Goal: Task Accomplishment & Management: Use online tool/utility

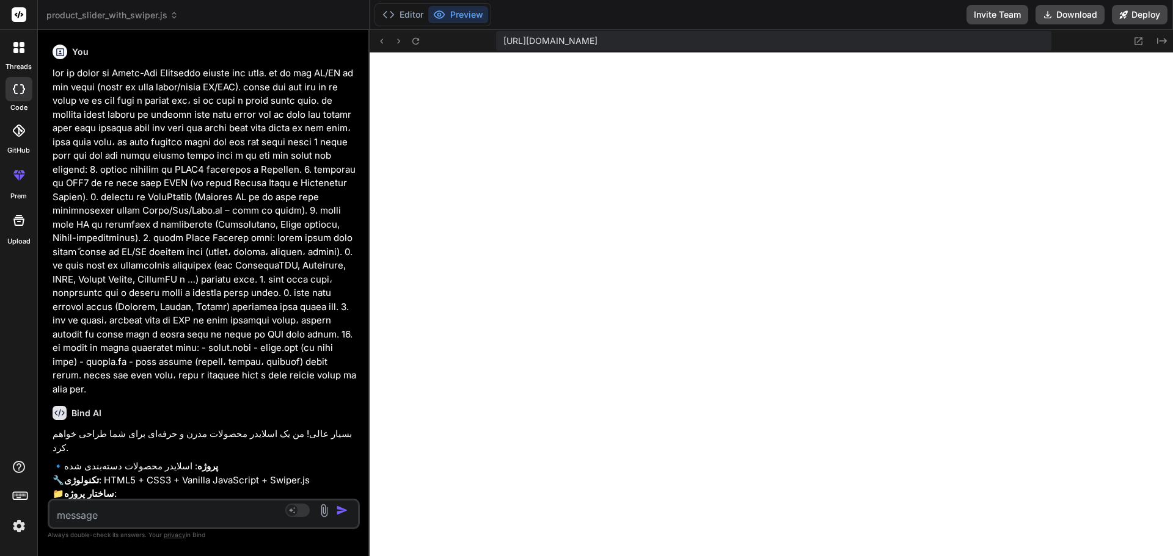
scroll to position [1903, 0]
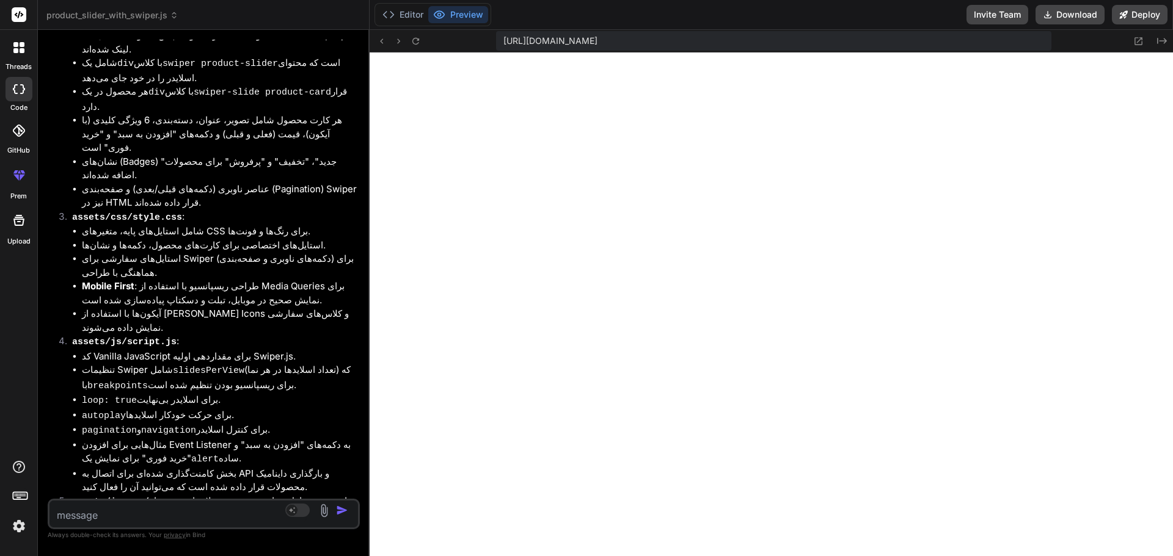
click at [211, 409] on li "autoplay برای حرکت خودکار اسلایدها." at bounding box center [219, 416] width 275 height 15
click at [136, 517] on textarea at bounding box center [177, 512] width 257 height 22
type textarea "ا"
type textarea "x"
type textarea "ای"
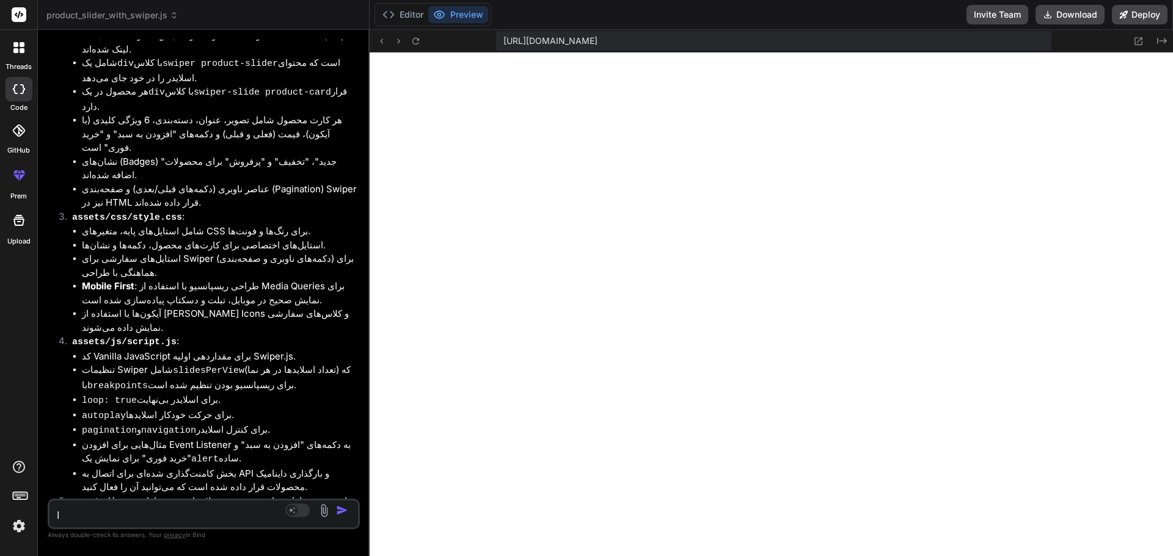
type textarea "x"
type textarea "ا"
type textarea "x"
click at [21, 55] on div at bounding box center [19, 48] width 26 height 26
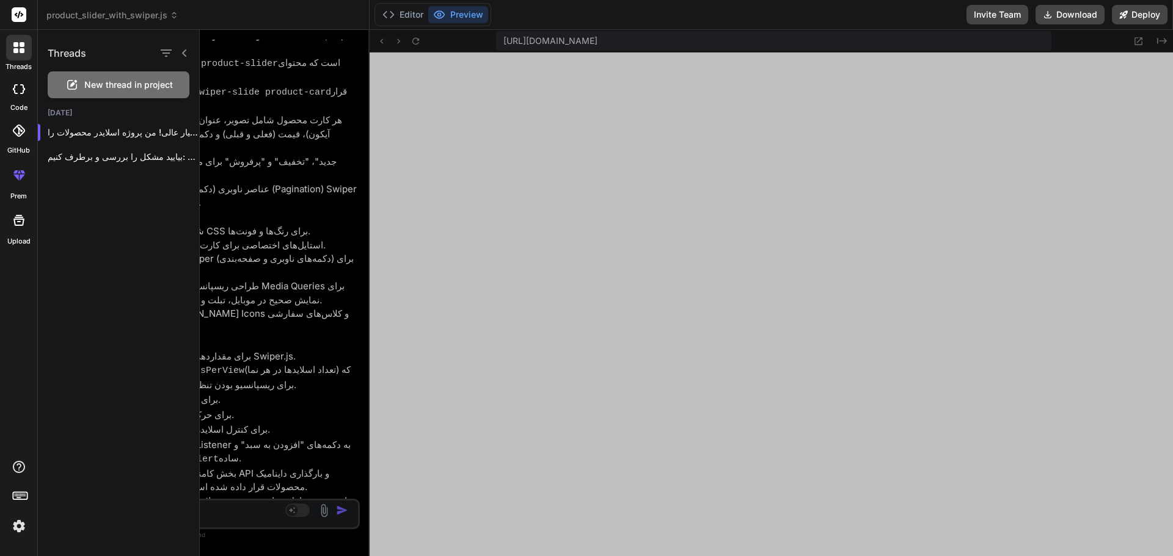
click at [89, 84] on span "New thread in project" at bounding box center [128, 85] width 89 height 12
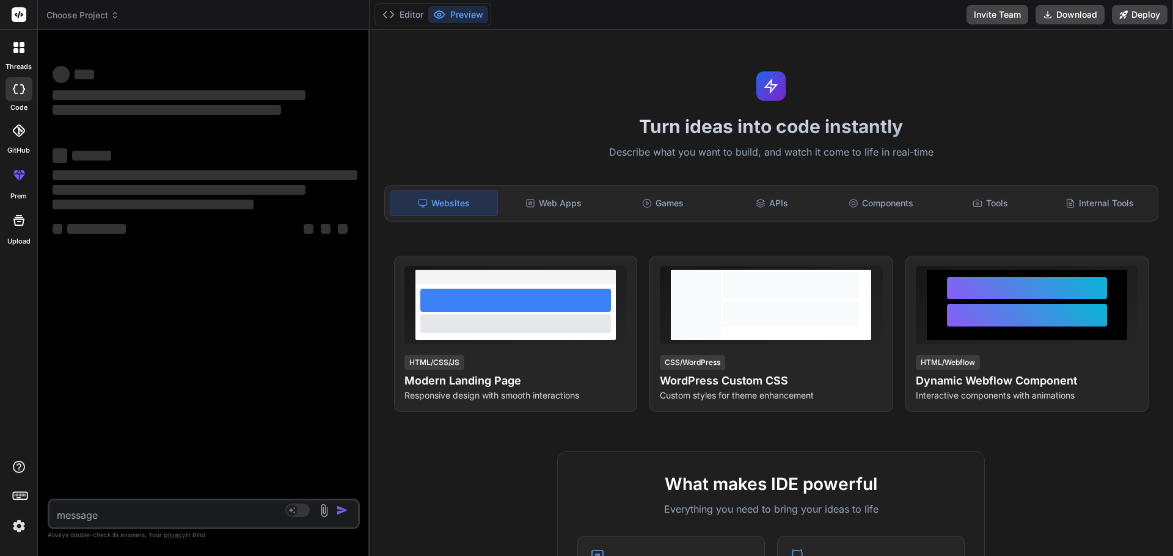
scroll to position [1961, 0]
click at [213, 515] on textarea at bounding box center [177, 512] width 257 height 22
type textarea "x"
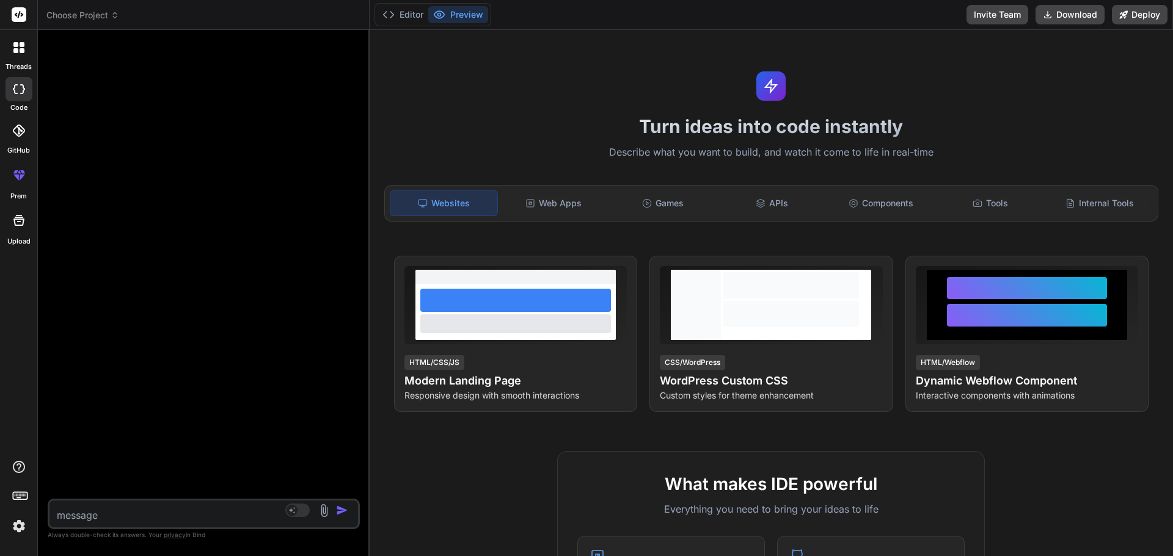
click at [213, 515] on textarea at bounding box center [177, 512] width 257 height 22
type textarea "ا"
type textarea "x"
type textarea "ای"
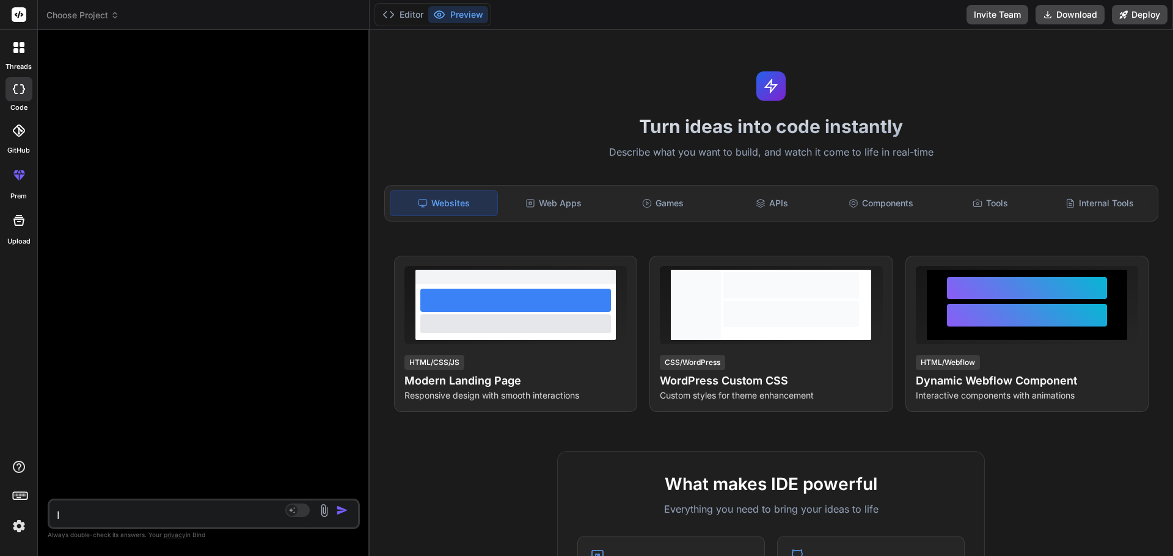
type textarea "x"
type textarea "این"
type textarea "x"
type textarea "این"
type textarea "x"
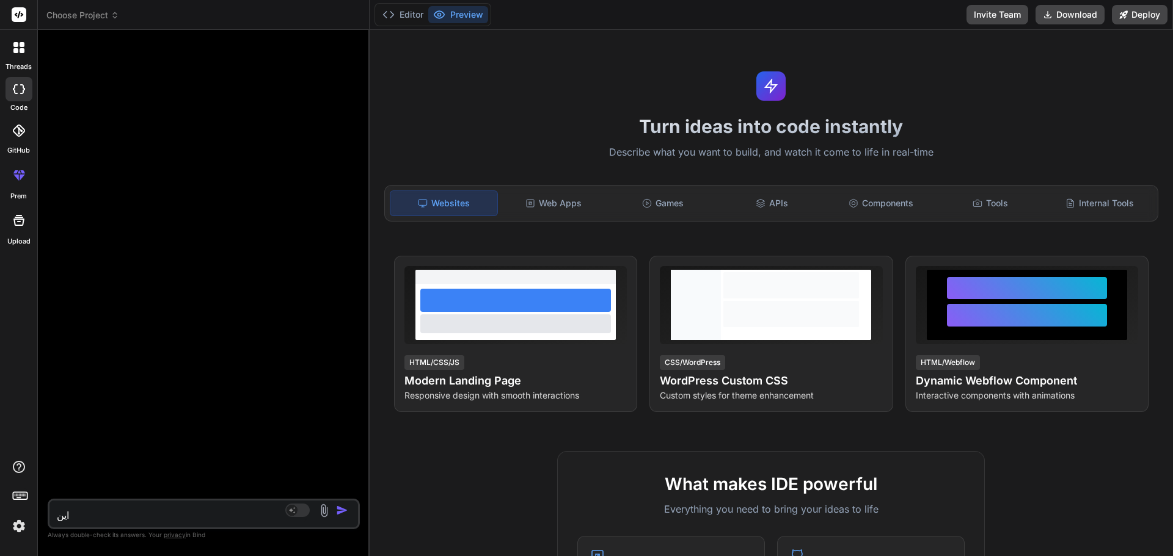
type textarea "این ک"
type textarea "x"
type textarea "این کد"
type textarea "x"
type textarea "این کد"
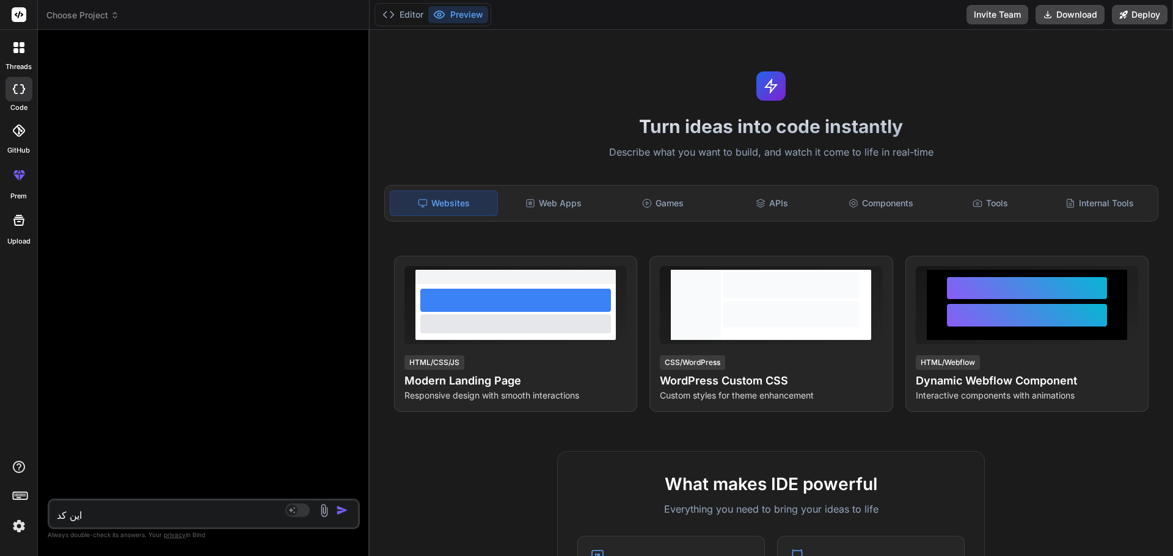
type textarea "x"
type textarea "این کد ا"
type textarea "x"
type textarea "این کد اص"
type textarea "x"
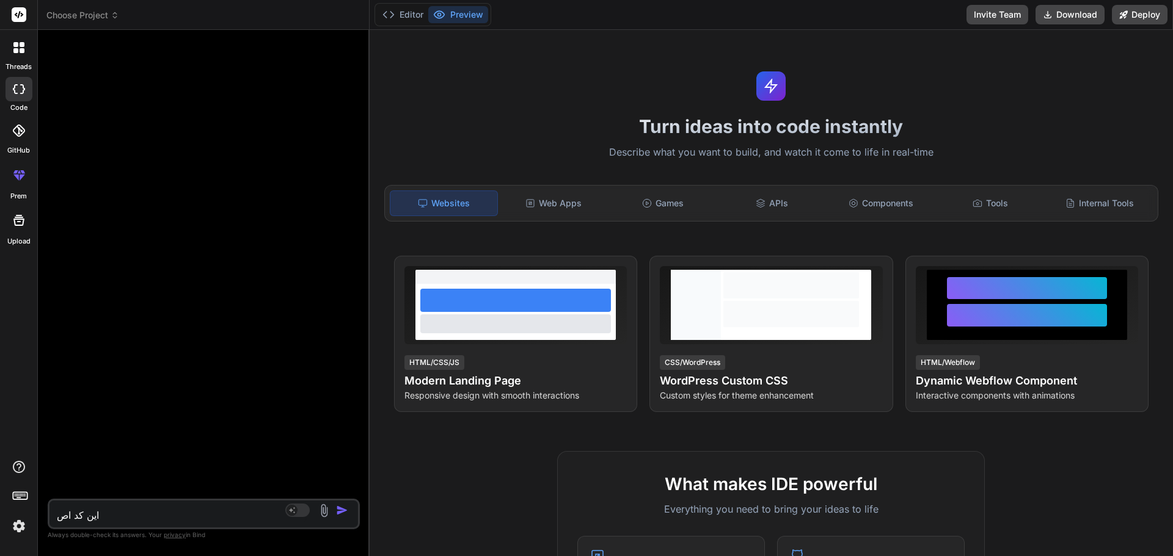
type textarea "این کد اصل"
type textarea "x"
type textarea "این کد اصلا"
type textarea "x"
type textarea "این کد اصلاح"
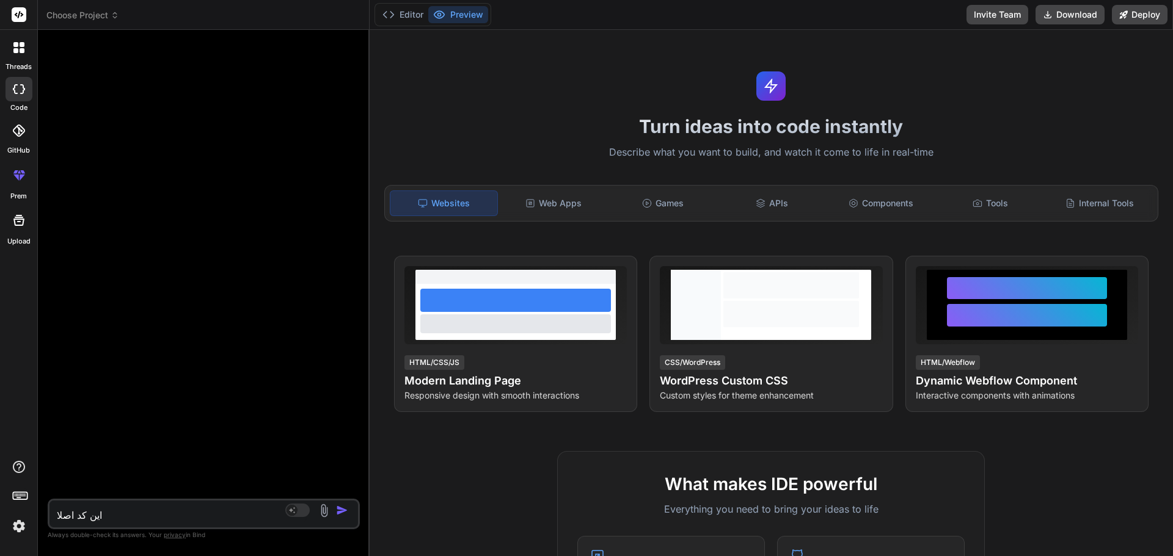
type textarea "x"
type textarea "این کد اصلاح"
type textarea "x"
type textarea "این کد اصلاح ک"
type textarea "x"
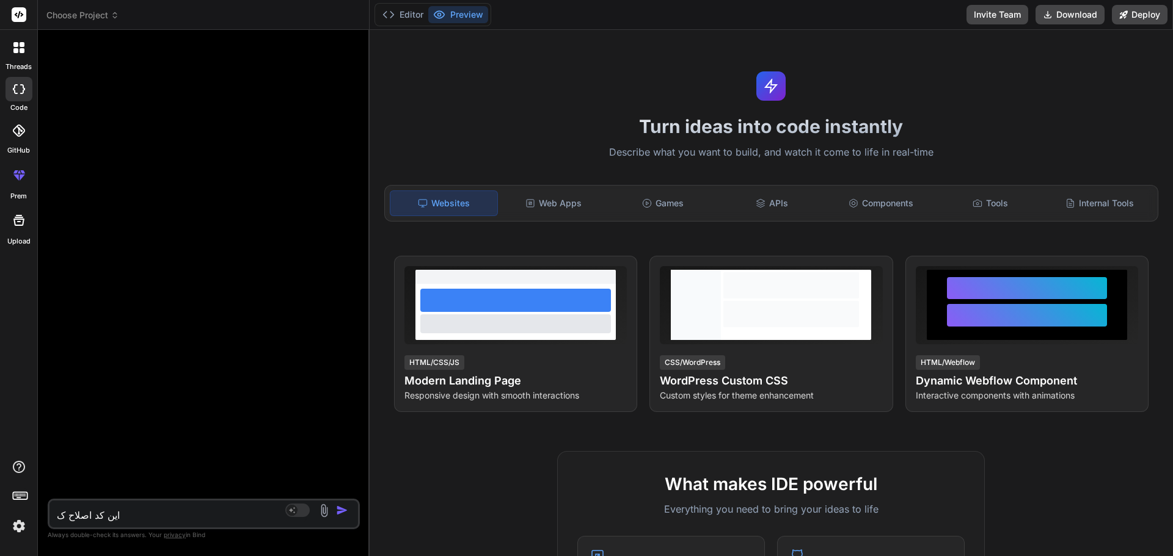
type textarea "این کد اصلاح کن"
type textarea "x"
type textarea "این کد اصلاح کن"
type textarea "x"
type textarea "این کد اصلاح کن م"
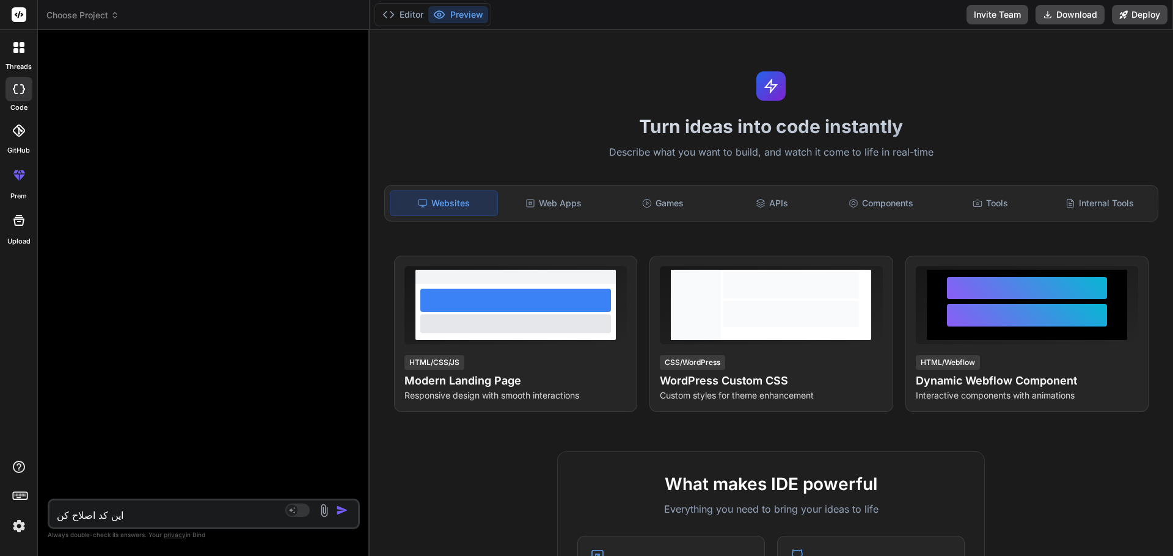
type textarea "x"
type textarea "این کد اصلاح کن مم"
type textarea "x"
type textarea "این کد اصلاح کن ممن"
type textarea "x"
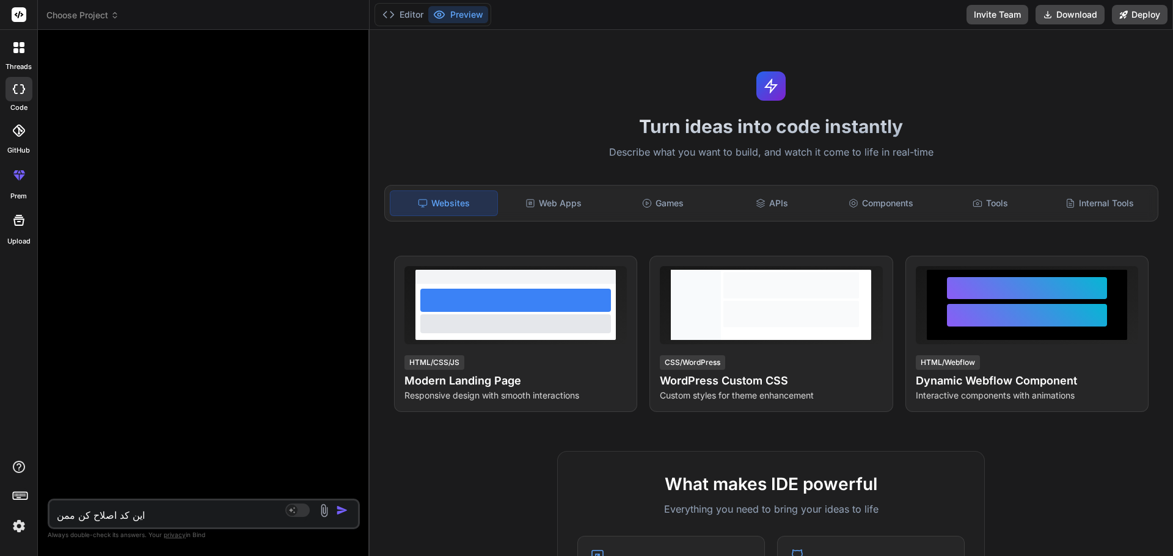
type textarea "این کد اصلاح کن ممنو"
type textarea "x"
type textarea "این کد اصلاح کن ممنون"
type textarea "x"
type textarea "این کد اصلاح کن ممنون"
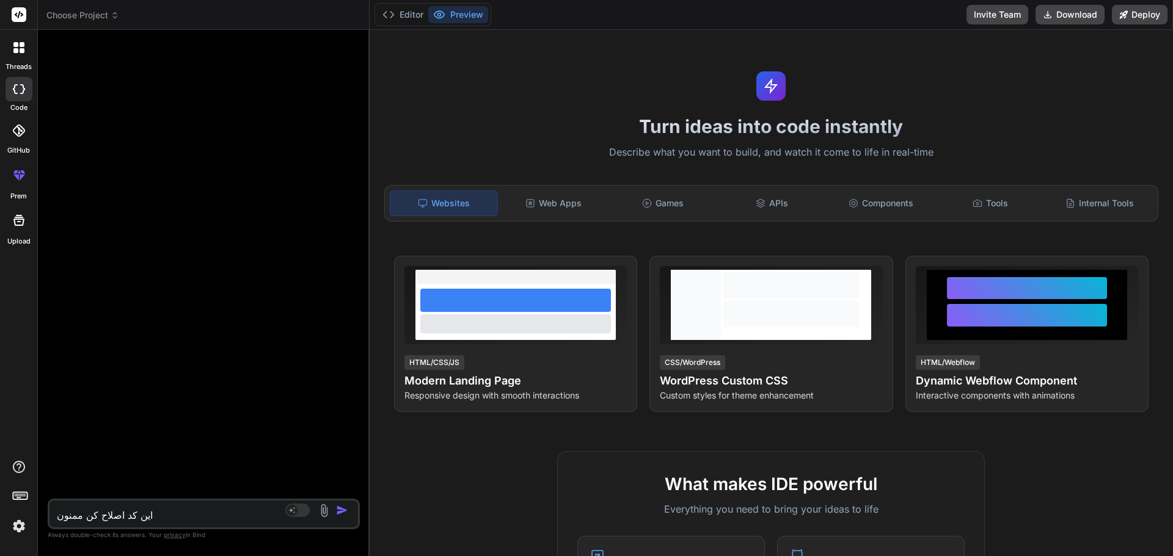
type textarea "x"
type textarea "این کد اصلاح کن ممنون م"
type textarea "x"
type textarea "این کد اصلاح کن ممنون می"
type textarea "x"
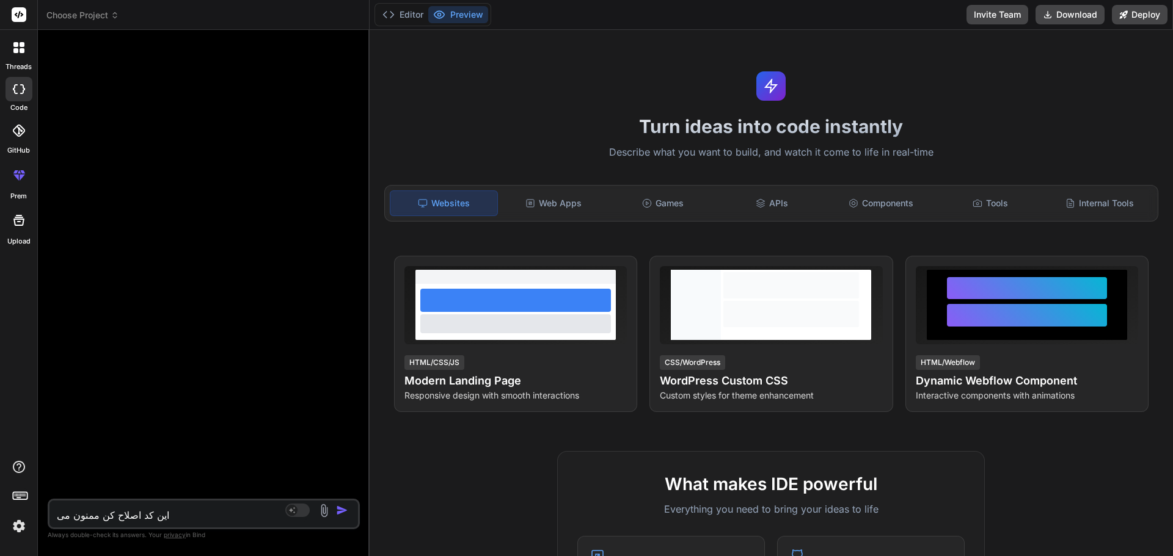
type textarea "این کد اصلاح کن ممنون میش"
type textarea "x"
type textarea "این کد اصلاح کن ممنون میشم"
type textarea "x"
type textarea "این کد اصلاح کن ممنون میشم:"
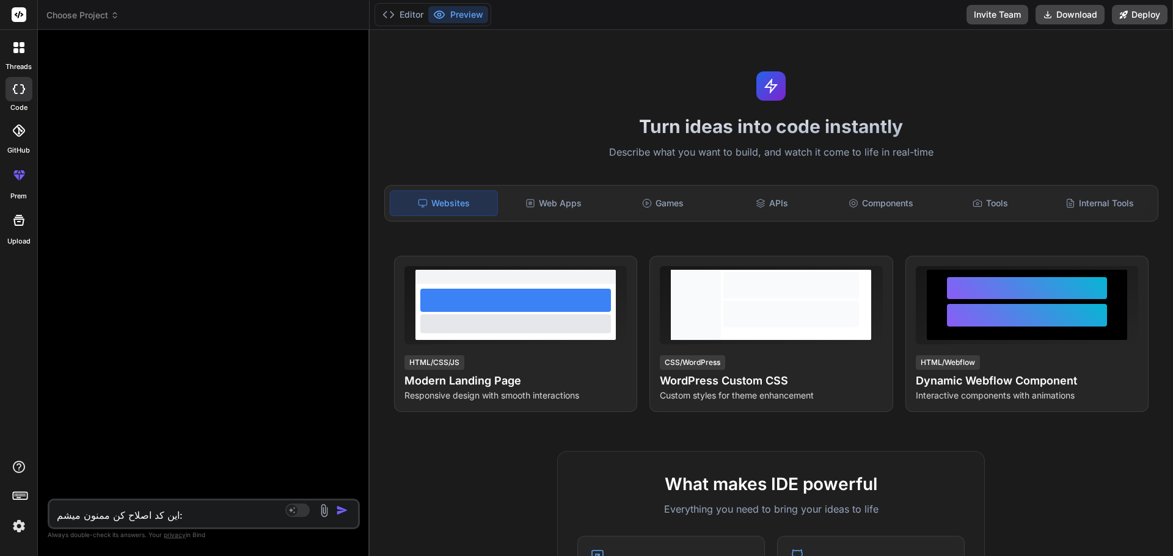
type textarea "x"
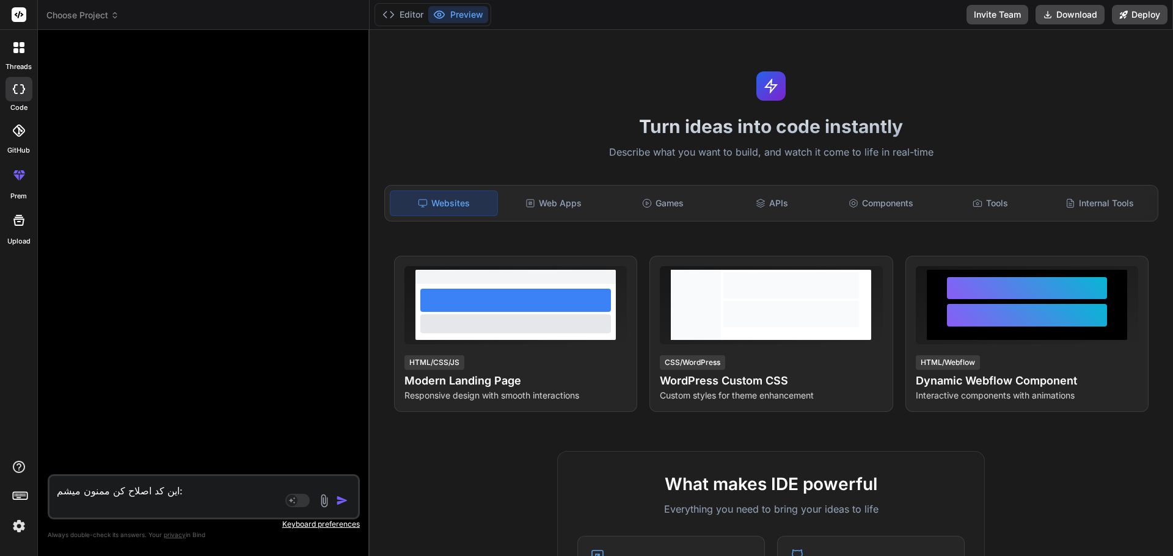
type textarea "این کد اصلاح کن ممنون میشم: د"
type textarea "x"
type textarea "این کد اصلاح کن ممنون میشم: دس"
type textarea "x"
type textarea "این کد اصلاح کن ممنون میشم: دست"
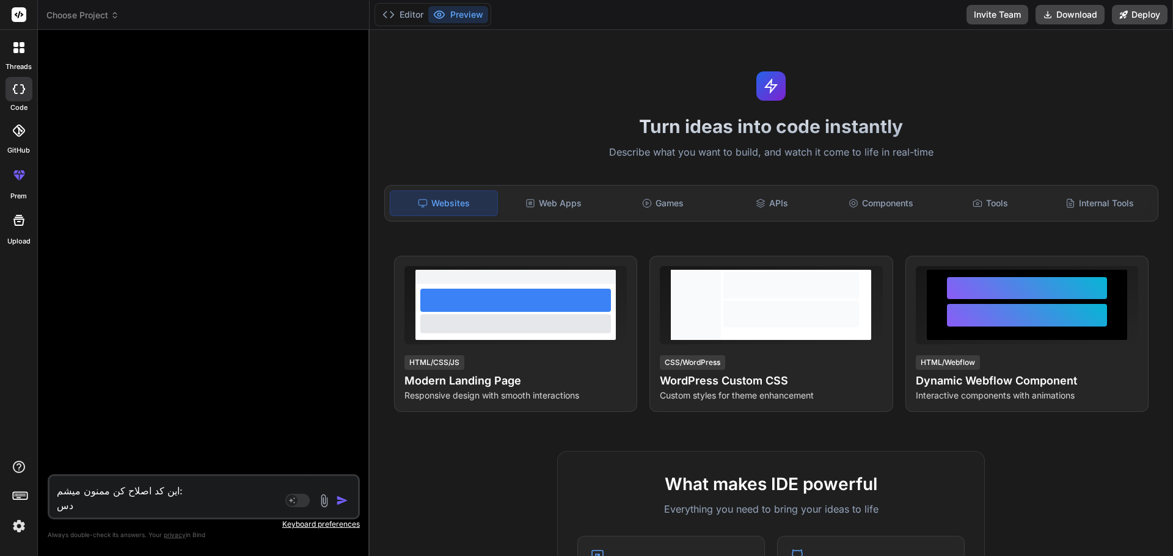
type textarea "x"
type textarea "این کد اصلاح کن ممنون میشم: دسته"
type textarea "x"
type textarea "این کد اصلاح کن ممنون میشم: دسته"
type textarea "x"
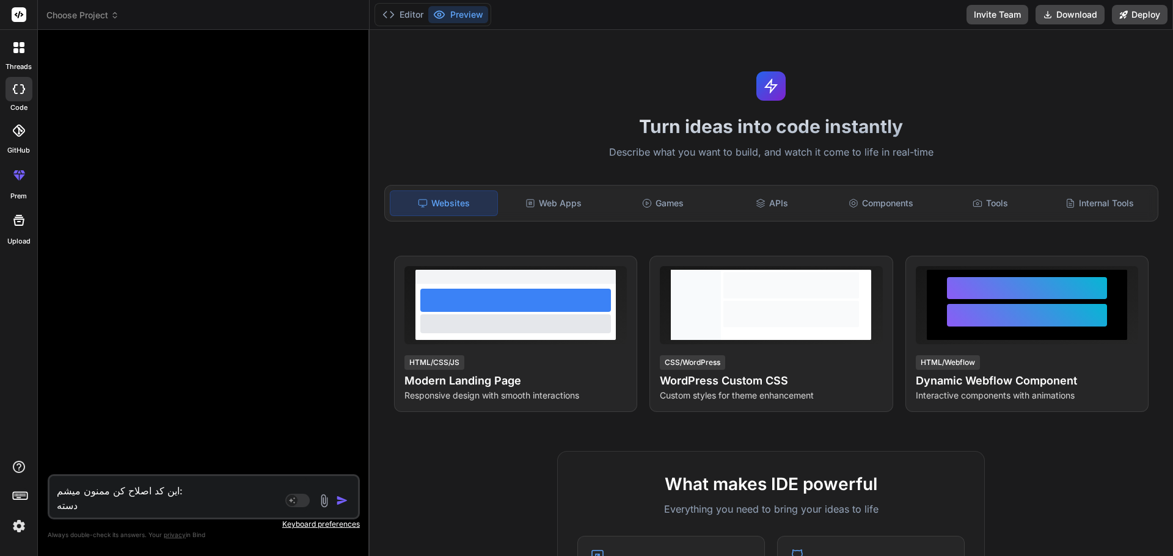
type textarea "این کد اصلاح کن ممنون میشم: دسته ب"
type textarea "x"
type textarea "این کد اصلاح کن ممنون میشم: دسته بن"
type textarea "x"
type textarea "این کد اصلاح کن ممنون میشم: دسته بند"
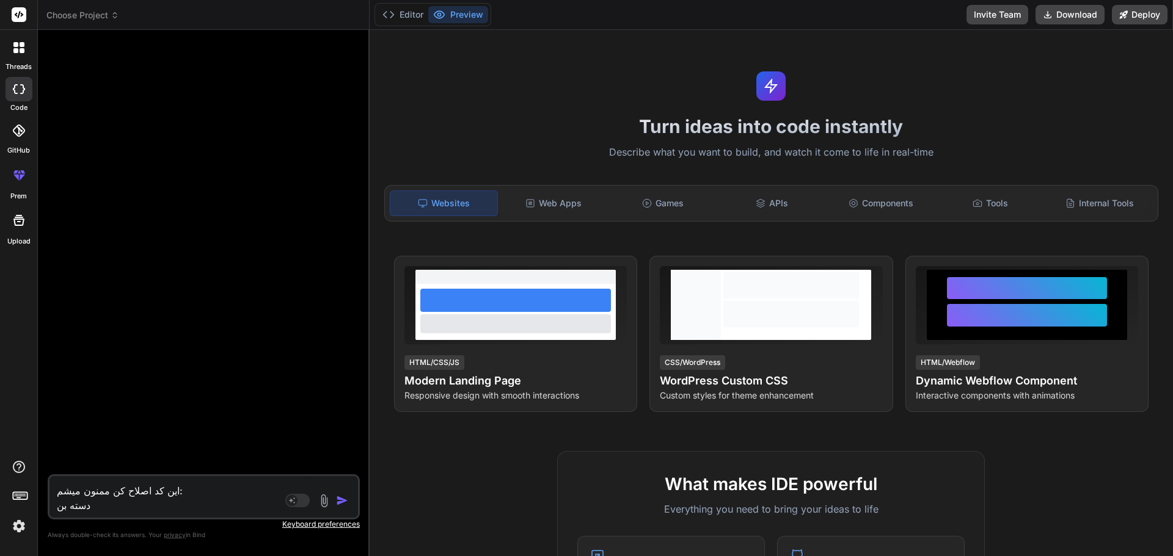
type textarea "x"
type textarea "این کد اصلاح کن ممنون میشم: دسته بندی"
type textarea "x"
type textarea "این کد اصلاح کن ممنون میشم: دسته بندی"
type textarea "x"
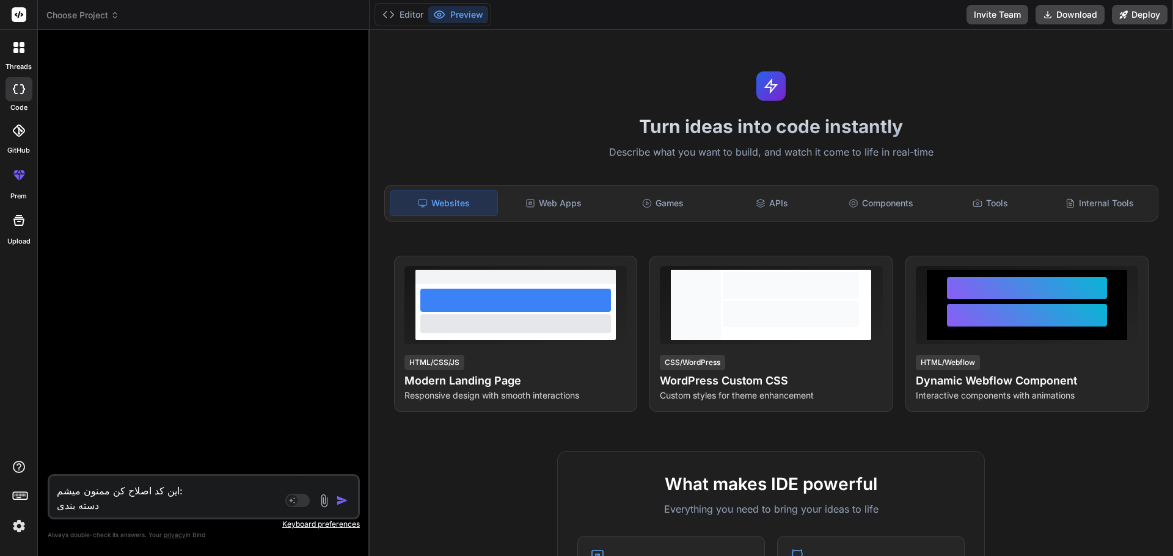
type textarea "این کد اصلاح کن ممنون میشم: دسته بندی م"
type textarea "x"
type textarea "این کد اصلاح کن ممنون میشم: دسته بندی مح"
type textarea "x"
type textarea "این کد اصلاح کن ممنون میشم: دسته بندی محص"
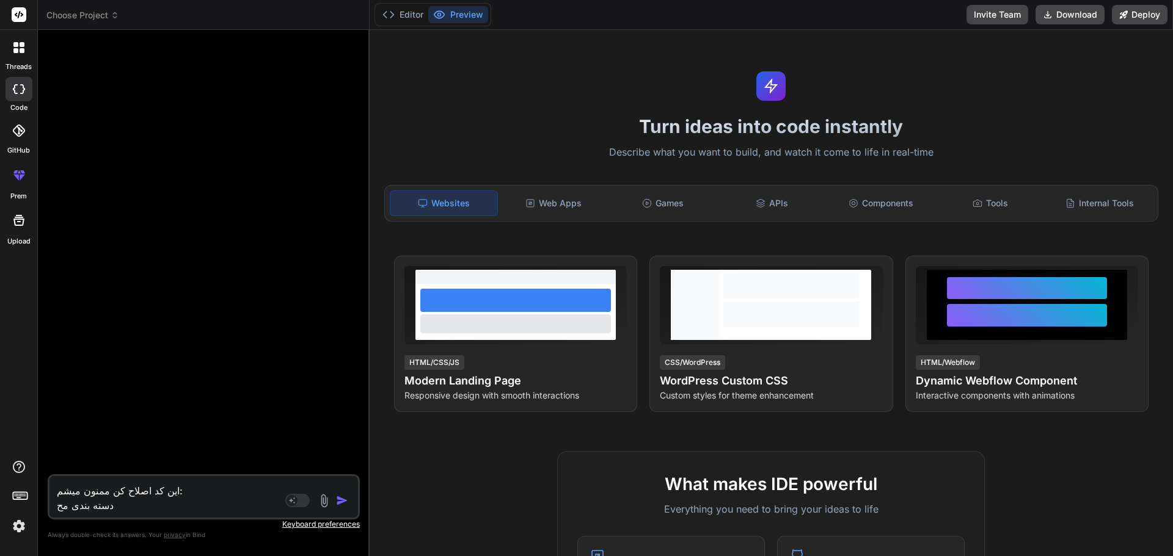
type textarea "x"
type textarea "این کد اصلاح کن ممنون میشم: دسته بندی محصو"
type textarea "x"
type textarea "این کد اصلاح کن ممنون میشم: دسته بندی محصول"
type textarea "x"
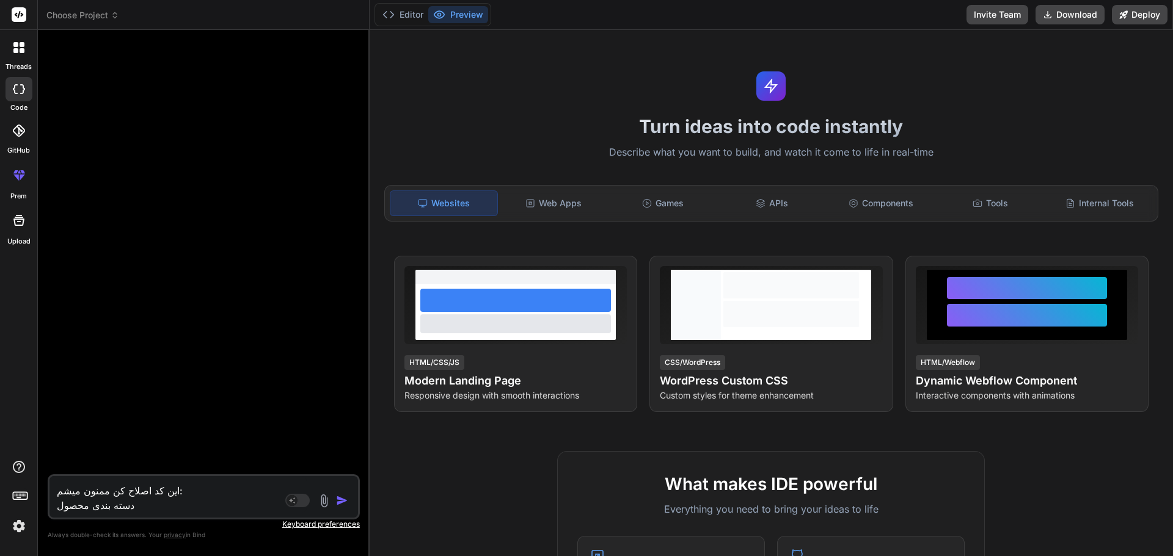
type textarea "این کد اصلاح کن ممنون میشم: دسته بندی محصول"
type textarea "x"
type textarea "این کد اصلاح کن ممنون میشم: دسته بندی محصول ه"
type textarea "x"
type textarea "این کد اصلاح کن ممنون میشم: دسته بندی محصول هی"
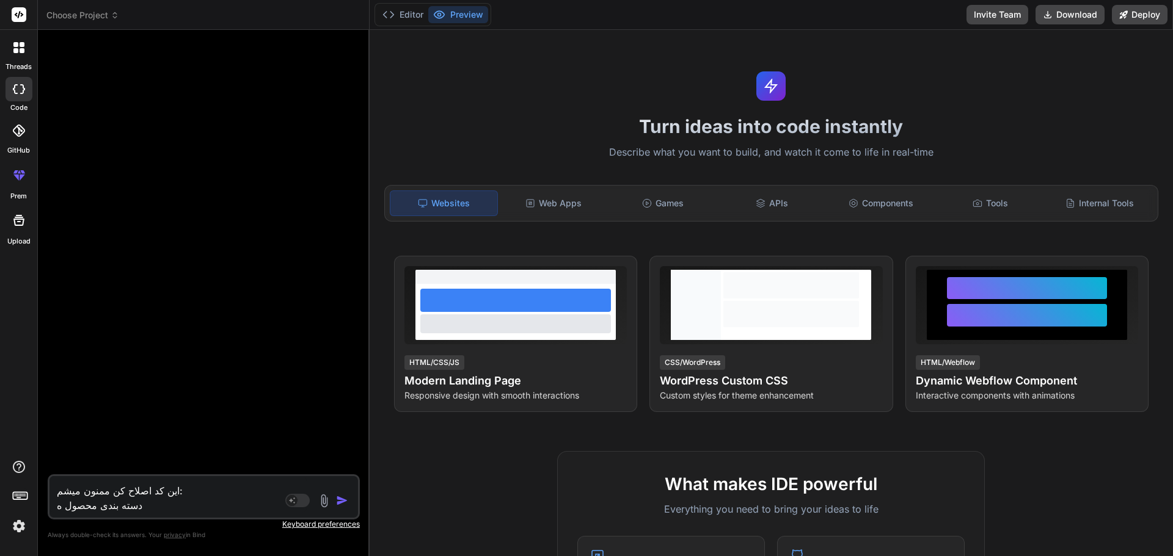
type textarea "x"
type textarea "این کد اصلاح کن ممنون میشم: دسته بندی محصول هیچ"
type textarea "x"
type textarea "این کد اصلاح کن ممنون میشم: دسته بندی محصول هیچ"
type textarea "x"
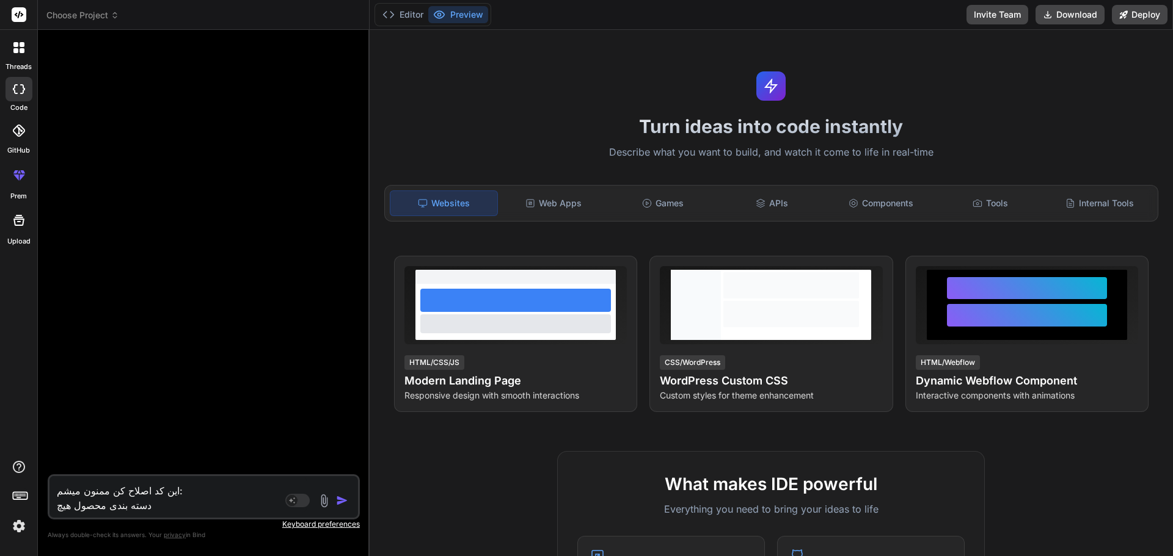
type textarea "این کد اصلاح کن ممنون میشم: دسته بندی محصول هیچ ا"
type textarea "x"
type textarea "این کد اصلاح کن ممنون میشم: دسته بندی محصول هیچ اط"
type textarea "x"
type textarea "این کد اصلاح کن ممنون میشم: دسته بندی محصول هیچ اطل"
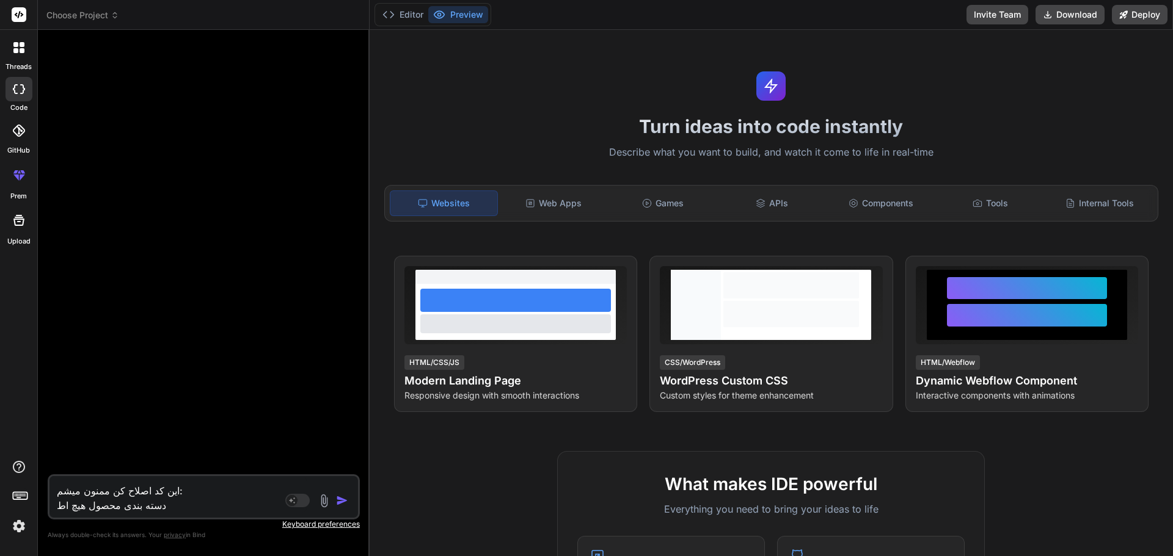
type textarea "x"
type textarea "این کد اصلاح کن ممنون میشم: دسته بندی محصول هیچ اطلا"
type textarea "x"
type textarea "این کد اصلاح کن ممنون میشم: دسته بندی محصول هیچ اطلاع"
type textarea "x"
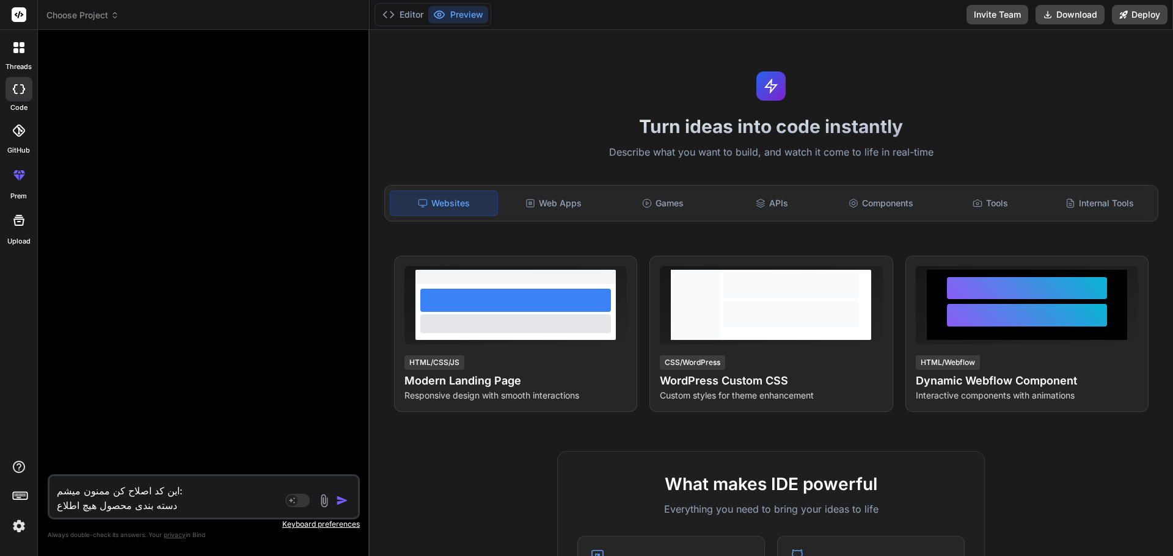
type textarea "این کد اصلاح کن ممنون میشم: دسته بندی محصول هیچ اطلاعا"
type textarea "x"
type textarea "این کد اصلاح کن ممنون میشم: دسته بندی محصول هیچ اطلاعات"
type textarea "x"
type textarea "این کد اصلاح کن ممنون میشم: دسته بندی محصول هیچ اطلاعاتی"
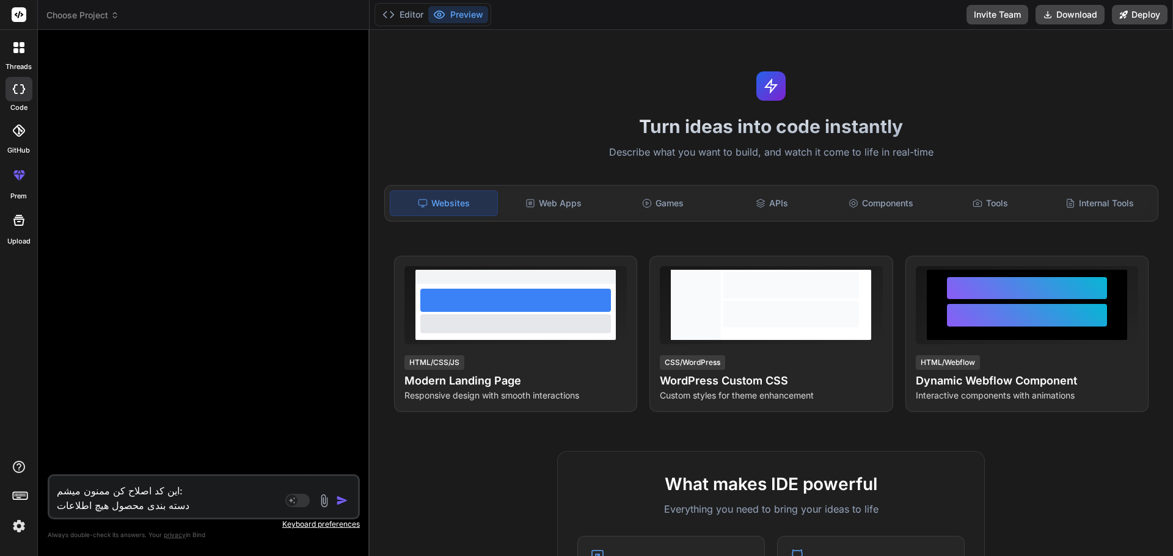
type textarea "x"
type textarea "این کد اصلاح کن ممنون میشم: دسته بندی محصول هیچ اطلاعاتی"
type textarea "x"
type textarea "این کد اصلاح کن ممنون میشم: دسته بندی محصول هیچ اطلاعاتی ن"
type textarea "x"
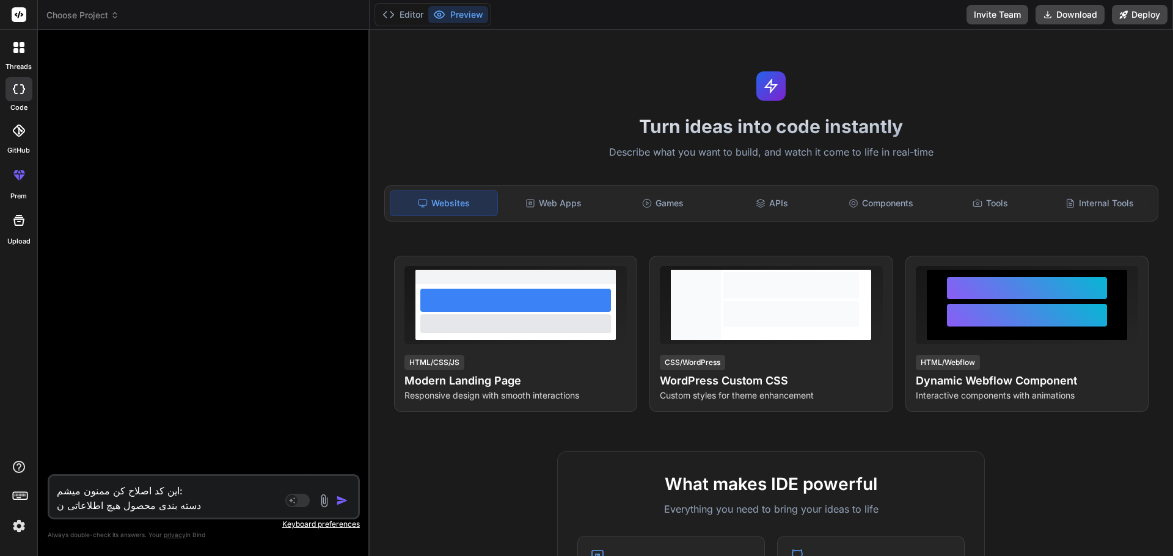
type textarea "این کد اصلاح کن ممنون میشم: دسته بندی محصول هیچ اطلاعاتی نی"
type textarea "x"
type textarea "این کد اصلاح کن ممنون میشم: دسته بندی محصول هیچ اطلاعاتی نیس"
type textarea "x"
type textarea "این کد اصلاح کن ممنون میشم: دسته بندی محصول هیچ اطلاعاتی نیست"
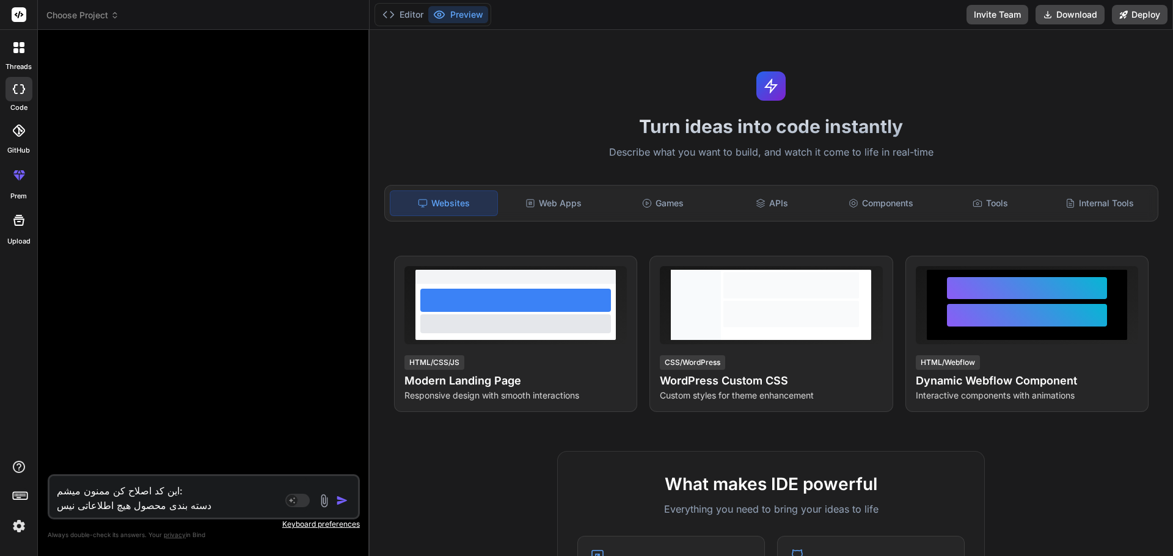
type textarea "x"
type textarea "این کد اصلاح کن ممنون میشم: دسته بندی محصول هیچ اطلاعاتی نیست"
type textarea "x"
type textarea "این کد اصلاح کن ممنون میشم: دسته بندی محصول هیچ اطلاعاتی نیست م"
type textarea "x"
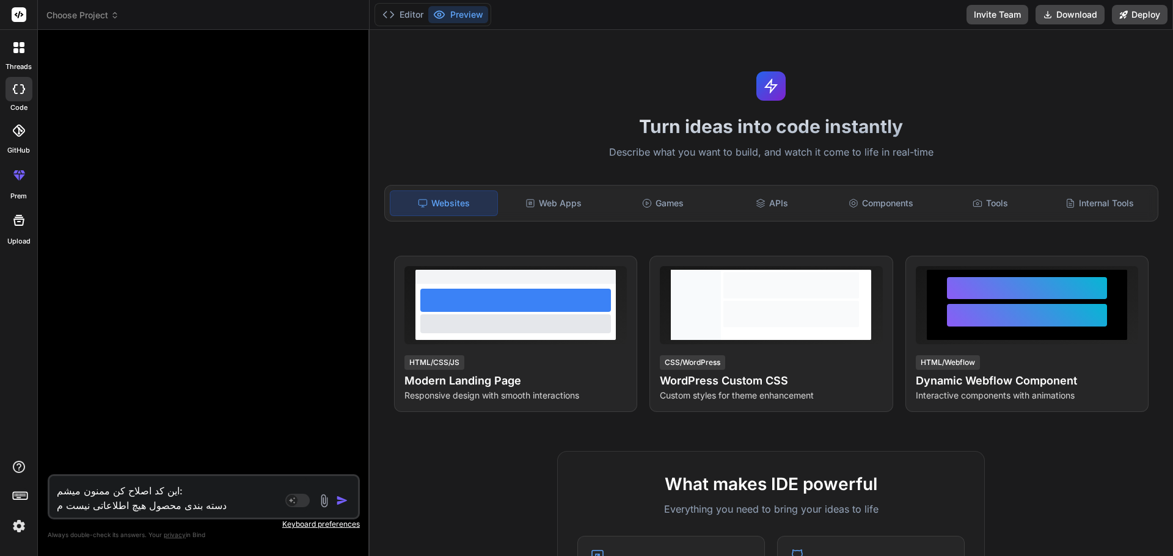
type textarea "این کد اصلاح کن ممنون میشم: دسته بندی محصول هیچ اطلاعاتی نیست می"
type textarea "x"
type textarea "این کد اصلاح کن ممنون میشم: دسته بندی محصول هیچ اطلاعاتی نیست میخ"
type textarea "x"
type textarea "این کد اصلاح کن ممنون میشم: دسته بندی محصول هیچ اطلاعاتی نیست میخو"
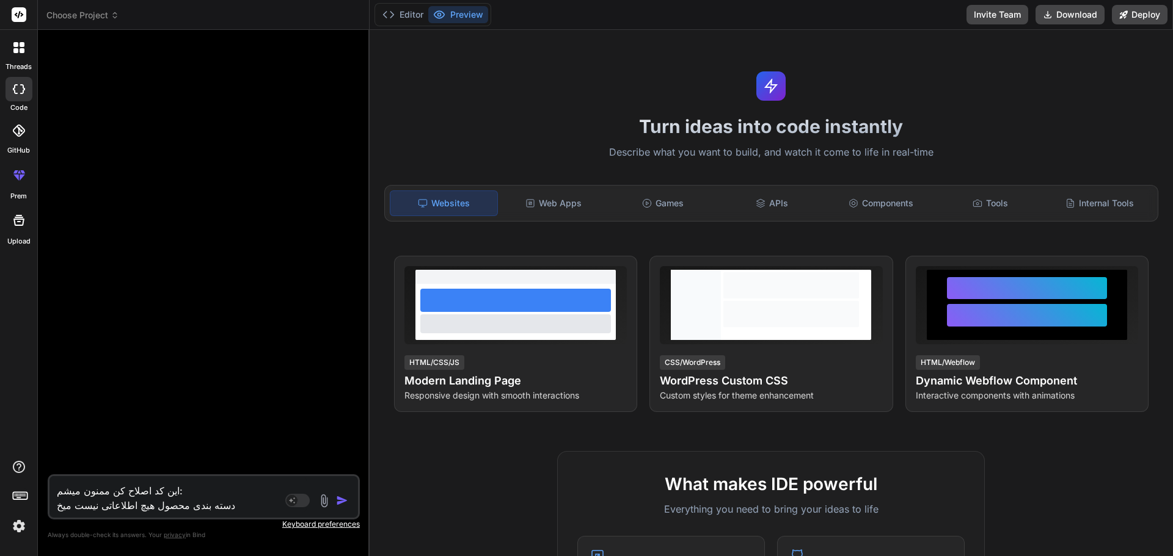
type textarea "x"
type textarea "این کد اصلاح کن ممنون میشم: دسته بندی محصول هیچ اطلاعاتی نیست میخوا"
type textarea "x"
type textarea "این کد اصلاح کن ممنون میشم: دسته بندی محصول هیچ اطلاعاتی نیست میخوام"
type textarea "x"
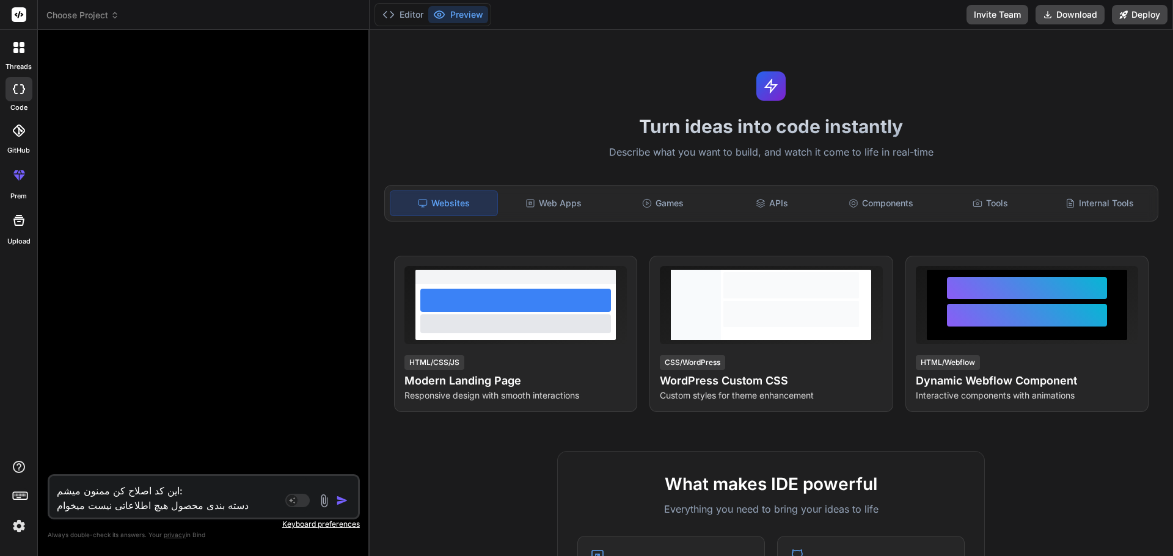
type textarea "این کد اصلاح کن ممنون میشم: دسته بندی محصول هیچ اطلاعاتی نیست میخوام"
type textarea "x"
type textarea "این کد اصلاح کن ممنون میشم: دسته بندی محصول هیچ اطلاعاتی نیست میخوام ب"
type textarea "x"
type textarea "این کد اصلاح کن ممنون میشم: دسته بندی محصول هیچ اطلاعاتی نیست میخوام به"
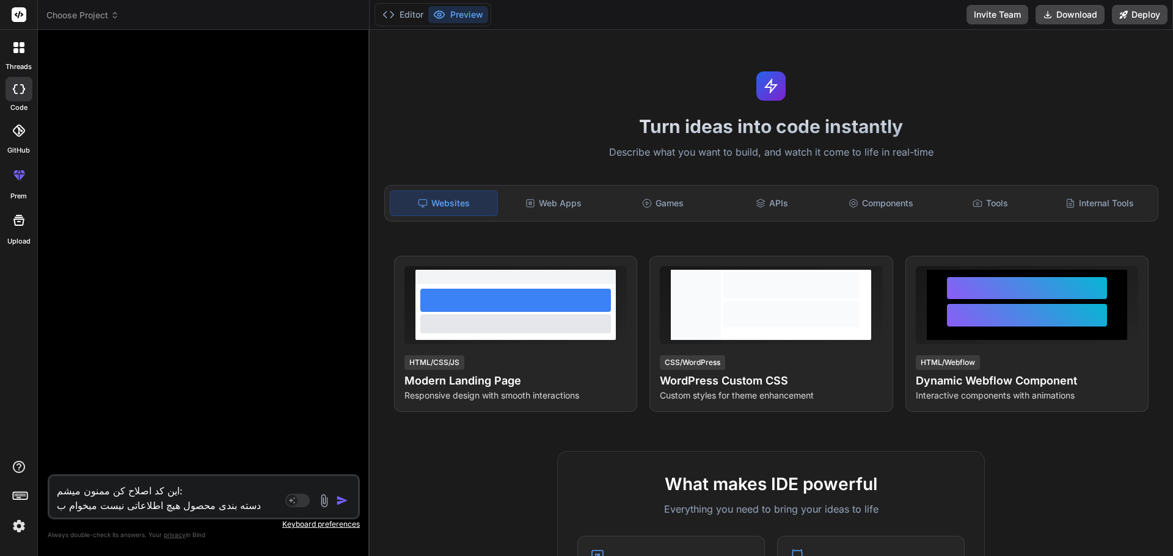
type textarea "x"
type textarea "این کد اصلاح کن ممنون میشم: دسته بندی محصول هیچ اطلاعاتی نیست میخوام به"
type textarea "x"
type textarea "این کد اصلاح کن ممنون میشم: دسته بندی محصول هیچ اطلاعاتی نیست میخوام به ص"
type textarea "x"
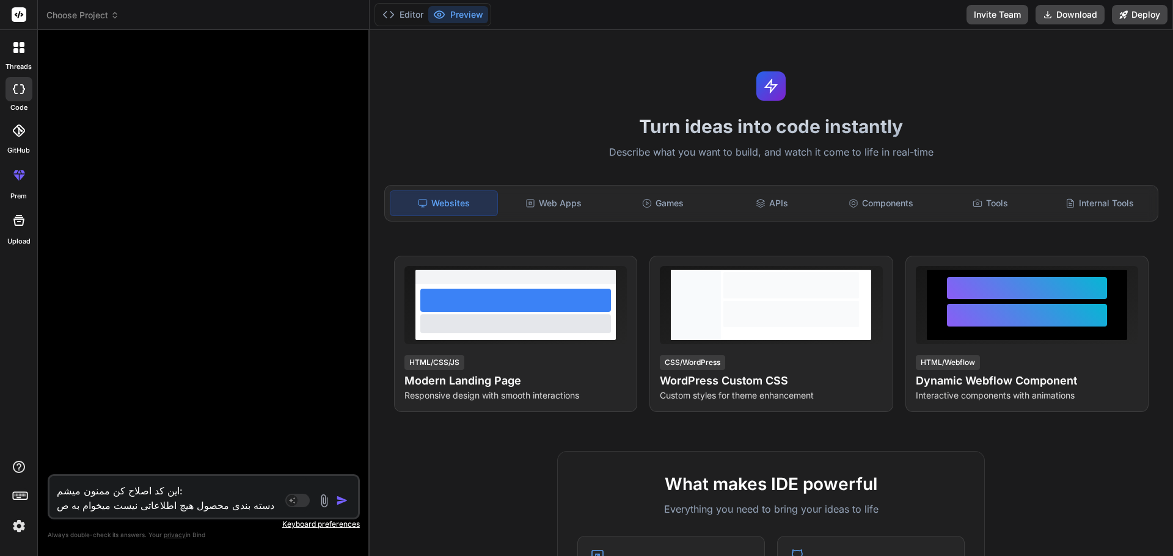
type textarea "این کد اصلاح کن ممنون میشم: دسته بندی محصول هیچ اطلاعاتی نیست میخوام به صو"
type textarea "x"
type textarea "این کد اصلاح کن ممنون میشم: دسته بندی محصول هیچ اطلاعاتی نیست میخوام به صور"
type textarea "x"
type textarea "این کد اصلاح کن ممنون میشم: دسته بندی محصول هیچ اطلاعاتی نیست میخوام به صورت"
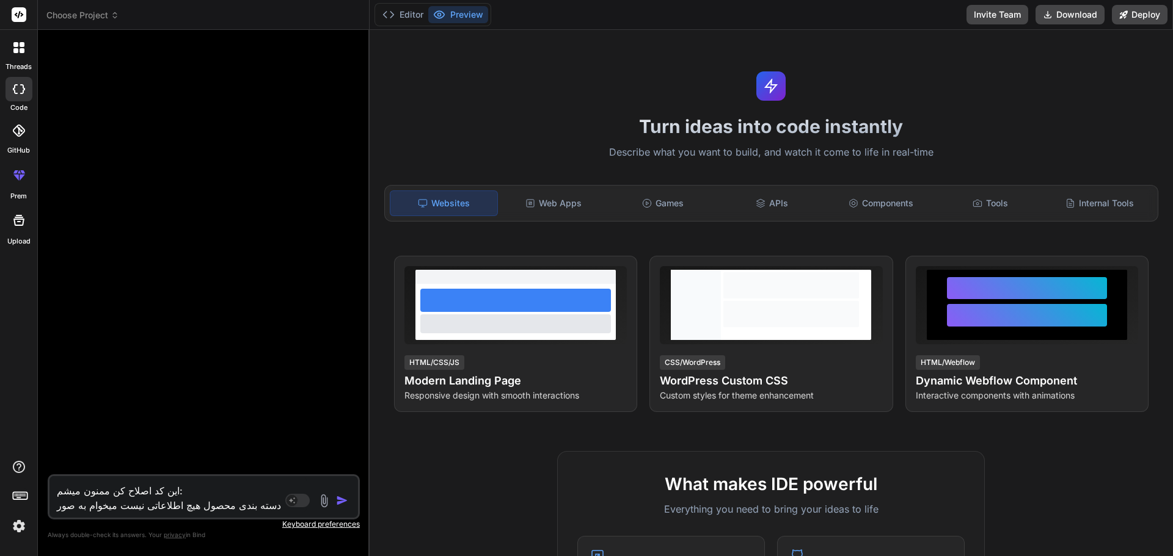
type textarea "x"
type textarea "این کد اصلاح کن ممنون میشم: دسته بندی محصول هیچ اطلاعاتی نیست میخوام به صورت"
type textarea "x"
type textarea "این کد اصلاح کن ممنون میشم: دسته بندی محصول هیچ اطلاعاتی نیست میخوام به صورت م"
type textarea "x"
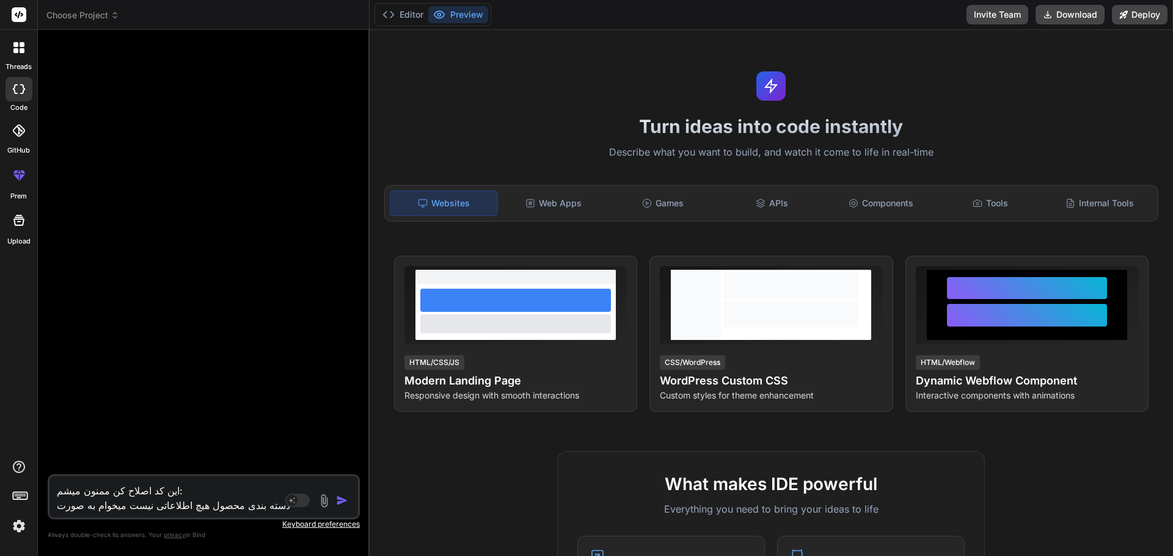
type textarea "این کد اصلاح کن ممنون میشم: دسته بندی محصول هیچ اطلاعاتی نیست میخوام به صورت مگ"
type textarea "x"
type textarea "این کد اصلاح کن ممنون میشم: دسته بندی محصول هیچ اطلاعاتی نیست میخوام به صورت مگا"
type textarea "x"
type textarea "این کد اصلاح کن ممنون میشم: دسته بندی محصول هیچ اطلاعاتی نیست میخوام به صورت مگ…"
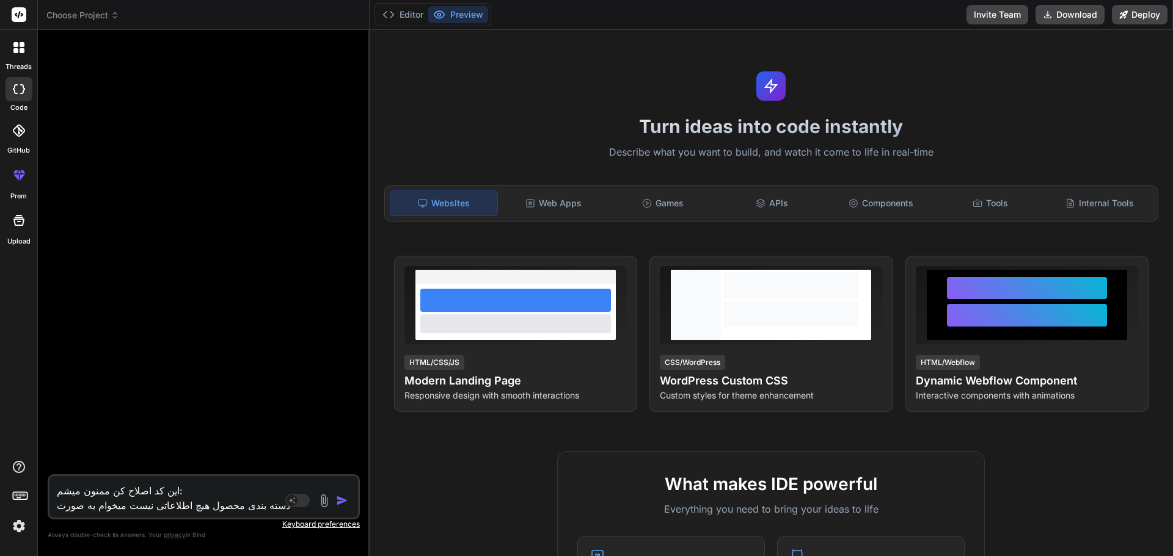
type textarea "x"
type textarea "این کد اصلاح کن ممنون میشم: دسته بندی محصول هیچ اطلاعاتی نیست میخوام به صورت مگ…"
type textarea "x"
type textarea "این کد اصلاح کن ممنون میشم: دسته بندی محصول هیچ اطلاعاتی نیست میخوام به صورت مگ…"
type textarea "x"
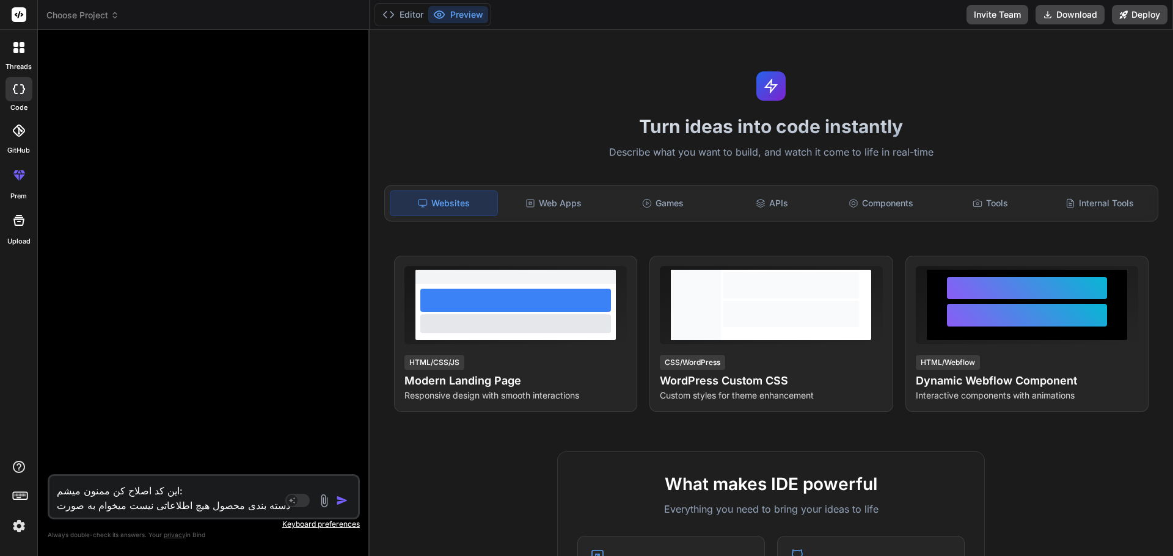
type textarea "این کد اصلاح کن ممنون میشم: دسته بندی محصول هیچ اطلاعاتی نیست میخوام به صورت مگ…"
type textarea "x"
type textarea "این کد اصلاح کن ممنون میشم: دسته بندی محصول هیچ اطلاعاتی نیست میخوام به صورت مگ…"
type textarea "x"
type textarea "این کد اصلاح کن ممنون میشم: دسته بندی محصول هیچ اطلاعاتی نیست میخوام به صورت مگ…"
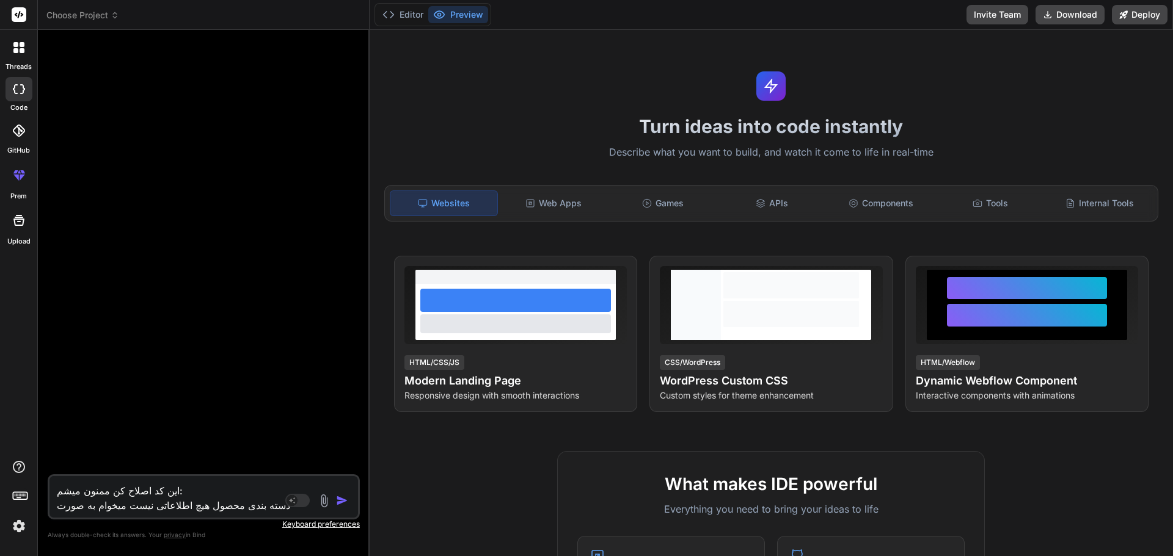
type textarea "x"
type textarea "این کد اصلاح کن ممنون میشم: دسته بندی محصول هیچ اطلاعاتی نیست میخوام به صورت مگ…"
type textarea "x"
type textarea "این کد اصلاح کن ممنون میشم: دسته بندی محصول هیچ اطلاعاتی نیست میخوام به صورت مگ…"
type textarea "x"
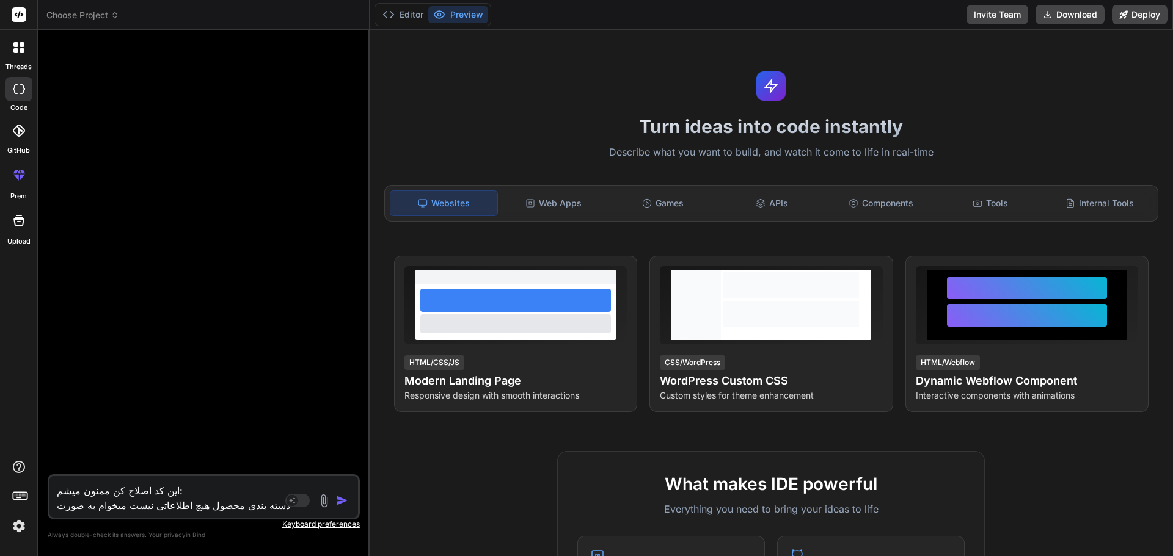
type textarea "این کد اصلاح کن ممنون میشم: دسته بندی محصول هیچ اطلاعاتی نیست میخوام به صورت مگ…"
type textarea "x"
type textarea "این کد اصلاح کن ممنون میشم: دسته بندی محصول هیچ اطلاعاتی نیست میخوام به صورت مگ…"
type textarea "x"
type textarea "این کد اصلاح کن ممنون میشم: دسته بندی محصول هیچ اطلاعاتی نیست میخوام به صورت مگ…"
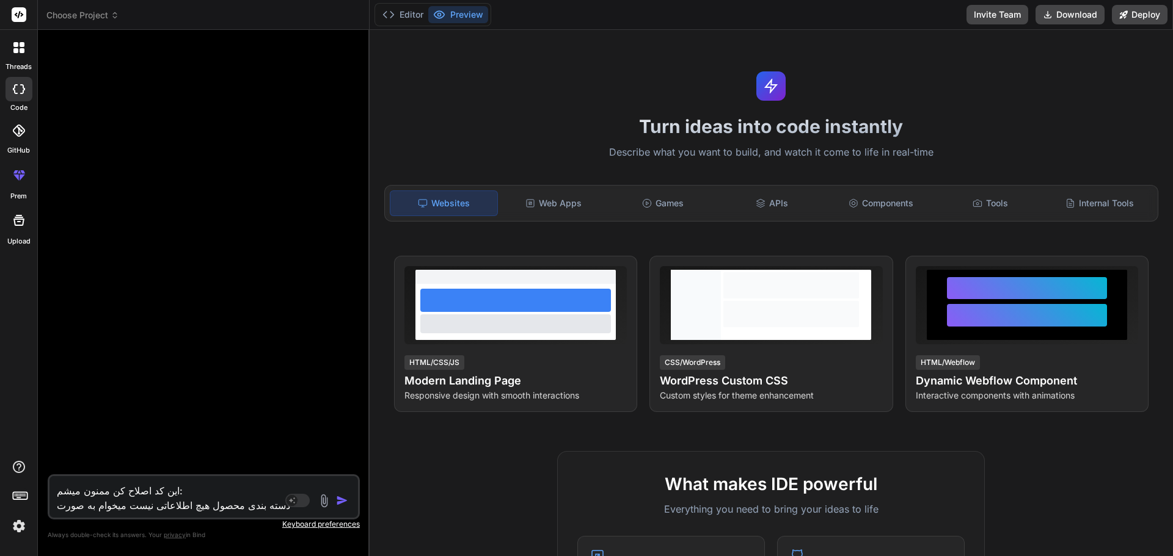
type textarea "x"
type textarea "این کد اصلاح کن ممنون میشم: دسته بندی محصول هیچ اطلاعاتی نیست میخوام به صورت مگ…"
type textarea "x"
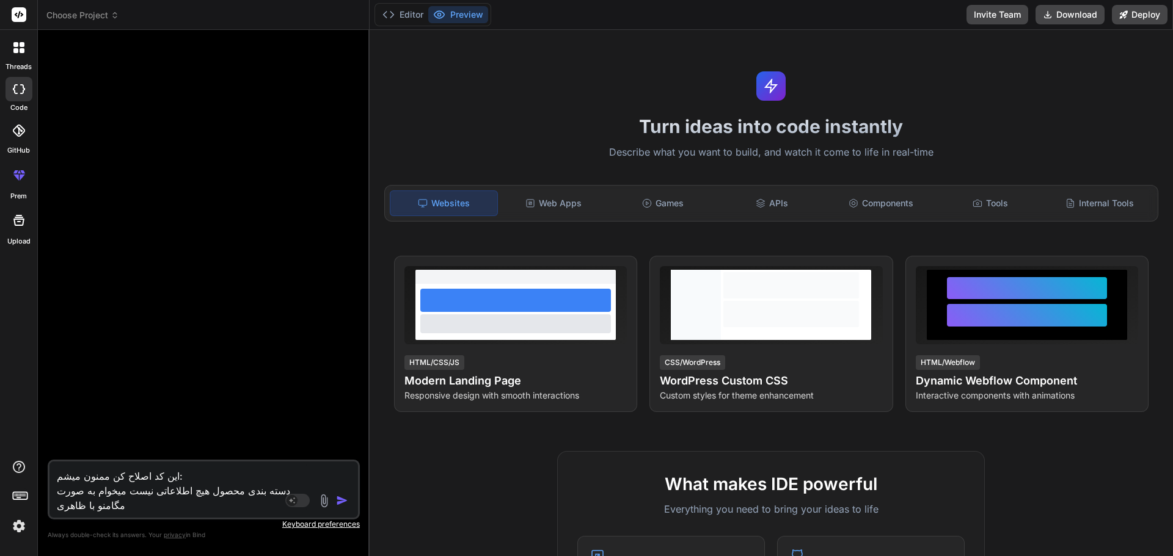
type textarea "این کد اصلاح کن ممنون میشم: دسته بندی محصول هیچ اطلاعاتی نیست میخوام به صورت مگ…"
type textarea "x"
type textarea "این کد اصلاح کن ممنون میشم: دسته بندی محصول هیچ اطلاعاتی نیست میخوام به صورت مگ…"
type textarea "x"
type textarea "این کد اصلاح کن ممنون میشم: دسته بندی محصول هیچ اطلاعاتی نیست میخوام به صورت مگ…"
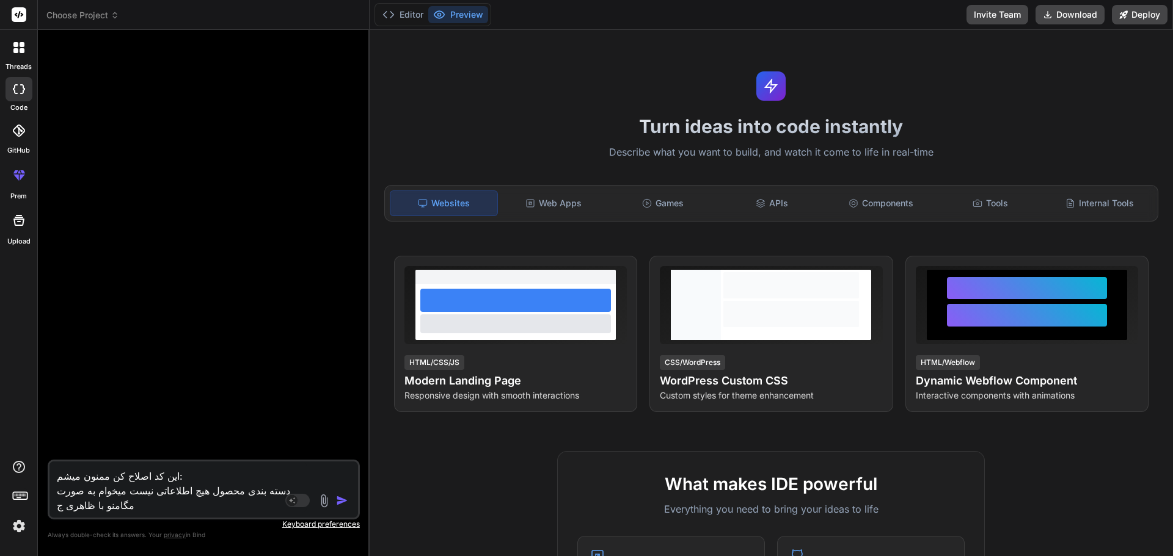
type textarea "x"
type textarea "این کد اصلاح کن ممنون میشم: دسته بندی محصول هیچ اطلاعاتی نیست میخوام به صورت مگ…"
type textarea "x"
type textarea "این کد اصلاح کن ممنون میشم: دسته بندی محصول هیچ اطلاعاتی نیست میخوام به صورت مگ…"
type textarea "x"
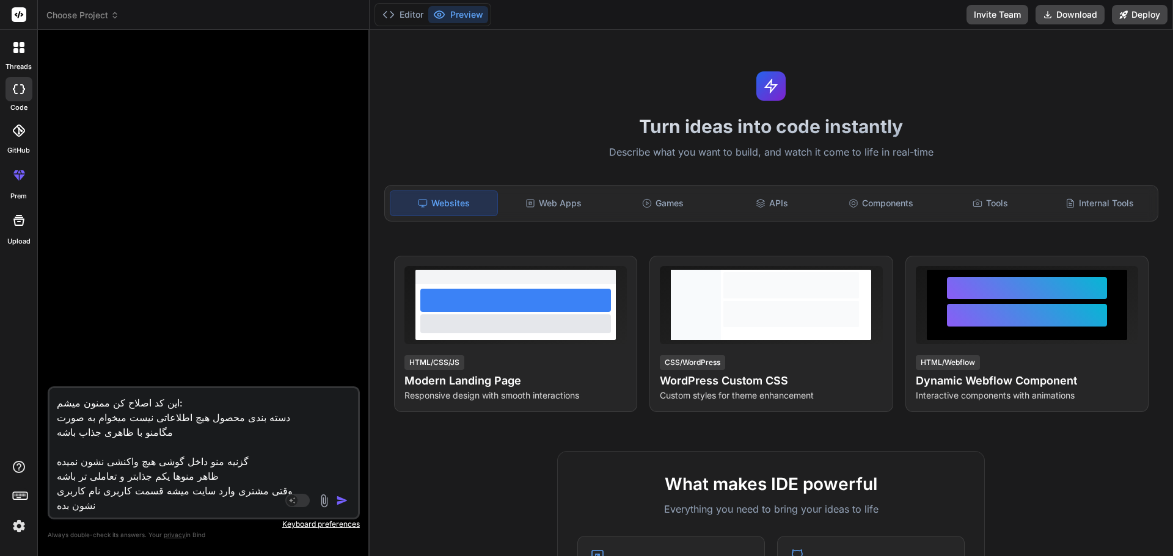
click at [92, 509] on textarea "این کد اصلاح کن ممنون میشم: دسته بندی محصول هیچ اطلاعاتی نیست میخوام به صورت مگ…" at bounding box center [177, 450] width 257 height 125
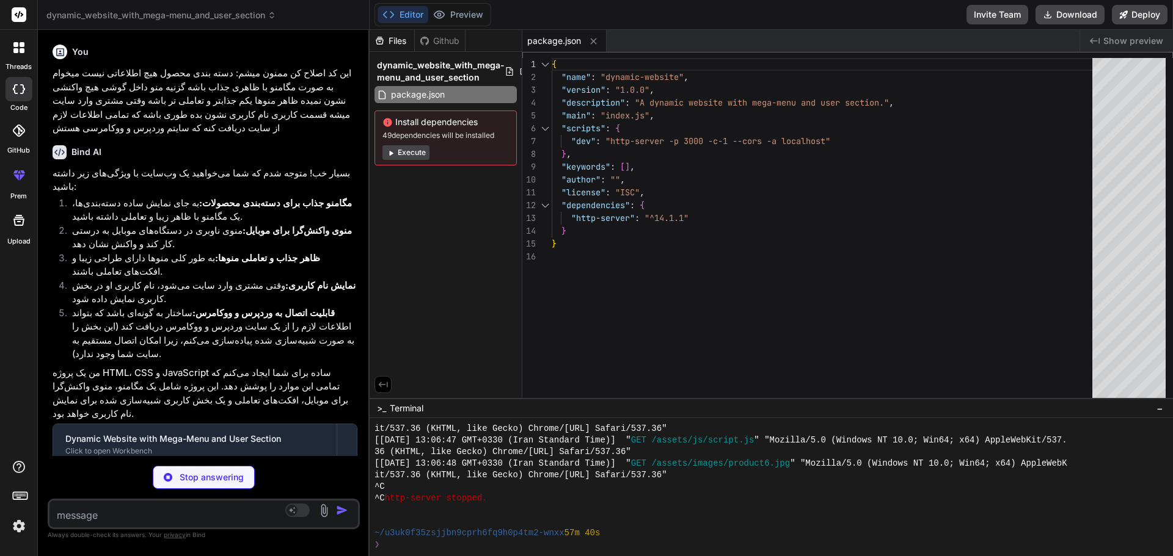
click at [211, 478] on p "Stop answering" at bounding box center [212, 478] width 64 height 12
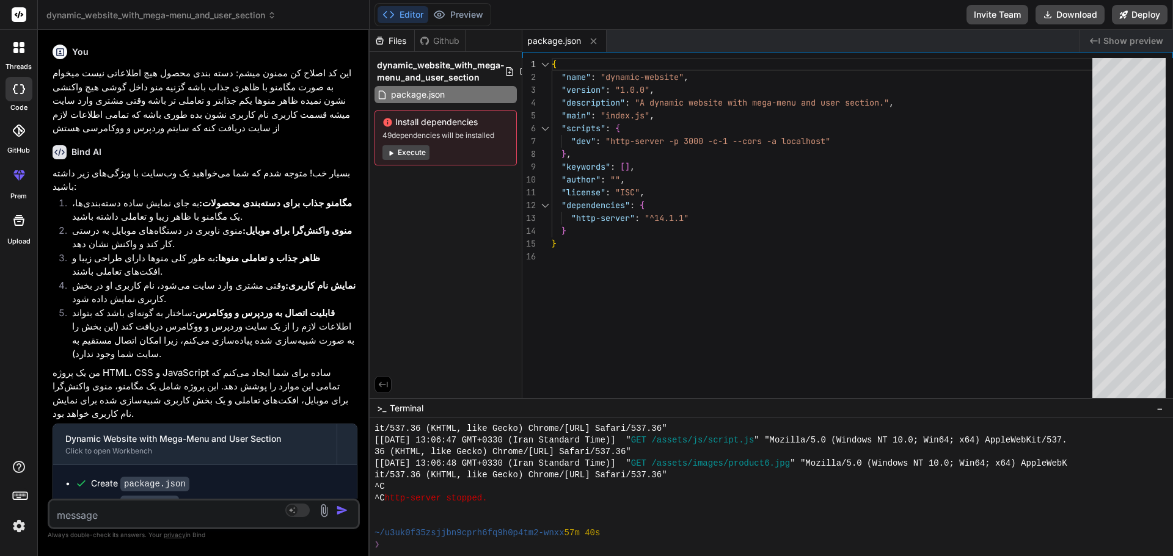
click at [101, 514] on textarea at bounding box center [177, 512] width 257 height 22
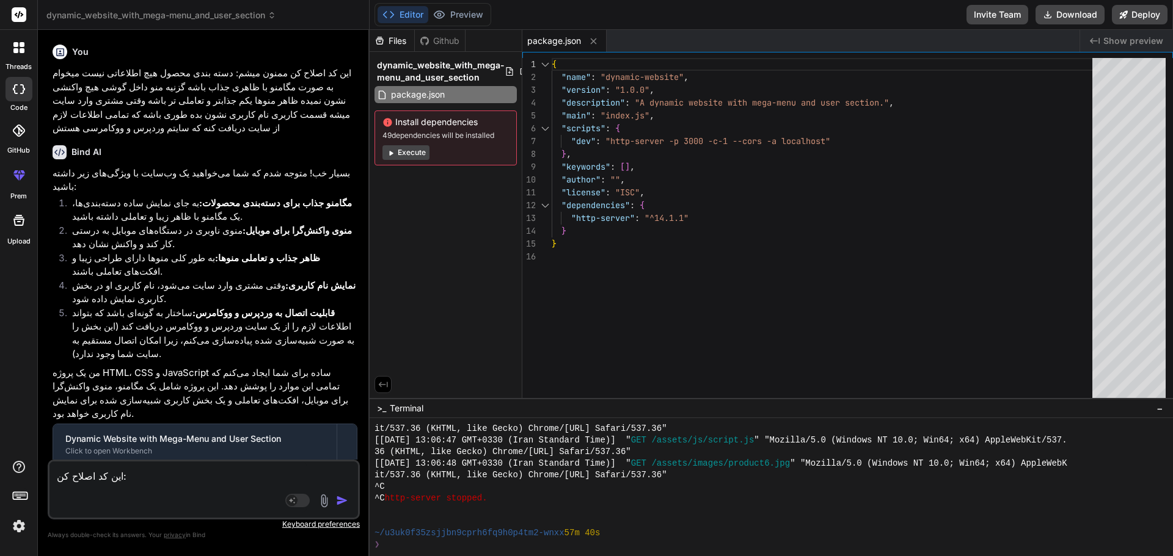
paste textarea "سلیمان قادرزاده"
paste textarea "<!DOCTYPE html> <html lang="fa" dir="rtl"> <head> <meta charset="UTF-8"> <meta …"
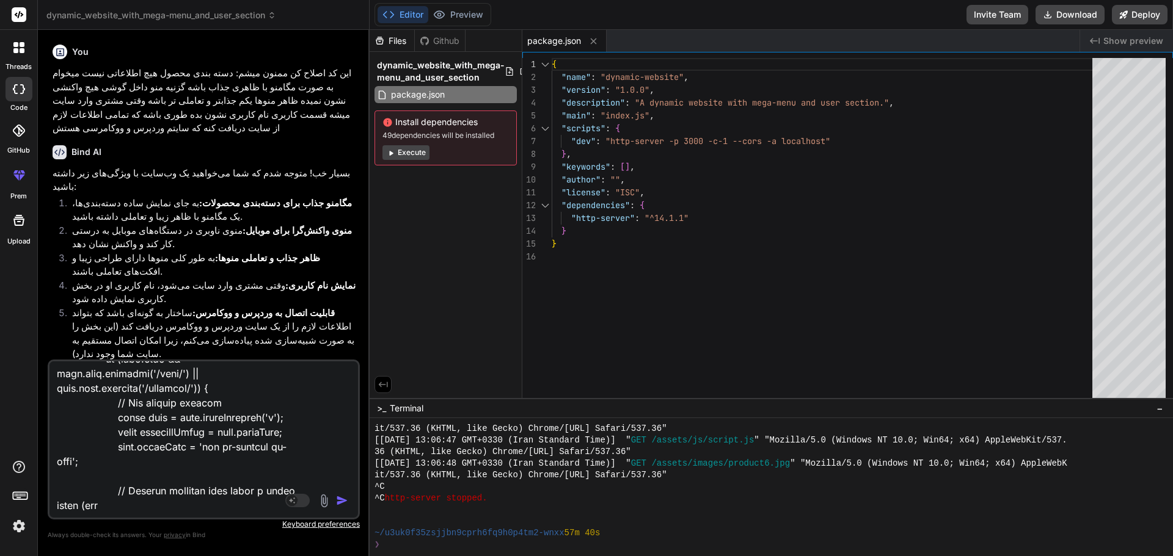
click at [343, 497] on img "button" at bounding box center [342, 501] width 12 height 12
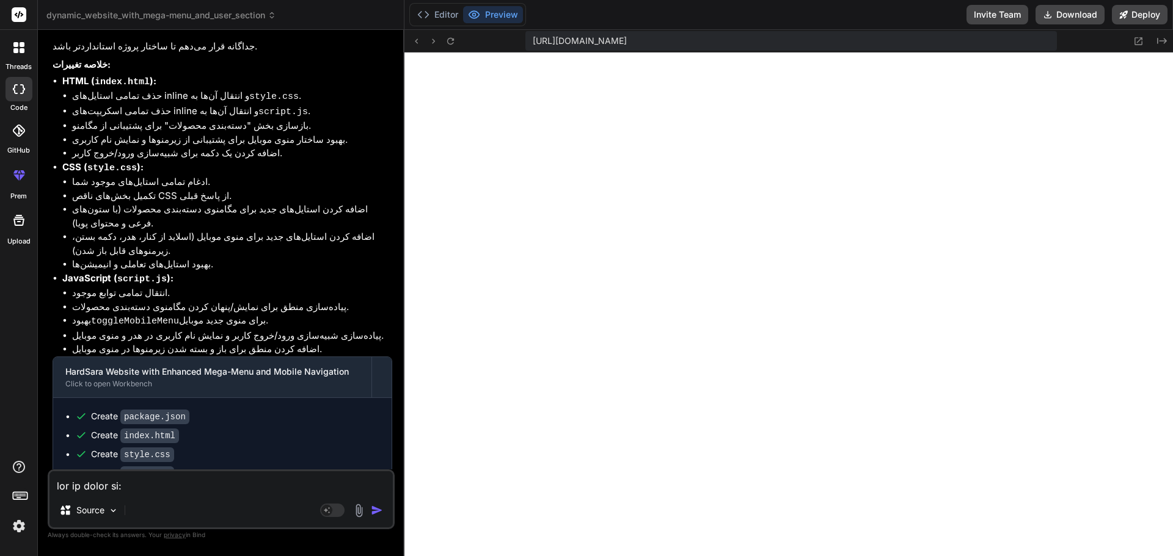
scroll to position [2318, 0]
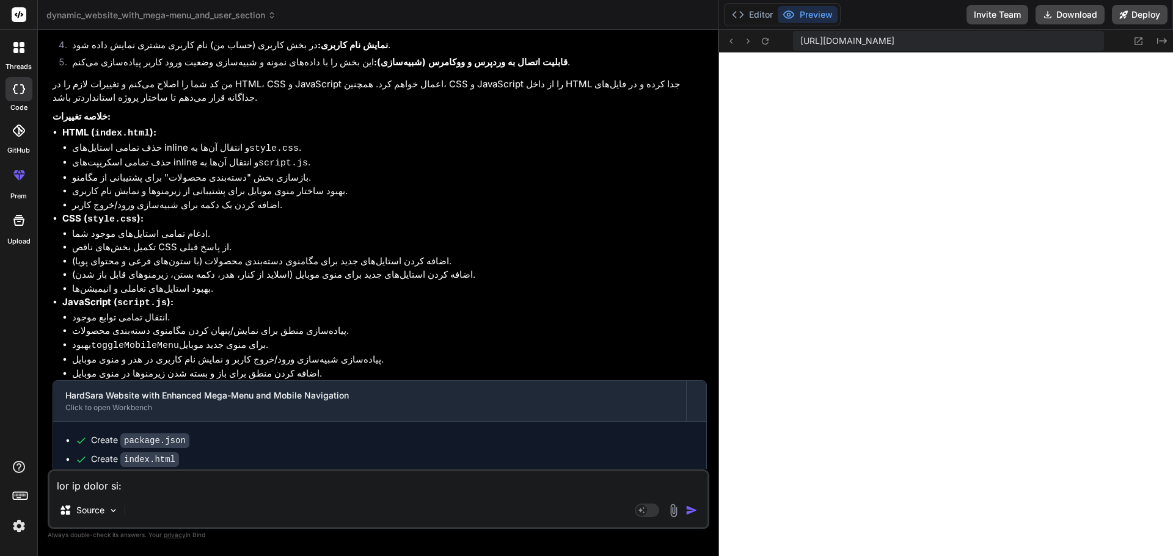
drag, startPoint x: 368, startPoint y: 232, endPoint x: 961, endPoint y: 223, distance: 592.6
click at [730, 43] on icon at bounding box center [731, 41] width 10 height 10
click at [769, 43] on icon at bounding box center [765, 41] width 10 height 10
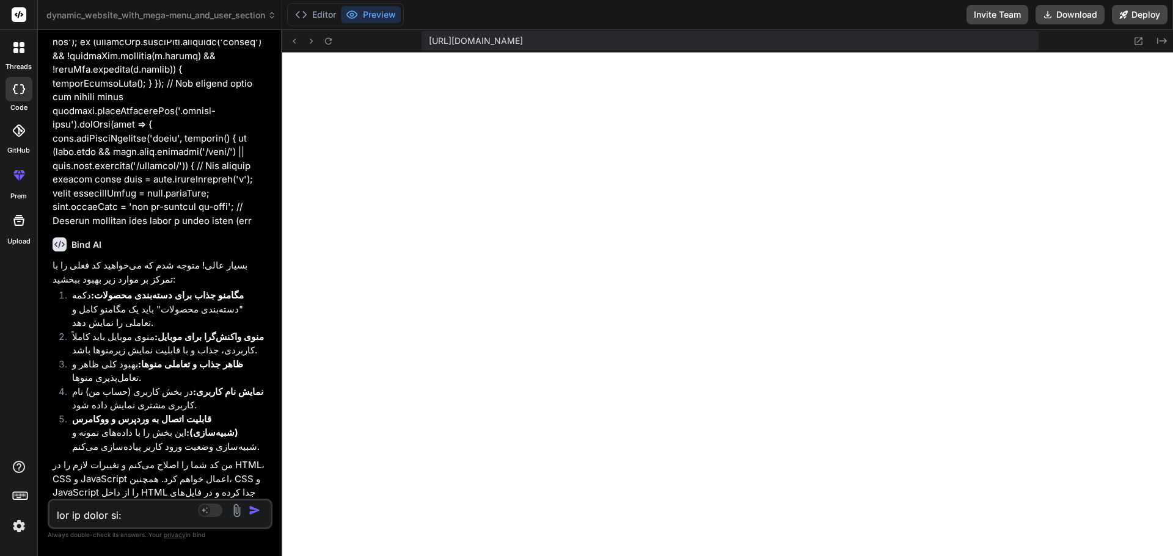
scroll to position [7083, 0]
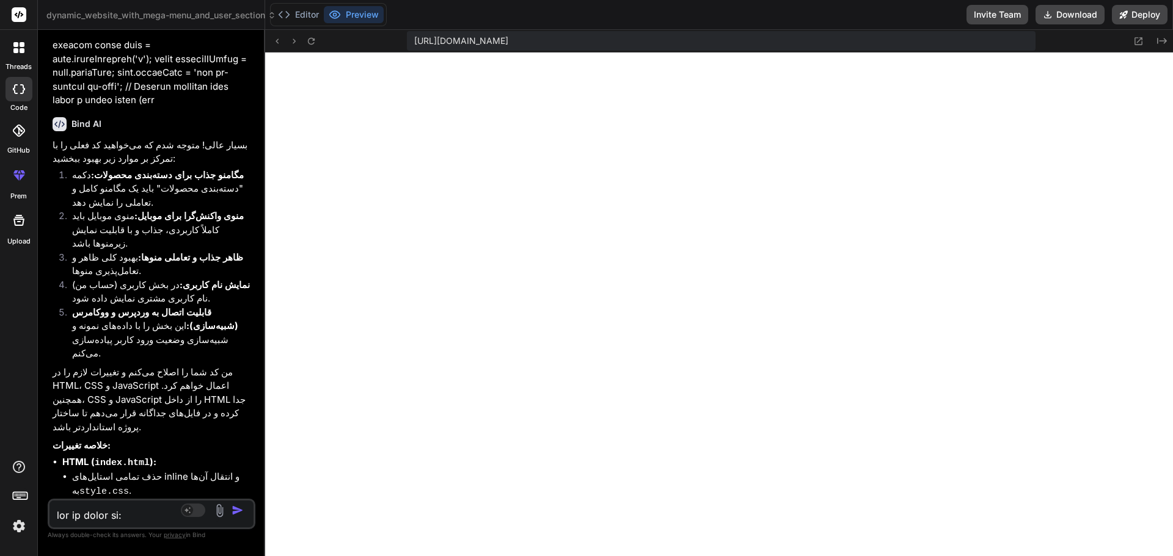
drag, startPoint x: 717, startPoint y: 242, endPoint x: 115, endPoint y: 253, distance: 602.4
click at [115, 253] on div "Bind AI Web Search Created with Pixso. Code Generator You این کد اصلاح کن ممنون…" at bounding box center [151, 293] width 227 height 527
click at [310, 45] on icon at bounding box center [311, 41] width 10 height 10
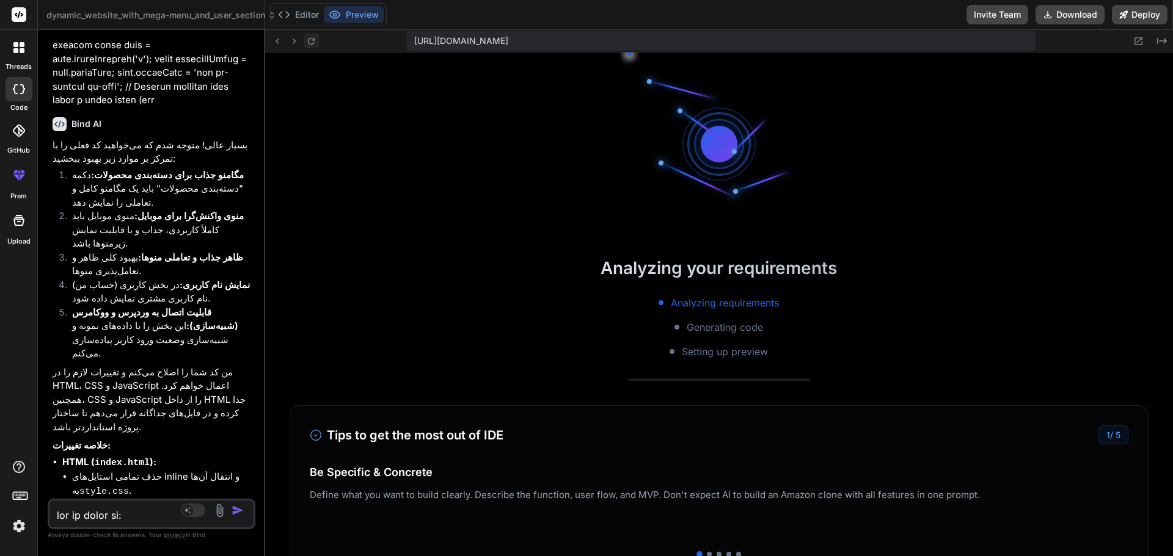
scroll to position [2716, 0]
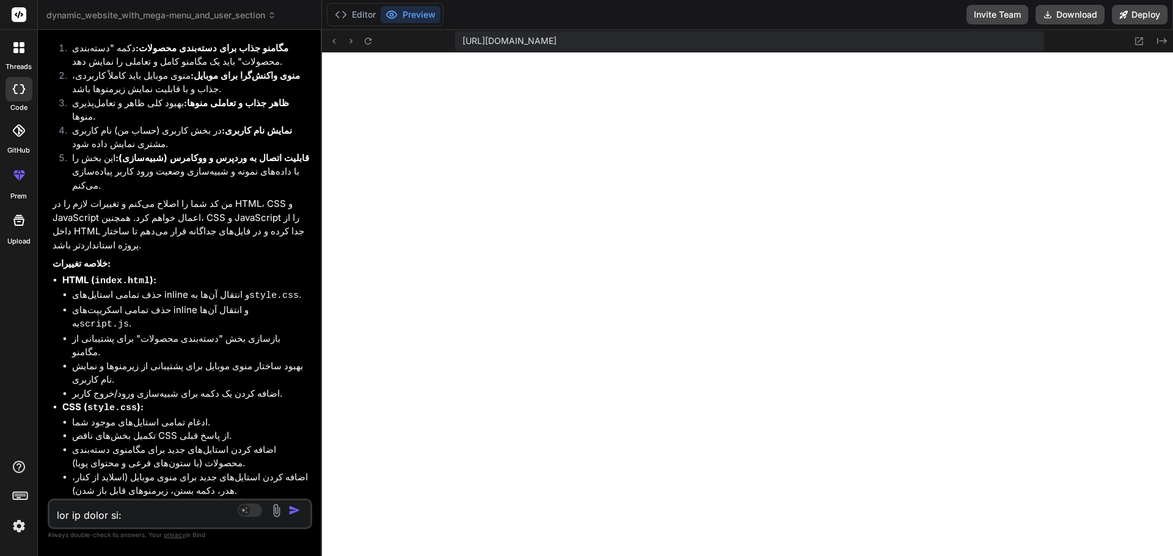
drag, startPoint x: 263, startPoint y: 364, endPoint x: 297, endPoint y: 304, distance: 69.2
click at [300, 312] on div "Bind AI Web Search Created with Pixso. Code Generator You این کد اصلاح کن ممنون…" at bounding box center [180, 293] width 284 height 527
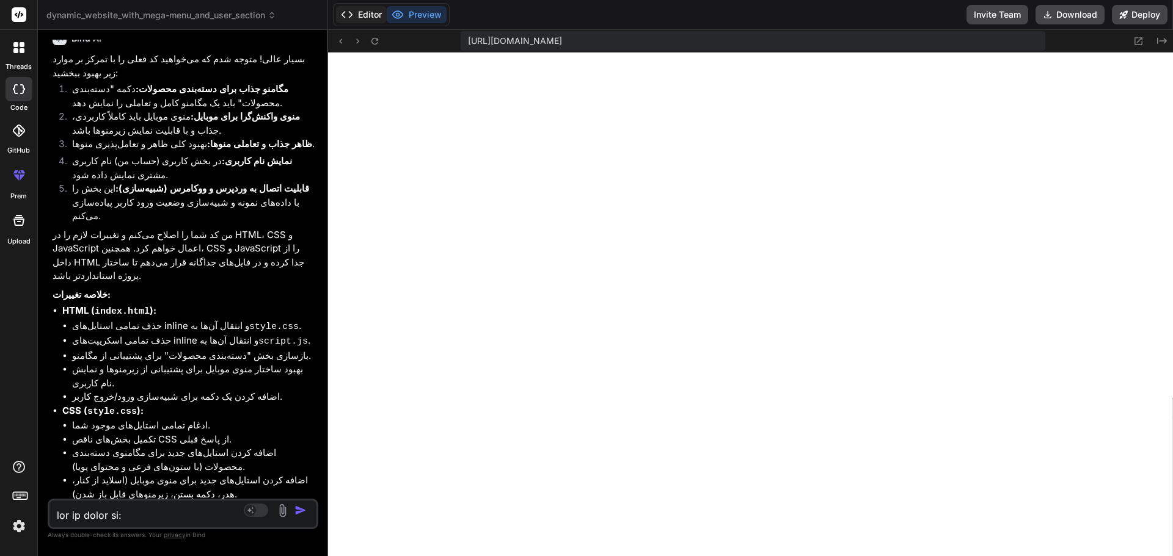
click at [359, 10] on button "Editor" at bounding box center [361, 14] width 51 height 17
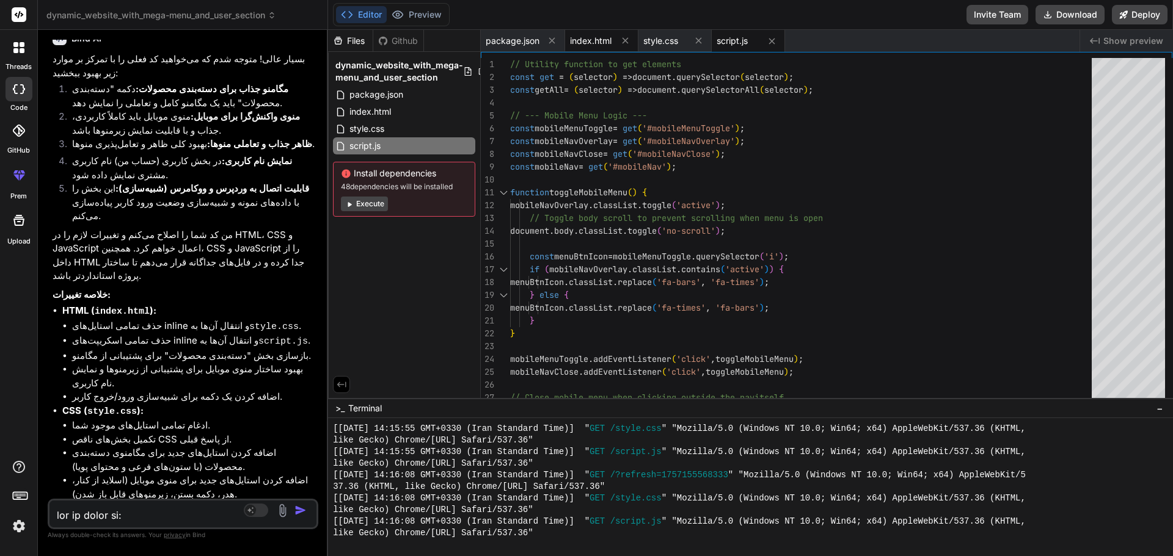
click at [607, 48] on div "index.html" at bounding box center [601, 41] width 73 height 22
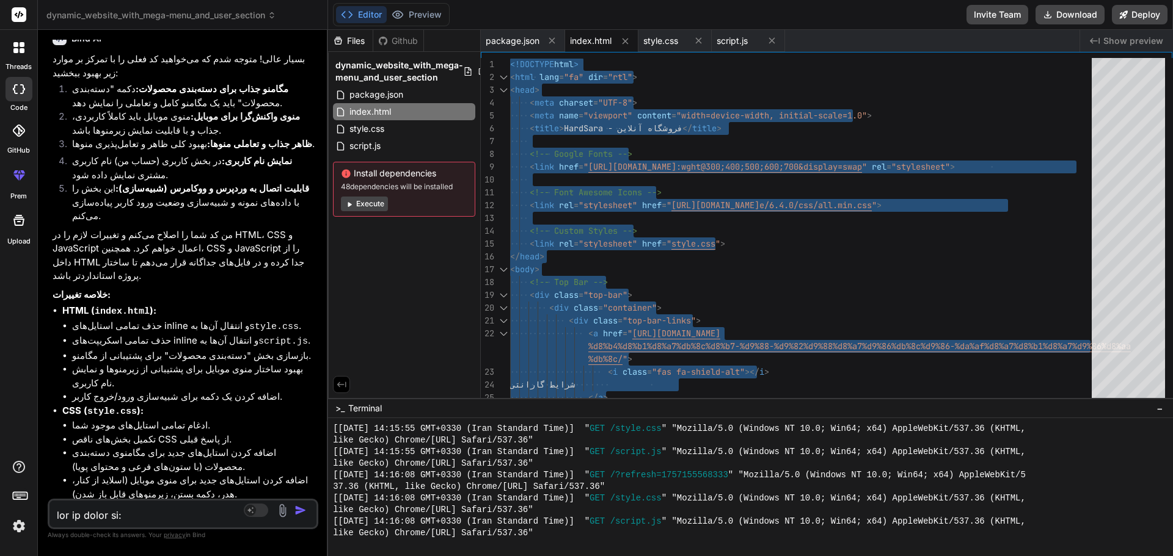
click at [605, 36] on span "index.html" at bounding box center [591, 41] width 42 height 12
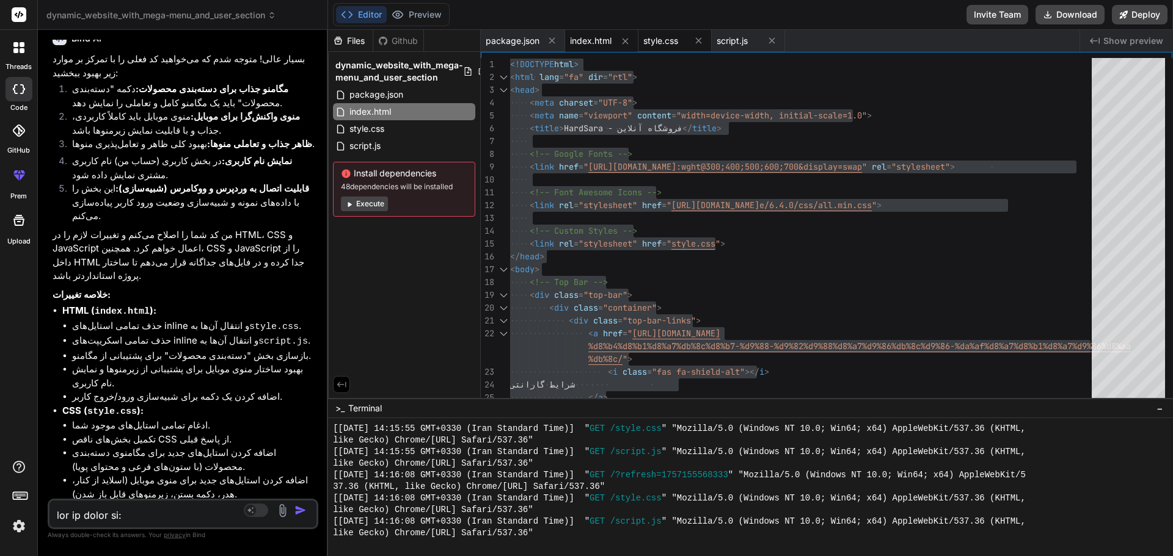
click at [660, 39] on span "style.css" at bounding box center [660, 41] width 35 height 12
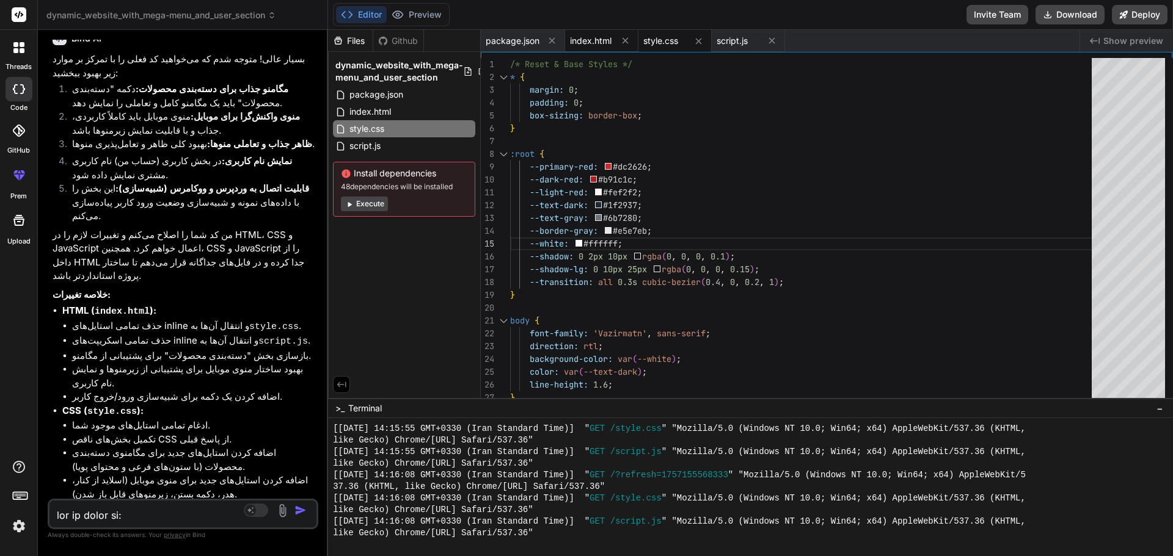
click at [585, 46] on span "index.html" at bounding box center [591, 41] width 42 height 12
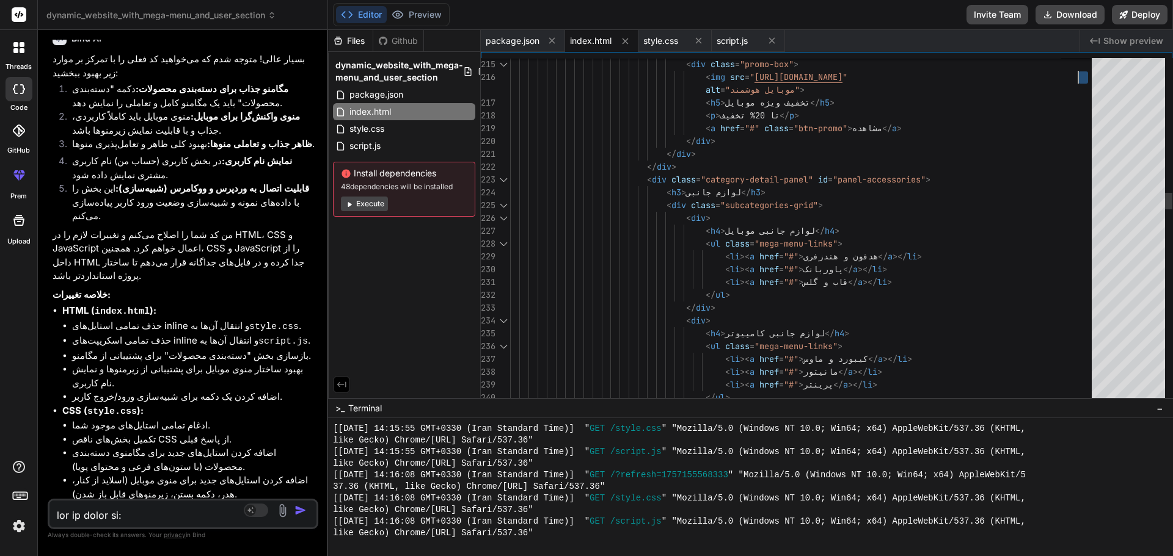
drag, startPoint x: 1001, startPoint y: 210, endPoint x: 999, endPoint y: 459, distance: 249.2
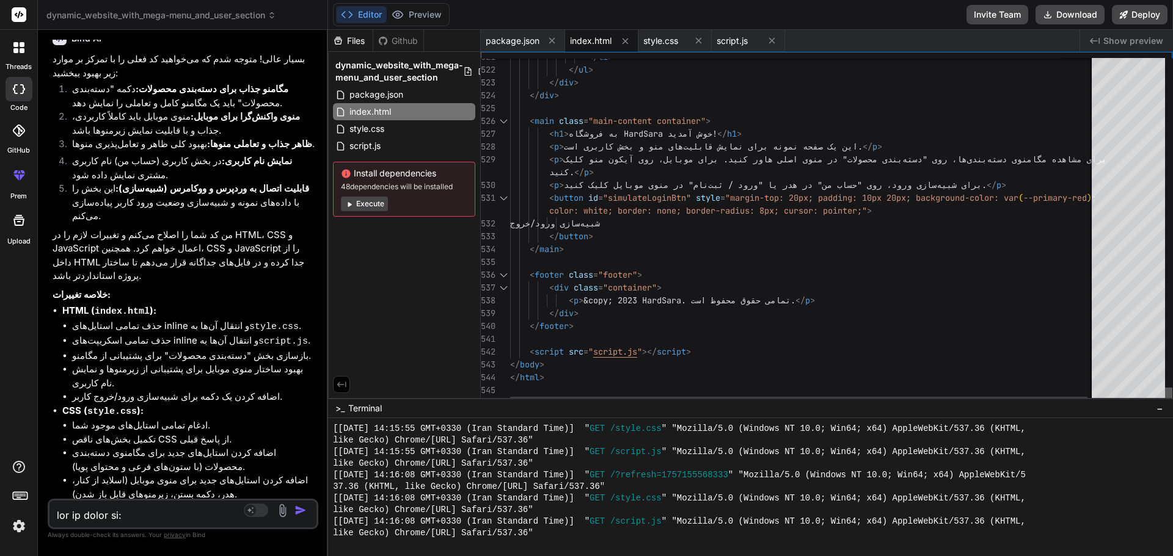
click at [1165, 401] on div at bounding box center [1168, 396] width 7 height 16
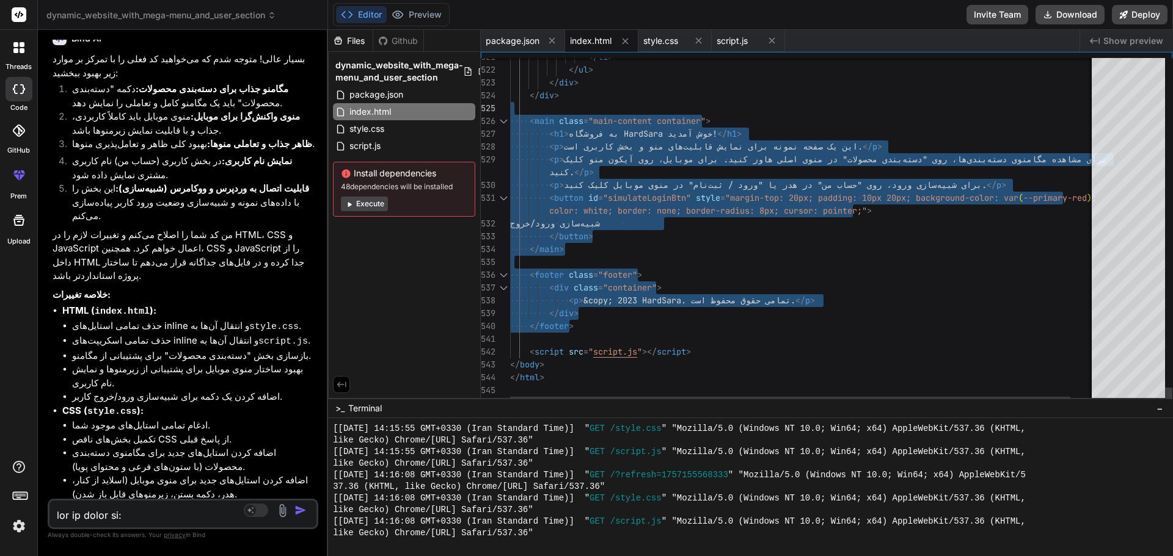
drag, startPoint x: 602, startPoint y: 326, endPoint x: 522, endPoint y: 103, distance: 236.9
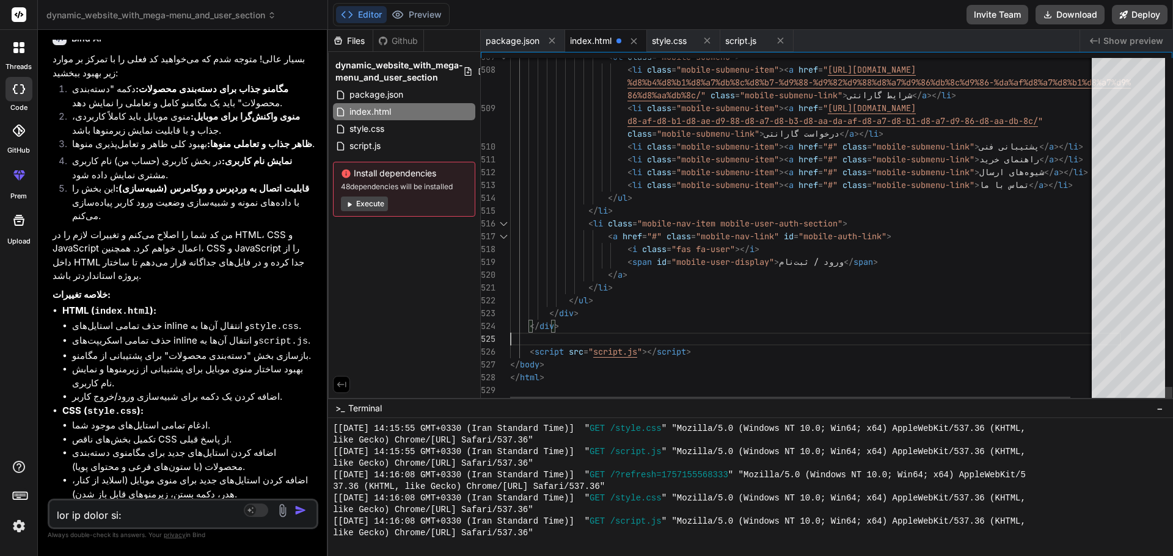
click at [413, 16] on button "Preview" at bounding box center [417, 14] width 60 height 17
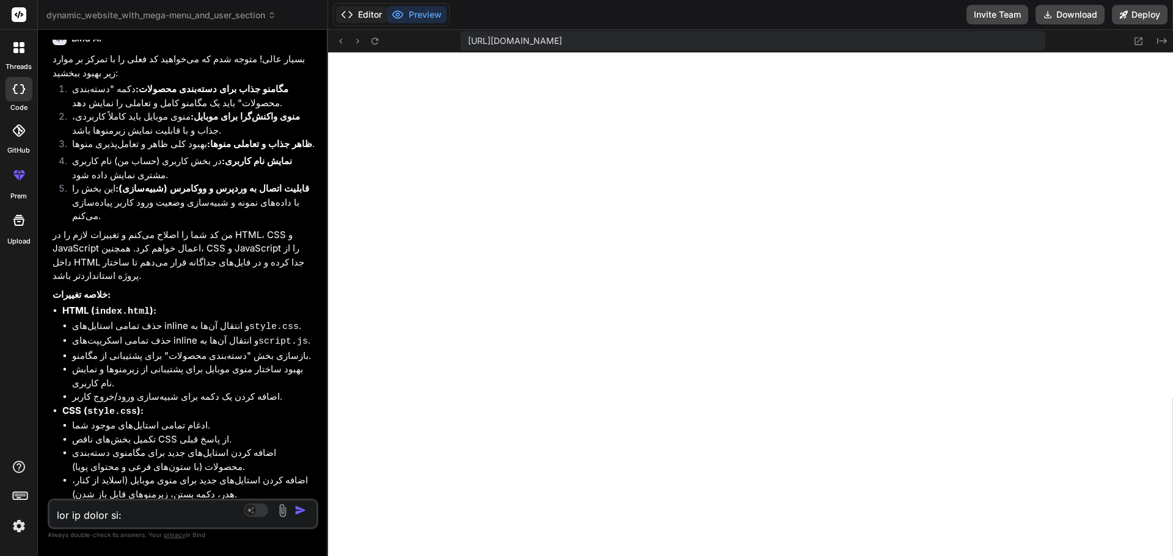
click at [355, 17] on button "Editor" at bounding box center [361, 14] width 51 height 17
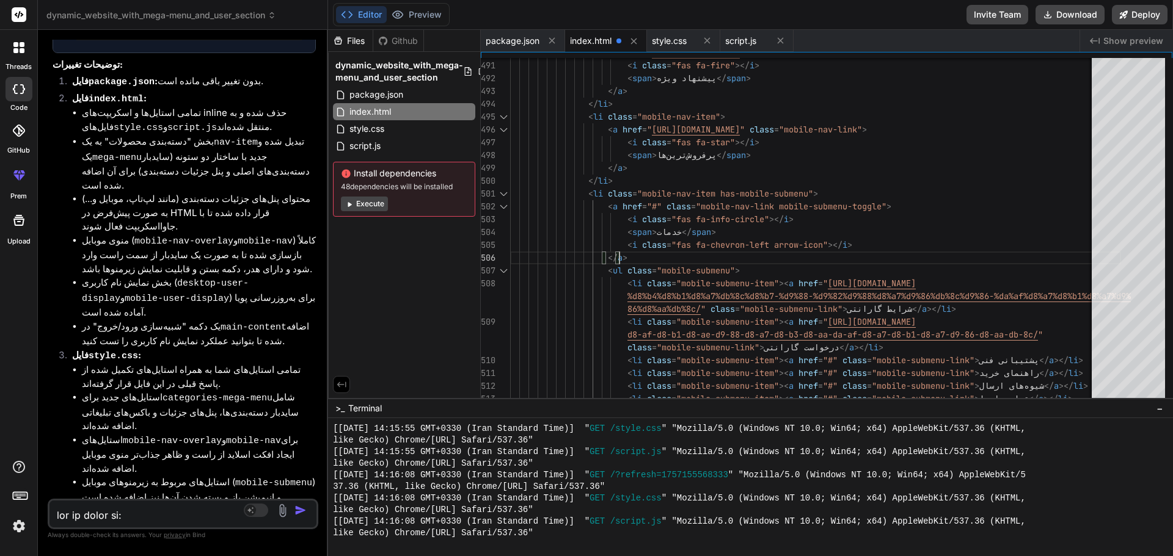
scroll to position [6201, 0]
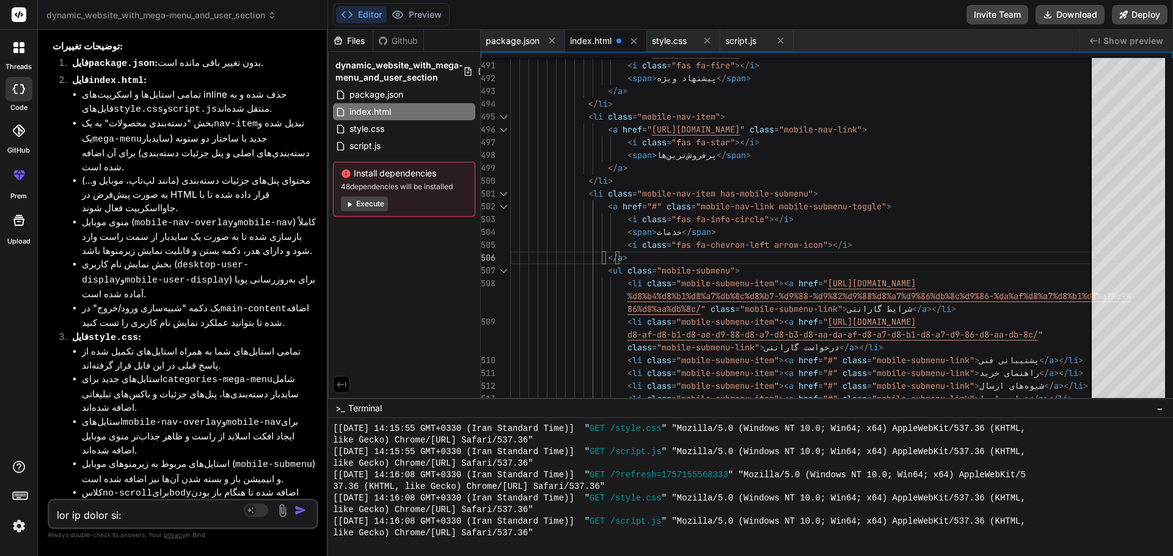
click at [130, 516] on textarea at bounding box center [160, 512] width 222 height 22
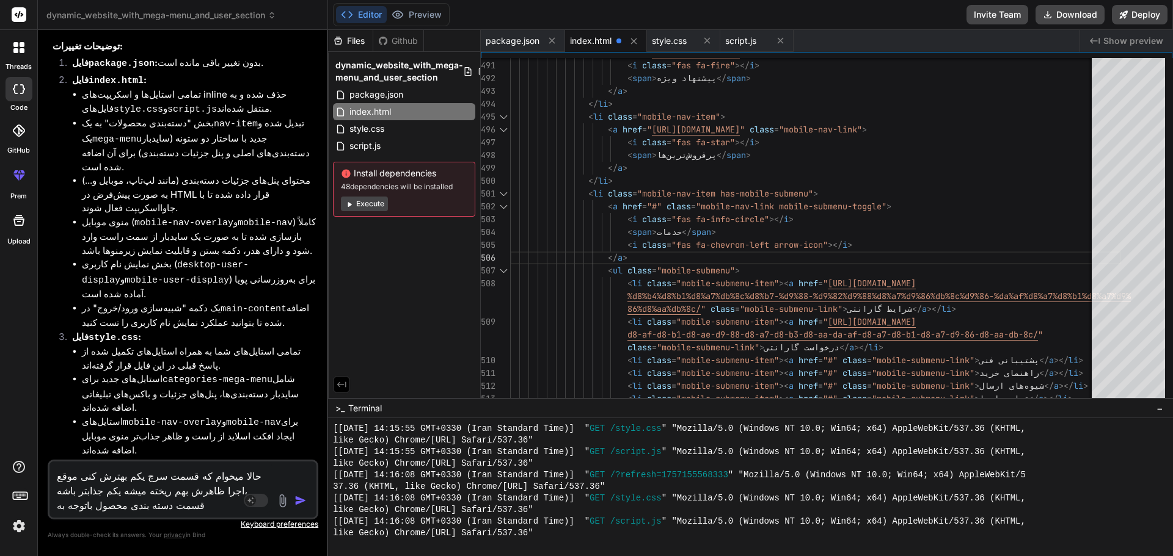
drag, startPoint x: 181, startPoint y: 508, endPoint x: 54, endPoint y: 470, distance: 132.0
click at [54, 470] on textarea "حالا میخوام که قسمت سرچ یکم بهترش کنی موقع اجرا ظاهرش بهم ریخته میشه یکم جذابتر…" at bounding box center [160, 487] width 222 height 51
click at [59, 472] on textarea "حالا میخوام که قسمت سرچ یکم بهترش کنی موقع اجرا ظاهرش بهم ریخته میشه یکم جذابتر…" at bounding box center [160, 487] width 222 height 51
drag, startPoint x: 59, startPoint y: 472, endPoint x: 87, endPoint y: 509, distance: 47.0
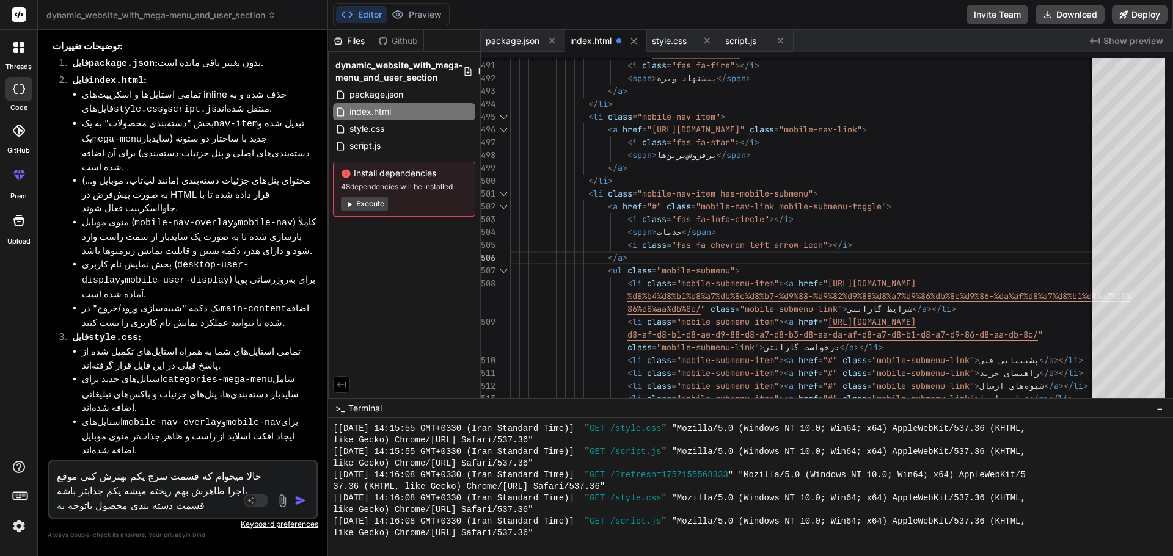
click at [87, 509] on textarea "حالا میخوام که قسمت سرچ یکم بهترش کنی موقع اجرا ظاهرش بهم ریخته میشه یکم جذابتر…" at bounding box center [160, 487] width 222 height 51
click at [186, 500] on textarea "حالا میخوام که قسمت سرچ یکم بهترش کنی موقع اجرا ظاهرش بهم ریخته میشه یکم جذابتر…" at bounding box center [160, 487] width 222 height 51
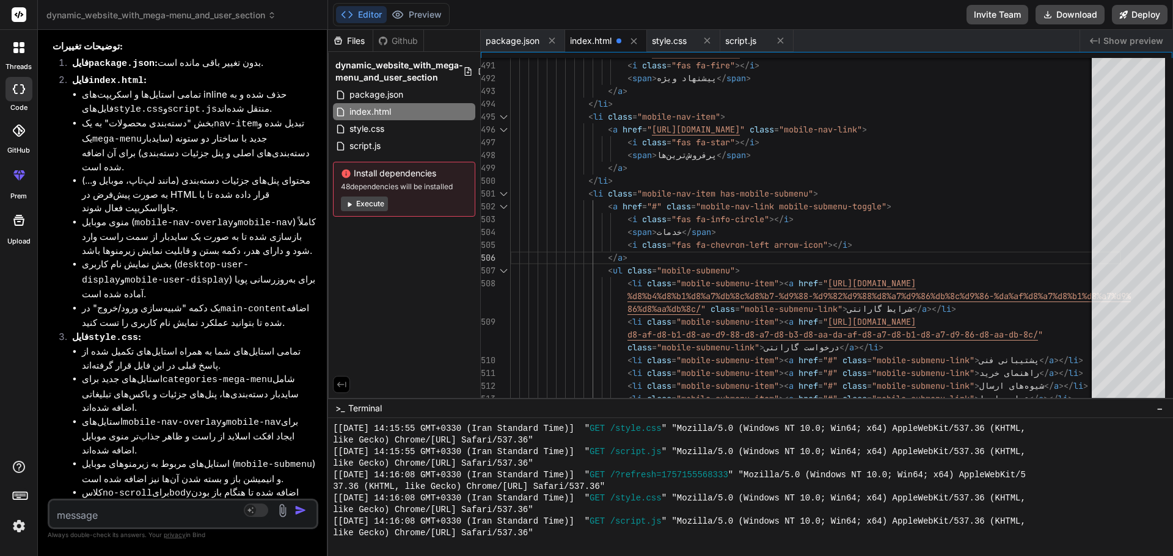
paste textarea "حالا میخوام که قسمت سرچ یکم بهترش کنی موقع اجرا ظاهرش بهم ریخته میشه یکم جذابتر…"
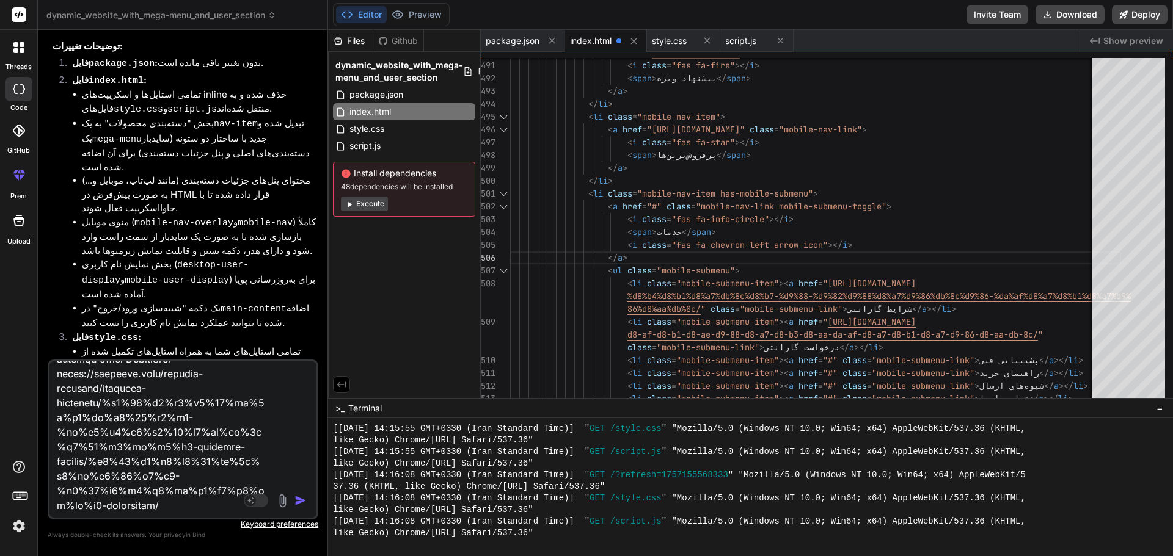
scroll to position [8636, 0]
click at [305, 503] on img "button" at bounding box center [300, 501] width 12 height 12
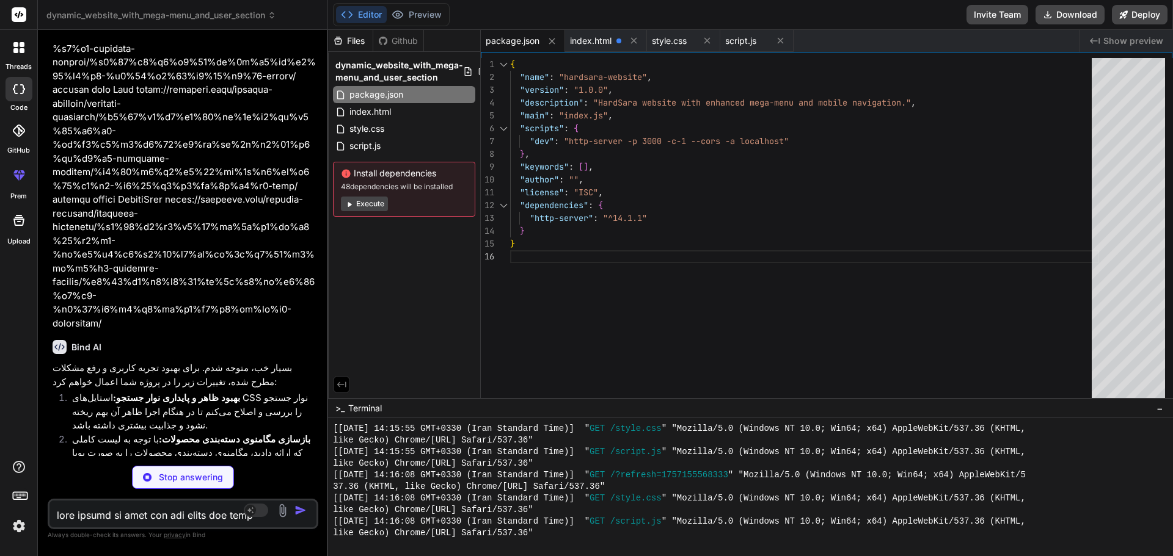
scroll to position [12236, 0]
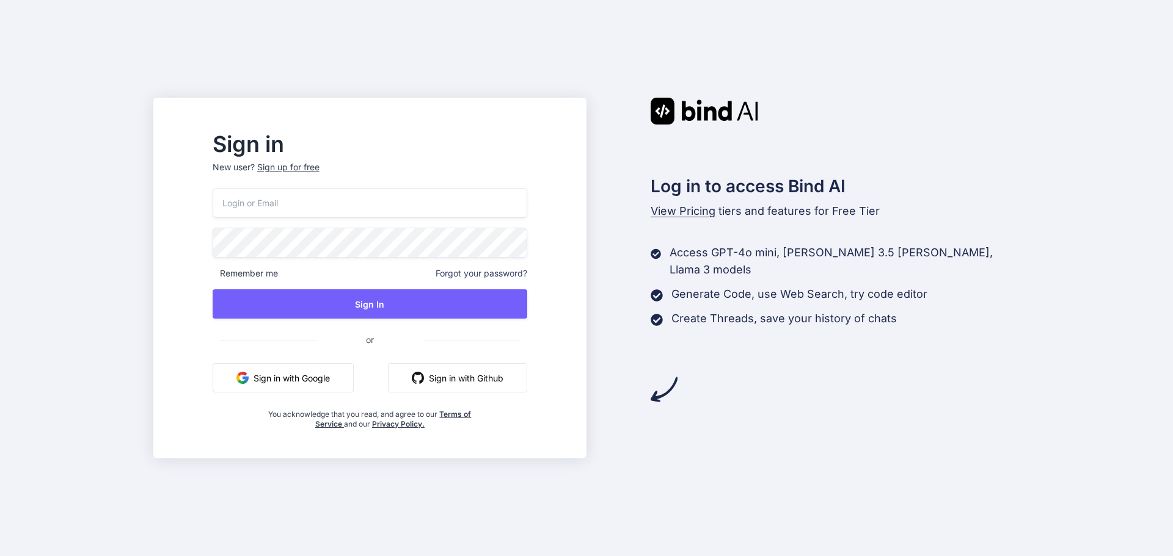
click at [302, 380] on button "Sign in with Google" at bounding box center [283, 377] width 141 height 29
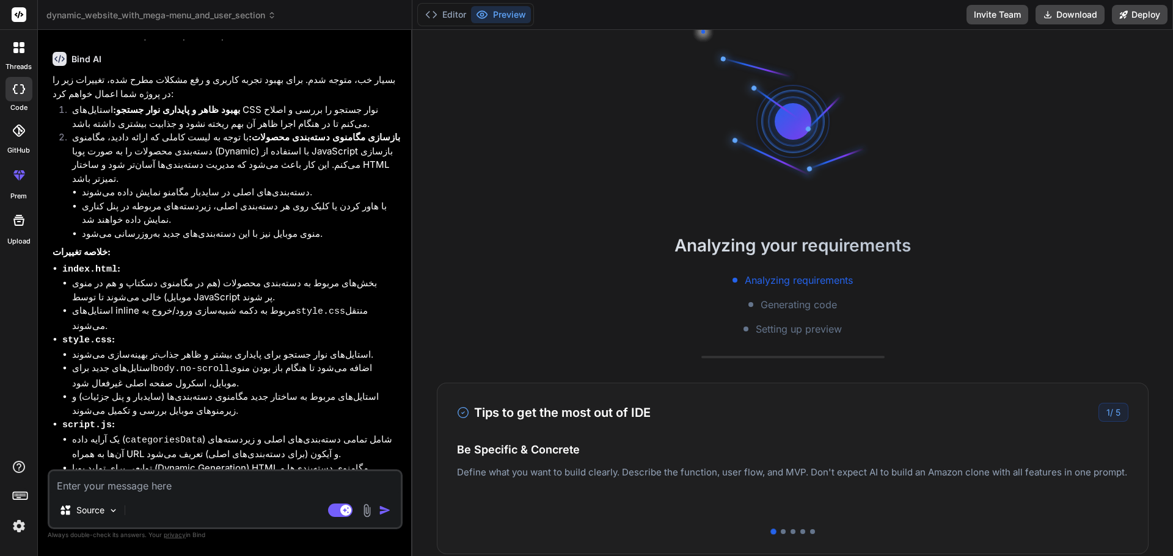
scroll to position [9992, 0]
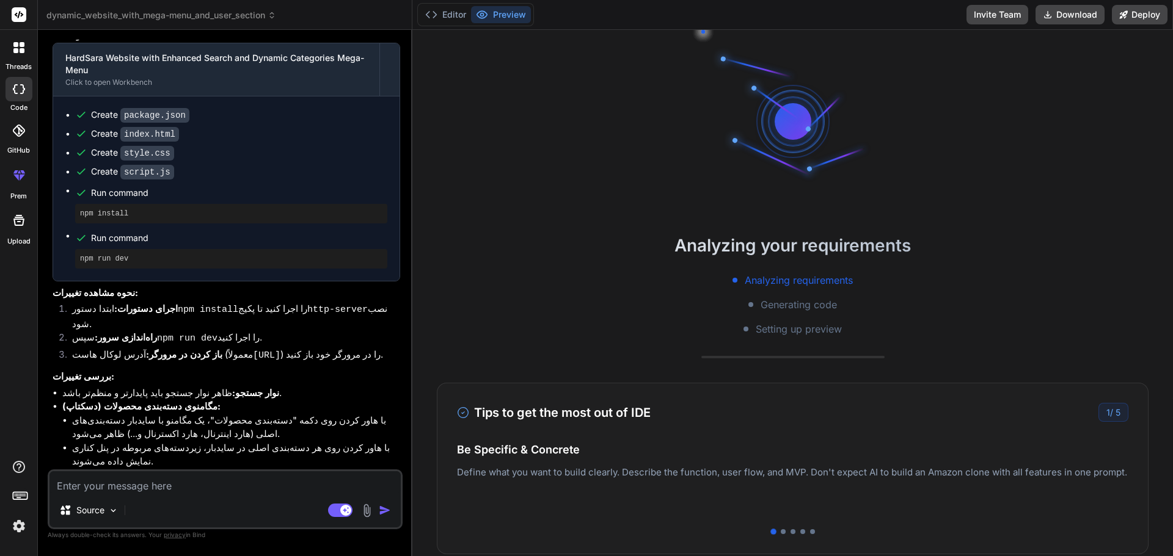
click at [109, 486] on textarea at bounding box center [224, 483] width 351 height 22
click at [97, 492] on textarea at bounding box center [224, 483] width 351 height 22
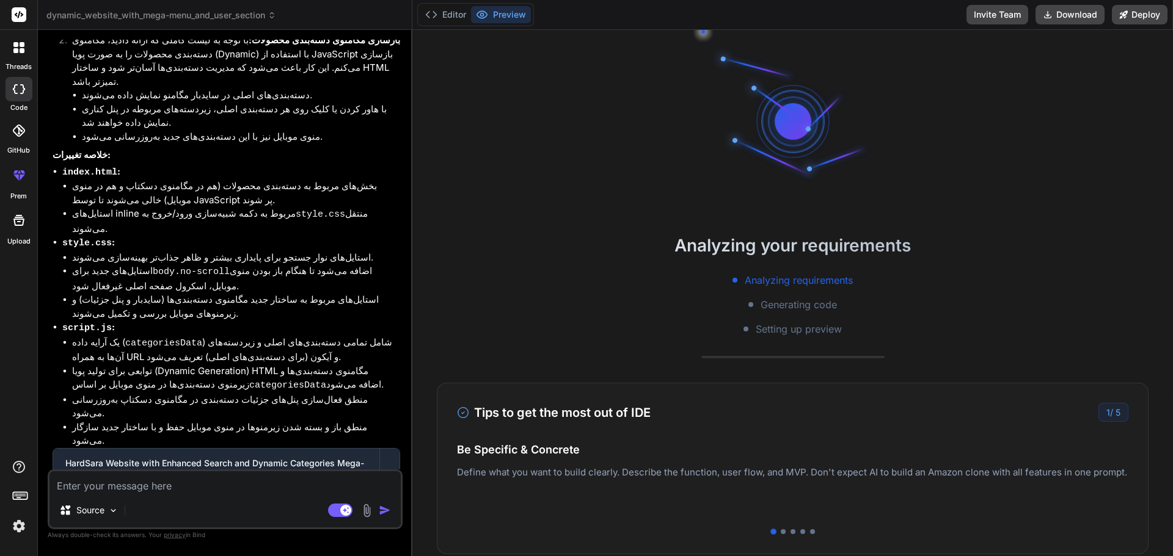
scroll to position [9565, 0]
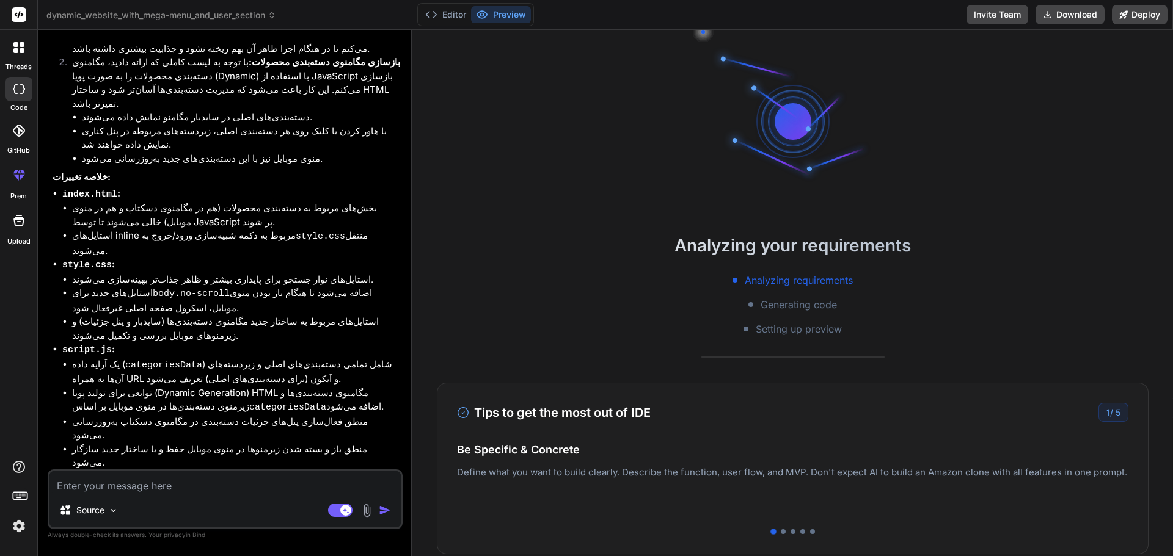
click at [188, 480] on div "HardSara Website with Enhanced Search and Dynamic Categories Mega-Menu" at bounding box center [216, 492] width 302 height 24
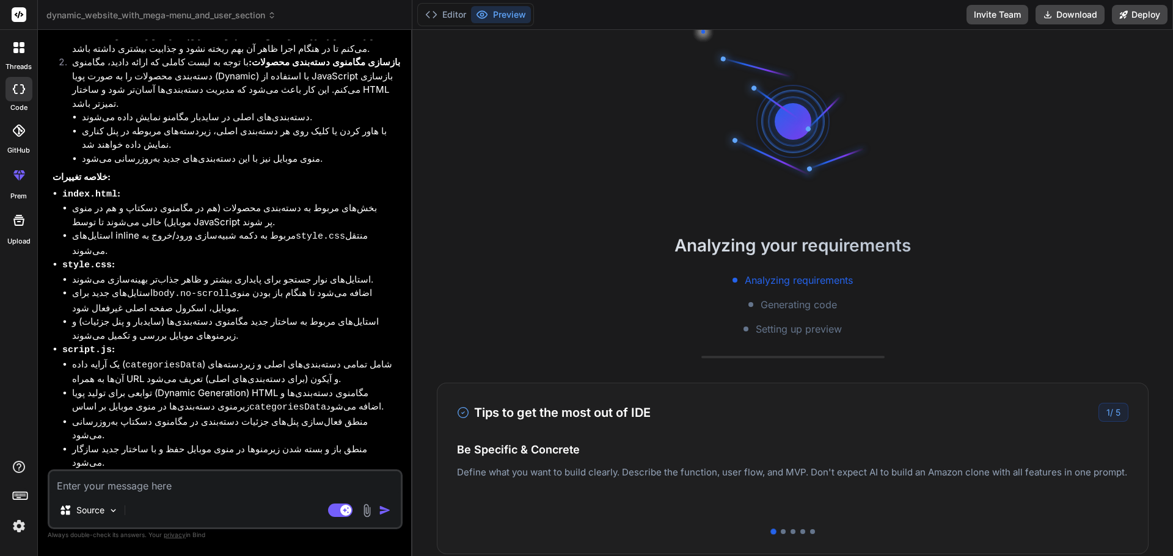
click at [188, 480] on div "HardSara Website with Enhanced Search and Dynamic Categories Mega-Menu" at bounding box center [216, 492] width 302 height 24
click at [769, 315] on div "Analyzing requirements Generating code Setting up preview" at bounding box center [792, 305] width 760 height 64
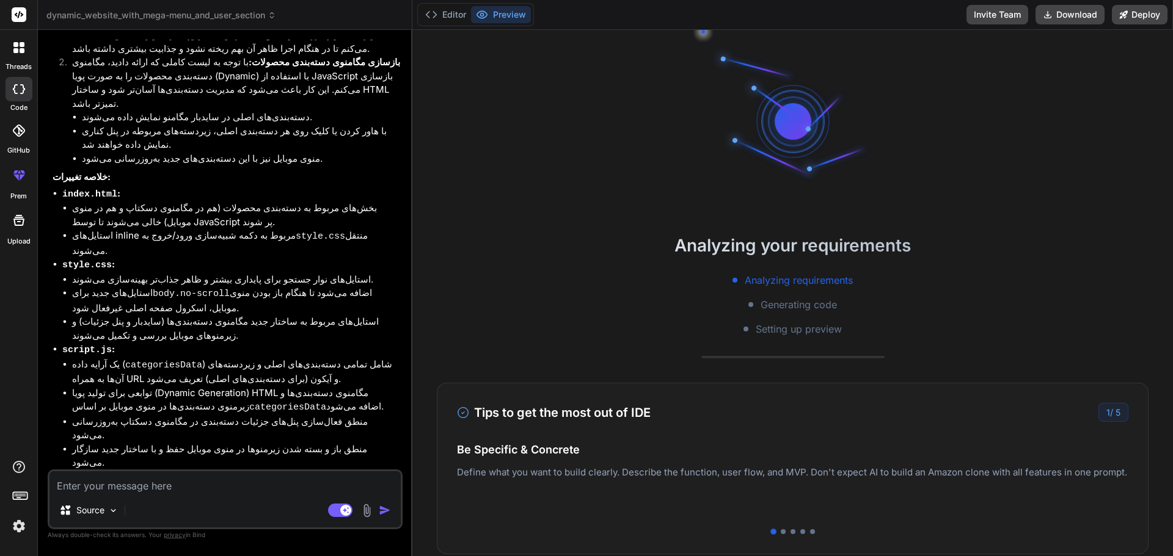
click at [774, 303] on span "Generating code" at bounding box center [798, 304] width 76 height 15
click at [776, 343] on div "Analyzing your requirements Analyzing requirements Generating code Setting up p…" at bounding box center [792, 293] width 760 height 527
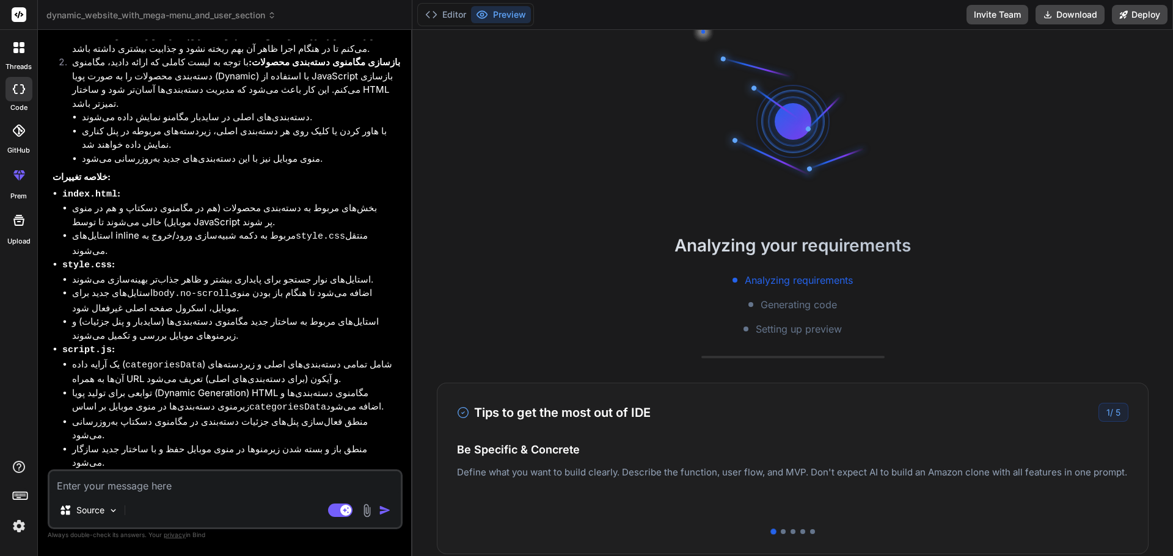
click at [269, 480] on div "HardSara Website with Enhanced Search and Dynamic Categories Mega-Menu" at bounding box center [216, 492] width 302 height 24
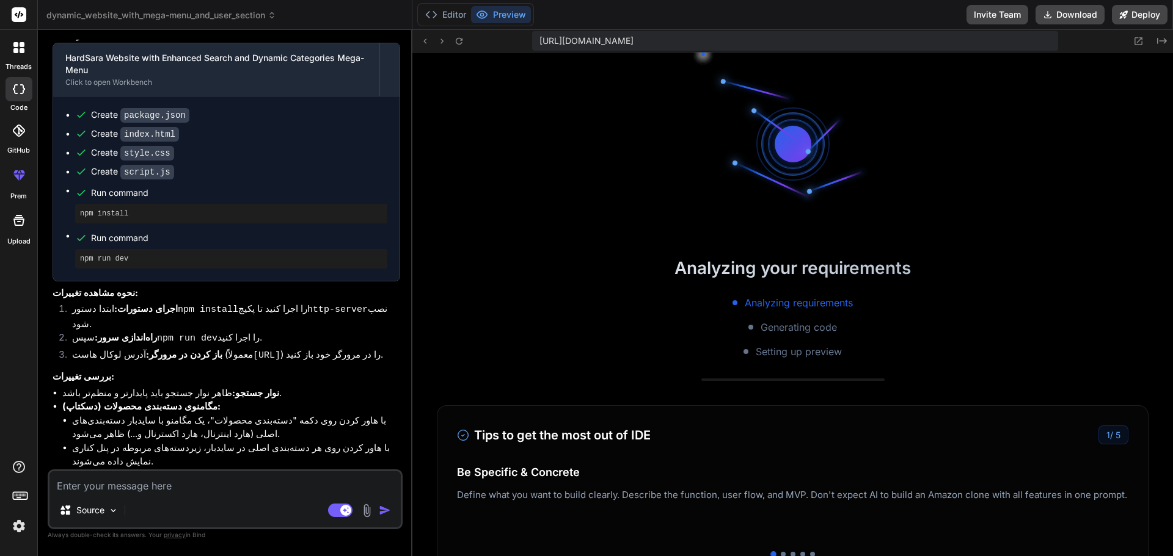
scroll to position [418, 0]
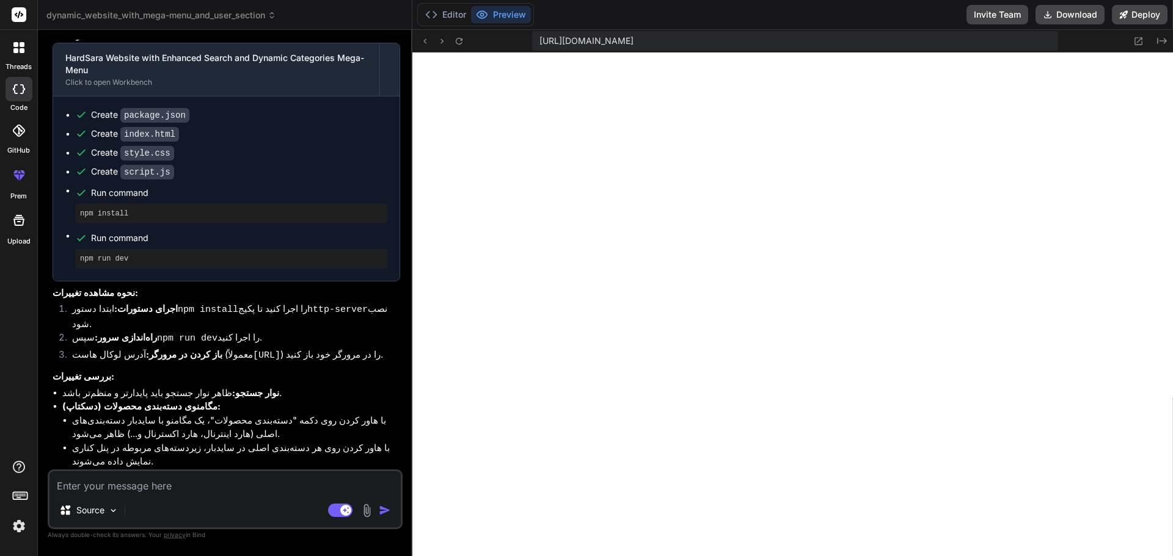
type textarea "x"
click at [103, 485] on textarea at bounding box center [224, 483] width 351 height 22
type textarea "ب"
type textarea "x"
type textarea "بی"
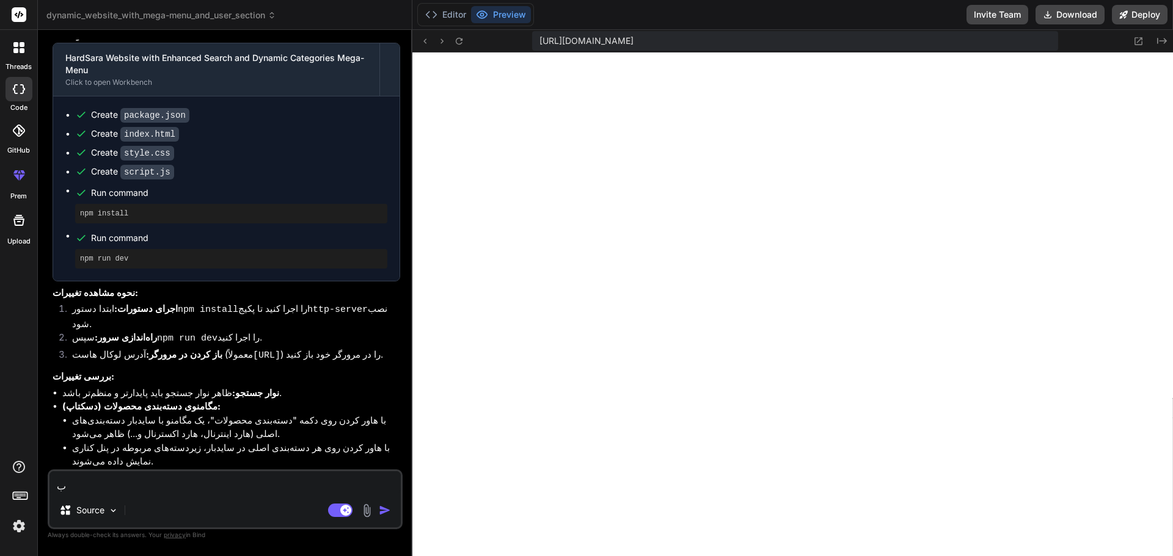
type textarea "x"
type textarea "بی"
type textarea "x"
type textarea "بی ز"
type textarea "x"
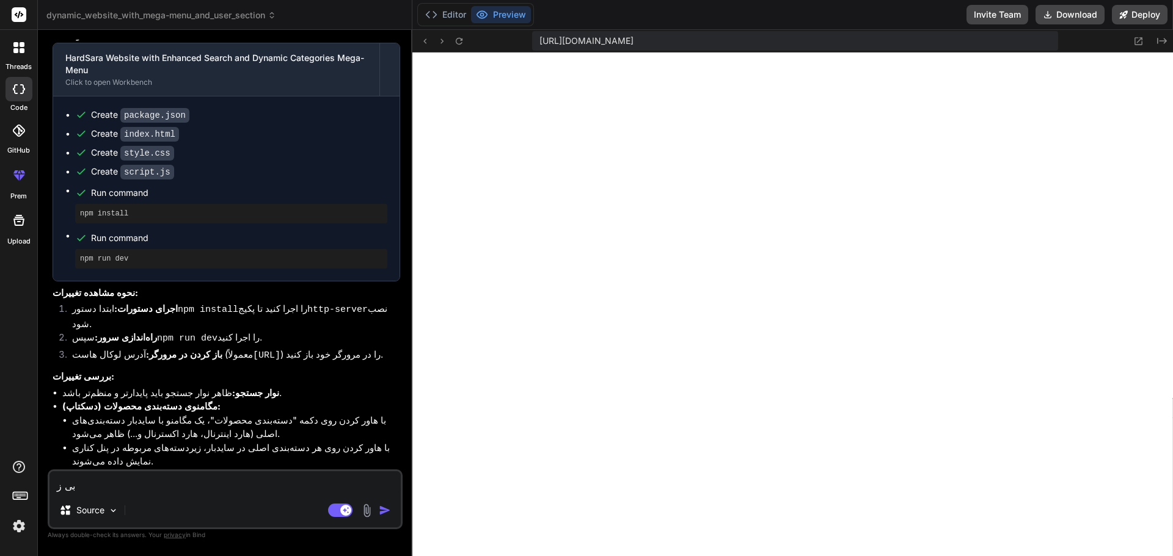
type textarea "بی زح"
type textarea "x"
type textarea "بی زحم"
type textarea "x"
type textarea "بی زحما"
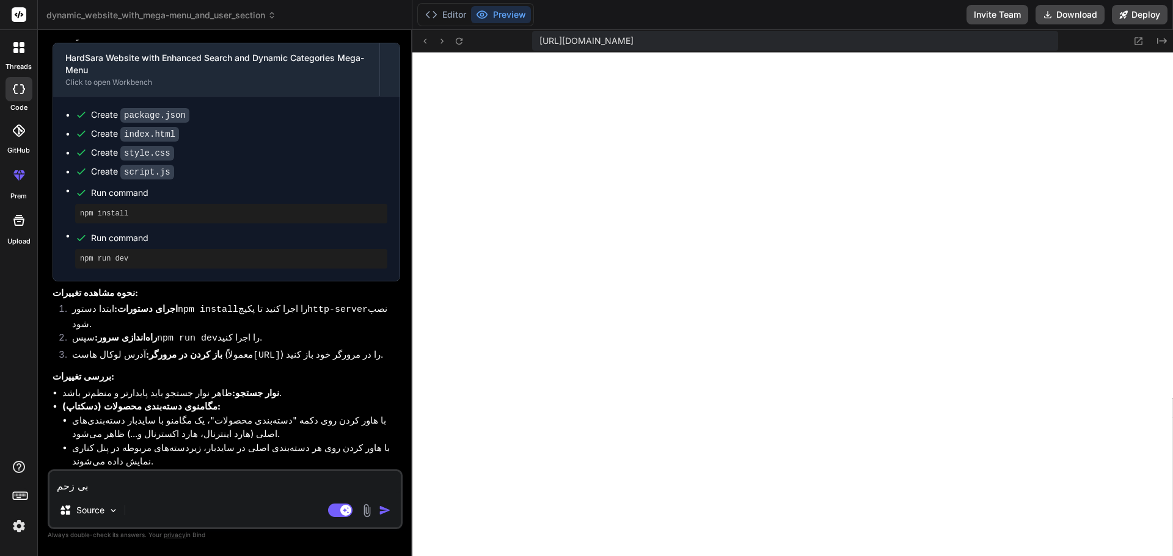
type textarea "x"
type textarea "بی زحما"
type textarea "x"
type textarea "بی زحما"
type textarea "x"
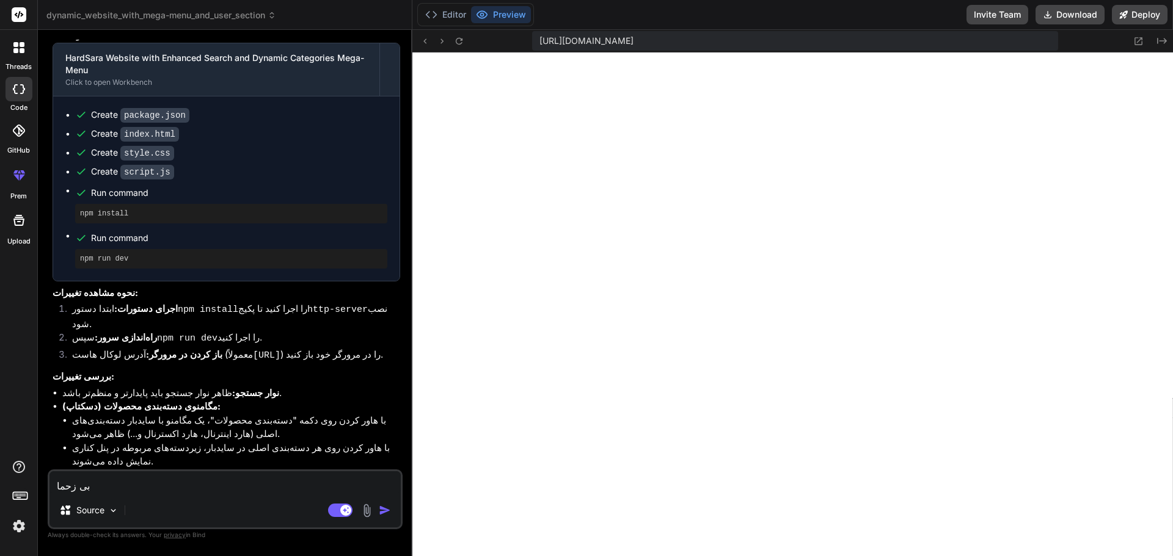
type textarea "بی زحم"
type textarea "x"
type textarea "بی زحمت"
type textarea "x"
type textarea "بی زحمت"
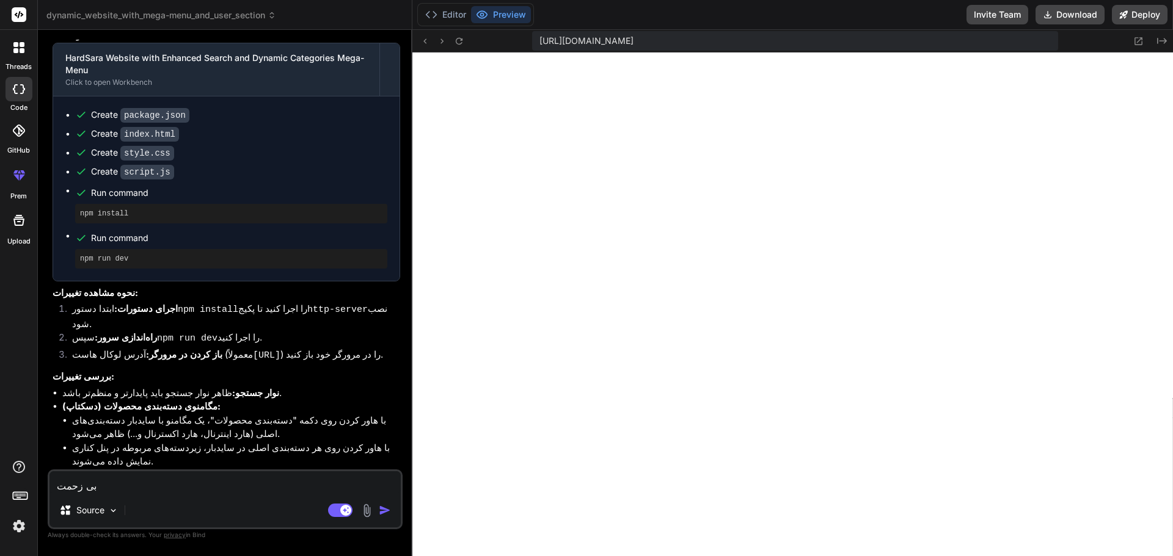
type textarea "x"
type textarea "بی زحمت م"
type textarea "x"
type textarea "بی زحمت مج"
type textarea "x"
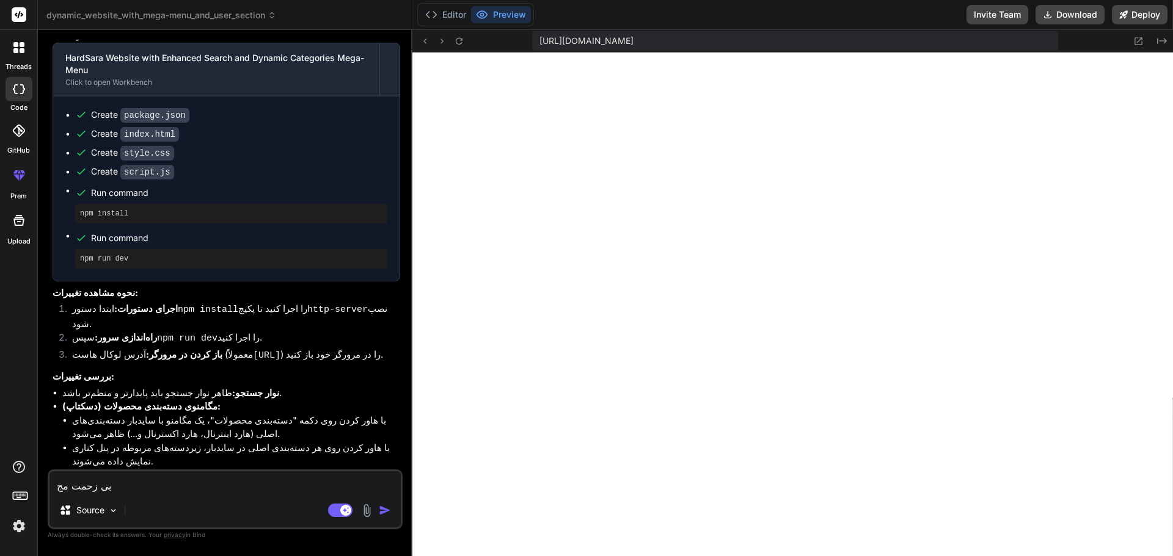
type textarea "بی زحمت مجد"
type textarea "x"
type textarea "بی زحمت مجدد"
type textarea "x"
type textarea "بی زحمت مجدد"
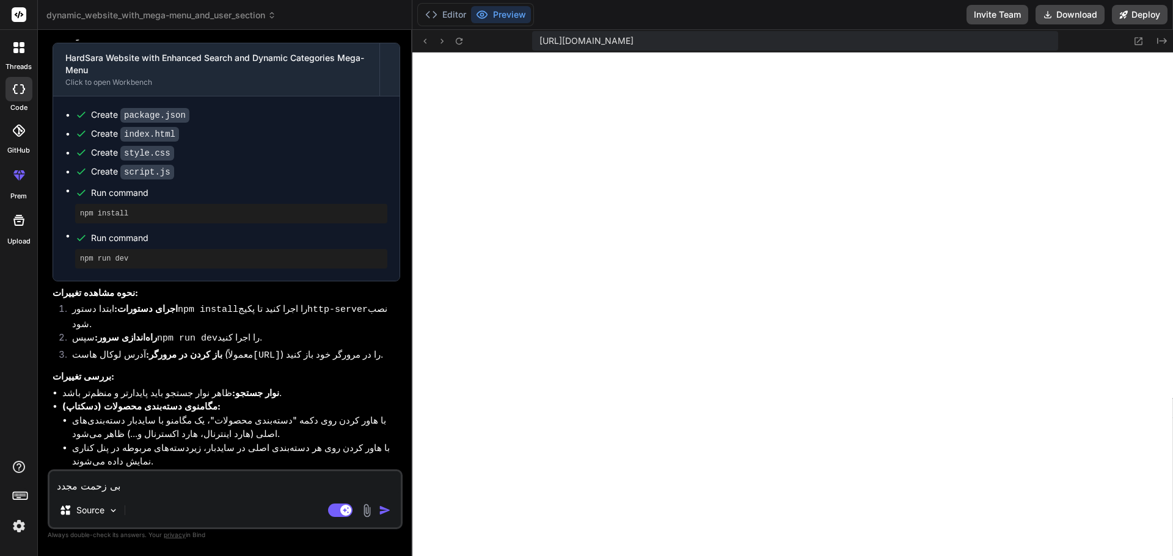
type textarea "x"
type textarea "بی زحمت مجدد ک"
type textarea "x"
type textarea "بی زحمت مجدد کد"
type textarea "x"
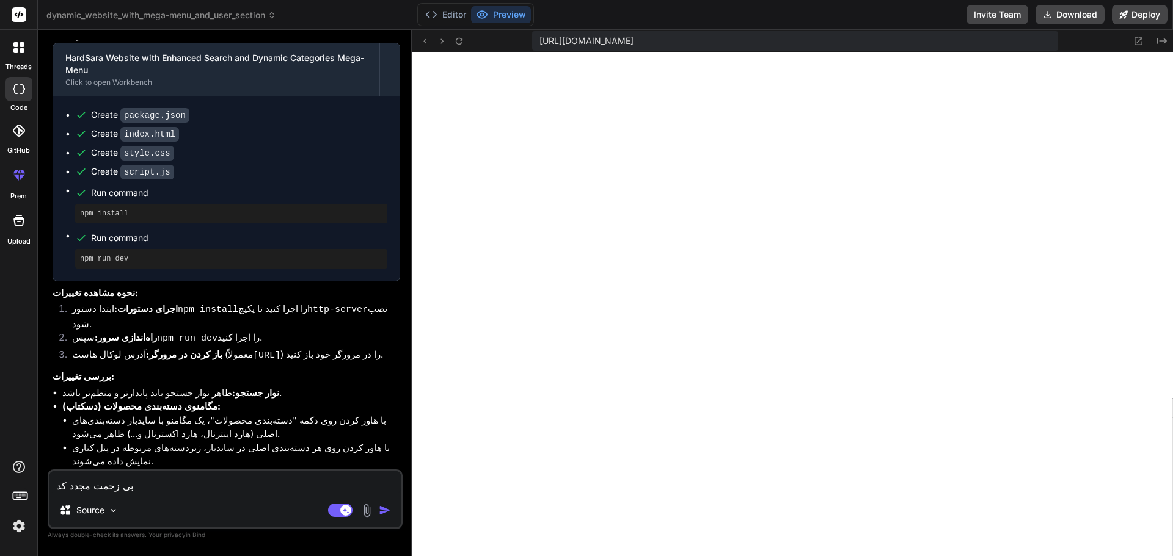
type textarea "بی زحمت مجدد کد"
type textarea "x"
type textarea "بی زحمت مجدد کد ا"
type textarea "x"
type textarea "بی زحمت مجدد کد اص"
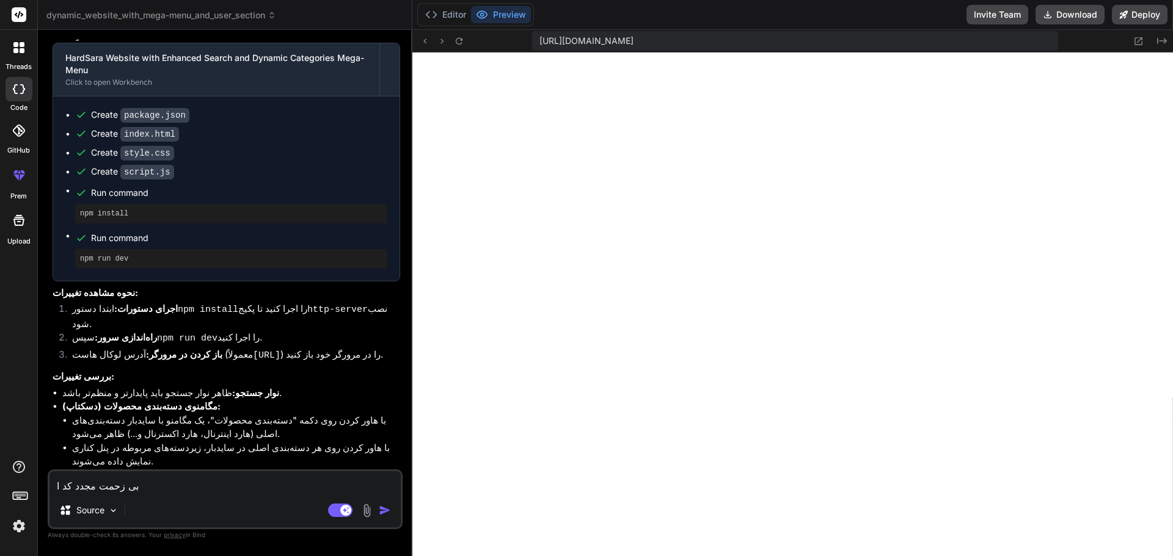
type textarea "x"
type textarea "بی زحمت مجدد کد اصل"
type textarea "x"
type textarea "بی زحمت مجدد کد اصلا"
type textarea "x"
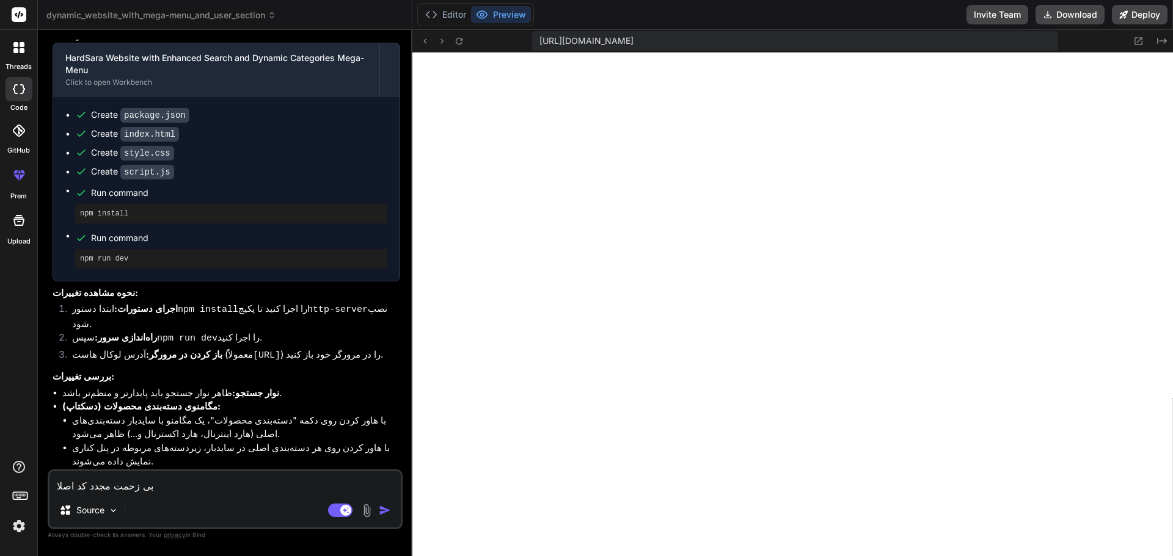
type textarea "بی زحمت مجدد کد اصلاح"
type textarea "x"
type textarea "بی زحمت مجدد کد اصلاح"
type textarea "x"
type textarea "بی زحمت مجدد کد اصلاح ش"
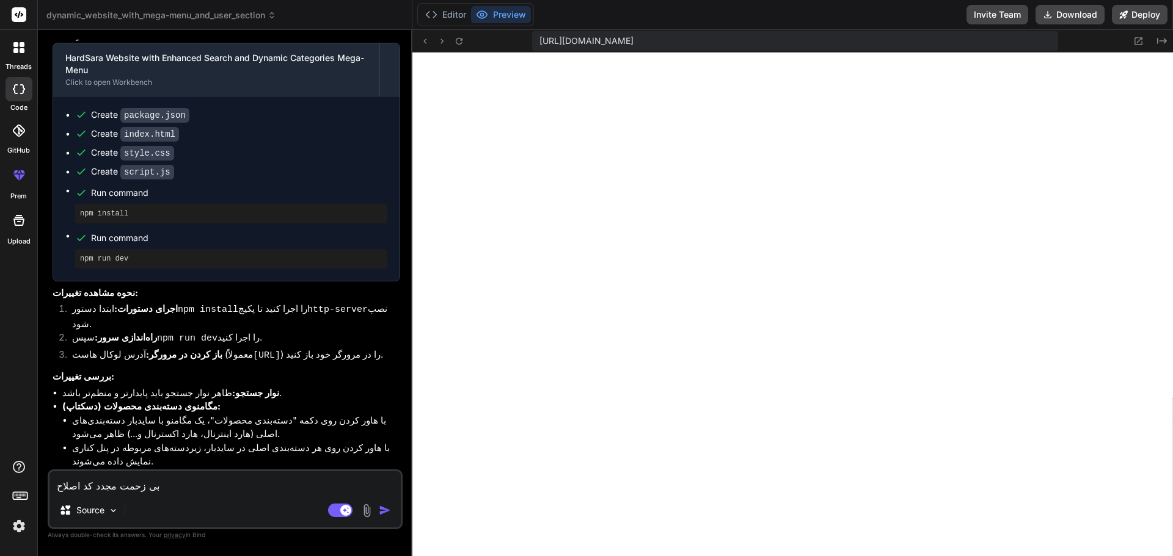
type textarea "x"
type textarea "بی زحمت مجدد کد اصلاح شد"
type textarea "x"
type textarea "بی زحمت مجدد کد اصلاح شده"
type textarea "x"
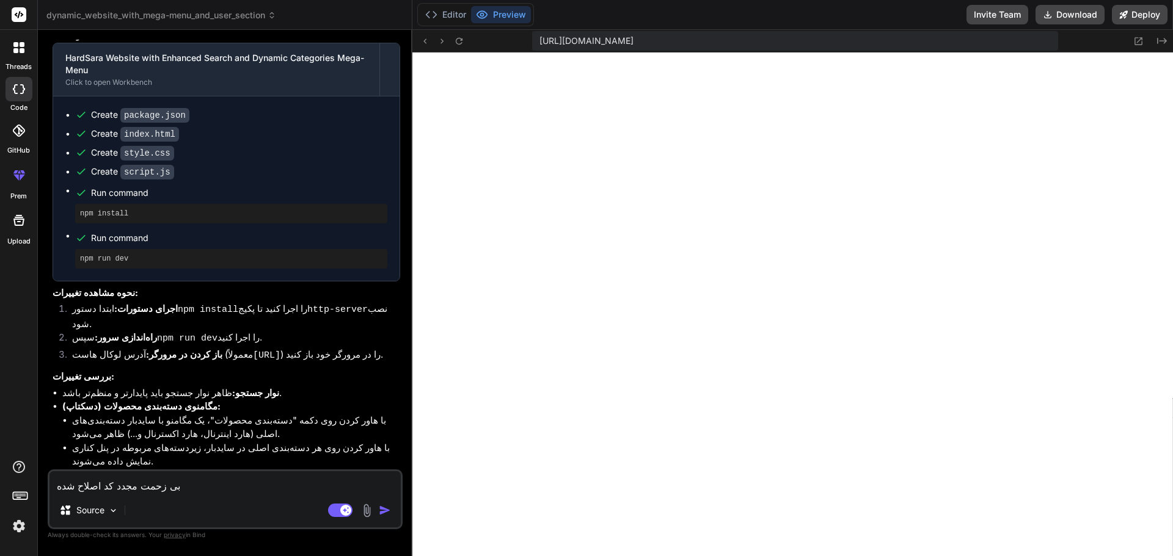
type textarea "بی زحمت مجدد کد اصلاح شده"
type textarea "x"
type textarea "بی زحمت مجدد کد اصلاح شده ر"
type textarea "x"
type textarea "بی زحمت مجدد کد اصلاح شده رو"
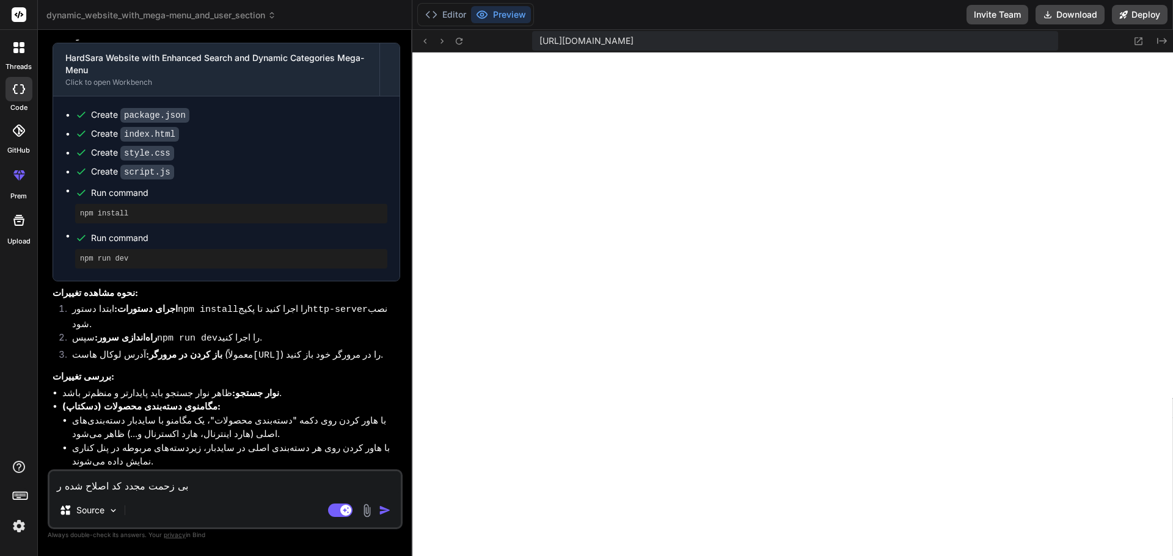
type textarea "x"
type textarea "بی زحمت مجدد کد اصلاح شده رو"
type textarea "x"
type textarea "بی زحمت مجدد کد اصلاح شده رو ب"
type textarea "x"
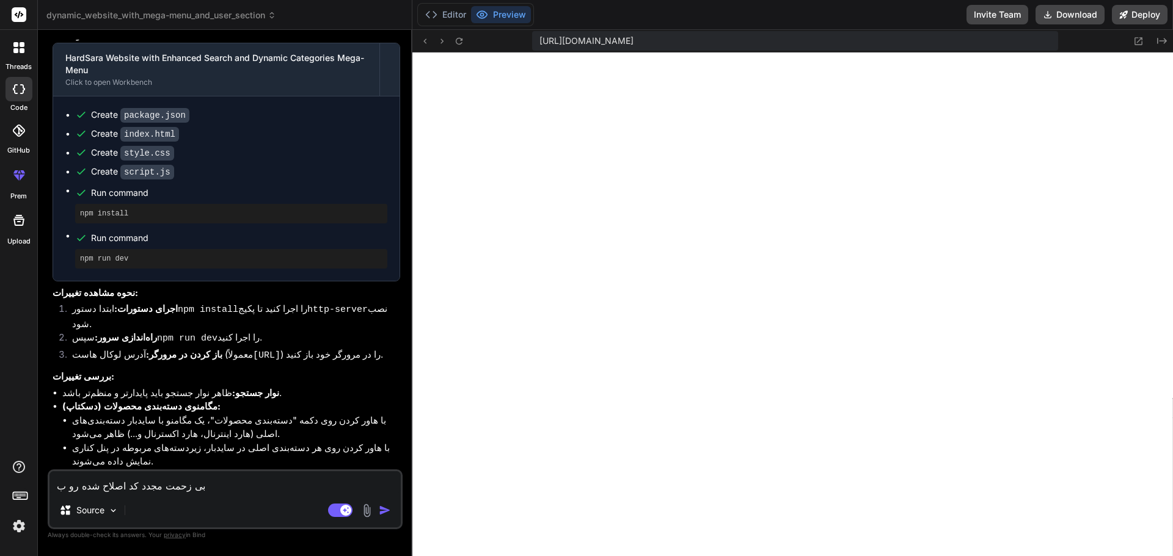
type textarea "بی زحمت مجدد کد اصلاح شده رو بن"
type textarea "x"
type textarea "بی زحمت مجدد کد اصلاح شده رو بنو"
type textarea "x"
type textarea "بی زحمت مجدد کد اصلاح شده رو بنوی"
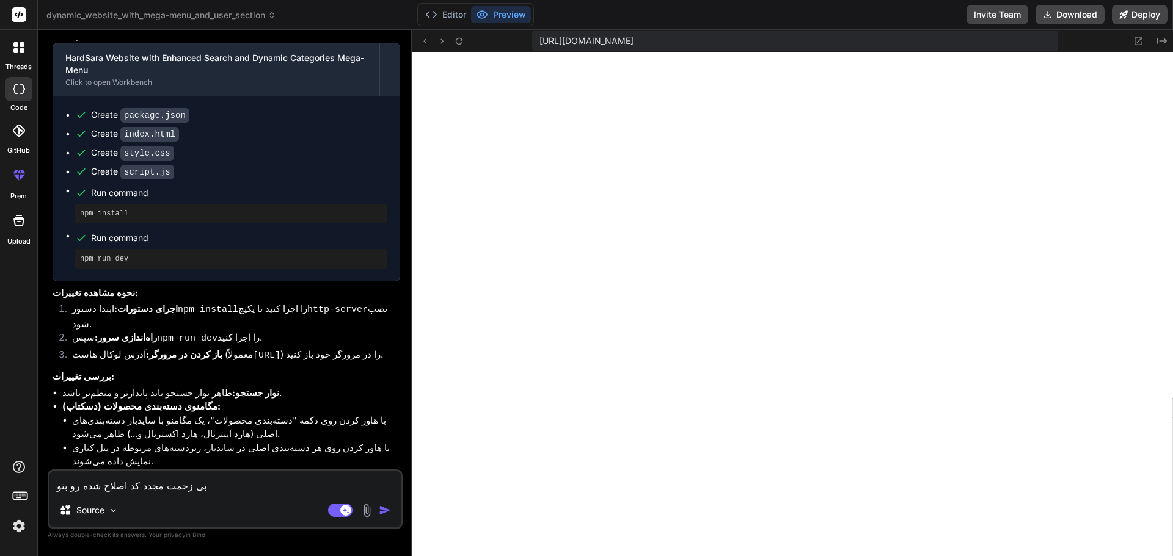
type textarea "x"
type textarea "بی زحمت مجدد کد اصلاح شده رو بنویس"
type textarea "x"
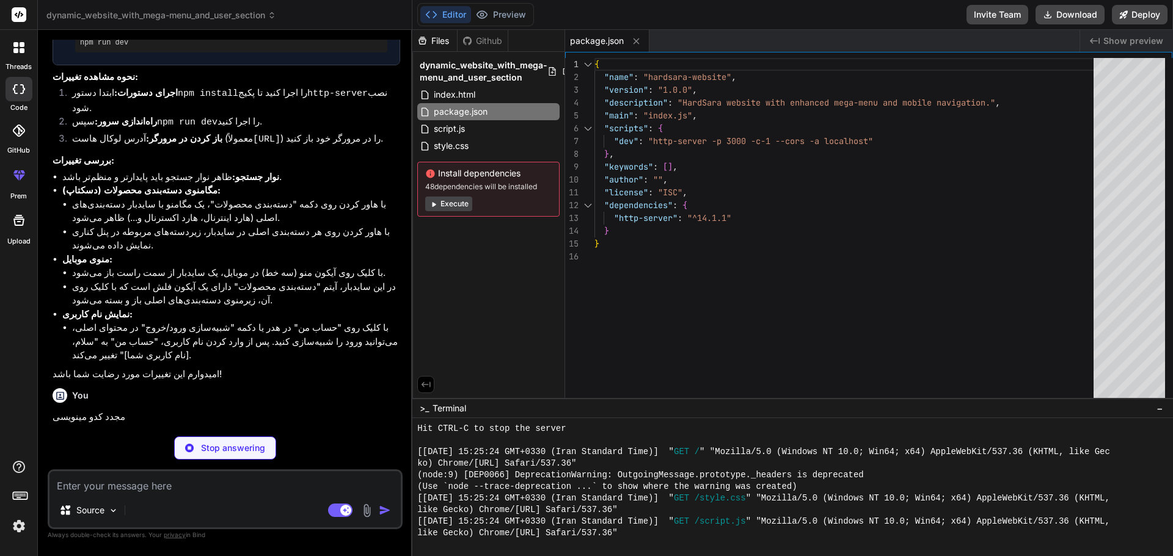
scroll to position [10218, 0]
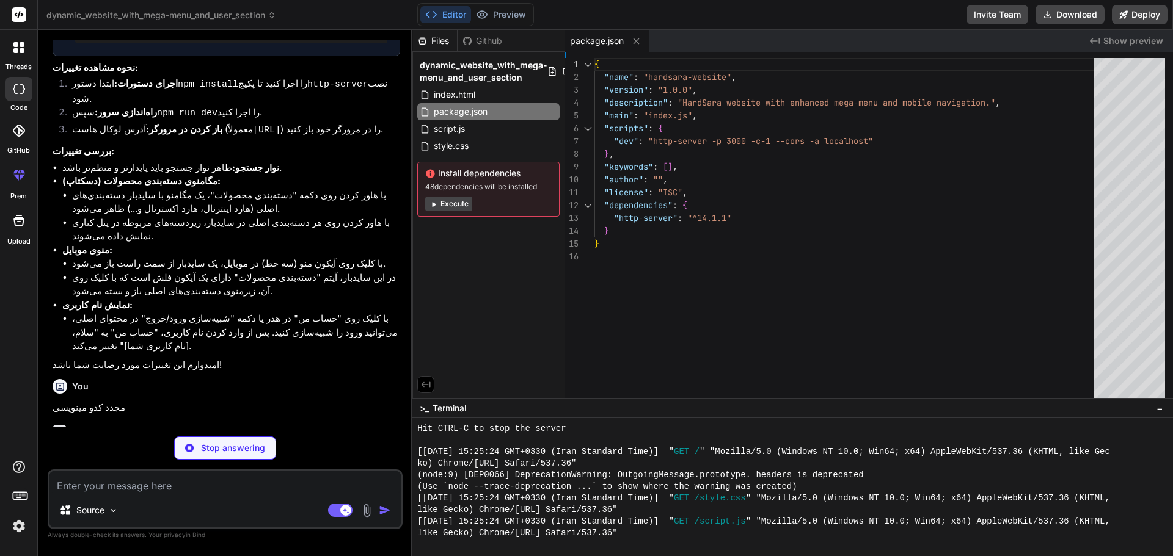
type textarea "x"
type textarea "</footer> <script src="script.js"></script> </body> </html>"
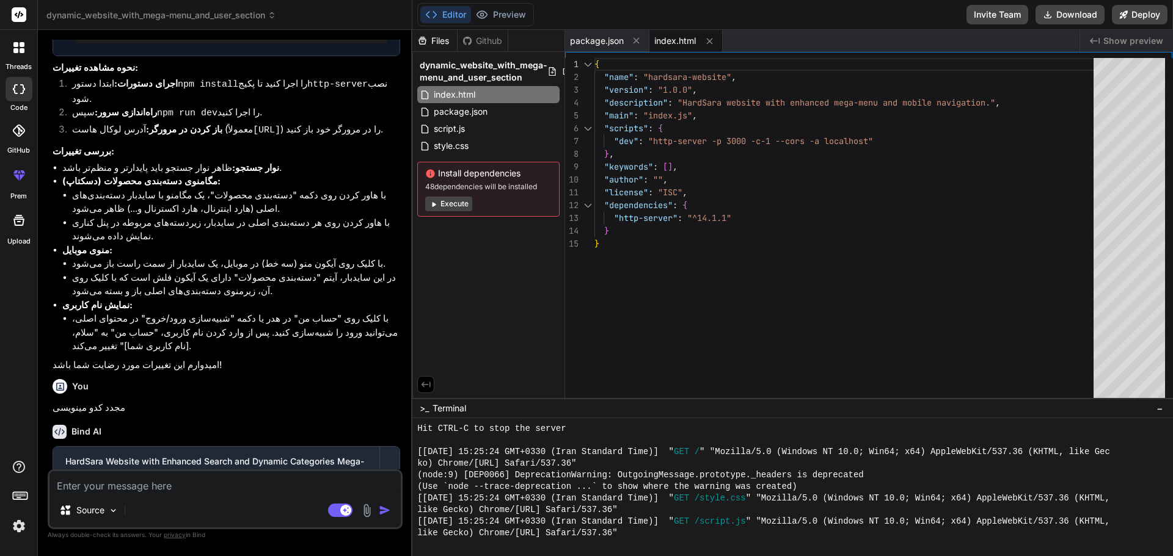
type textarea "x"
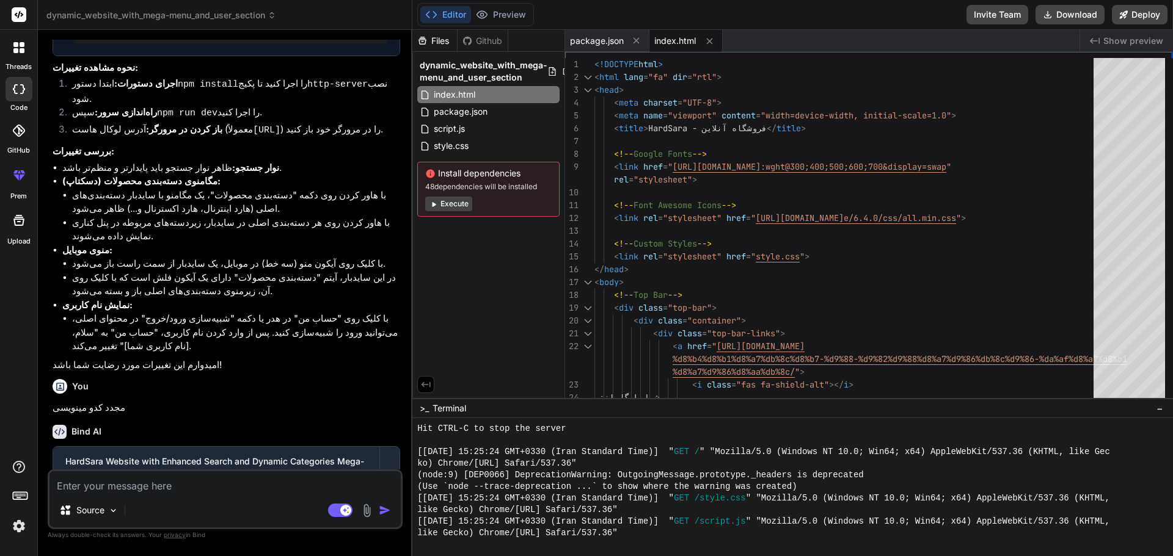
scroll to position [10194, 0]
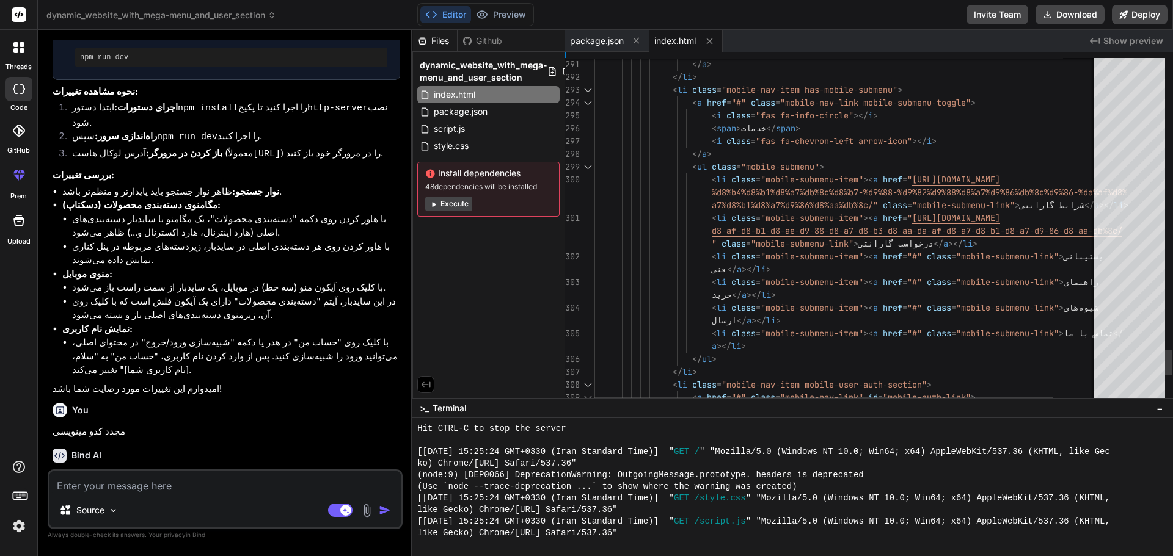
type textarea "ارسال</a></li> <li class="mobile-submenu-item"><a href="#" class="mobile-submen…"
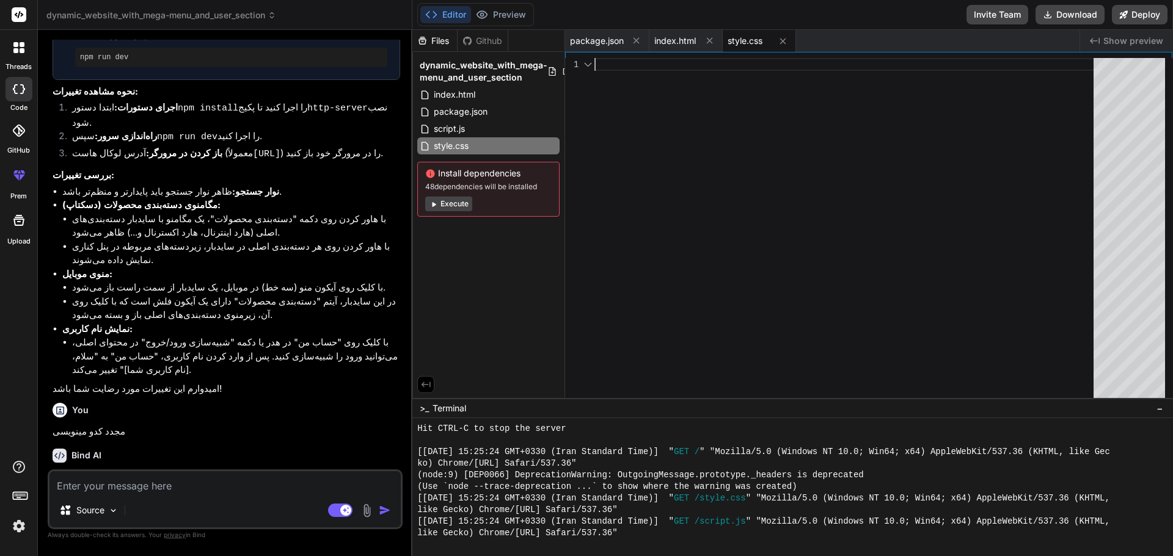
scroll to position [10218, 0]
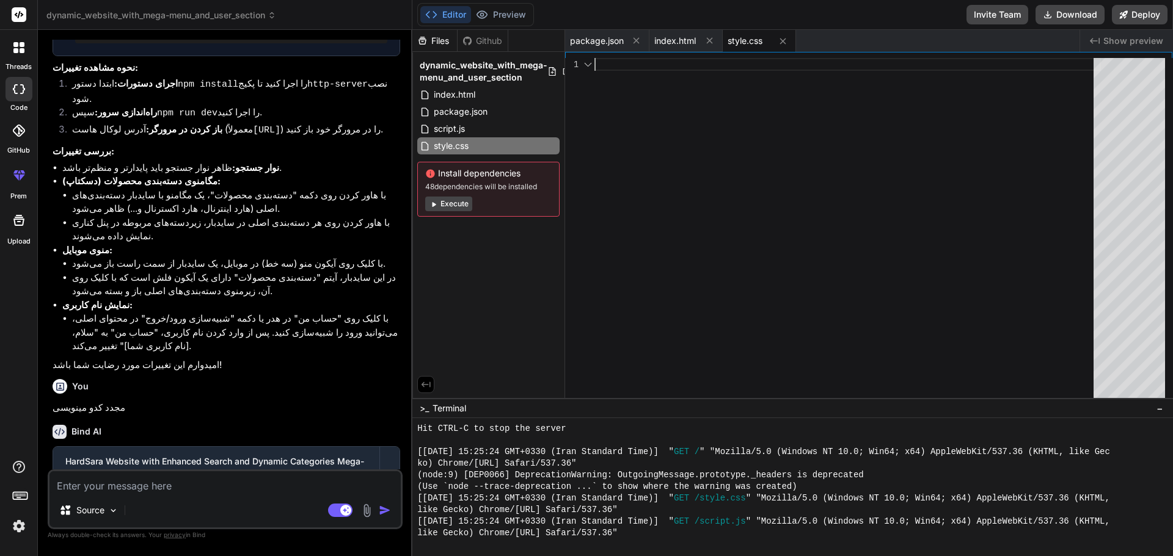
drag, startPoint x: 859, startPoint y: 346, endPoint x: 1151, endPoint y: 341, distance: 292.6
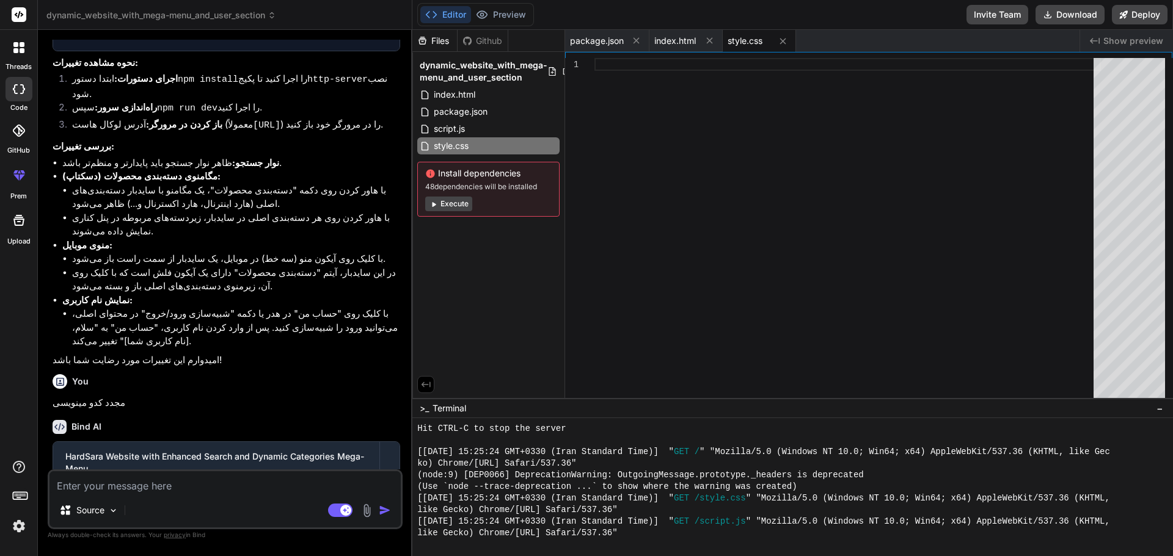
scroll to position [10225, 0]
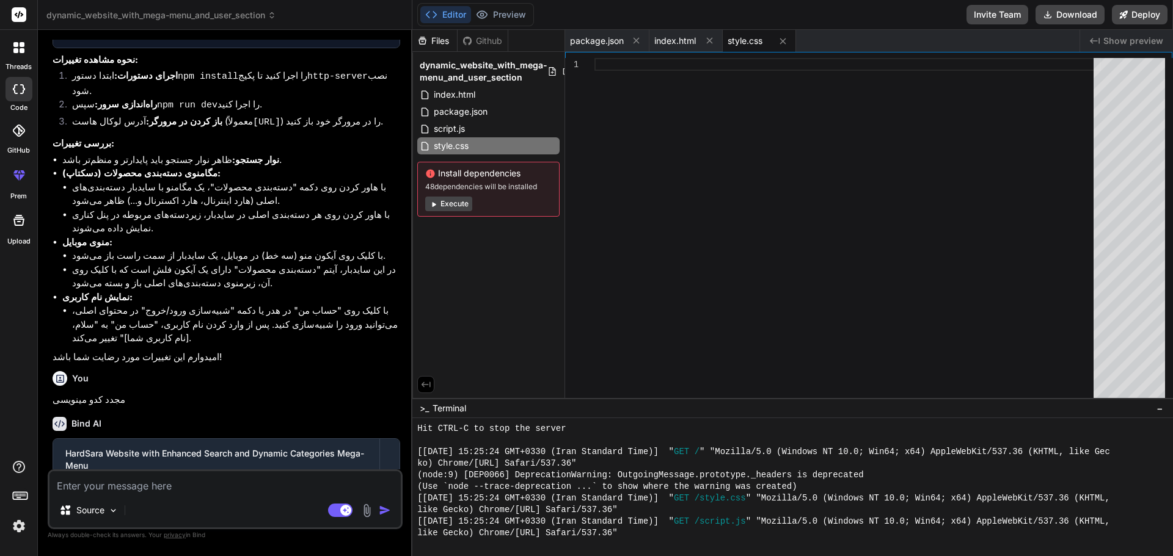
drag, startPoint x: 675, startPoint y: 42, endPoint x: 685, endPoint y: 43, distance: 10.5
click at [675, 42] on span "index.html" at bounding box center [675, 41] width 42 height 12
type textarea "</footer> <script src="script.js"></script> </body> </html>"
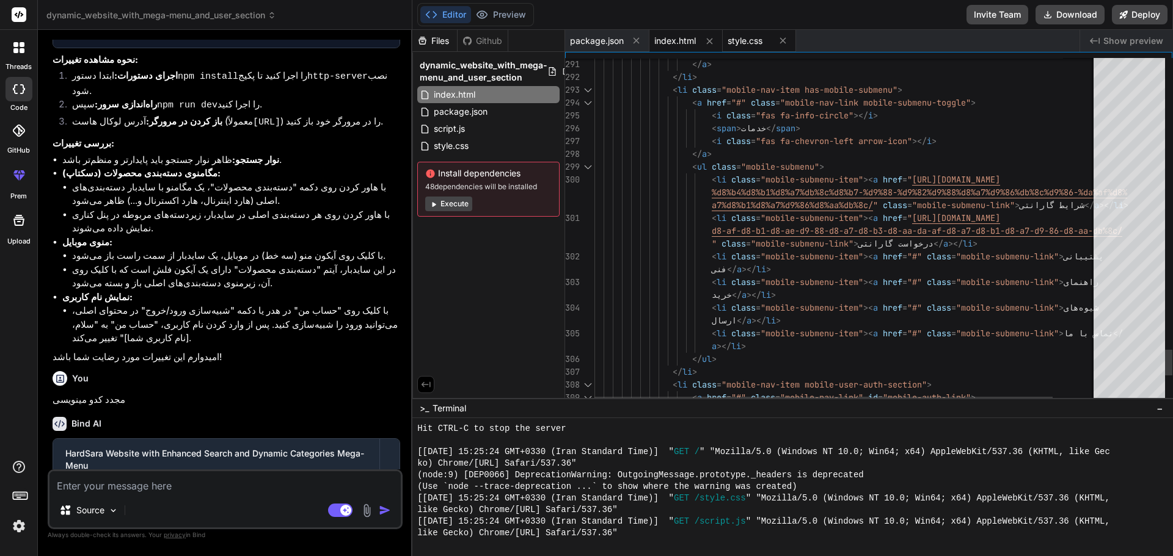
click at [745, 43] on span "style.css" at bounding box center [745, 41] width 35 height 12
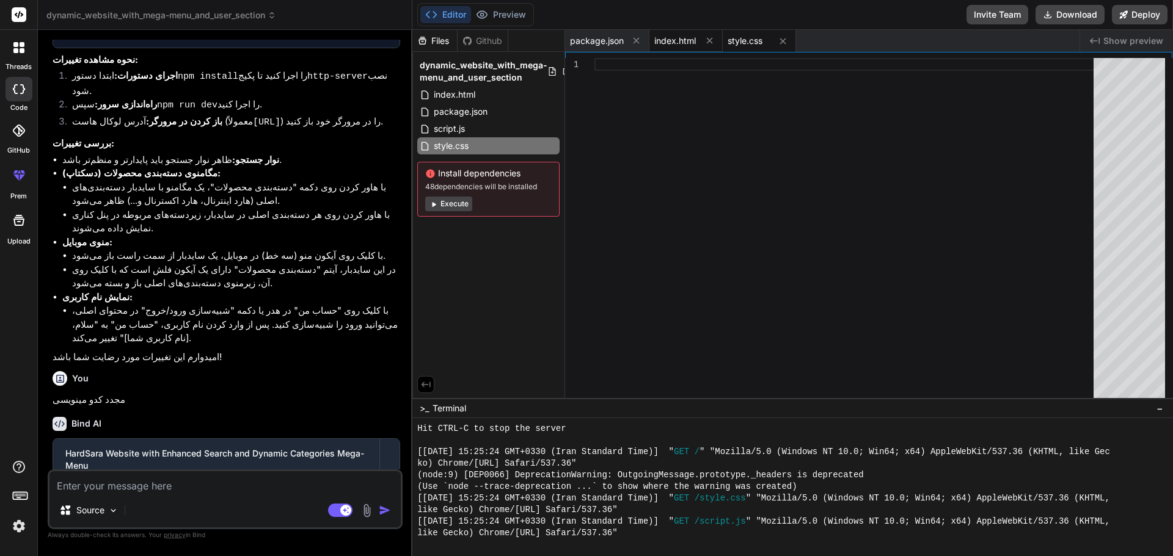
click at [680, 46] on span "index.html" at bounding box center [675, 41] width 42 height 12
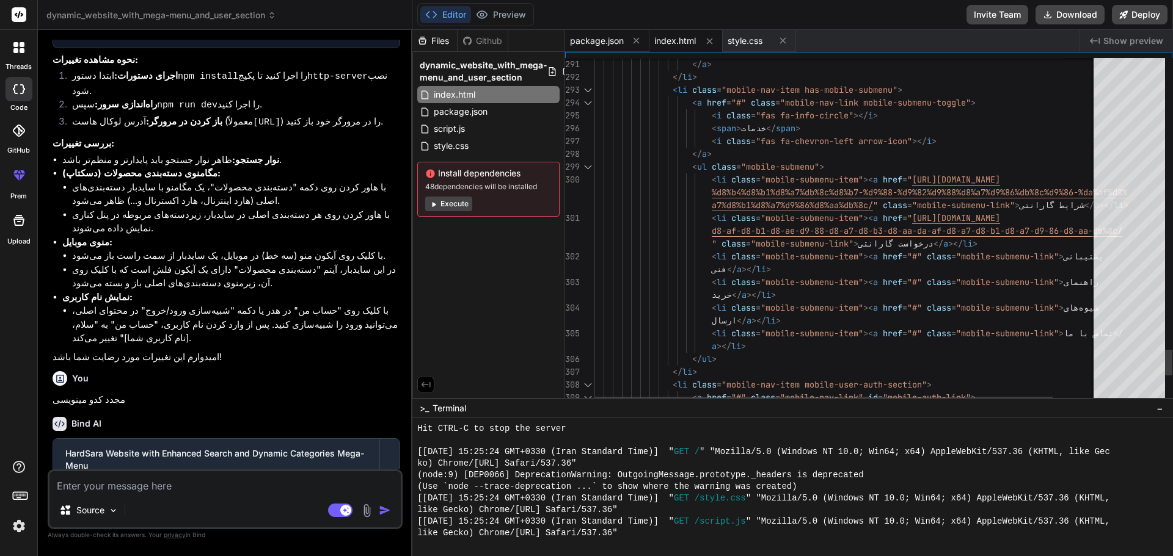
click at [598, 43] on span "package.json" at bounding box center [597, 41] width 54 height 12
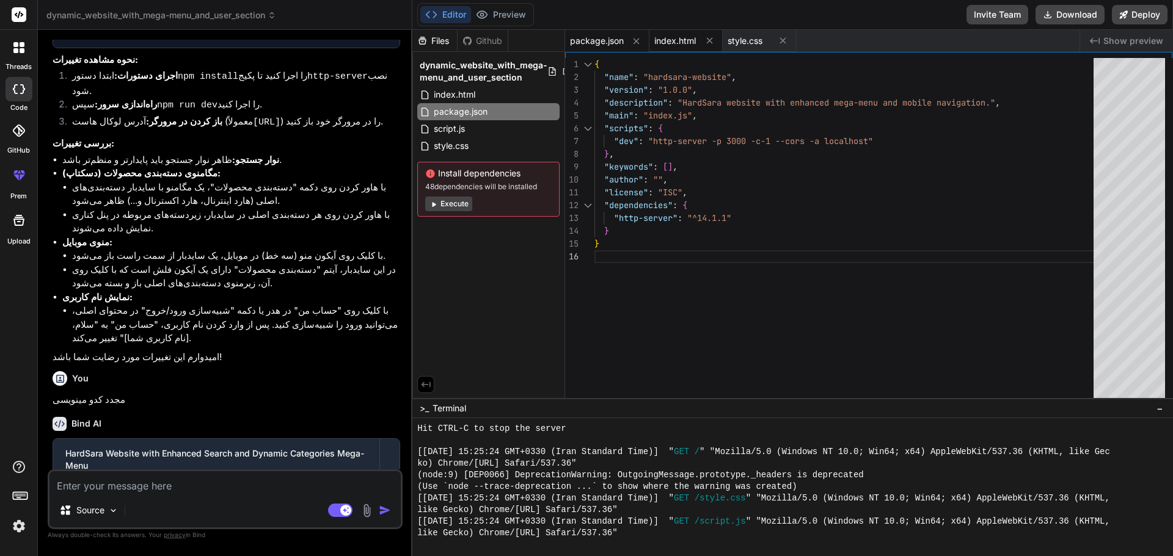
click at [679, 45] on span "index.html" at bounding box center [675, 41] width 42 height 12
type textarea "</footer> <script src="script.js"></script> </body> </html>"
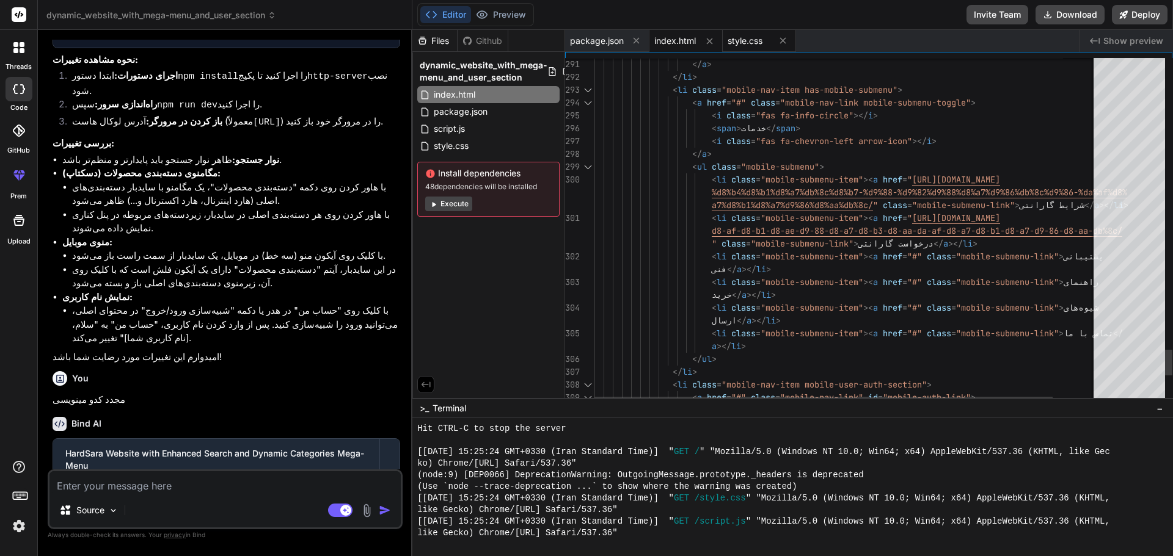
click at [737, 42] on span "style.css" at bounding box center [745, 41] width 35 height 12
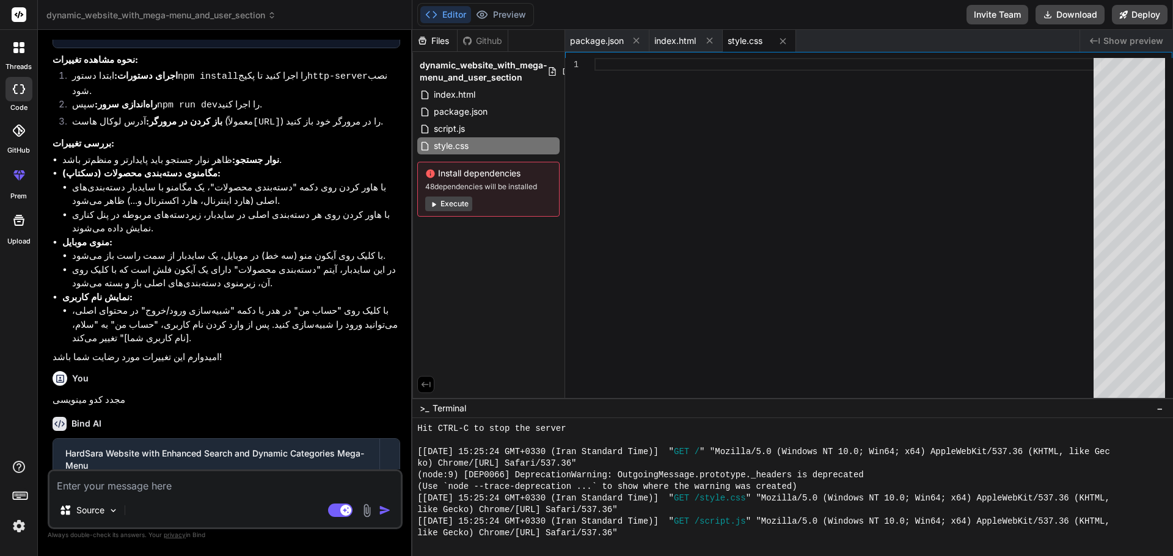
scroll to position [0, 0]
click at [694, 115] on div at bounding box center [847, 231] width 506 height 346
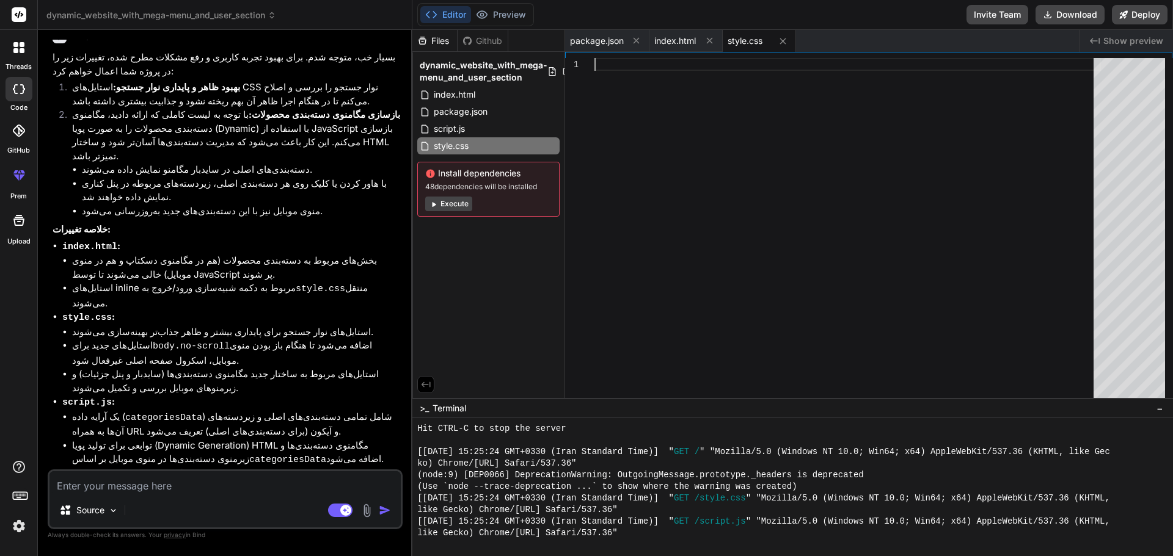
scroll to position [9431, 0]
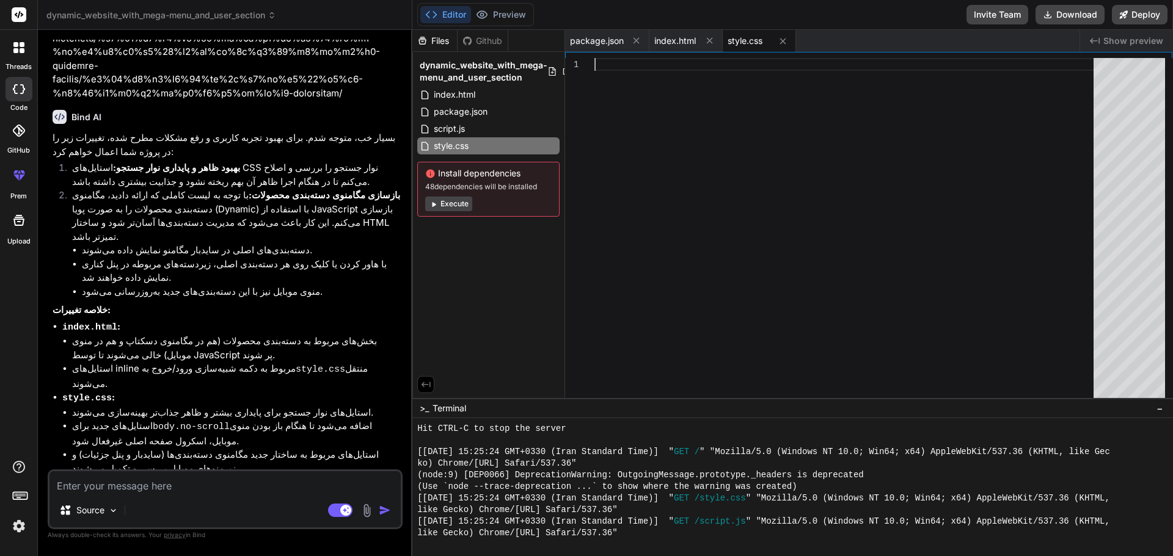
click at [774, 199] on div at bounding box center [847, 231] width 506 height 346
click at [492, 16] on button "Preview" at bounding box center [501, 14] width 60 height 17
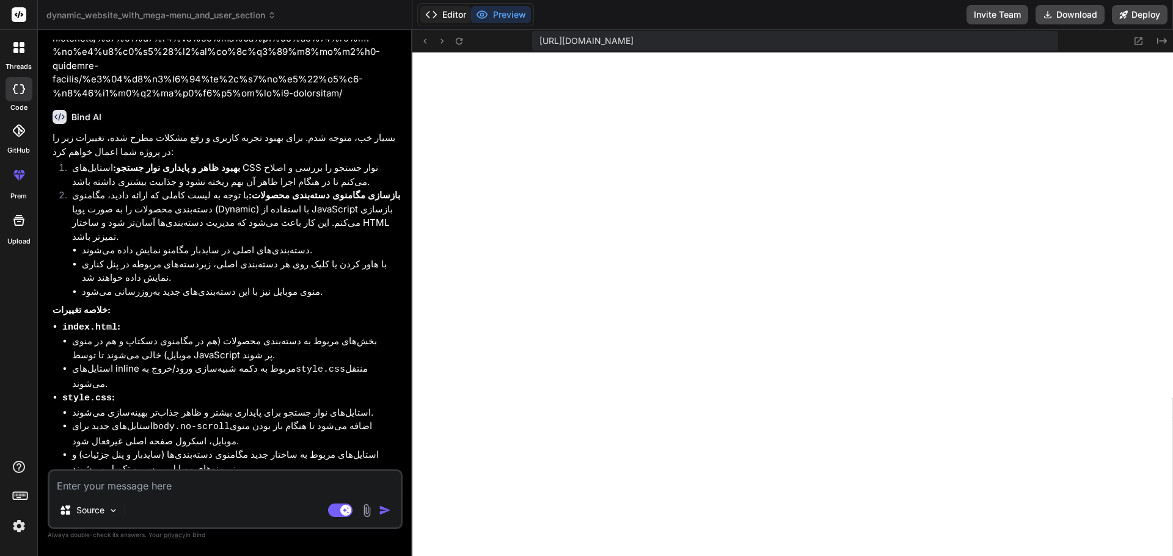
click at [442, 16] on button "Editor" at bounding box center [445, 14] width 51 height 17
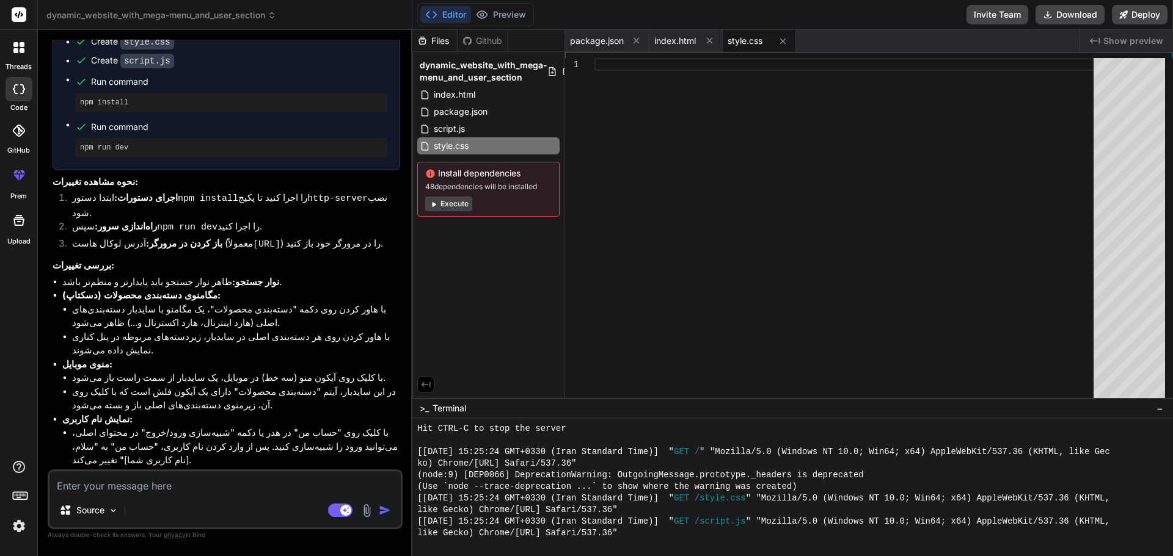
scroll to position [10225, 0]
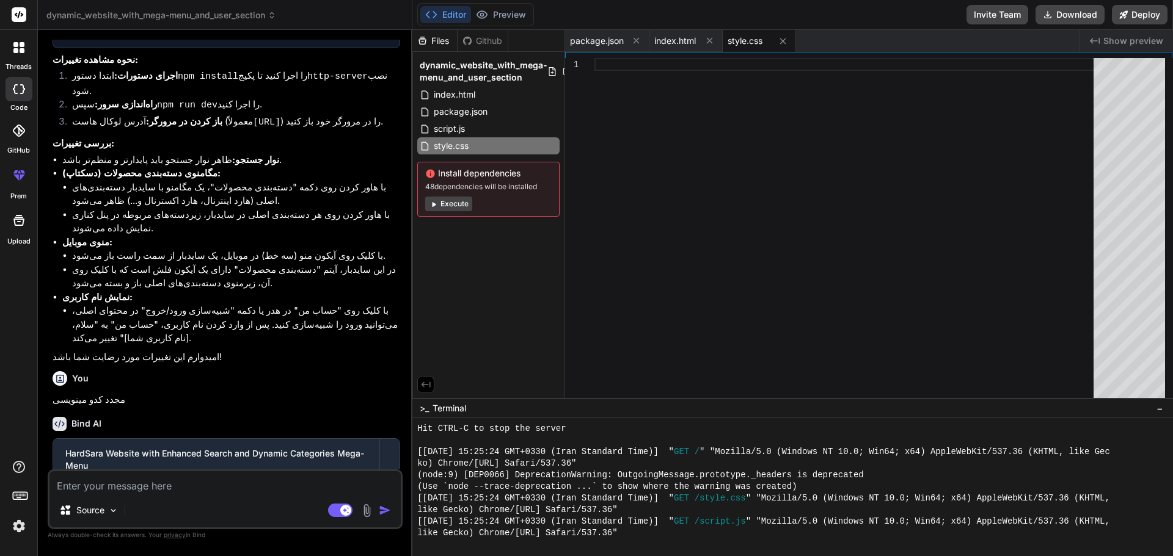
click at [115, 487] on textarea at bounding box center [224, 483] width 351 height 22
click at [104, 519] on div "Source" at bounding box center [88, 510] width 69 height 24
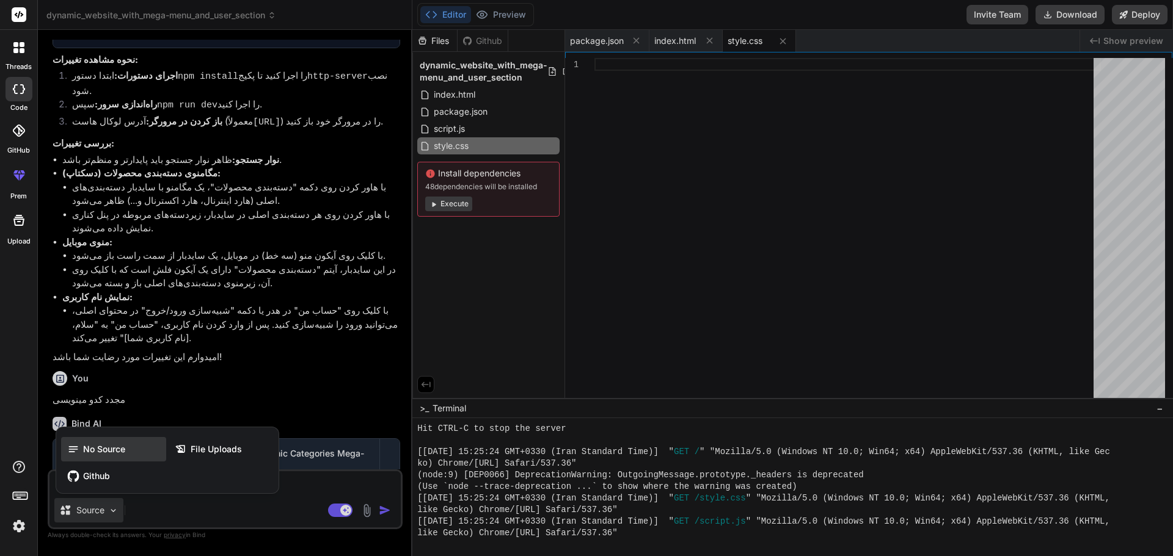
click at [103, 454] on span "No Source" at bounding box center [104, 449] width 42 height 12
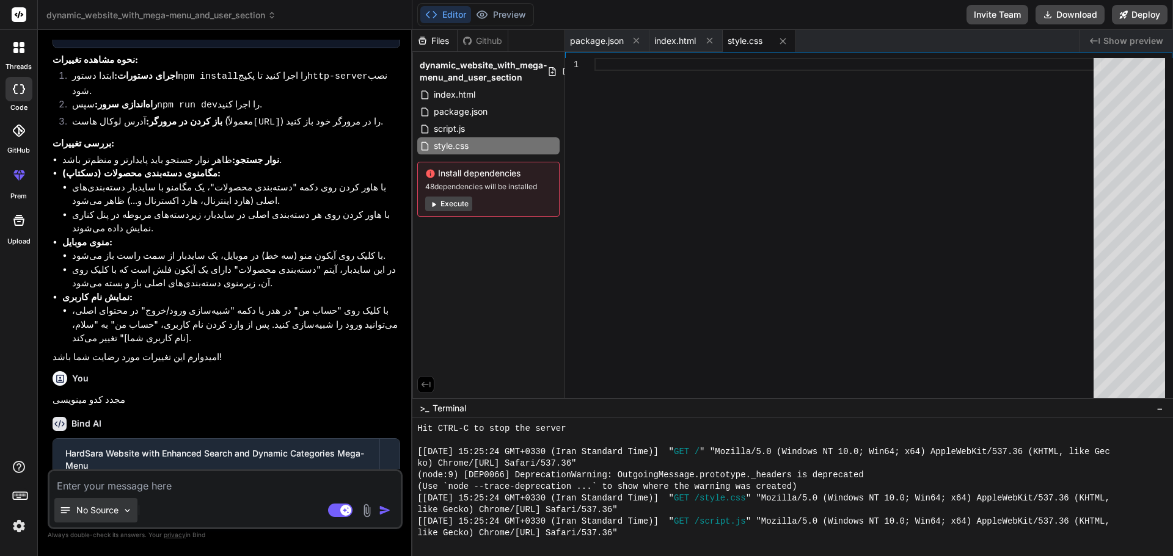
click at [115, 509] on p "No Source" at bounding box center [97, 511] width 42 height 12
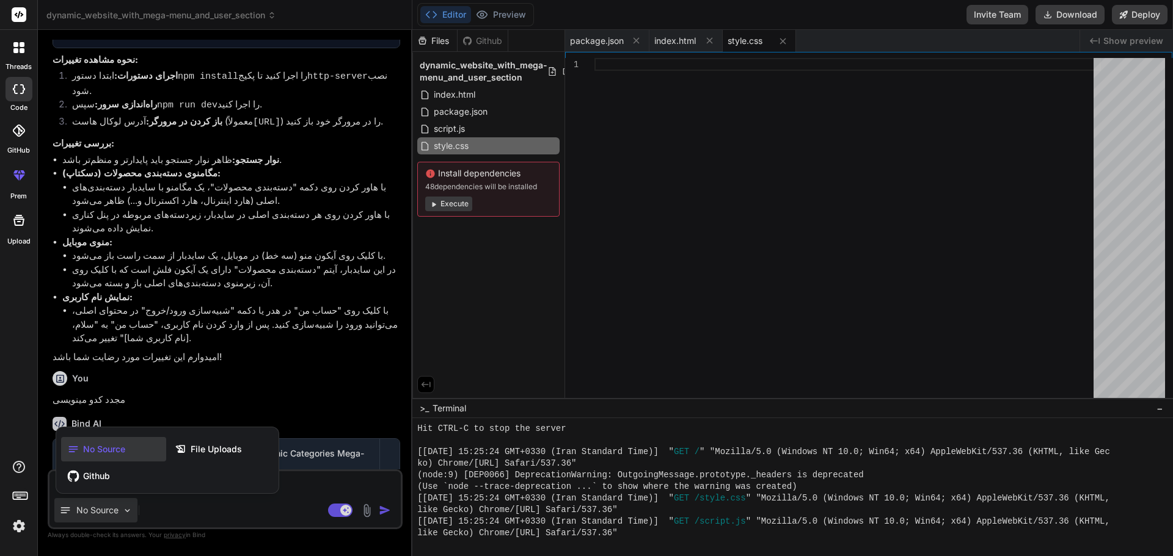
click at [213, 516] on div at bounding box center [586, 278] width 1173 height 556
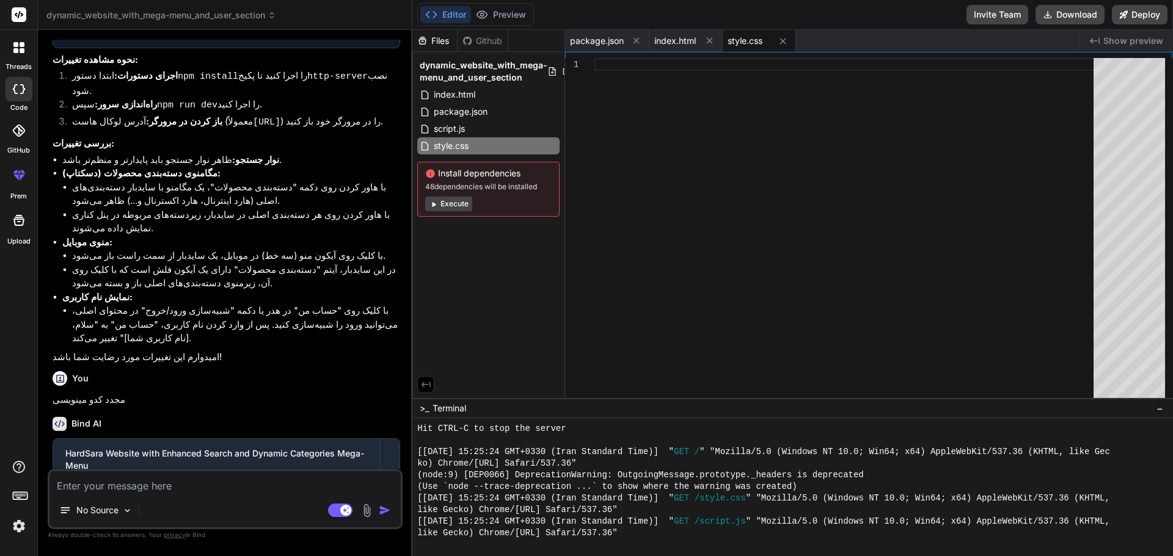
click at [158, 495] on div "No Source Agent Mode. When this toggle is activated, AI automatically makes dec…" at bounding box center [225, 500] width 355 height 60
click at [25, 61] on div "threads" at bounding box center [18, 51] width 37 height 42
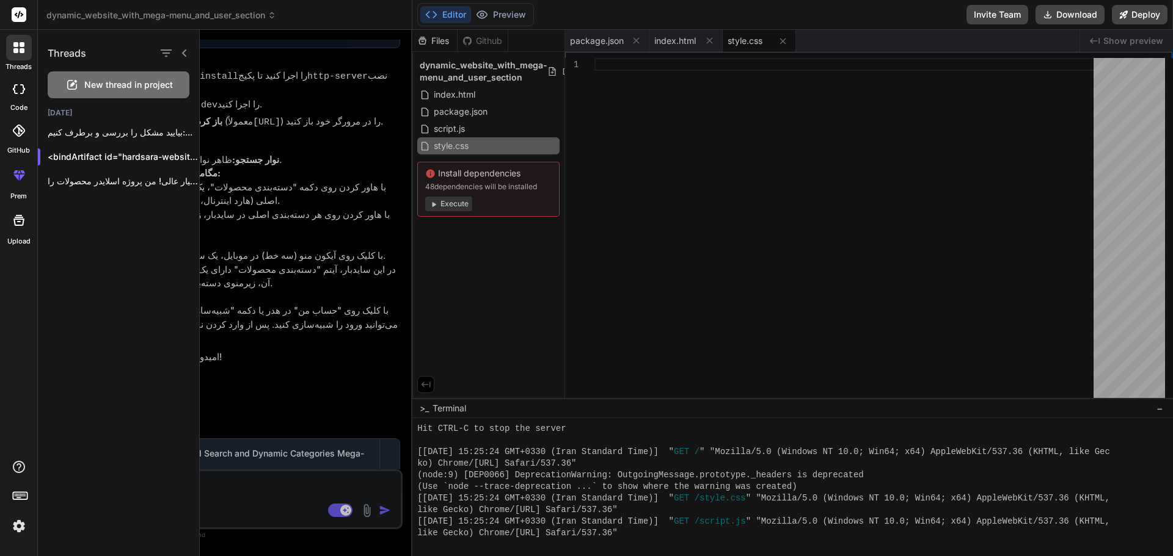
click at [84, 86] on span "New thread in project" at bounding box center [128, 85] width 89 height 12
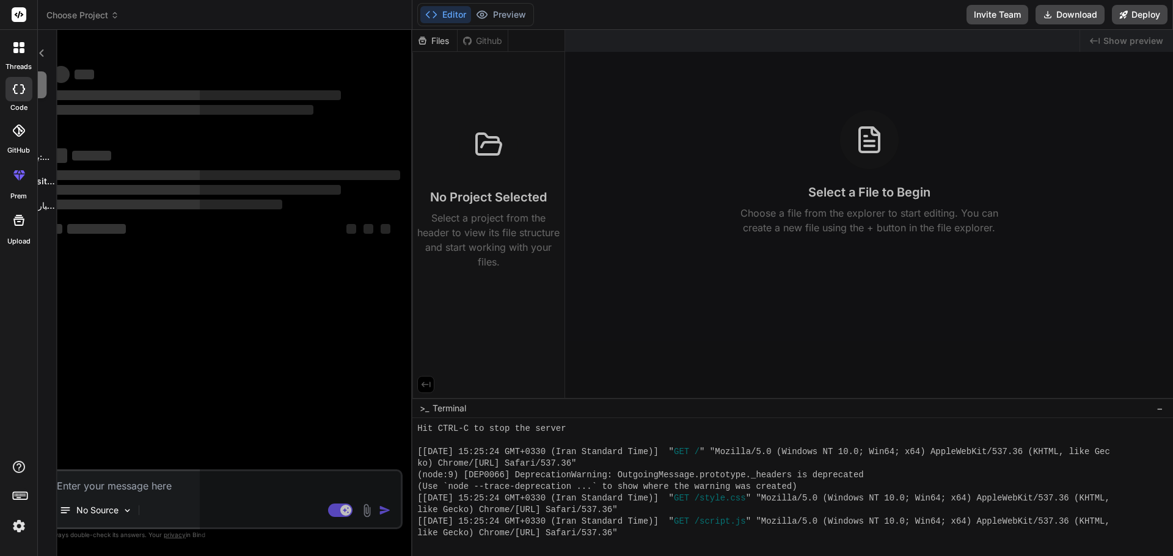
scroll to position [476, 0]
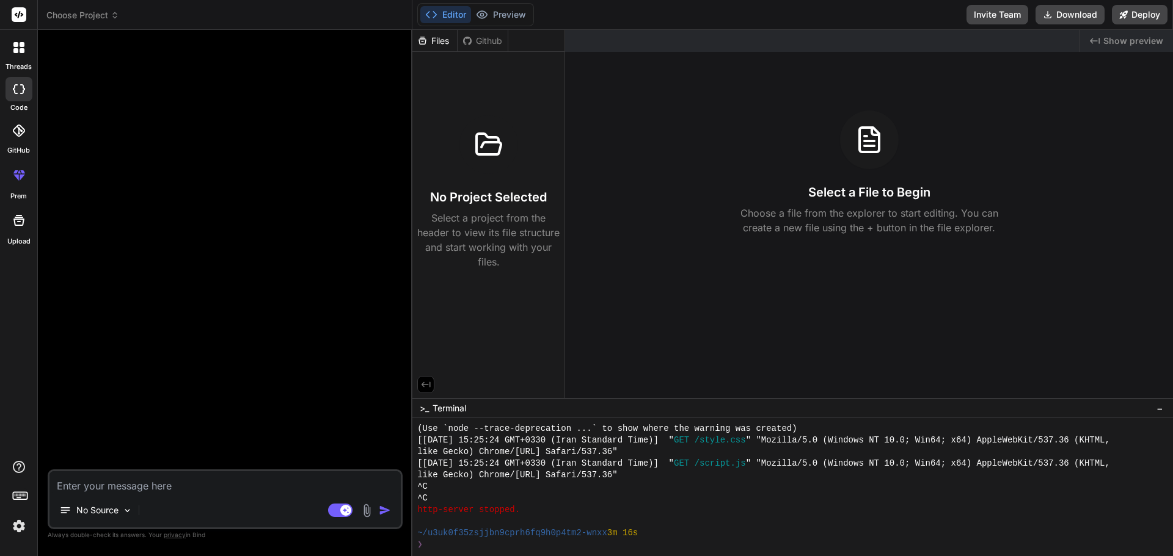
click at [104, 489] on textarea at bounding box center [224, 483] width 351 height 22
click at [84, 513] on p "No Source" at bounding box center [97, 511] width 42 height 12
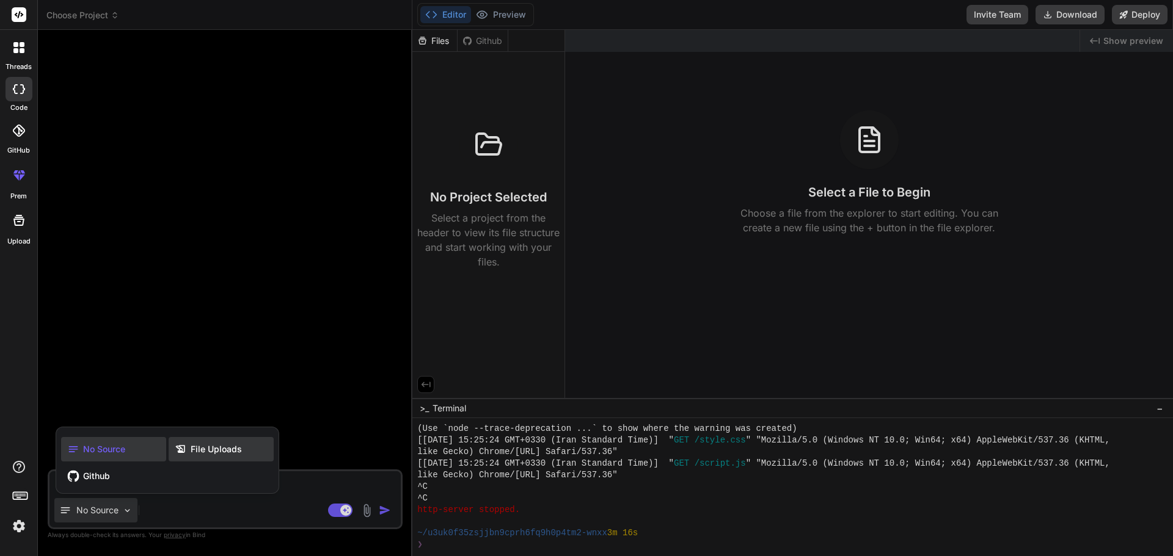
click at [210, 453] on span "File Uploads" at bounding box center [216, 449] width 51 height 12
type textarea "x"
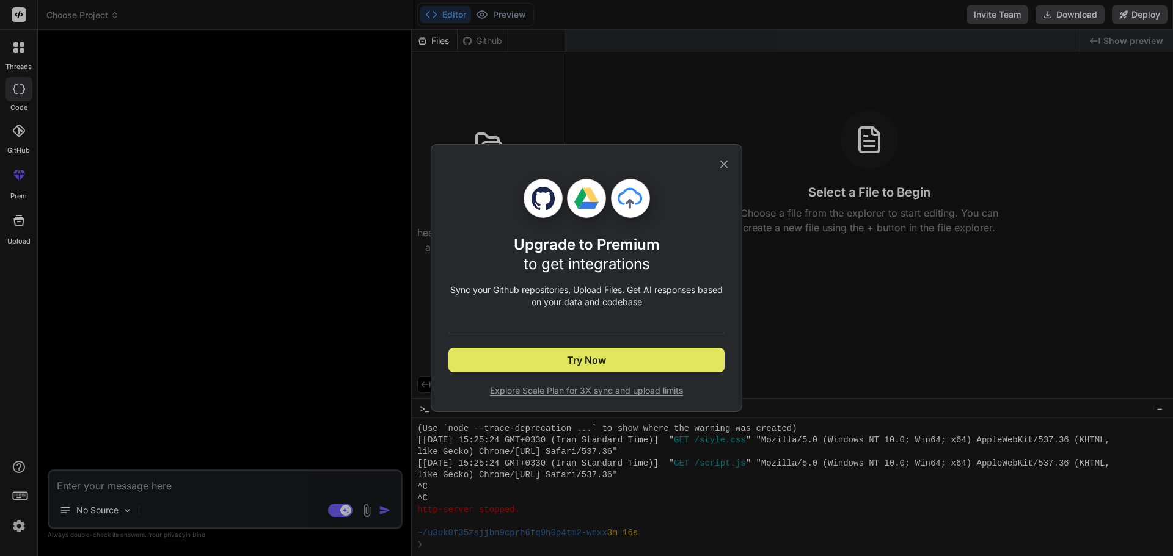
click at [580, 359] on span "Try Now" at bounding box center [586, 360] width 39 height 15
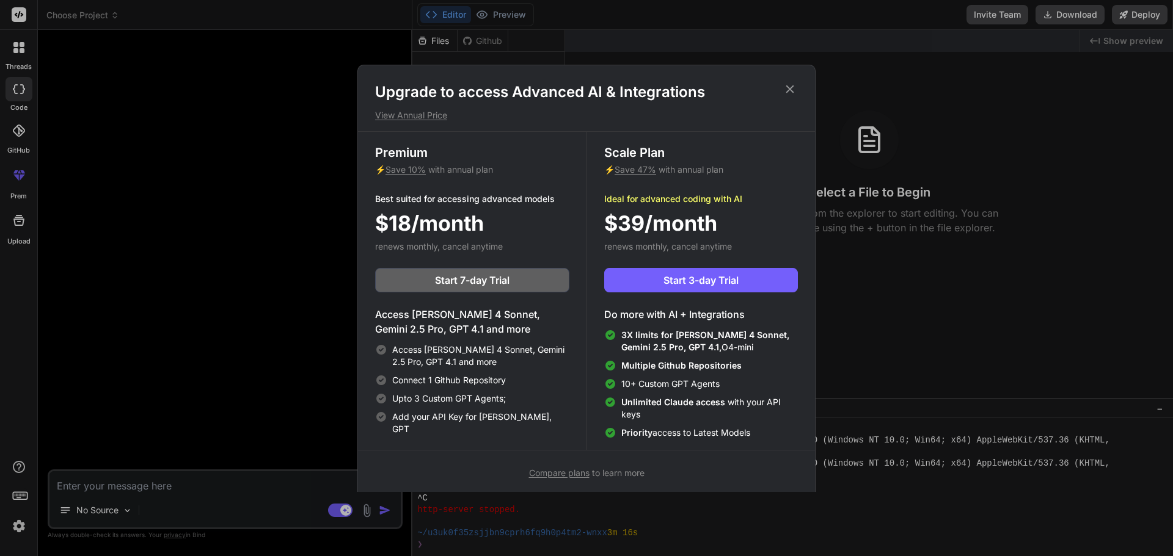
click at [793, 87] on icon at bounding box center [789, 88] width 13 height 13
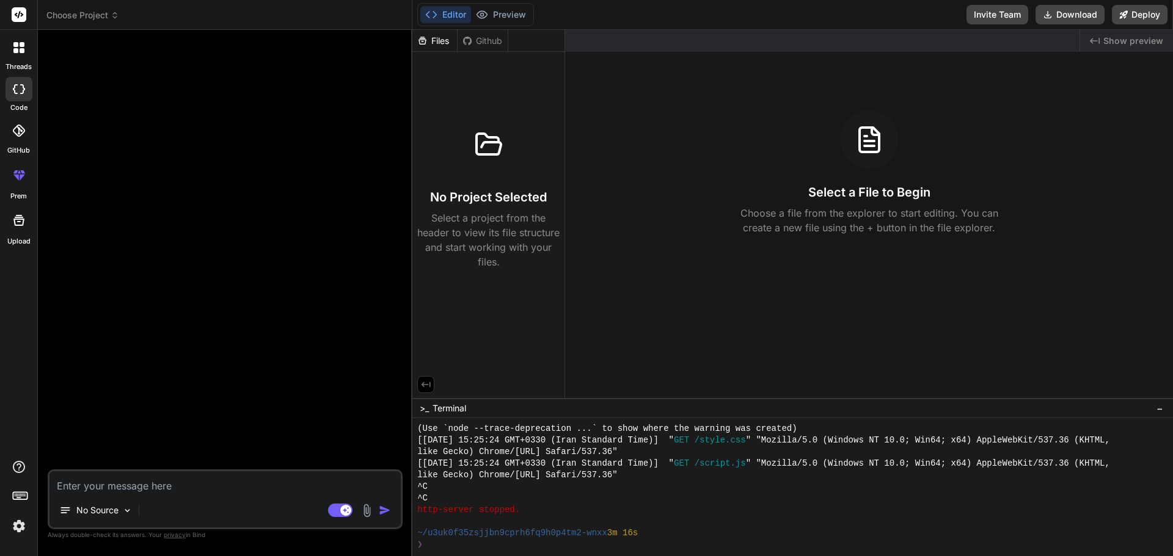
click at [133, 484] on textarea at bounding box center [224, 483] width 351 height 22
click at [18, 15] on rect at bounding box center [19, 14] width 15 height 15
click at [60, 22] on header "Choose Project Created with Pixso." at bounding box center [225, 15] width 374 height 30
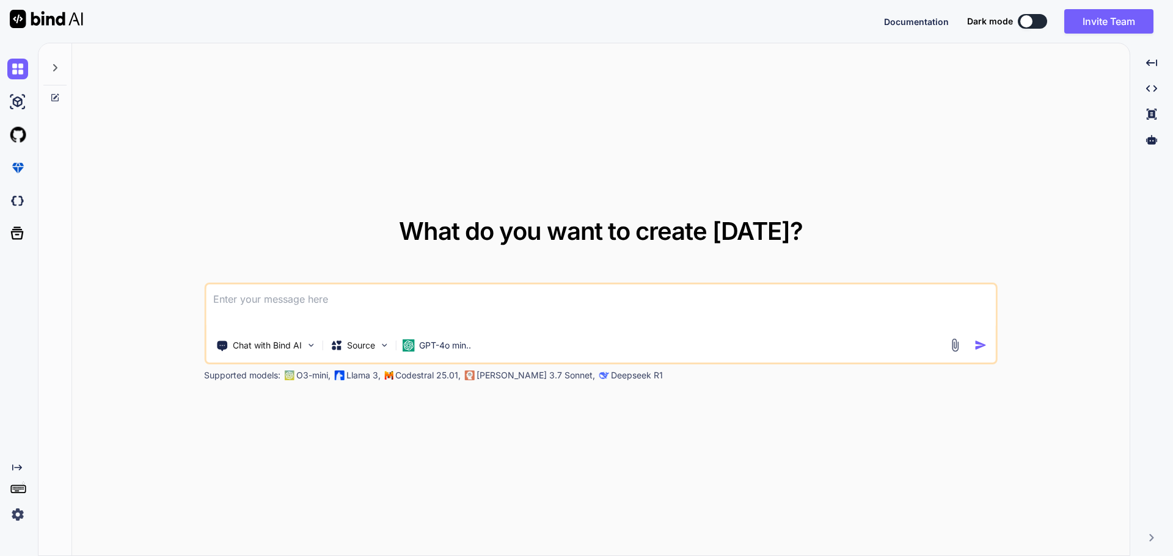
click at [635, 229] on span "What do you want to create today?" at bounding box center [601, 231] width 404 height 30
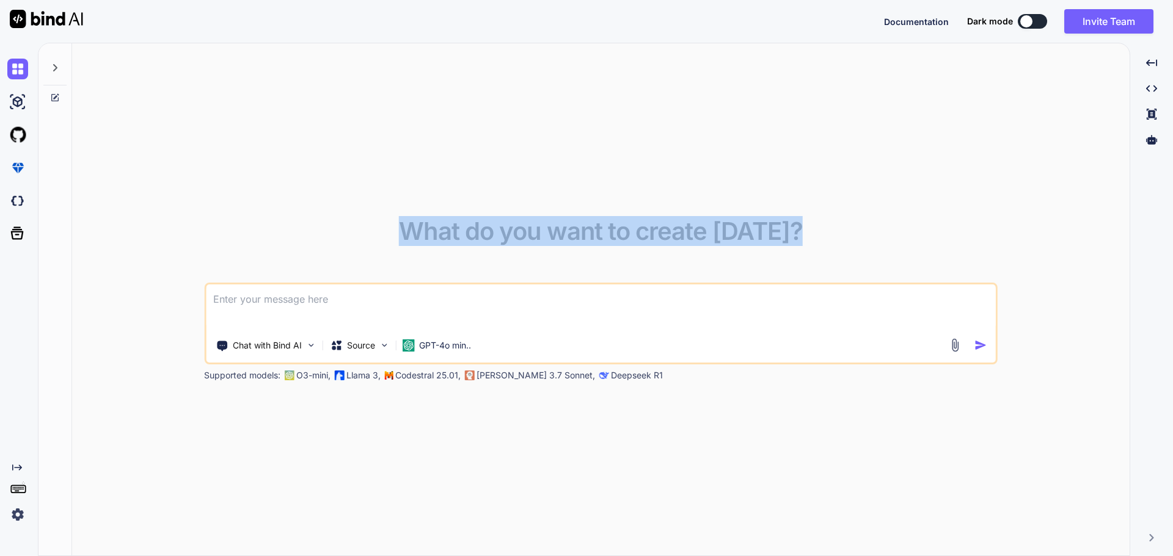
click at [635, 229] on span "What do you want to create today?" at bounding box center [601, 231] width 404 height 30
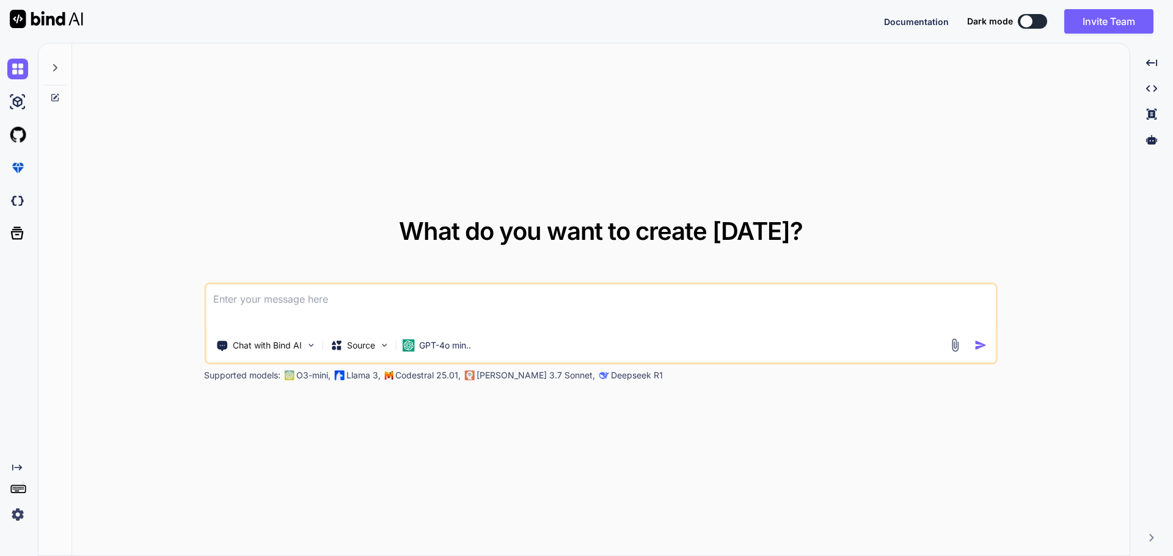
click at [435, 475] on div "What do you want to create today? Chat with Bind AI Source GPT-4o min.. Support…" at bounding box center [600, 300] width 1057 height 514
click at [471, 344] on p "GPT-4o min.." at bounding box center [445, 346] width 52 height 12
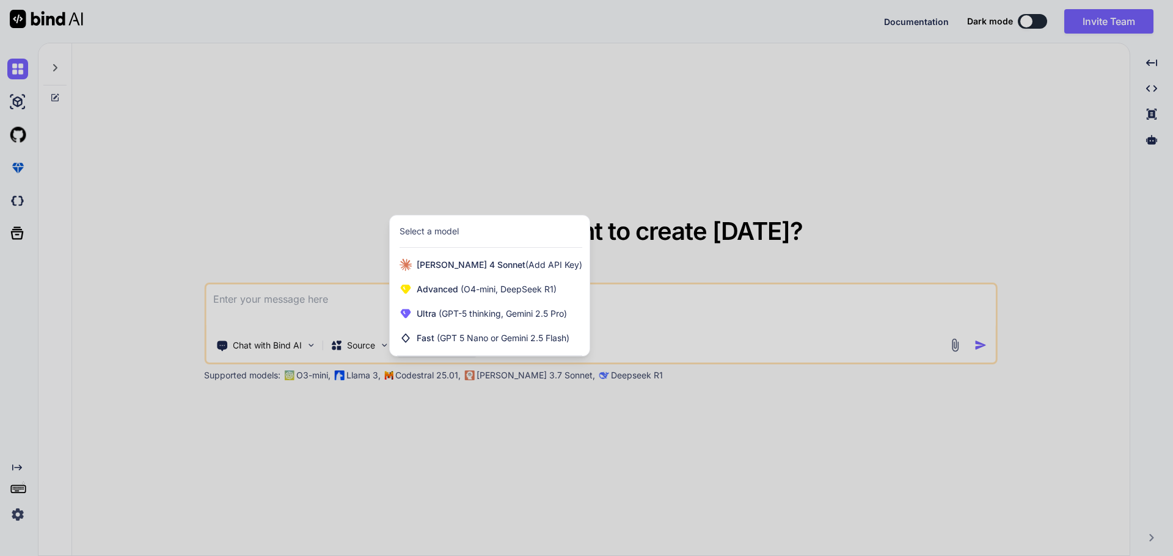
click at [451, 452] on div at bounding box center [586, 278] width 1173 height 556
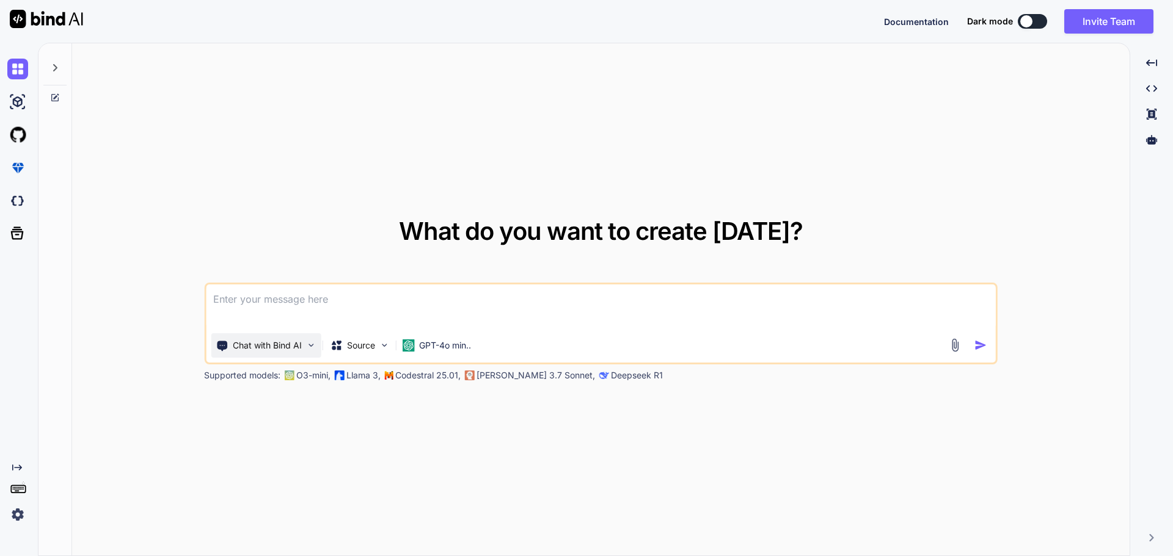
click at [305, 349] on div "Chat with Bind AI" at bounding box center [266, 346] width 110 height 24
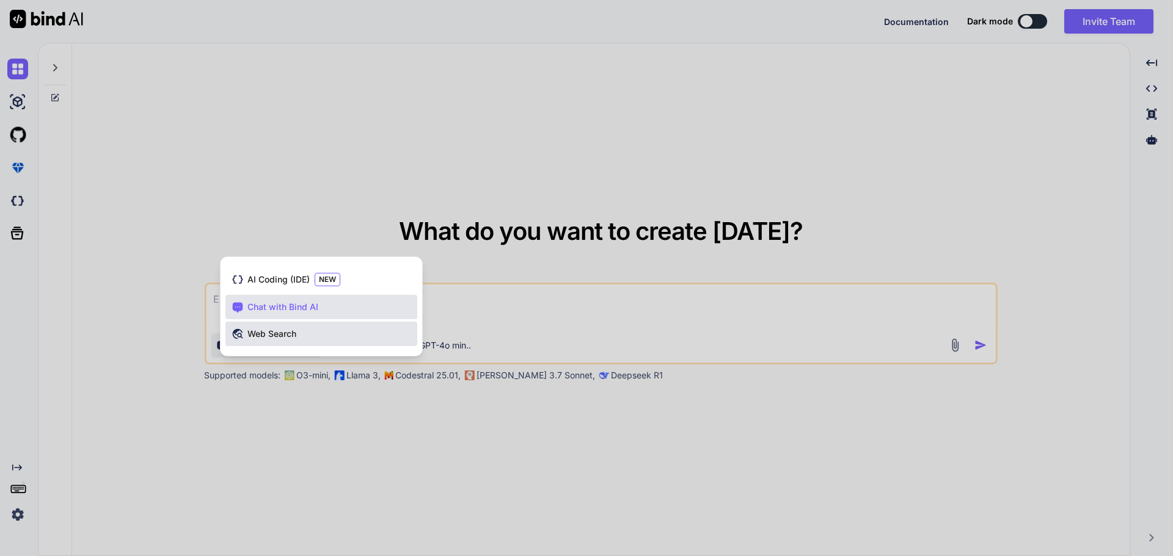
click at [272, 336] on span "Web Search" at bounding box center [271, 334] width 49 height 12
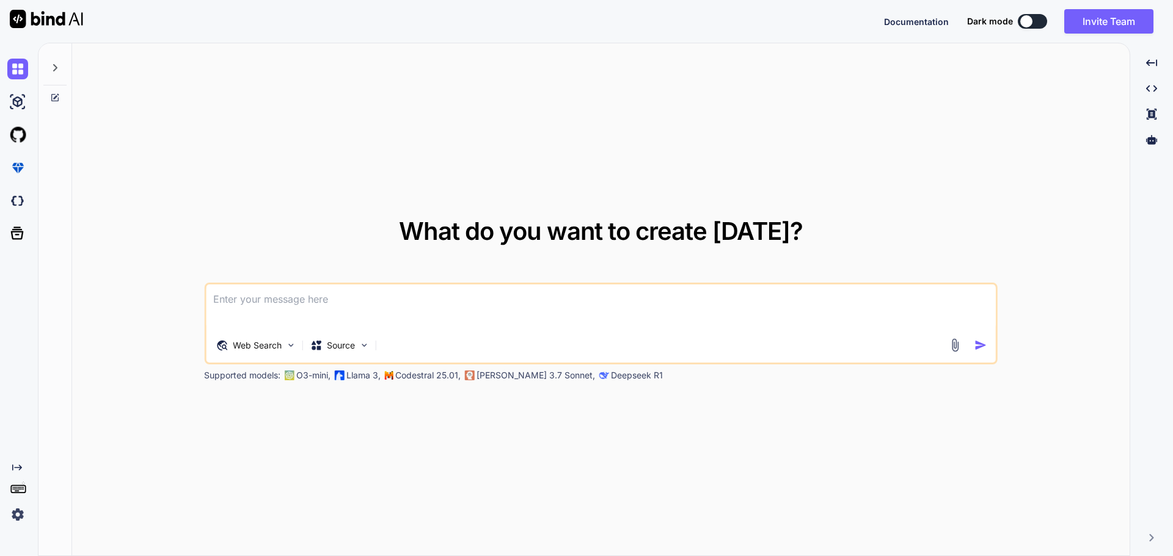
click at [337, 308] on textarea at bounding box center [601, 307] width 790 height 45
click at [360, 348] on img at bounding box center [364, 345] width 10 height 10
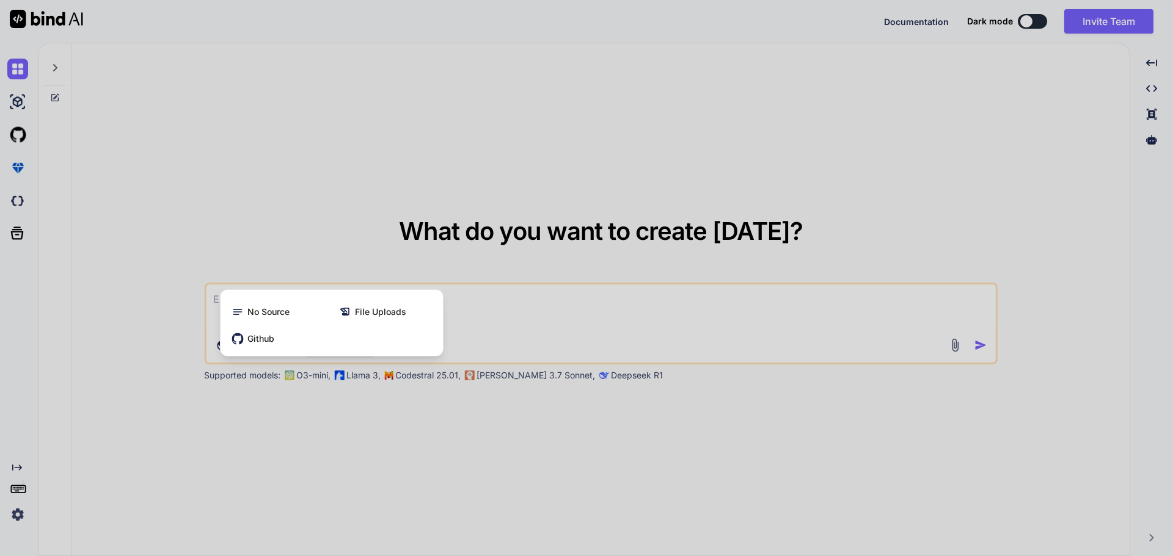
click at [334, 439] on div at bounding box center [586, 278] width 1173 height 556
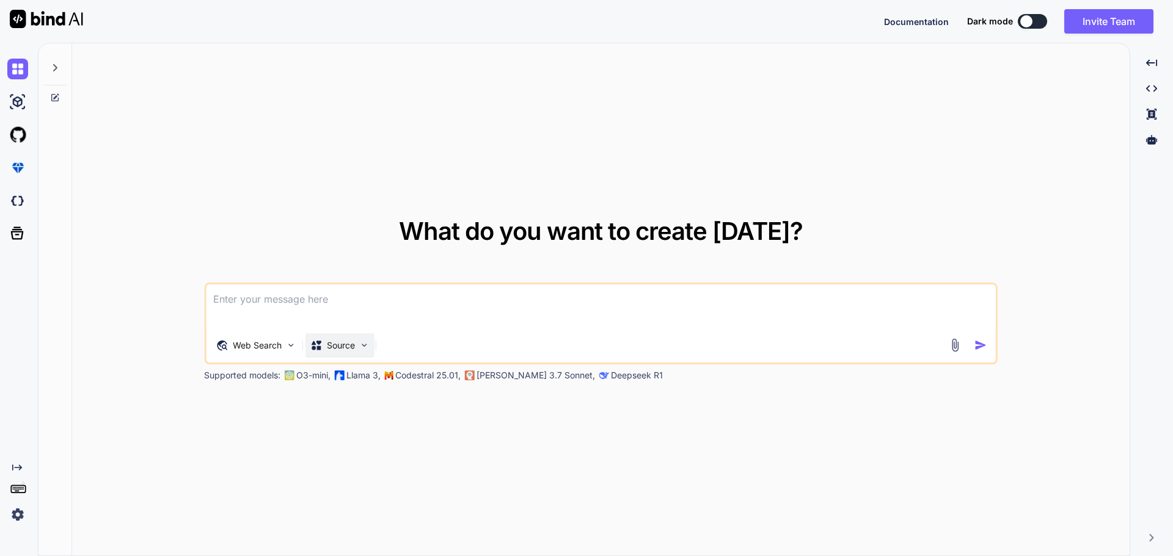
click at [339, 340] on p "Source" at bounding box center [341, 346] width 28 height 12
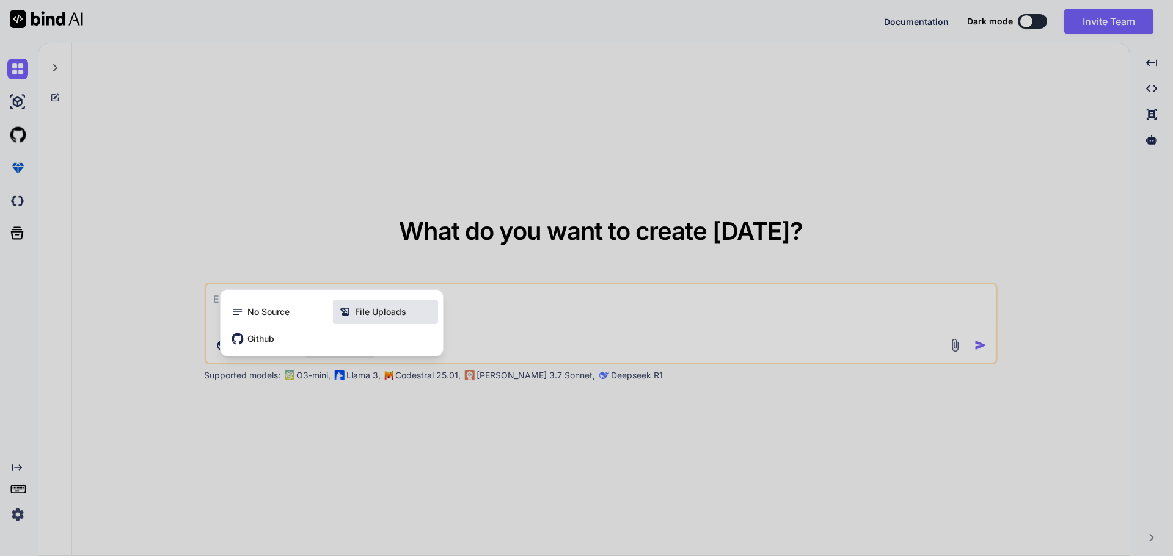
click at [384, 311] on span "File Uploads" at bounding box center [380, 312] width 51 height 12
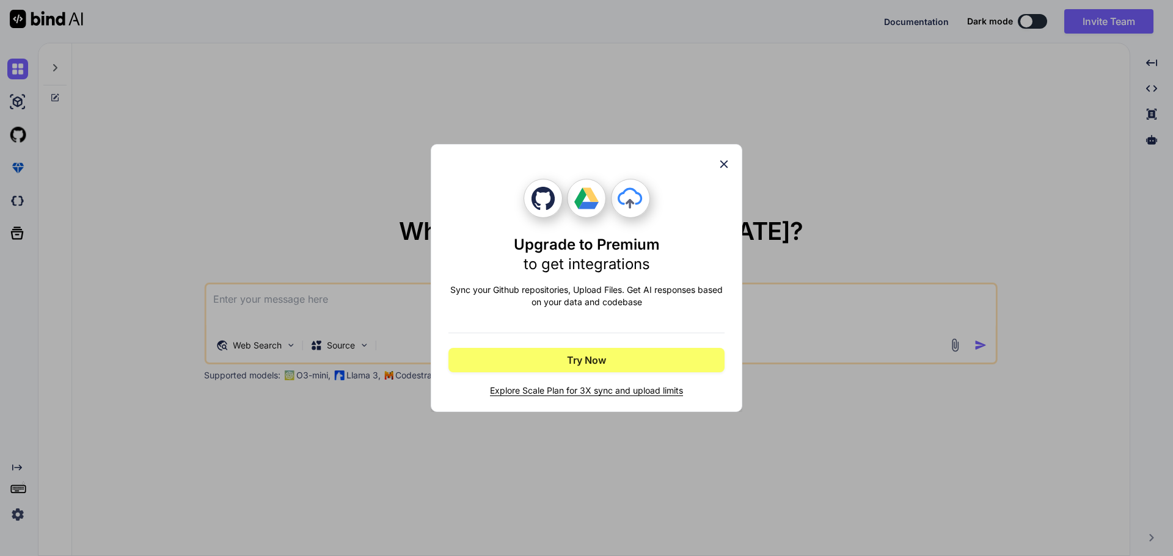
click at [721, 164] on icon at bounding box center [723, 164] width 13 height 13
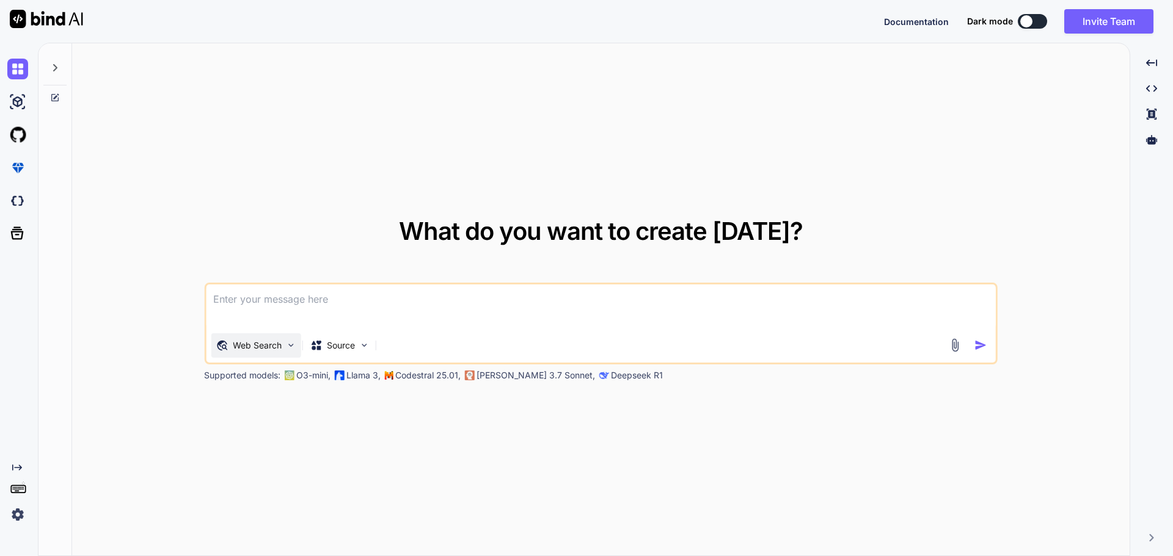
click at [295, 343] on img at bounding box center [290, 345] width 10 height 10
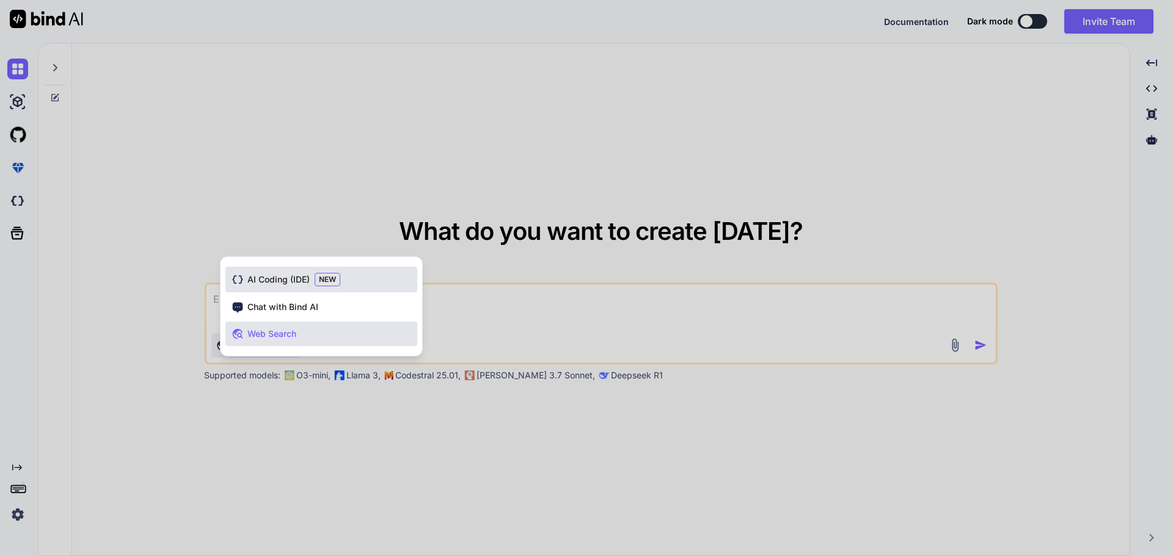
click at [264, 275] on span "AI Coding (IDE)" at bounding box center [278, 280] width 62 height 12
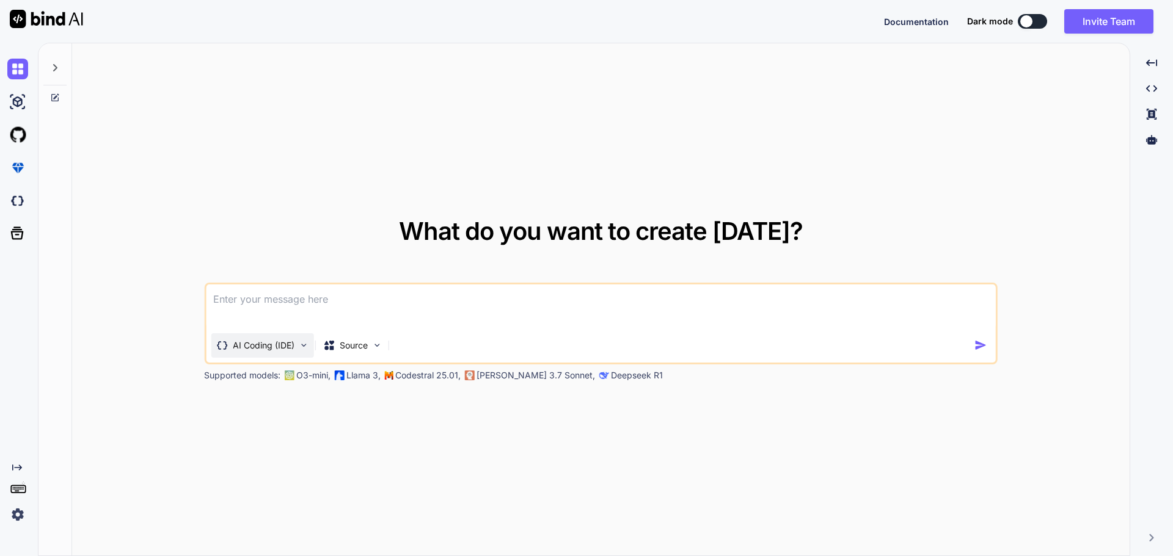
click at [262, 347] on p "AI Coding (IDE)" at bounding box center [264, 346] width 62 height 12
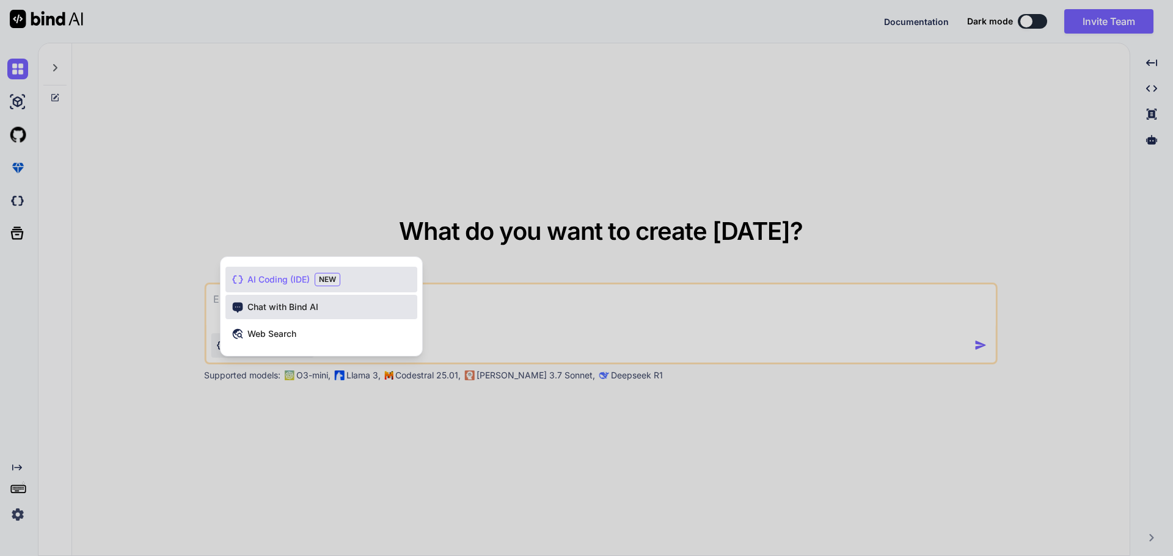
click at [261, 308] on span "Chat with Bind AI" at bounding box center [282, 307] width 71 height 12
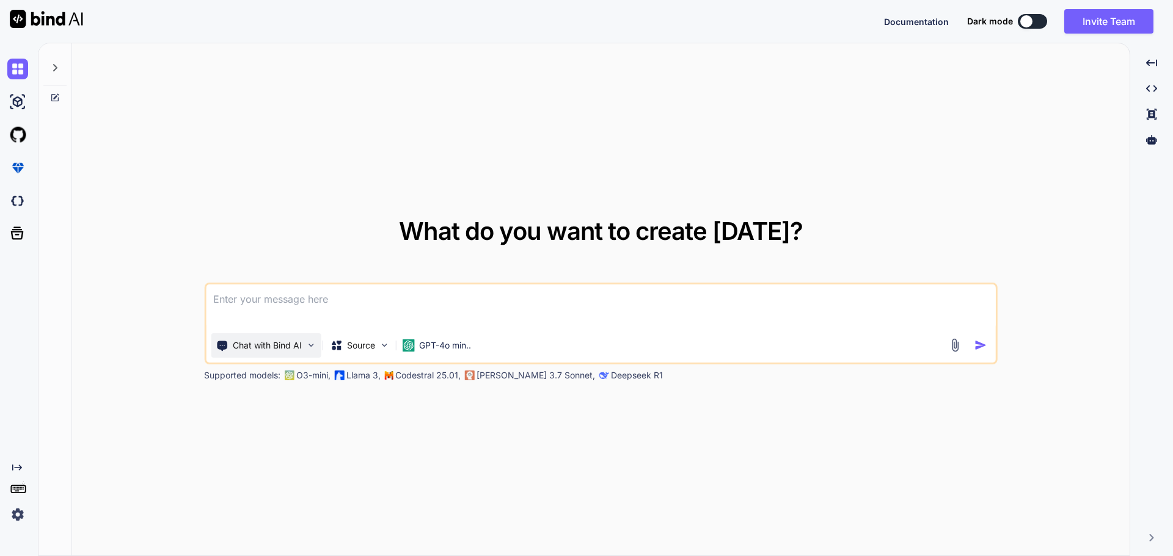
click at [275, 351] on p "Chat with Bind AI" at bounding box center [267, 346] width 69 height 12
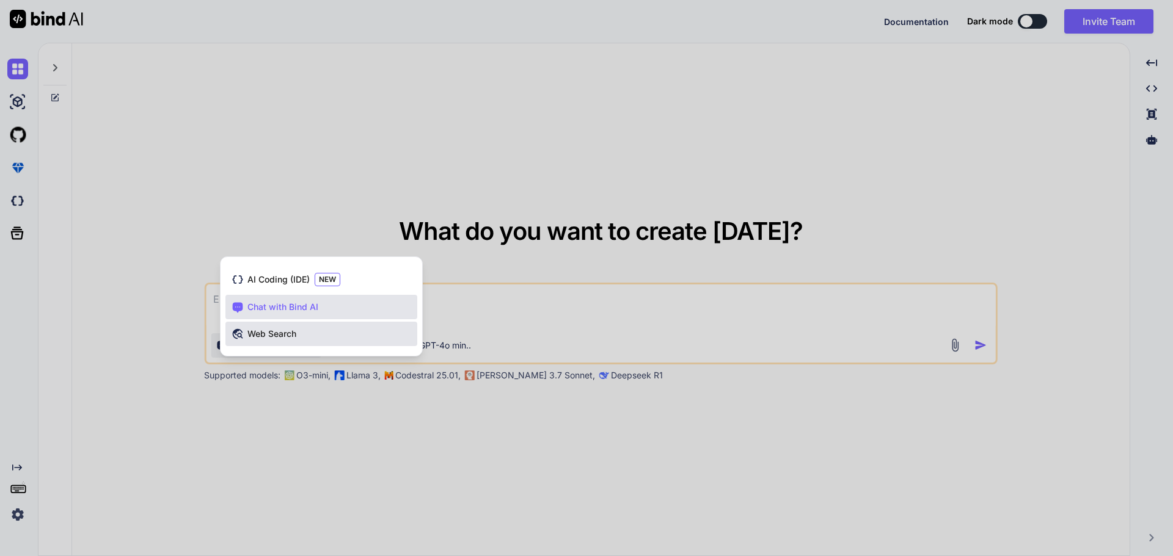
click at [276, 340] on span "Web Search" at bounding box center [271, 334] width 49 height 12
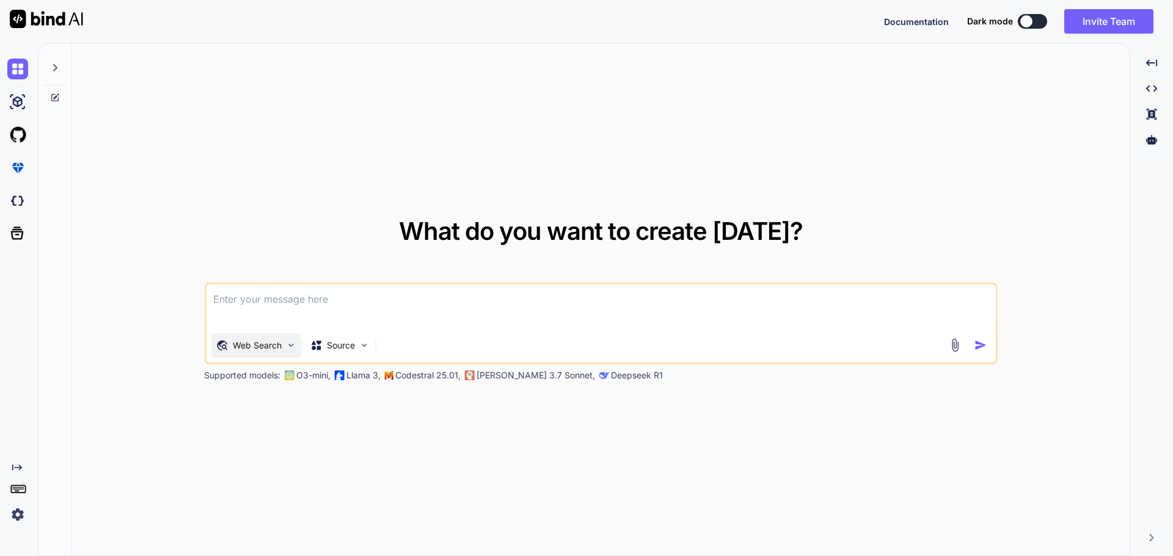
click at [279, 346] on p "Web Search" at bounding box center [257, 346] width 49 height 12
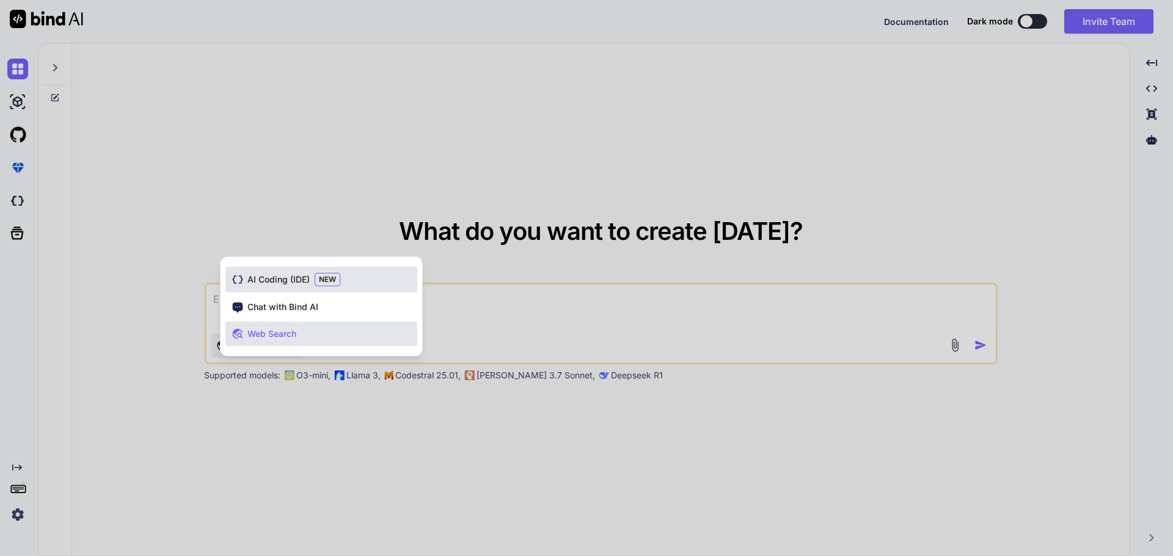
click at [270, 281] on span "AI Coding (IDE)" at bounding box center [278, 280] width 62 height 12
type textarea "x"
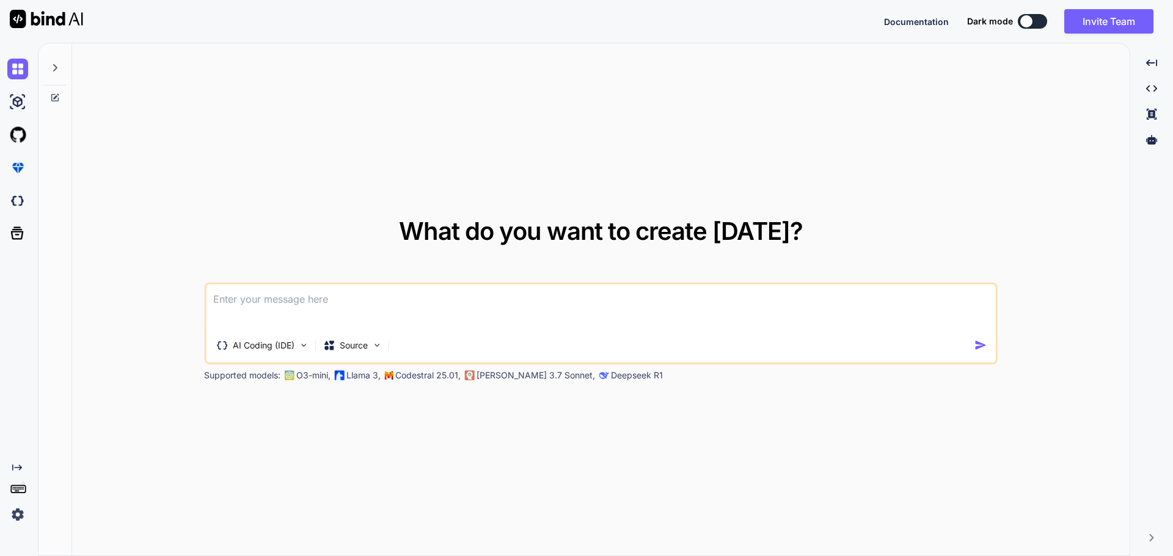
click at [280, 301] on textarea at bounding box center [601, 307] width 790 height 45
click at [367, 307] on textarea at bounding box center [601, 307] width 790 height 45
click at [341, 308] on textarea at bounding box center [601, 307] width 790 height 45
type textarea "ی"
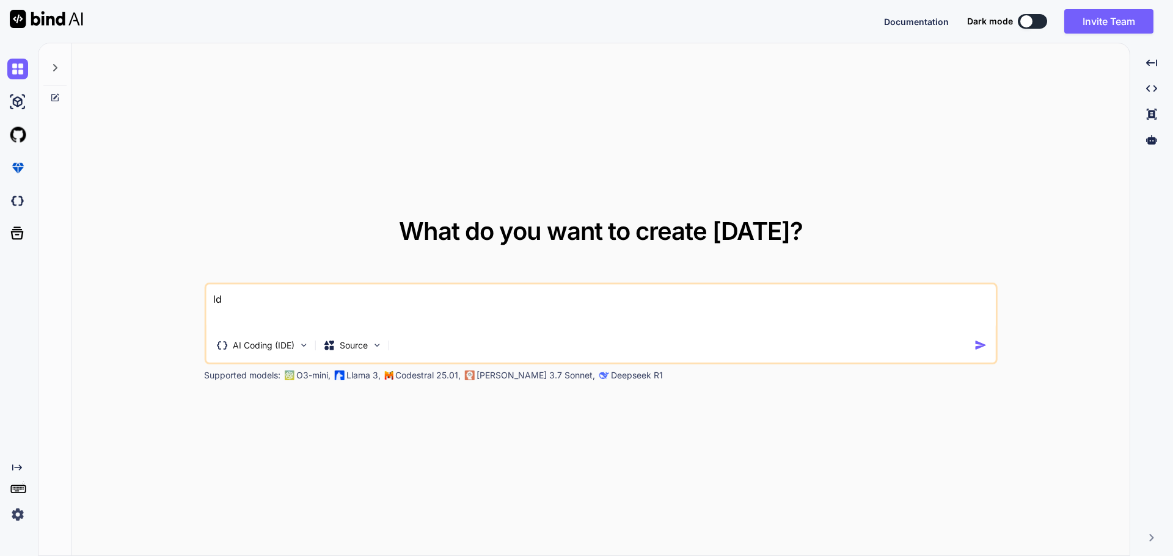
type textarea "l"
type textarea "ک"
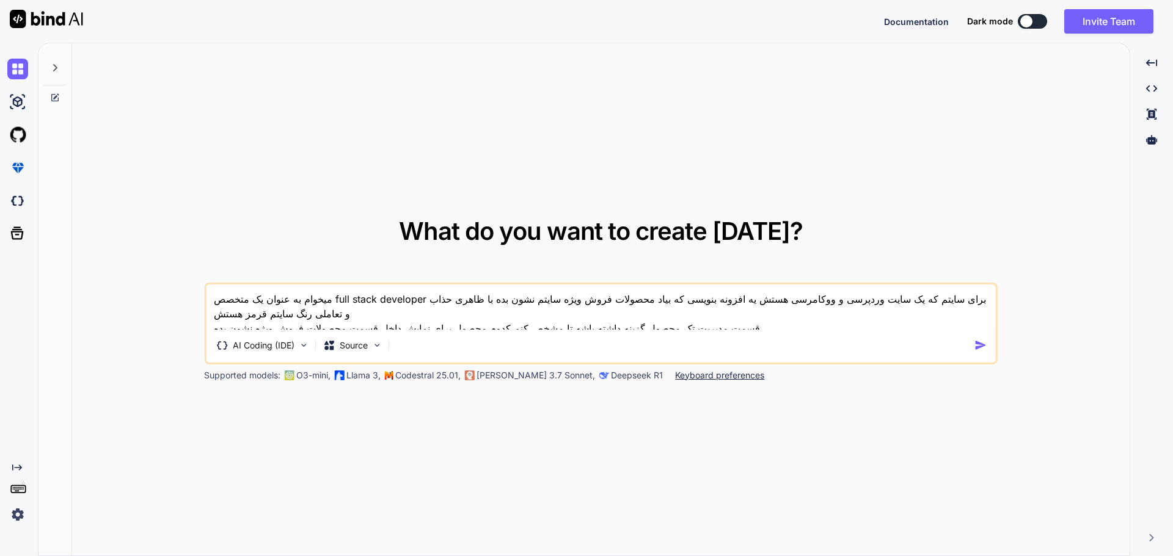
type textarea "میخوام به عنوان یک متخصص full stack developer برای سایتم که یک سایت وردپرسی و و…"
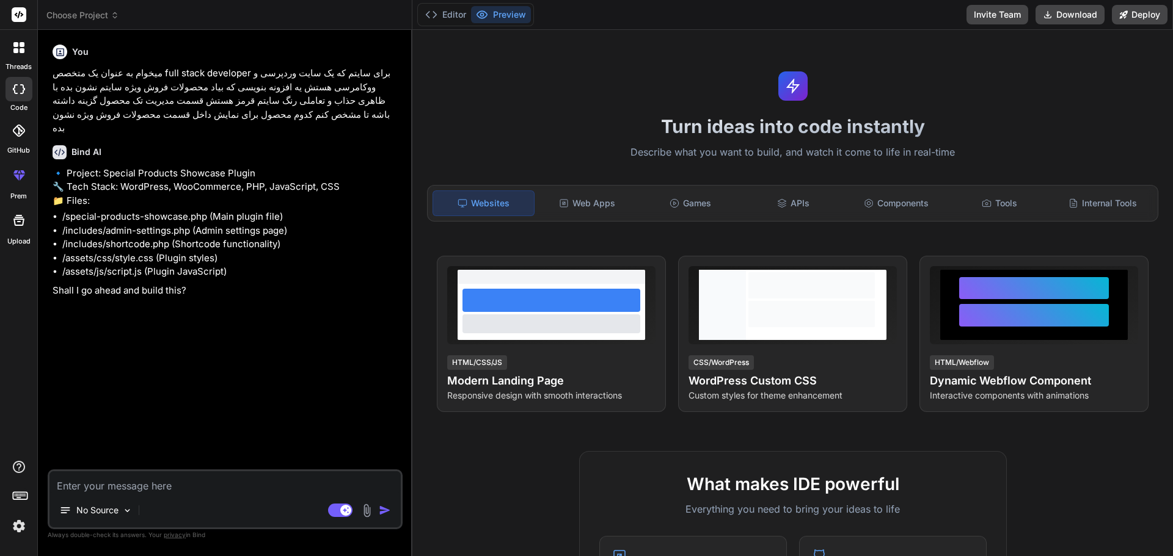
type textarea "x"
click at [115, 484] on textarea at bounding box center [224, 483] width 351 height 22
type textarea "غ"
type textarea "x"
type textarea "غث"
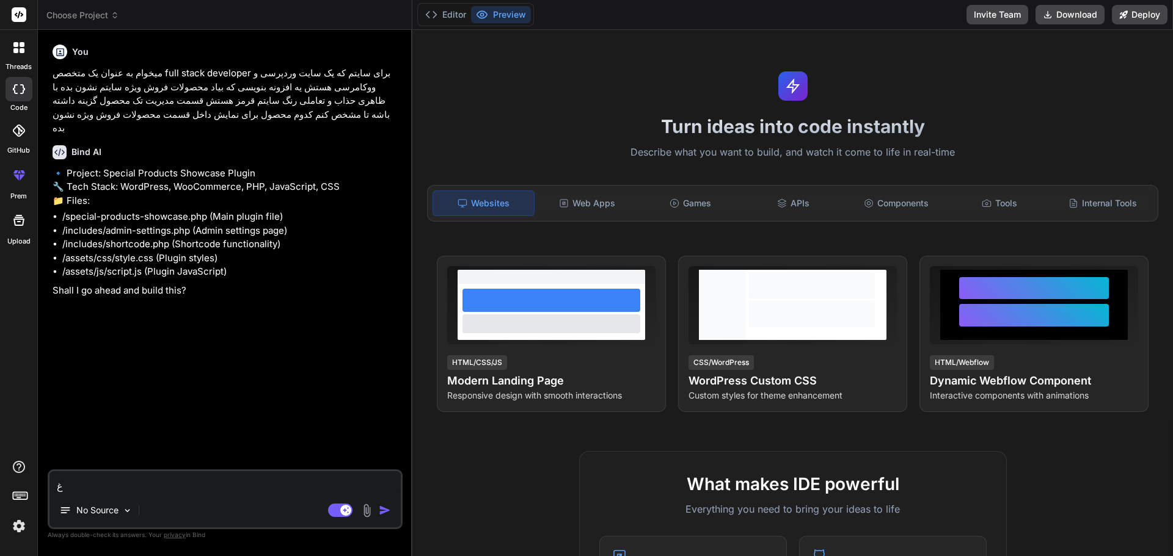
type textarea "x"
type textarea "غ"
type textarea "x"
type textarea "h"
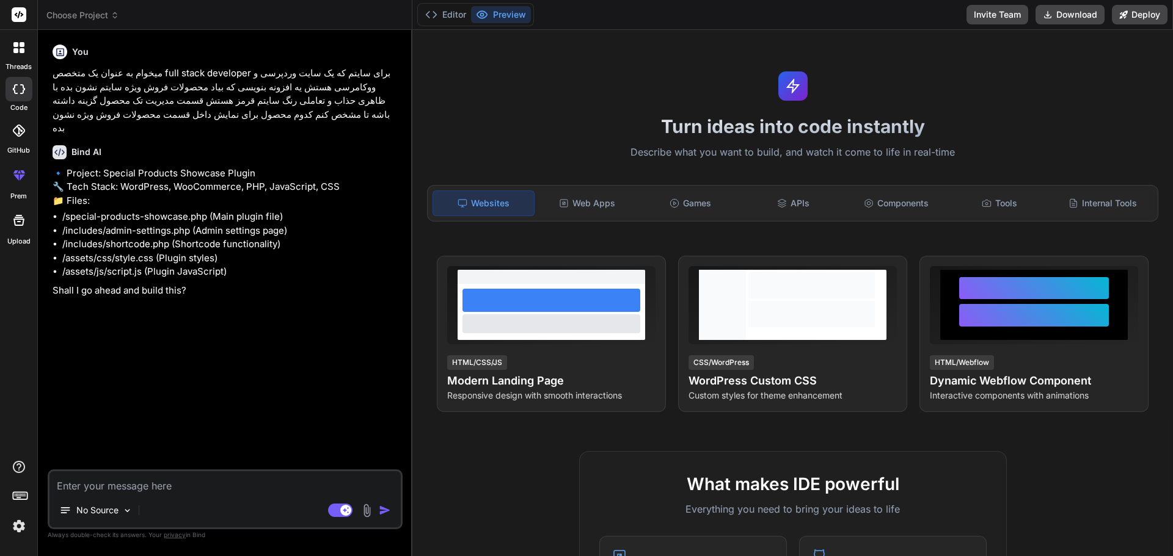
type textarea "x"
type textarea "hv"
type textarea "x"
type textarea "h"
type textarea "x"
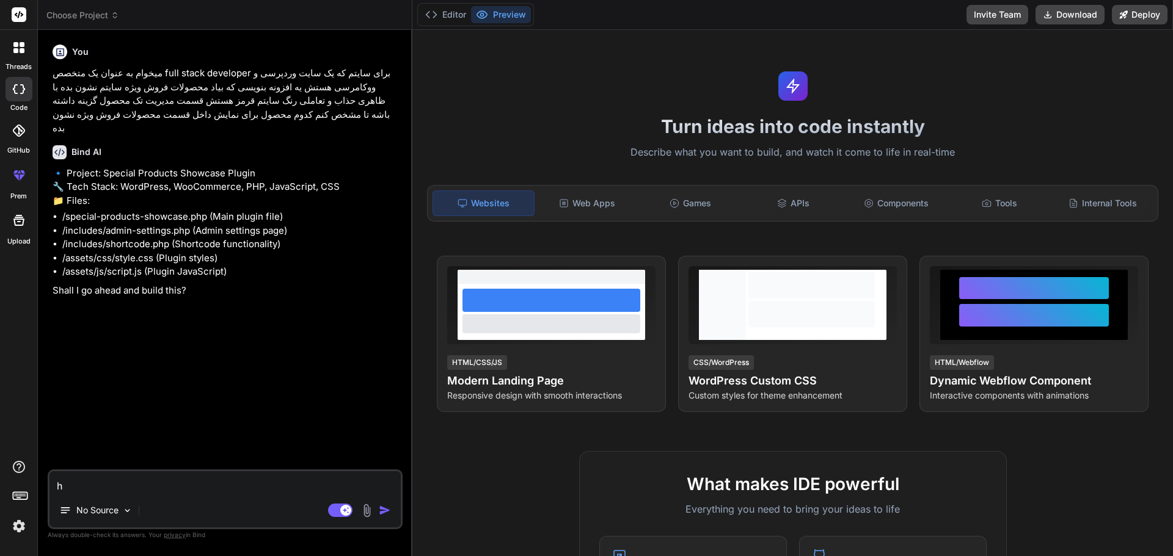
type textarea "x"
type textarea "ا"
type textarea "x"
type textarea "ار"
type textarea "x"
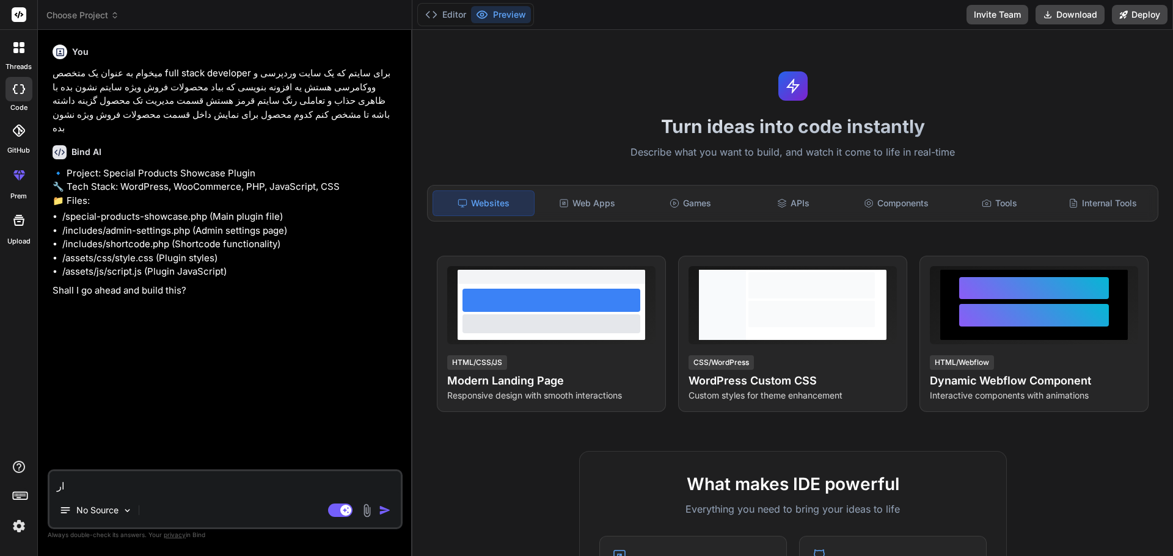
type textarea "اره"
type textarea "x"
type textarea "اره"
type textarea "x"
type textarea "اره ا"
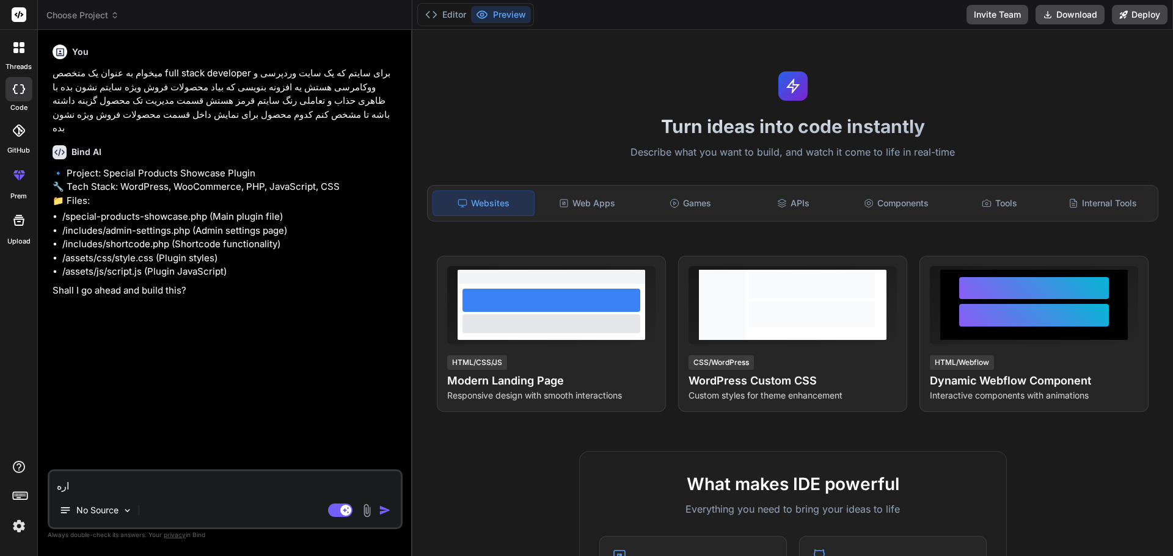
type textarea "x"
type textarea "اره ان"
type textarea "x"
type textarea "اره انج"
type textarea "x"
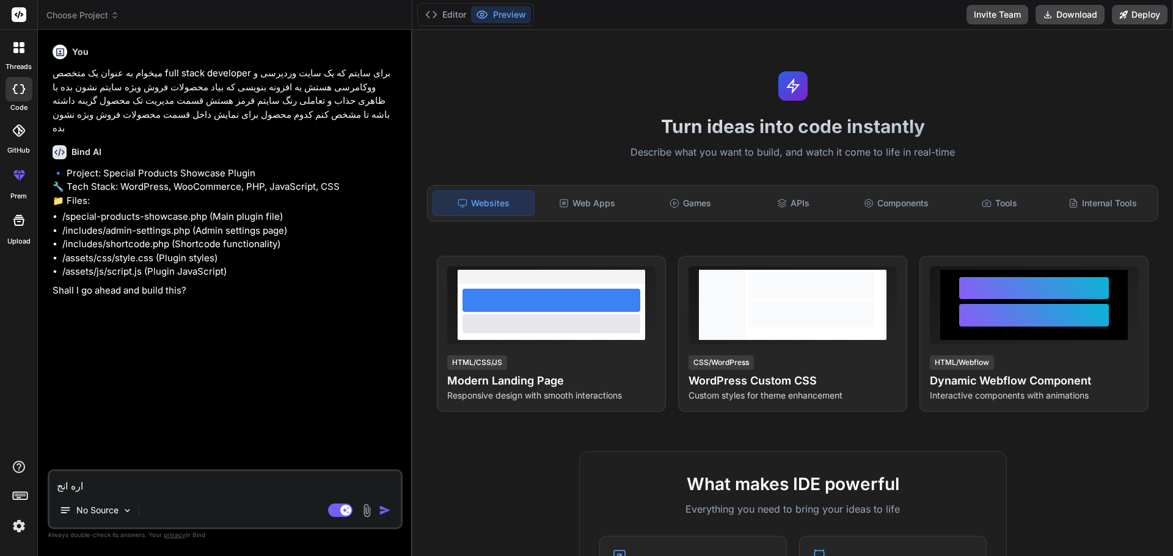
type textarea "اره انجا"
type textarea "x"
type textarea "اره انجام"
type textarea "x"
type textarea "اره انجام"
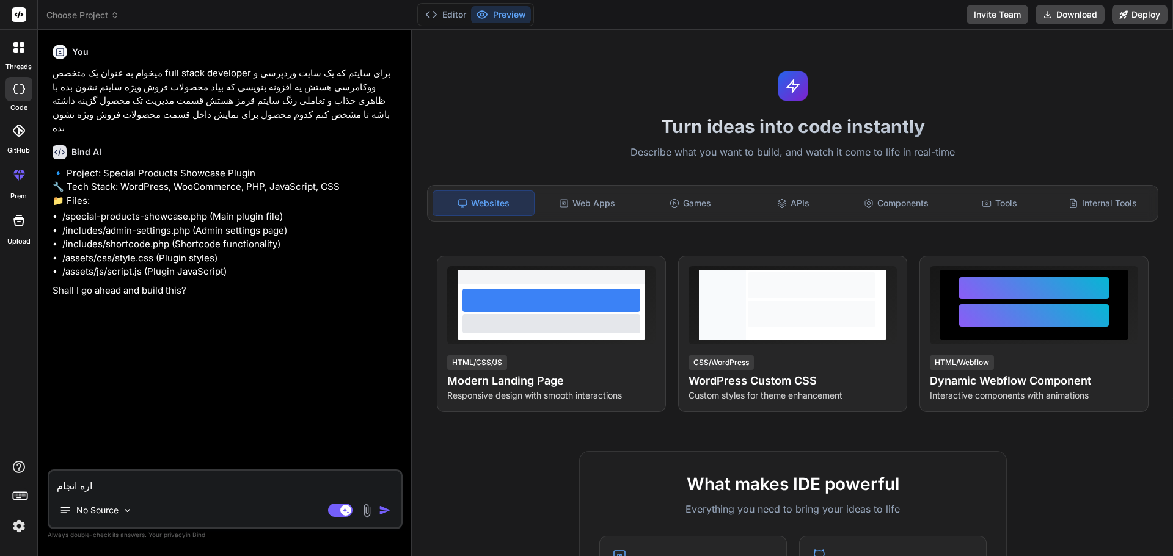
type textarea "x"
type textarea "اره انجام د"
type textarea "x"
type textarea "اره انجام ده"
type textarea "x"
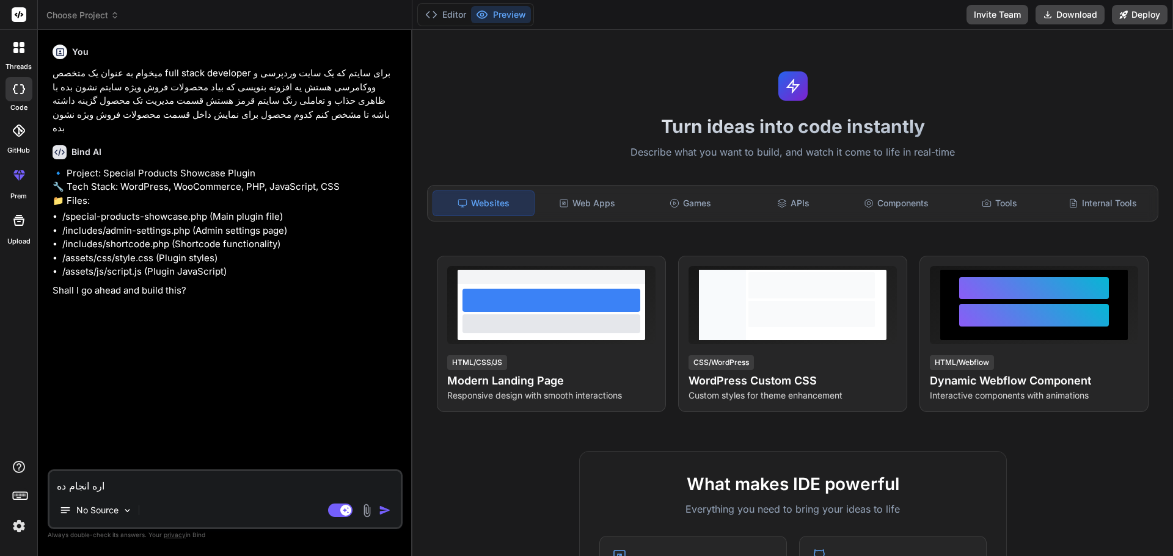
type textarea "اره انجام د"
type textarea "x"
type textarea "اره انجام"
type textarea "x"
type textarea "اره انجام ب"
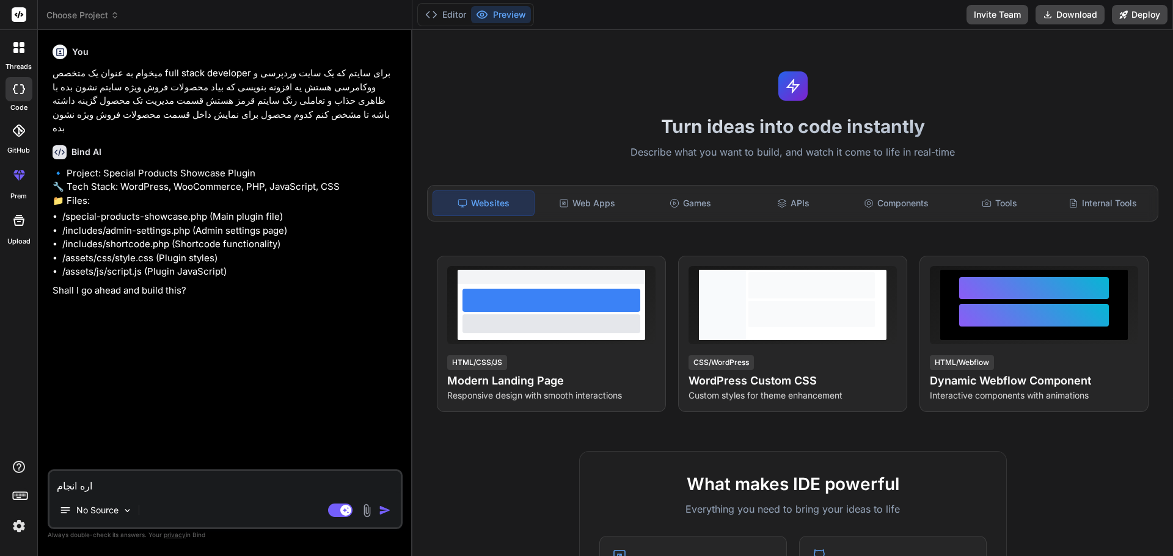
type textarea "x"
type textarea "اره انجام بد"
type textarea "x"
type textarea "اره انجام بده"
type textarea "x"
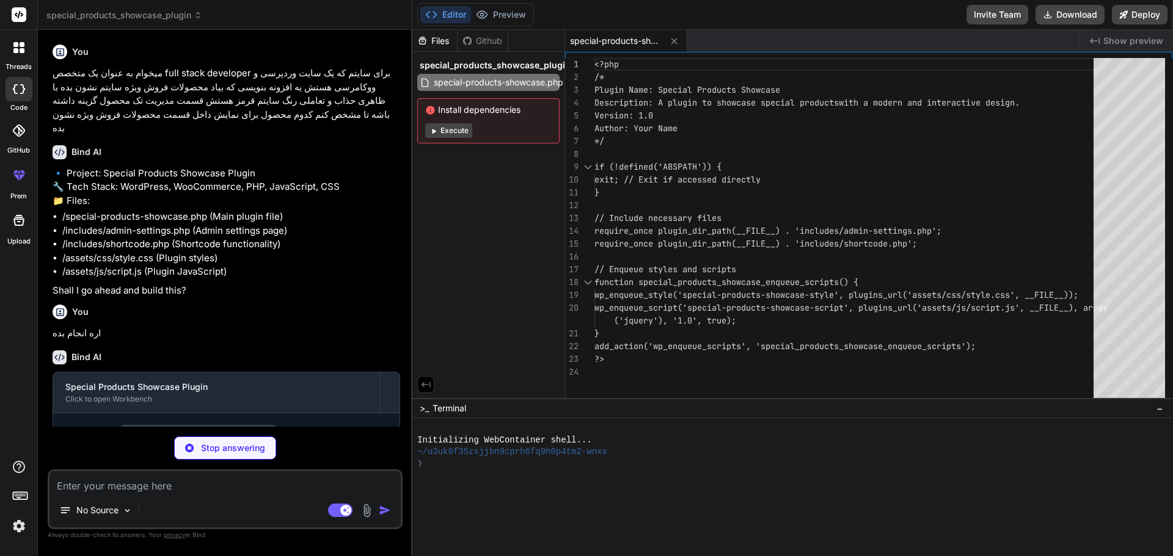
type textarea "x"
type textarea "<?php } ?>"
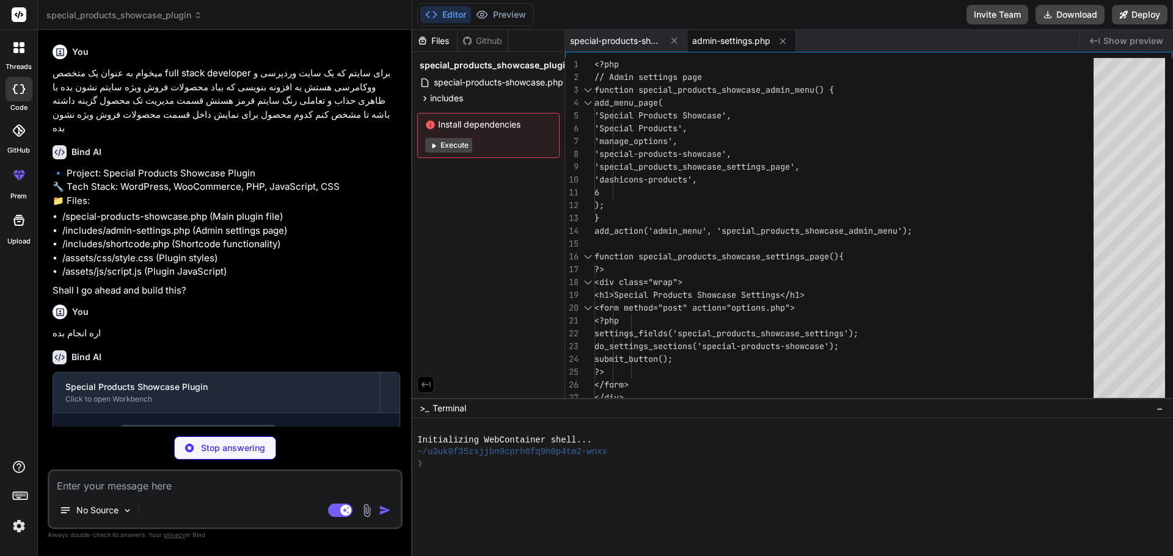
type textarea "x"
type textarea "return ob_get_clean(); } add_shortcode('special_products_showcase', 'special_pr…"
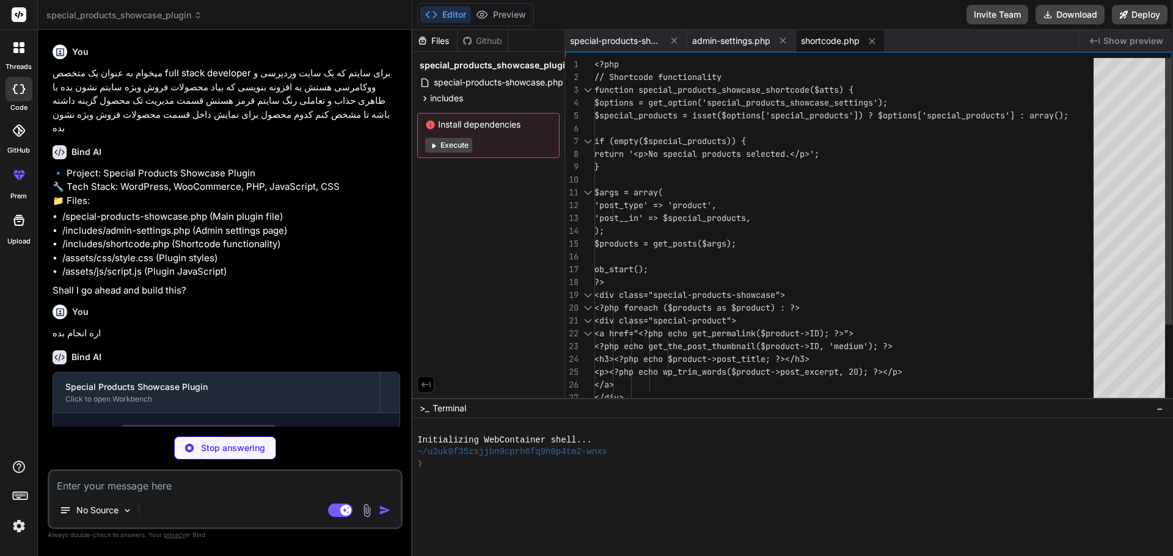
type textarea "x"
type textarea "margin: 10px 0; } .special-product p { color: #666; font-size: 14px; }"
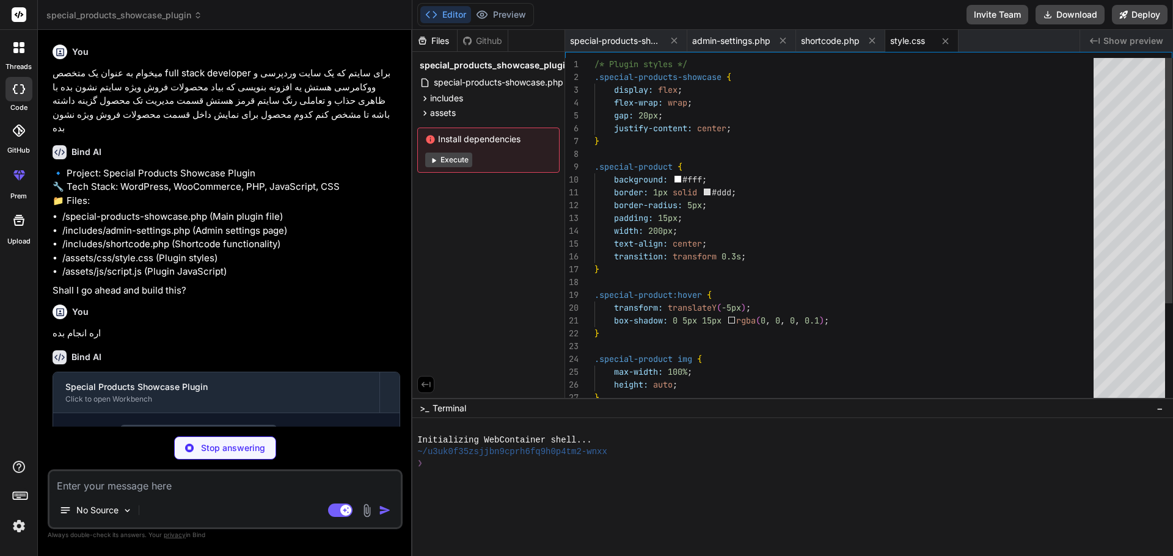
type textarea "x"
type textarea "// Plugin JavaScript jQuery(document).ready(function($) { // Add any interactiv…"
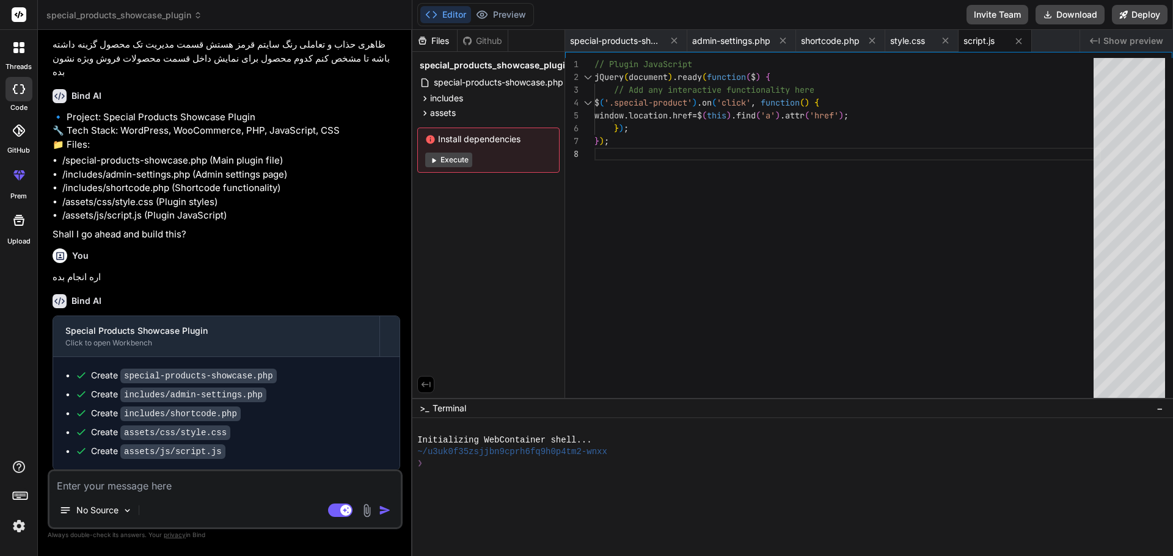
scroll to position [106, 0]
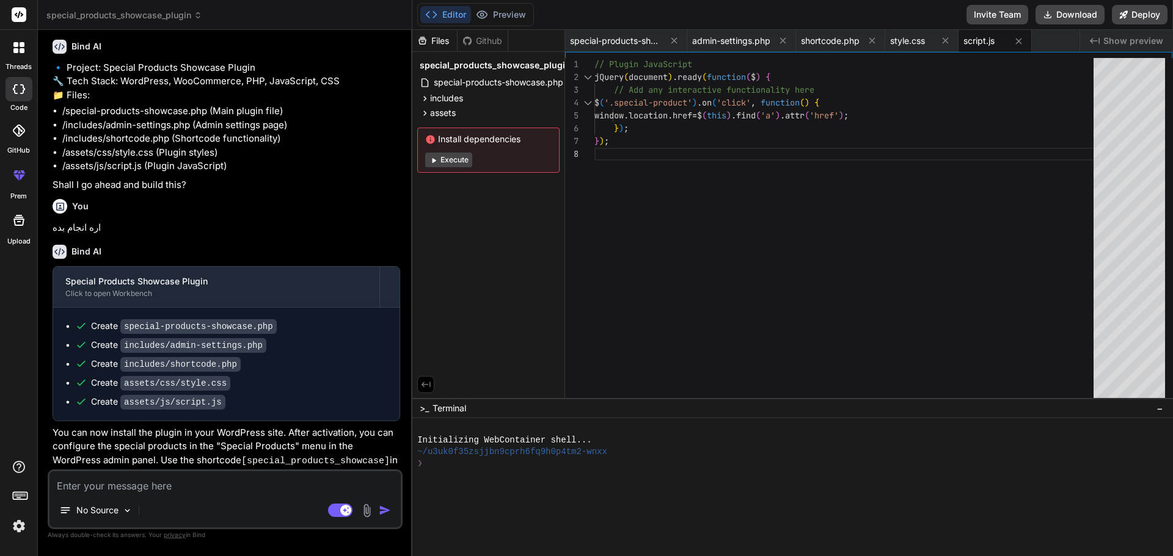
type textarea "x"
click at [902, 44] on span "style.css" at bounding box center [907, 41] width 35 height 12
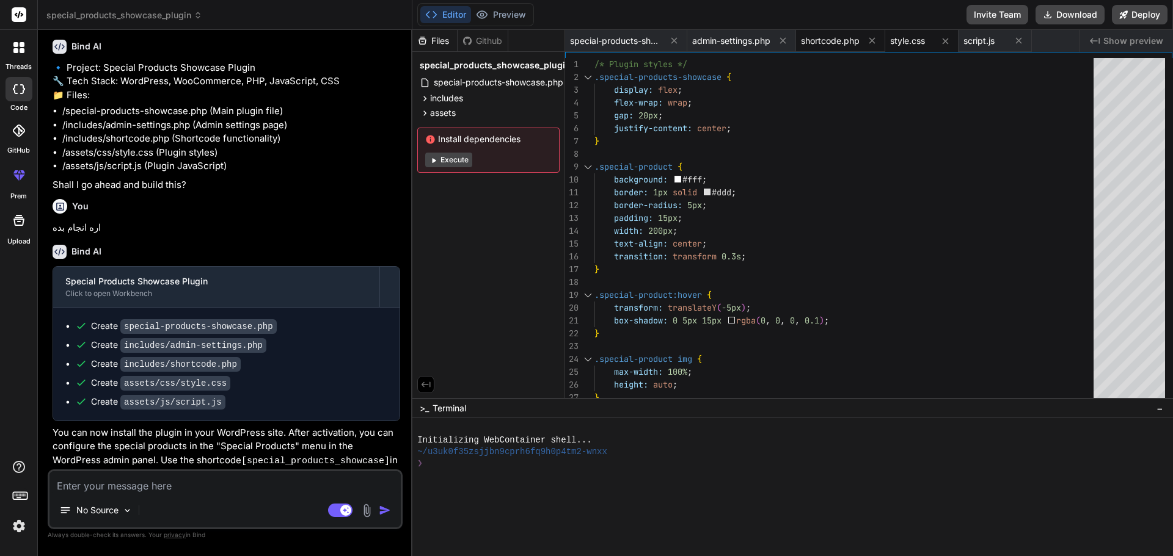
click at [828, 42] on span "shortcode.php" at bounding box center [830, 41] width 59 height 12
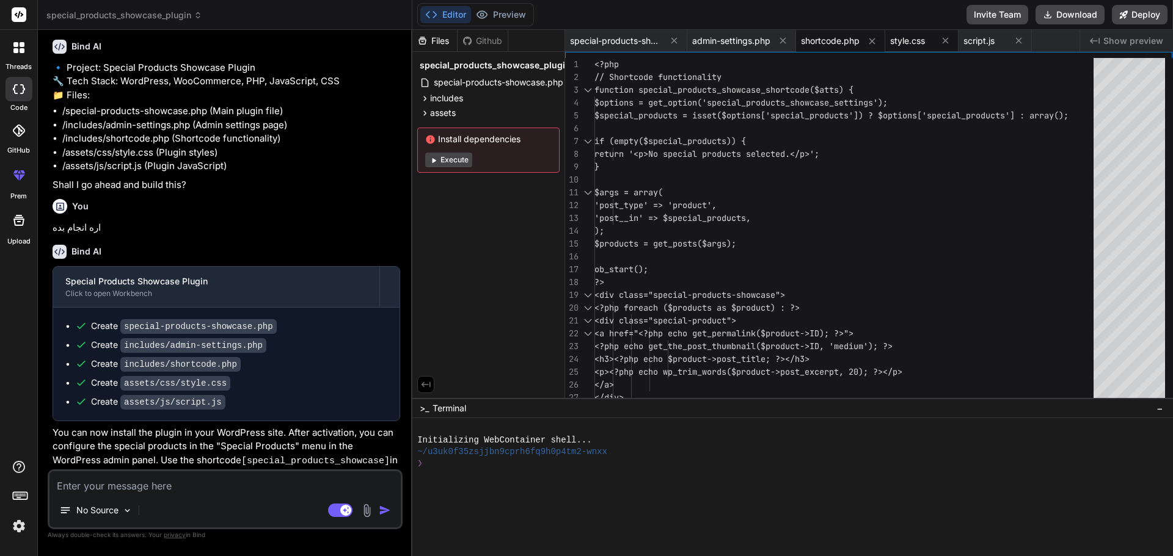
click at [916, 40] on span "style.css" at bounding box center [907, 41] width 35 height 12
type textarea "margin: 10px 0; } .special-product p { color: #666; font-size: 14px; }"
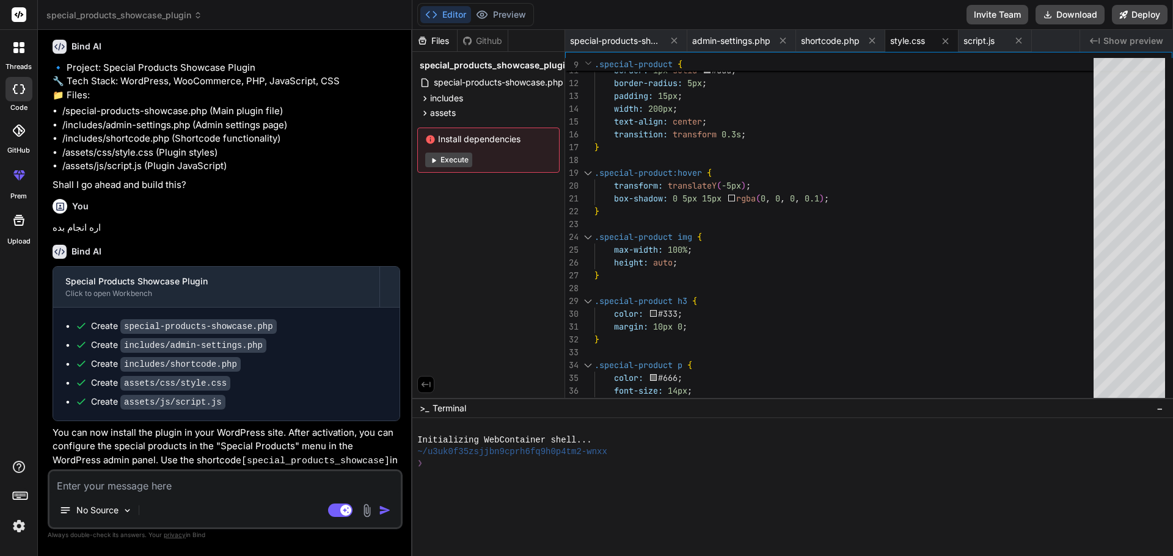
click at [184, 490] on textarea at bounding box center [224, 483] width 351 height 22
type textarea "h"
type textarea "x"
type textarea "hs"
type textarea "x"
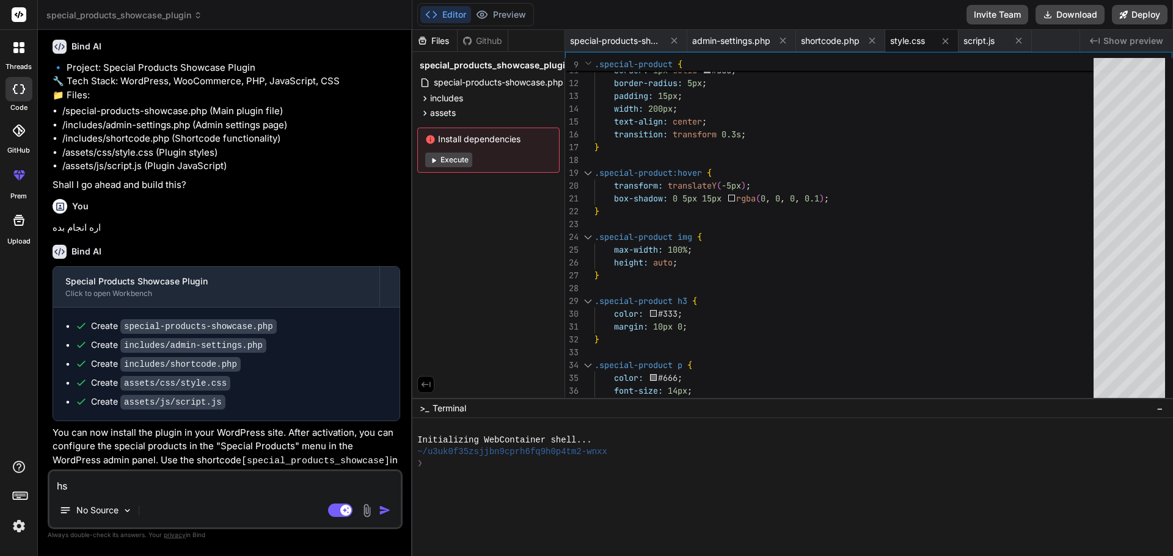
type textarea "hsj"
type textarea "x"
type textarea "hs"
type textarea "x"
type textarea "h"
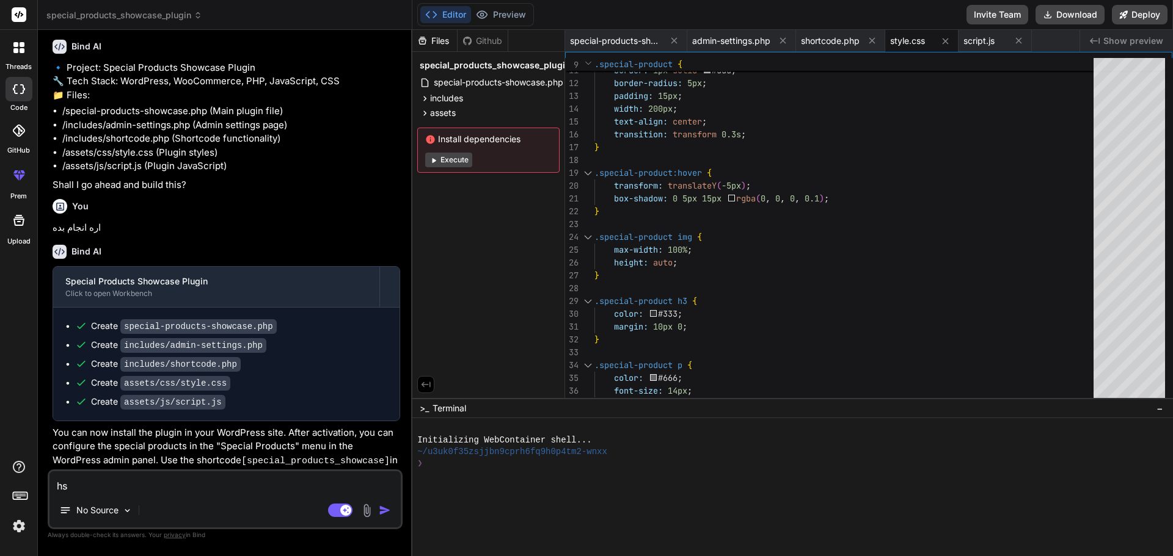
type textarea "x"
type textarea "ا"
type textarea "x"
type textarea "اس"
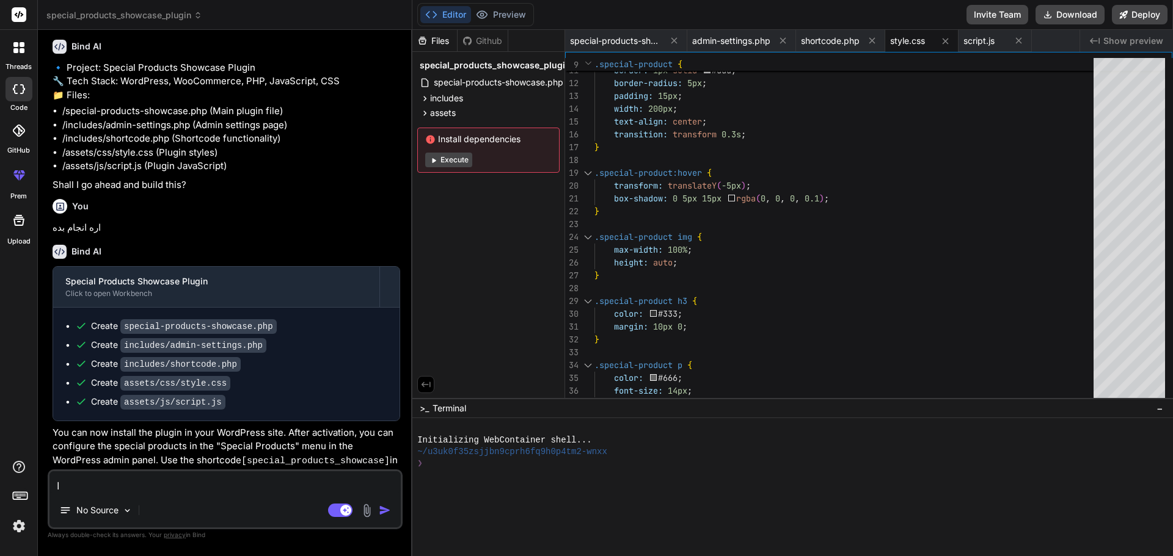
type textarea "x"
type textarea "است"
type textarea "x"
type textarea "استل"
type textarea "x"
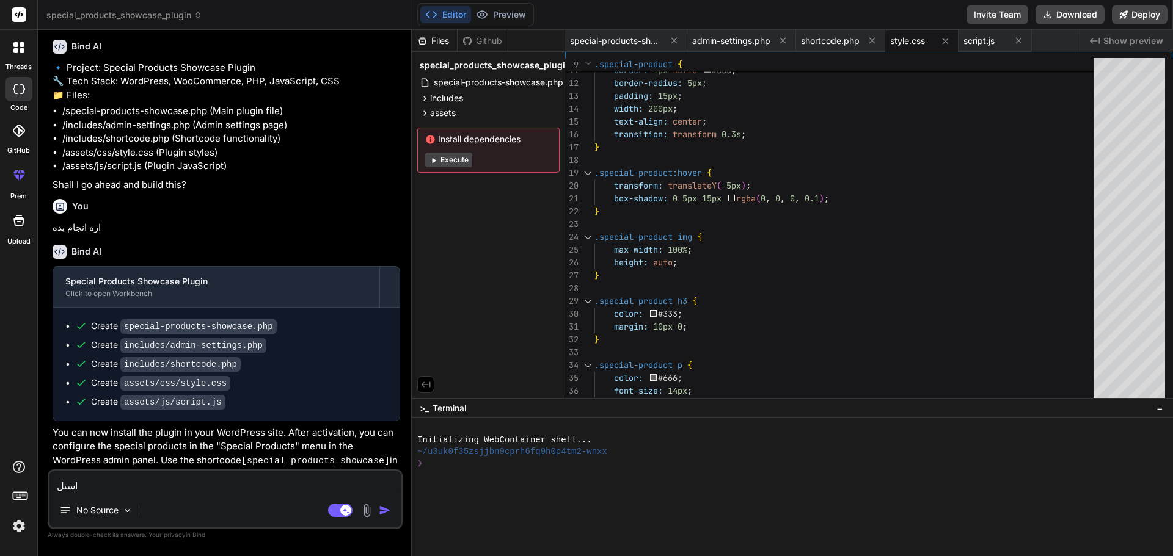
type textarea "استلا"
type textarea "x"
type textarea "استلای"
type textarea "x"
type textarea "استلایل"
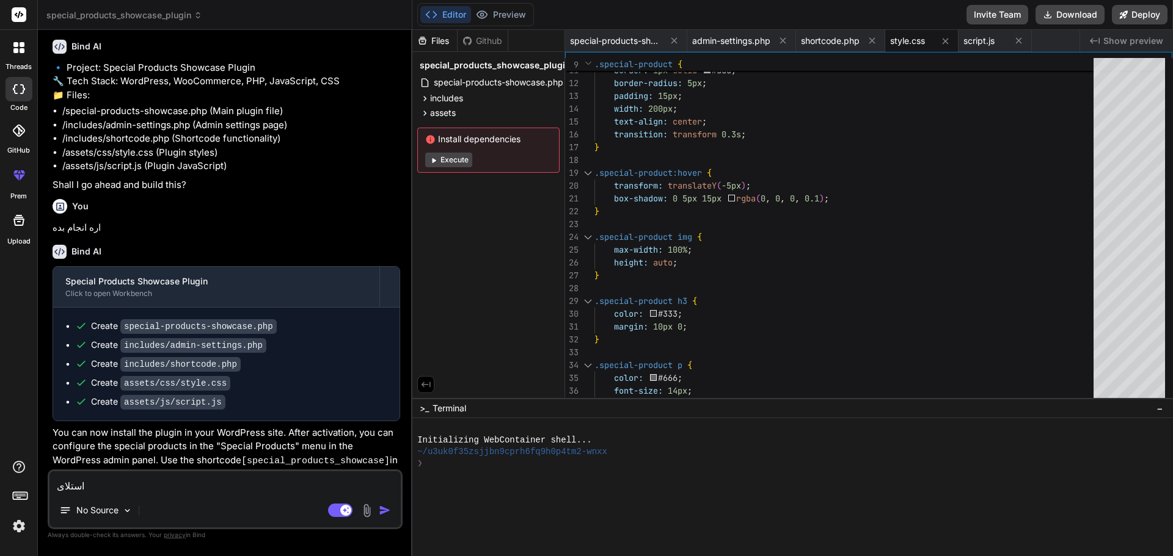
type textarea "x"
type textarea "استلایل"
type textarea "x"
type textarea "استلایل و"
type textarea "x"
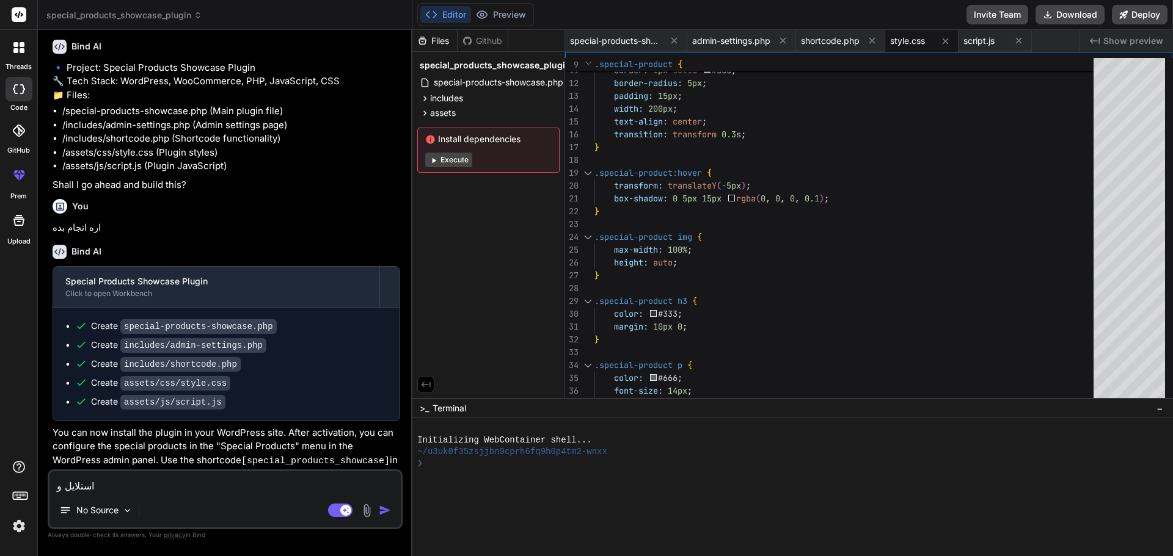
type textarea "استلایل و"
type textarea "x"
type textarea "استلایل و ن"
type textarea "x"
type textarea "استلایل و نم"
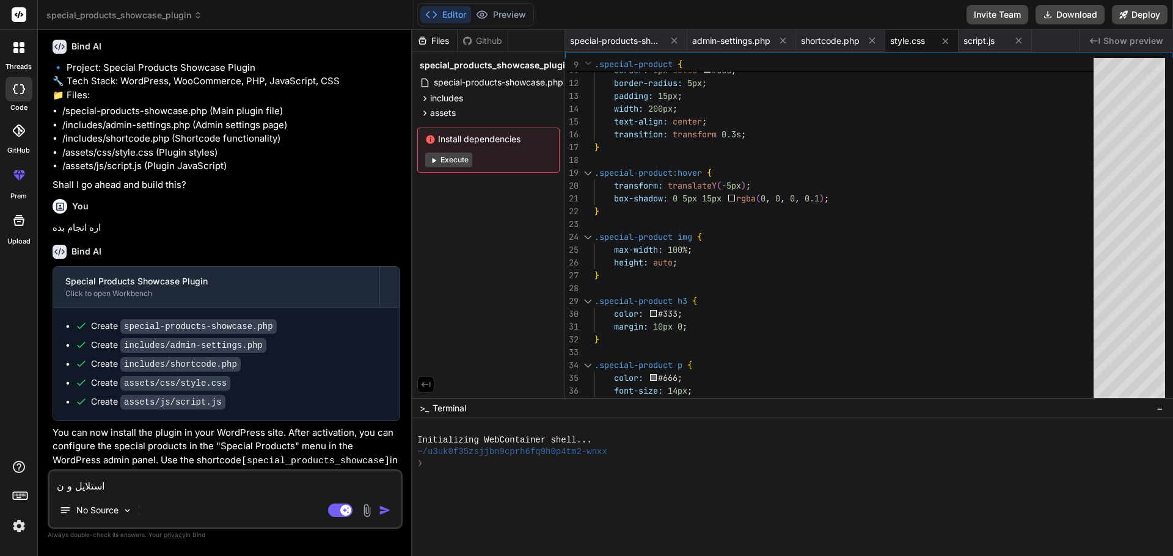
type textarea "x"
type textarea "استلایل و نمل"
type textarea "x"
type textarea "استلایل و نملش"
type textarea "x"
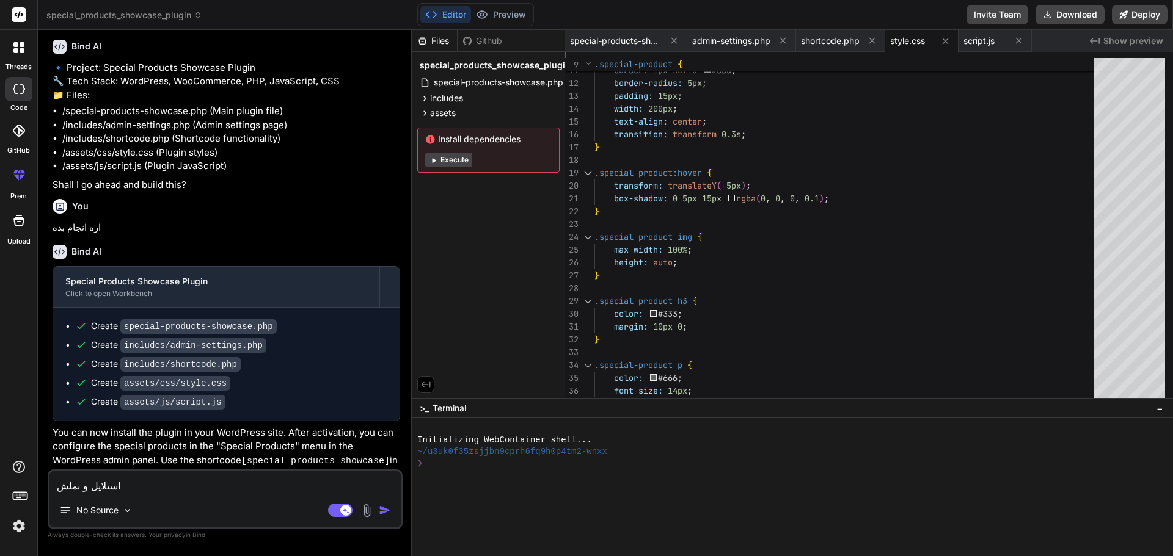
type textarea "استلایل و نمل"
type textarea "x"
type textarea "استلایل و نم"
type textarea "x"
type textarea "استلایل و نما"
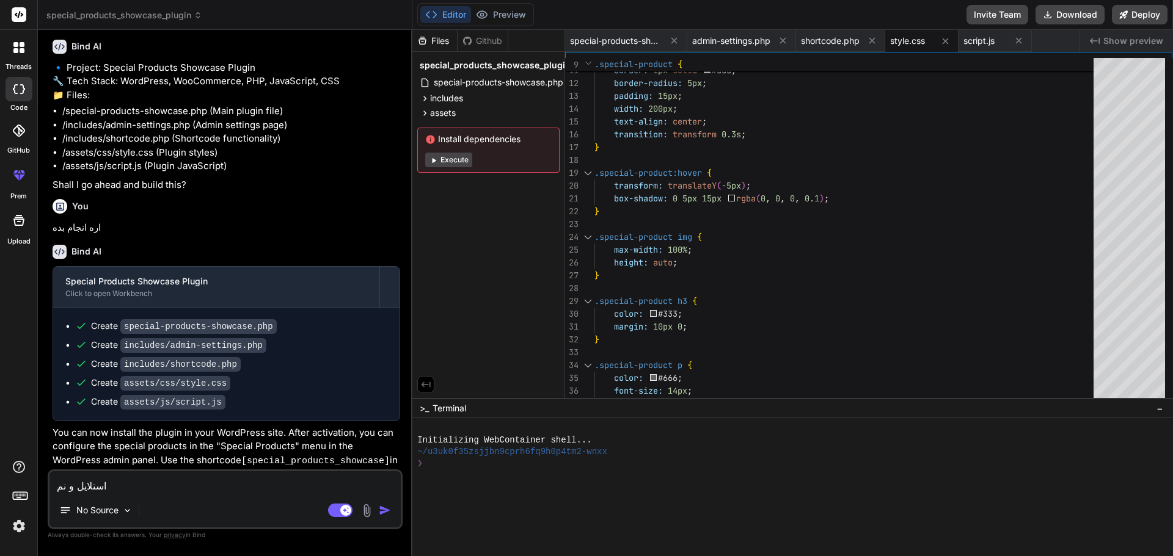
type textarea "x"
type textarea "استلایل و نمای"
type textarea "x"
type textarea "استلایل و نمایش"
type textarea "x"
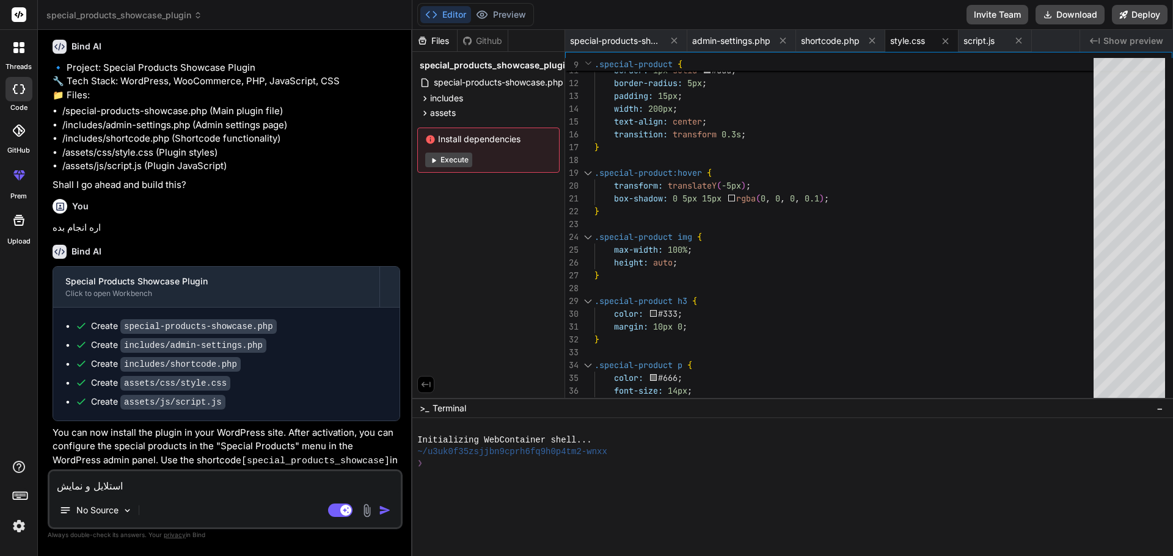
type textarea "استلایل و نمایش"
type textarea "x"
type textarea "استلایل و نمایش"
type textarea "x"
type textarea "استلایل و نمایش م"
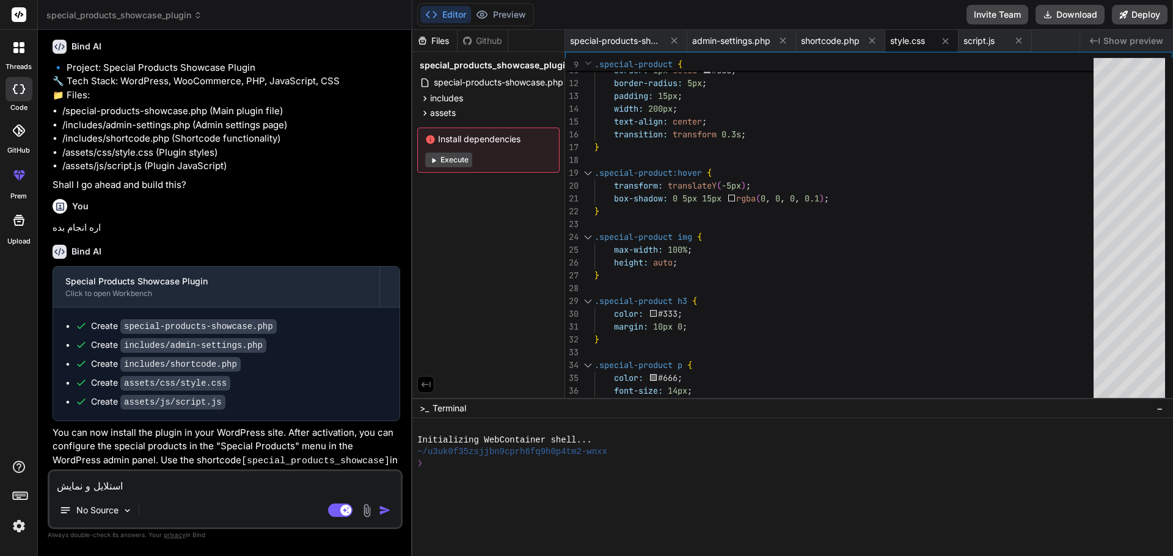
type textarea "x"
type textarea "استلایل و نمایش می"
type textarea "x"
type textarea "استلایل و نمایش میخ"
type textarea "x"
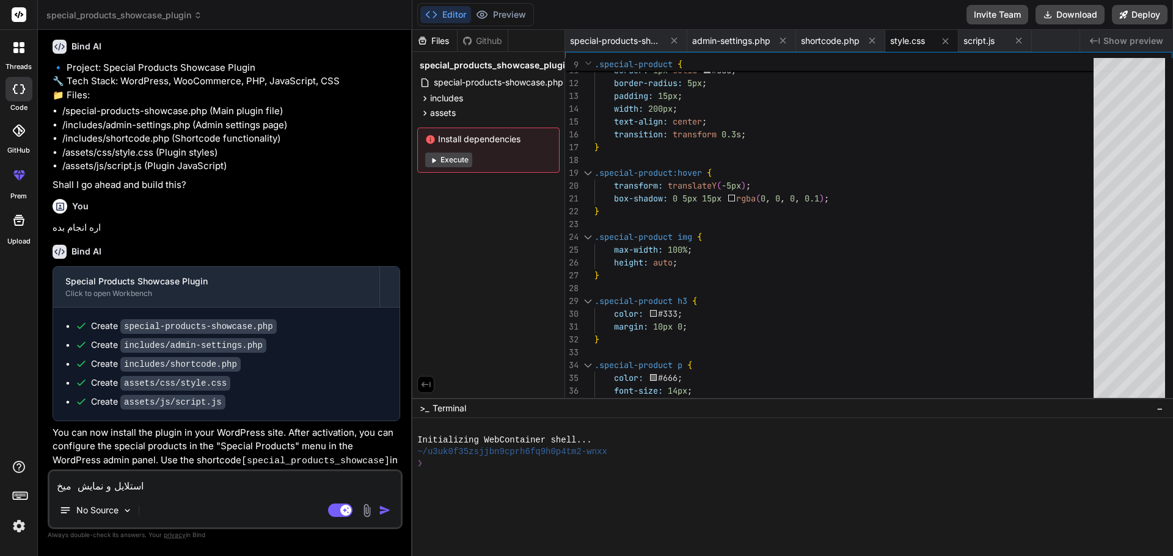
type textarea "استلایل و نمایش میخو"
type textarea "x"
type textarea "استلایل و نمایش میخوا"
type textarea "x"
type textarea "استلایل و نمایش میخوام"
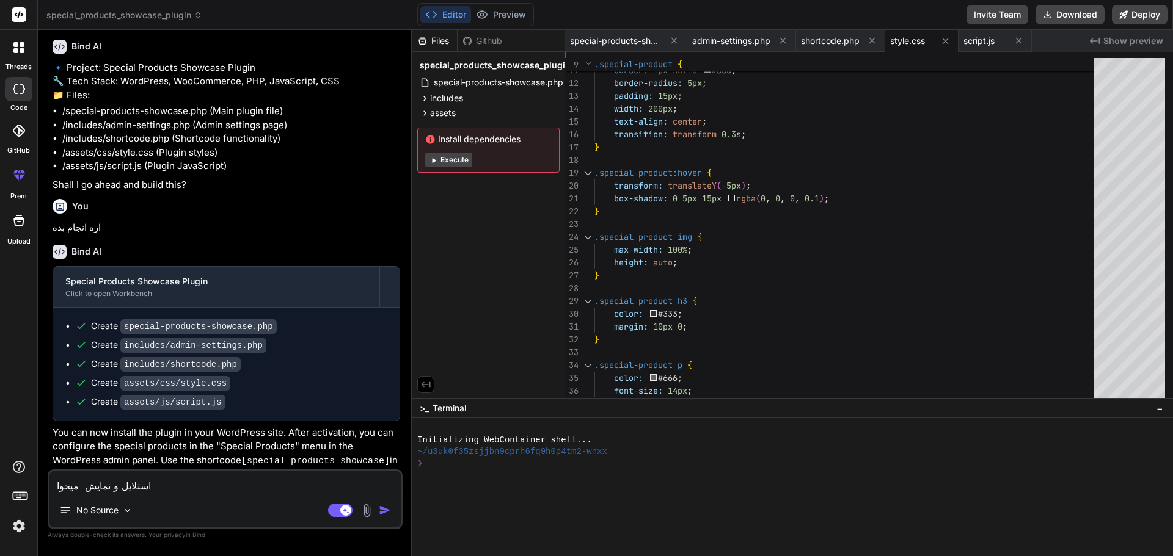
type textarea "x"
type textarea "استلایل و نمایش میخوام"
type textarea "x"
type textarea "استلایل و نمایش میخوام ج"
type textarea "x"
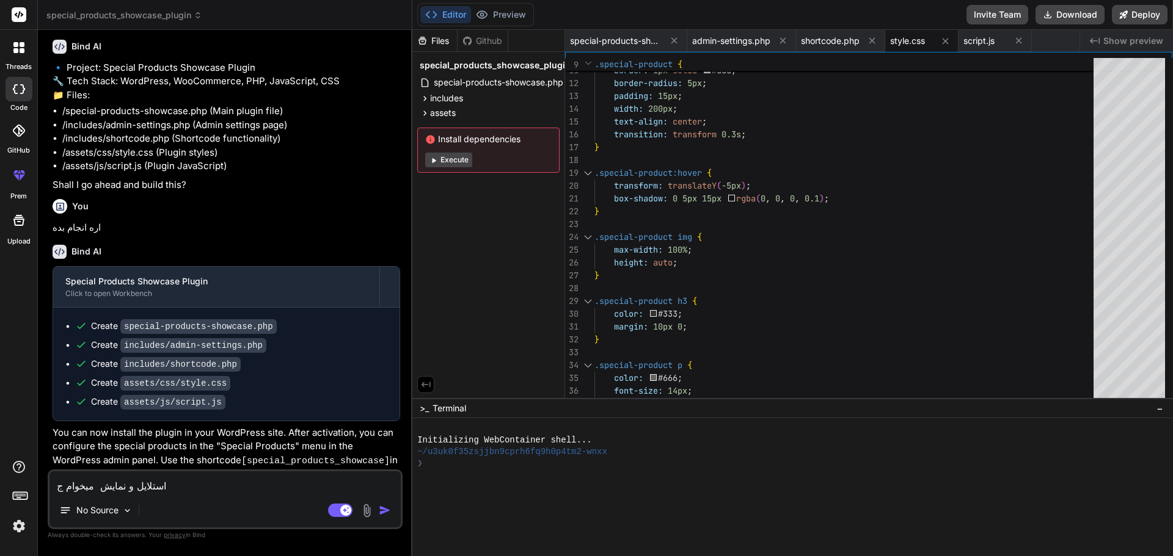
type textarea "استلایل و نمایش میخوام جذ"
type textarea "x"
type textarea "استلایل و نمایش میخوام جذا"
type textarea "x"
type textarea "استلایل و نمایش میخوام جذاب"
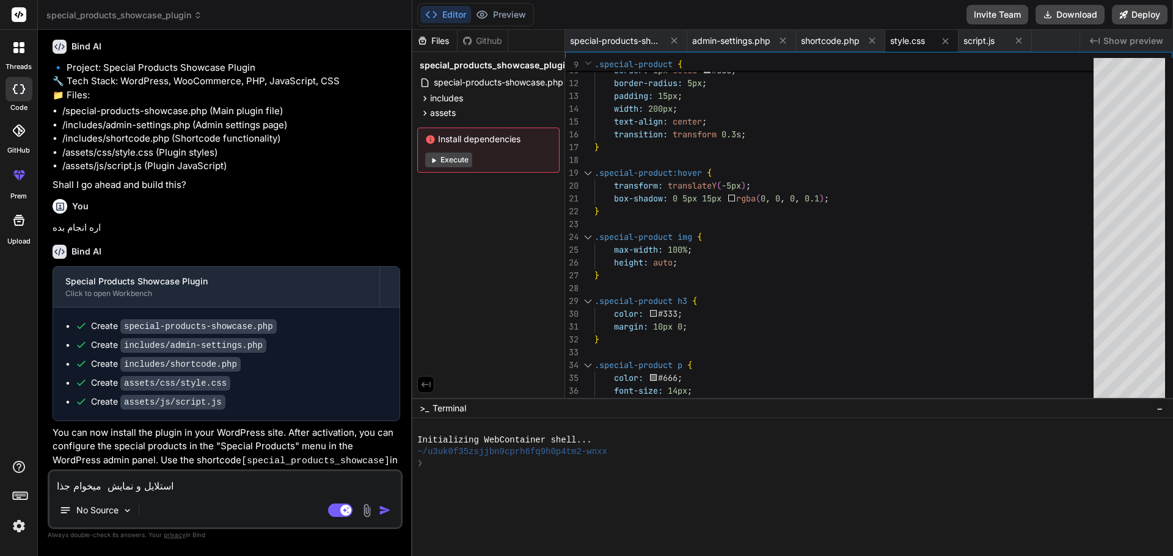
type textarea "x"
type textarea "استلایل و نمایش میخوام جذابت"
type textarea "x"
type textarea "استلایل و نمایش میخوام جذابتر"
type textarea "x"
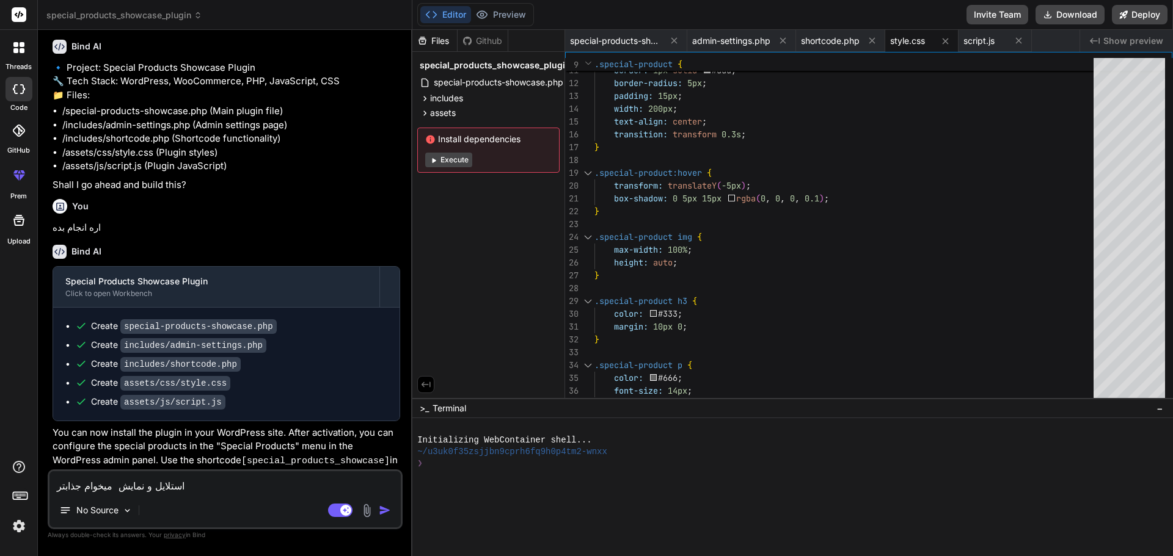
type textarea "استلایل و نمایش میخوام جذابتر"
type textarea "x"
type textarea "استلایل و نمایش میخوام جذابتر ب"
type textarea "x"
type textarea "استلایل و نمایش میخوام جذابتر با"
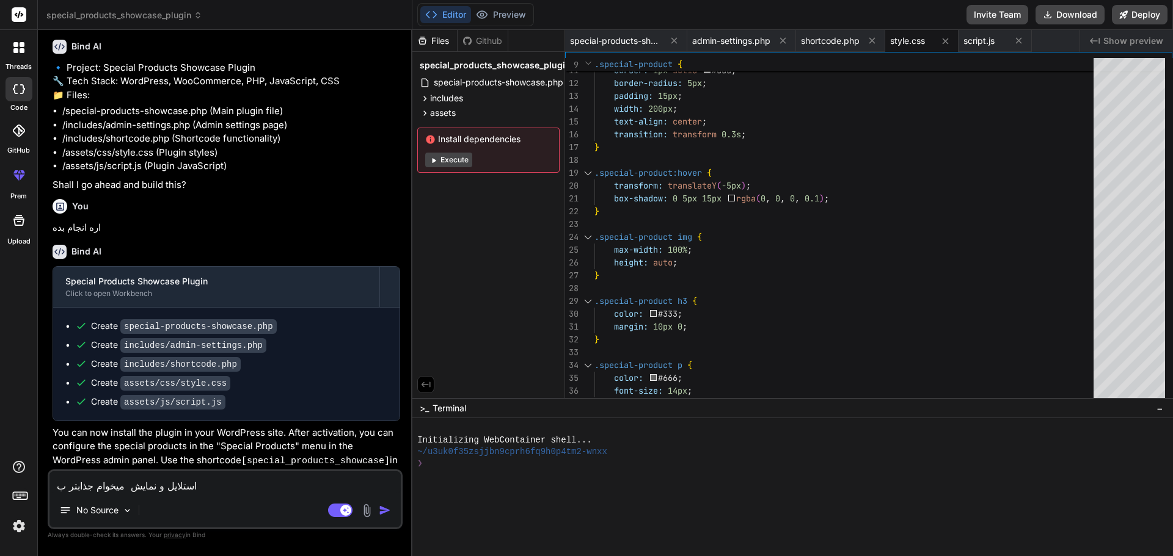
type textarea "x"
type textarea "استلایل و نمایش میخوام جذابتر باش"
type textarea "x"
type textarea "استلایل و نمایش میخوام جذابتر باشه"
type textarea "x"
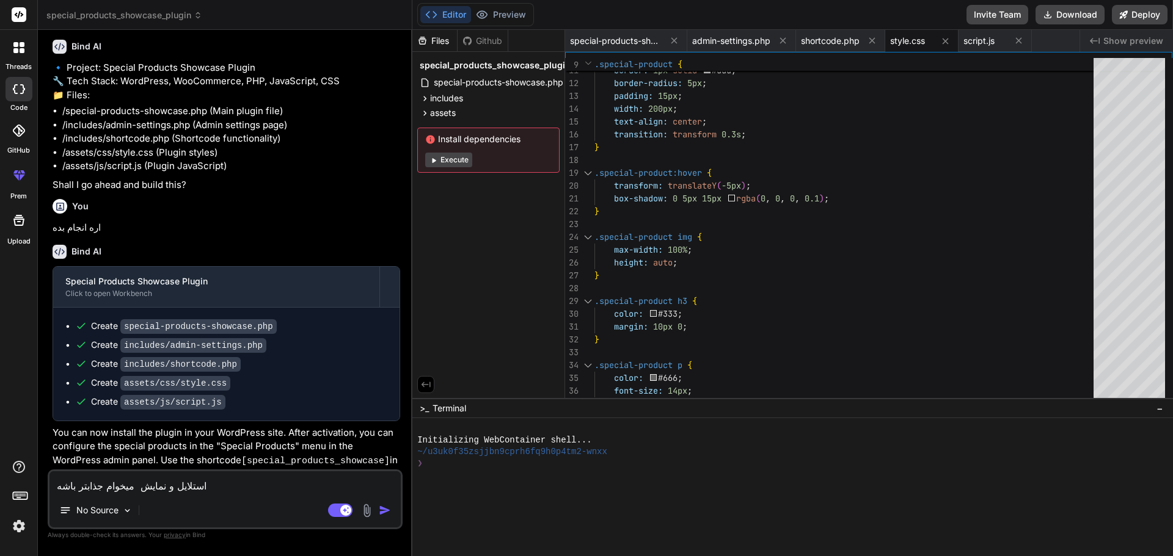
type textarea "استلایل و نمایش میخوام جذابتر باشه"
type textarea "x"
type textarea "استلایل و نمایش میخوام جذابتر باشه ک"
type textarea "x"
type textarea "استلایل و نمایش میخوام جذابتر باشه کا"
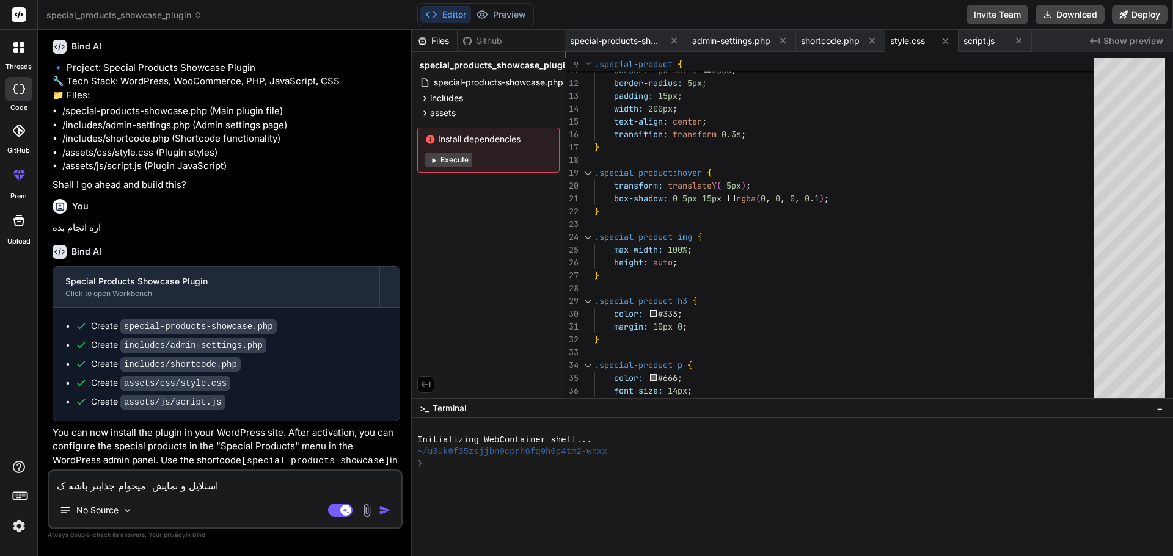
type textarea "x"
type textarea "استلایل و نمایش میخوام جذابتر باشه کار"
type textarea "x"
type textarea "استلایل و نمایش میخوام جذابتر باشه کارب"
type textarea "x"
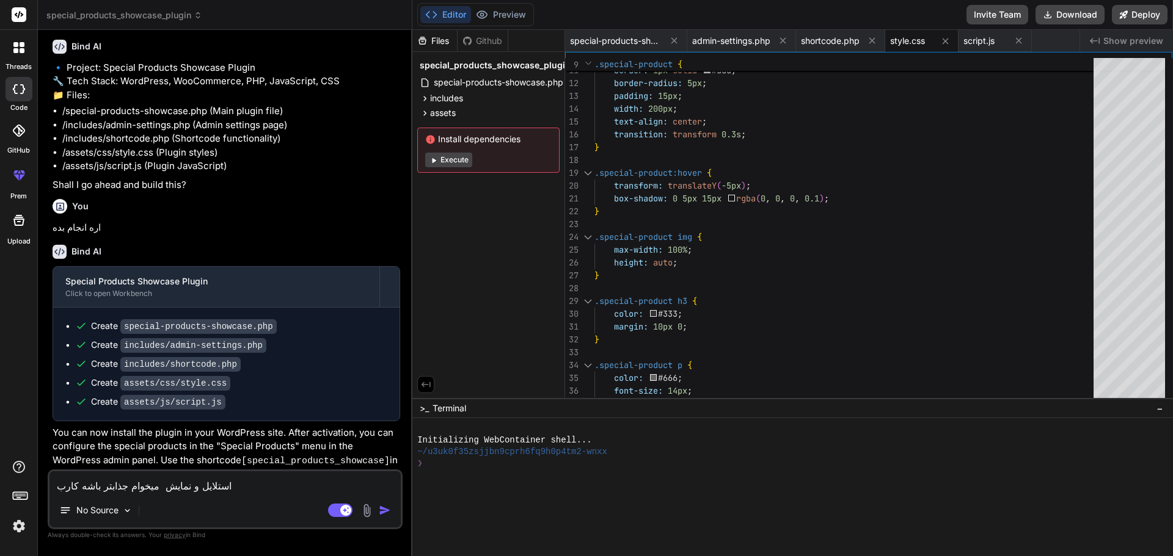
type textarea "استلایل و نمایش میخوام جذابتر باشه کاربر"
type textarea "x"
type textarea "استلایل و نمایش میخوام جذابتر باشه کاربر"
type textarea "x"
type textarea "استلایل و نمایش میخوام جذابتر باشه کاربر ج"
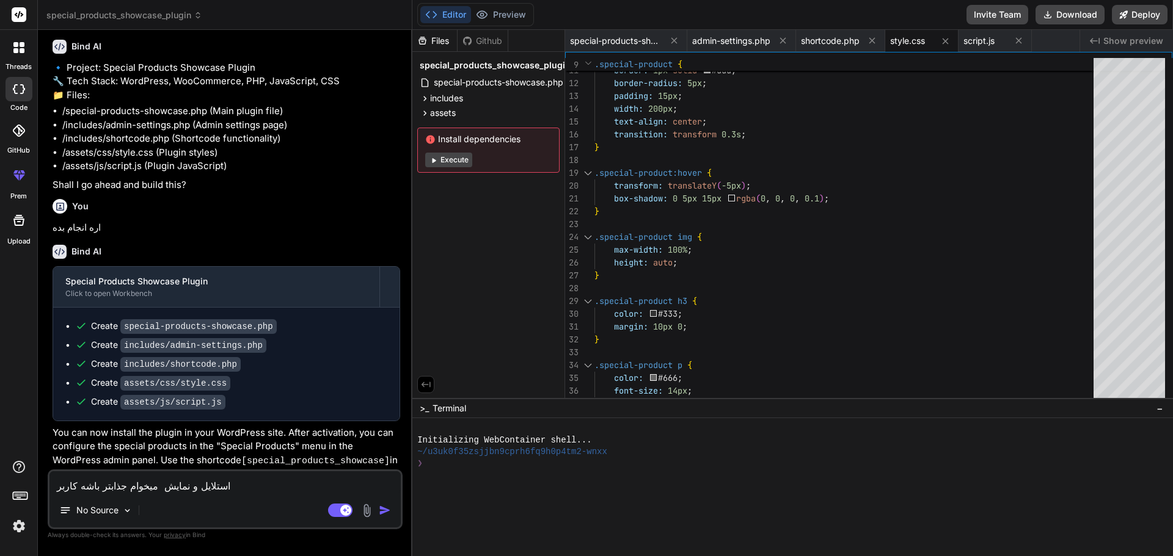
type textarea "x"
type textarea "استلایل و نمایش میخوام جذابتر باشه کاربر جذ"
type textarea "x"
type textarea "استلایل و نمایش میخوام جذابتر باشه کاربر جذا"
type textarea "x"
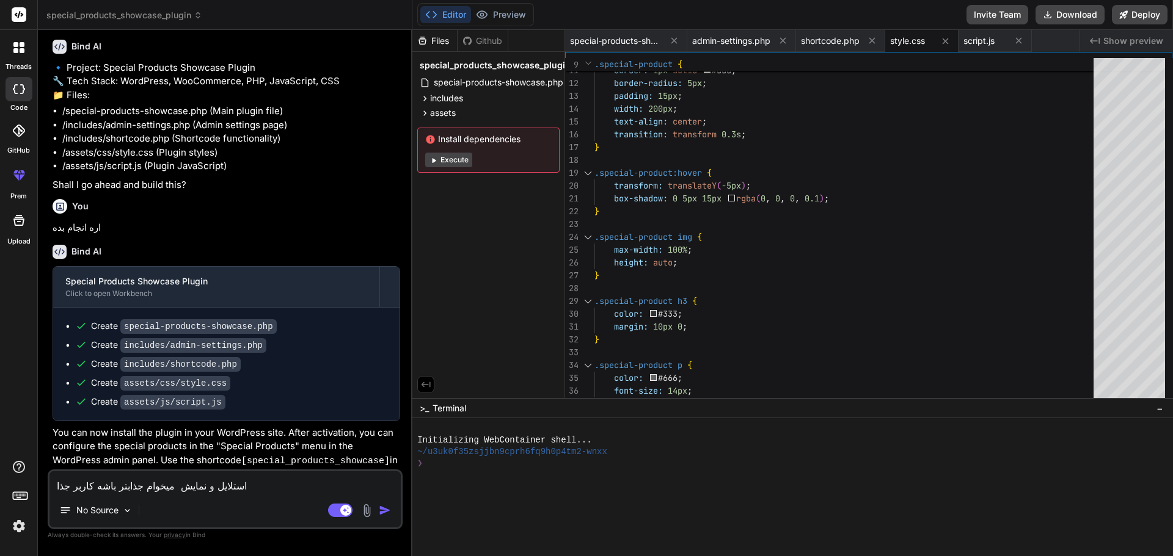
type textarea "استلایل و نمایش میخوام جذابتر باشه کاربر جذ"
type textarea "x"
type textarea "استلایل و نمایش میخوام جذابتر باشه کاربر جذب"
type textarea "x"
type textarea "استلایل و نمایش میخوام جذابتر باشه کاربر جذب"
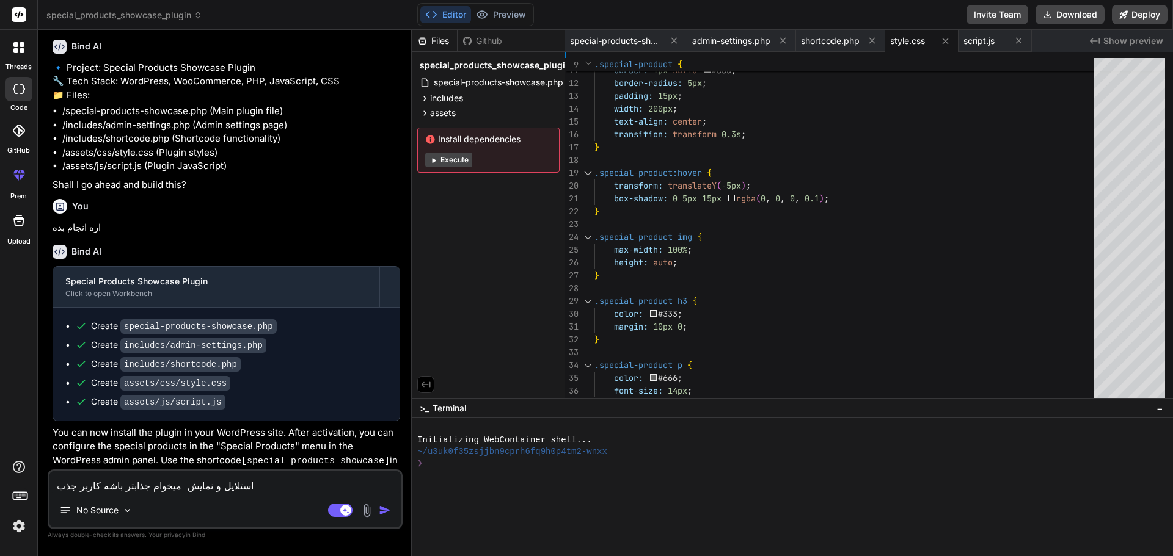
type textarea "x"
type textarea "استلایل و نمایش میخوام جذابتر باشه کاربر جذب خ"
type textarea "x"
type textarea "استلایل و نمایش میخوام جذابتر باشه کاربر جذب خو"
type textarea "x"
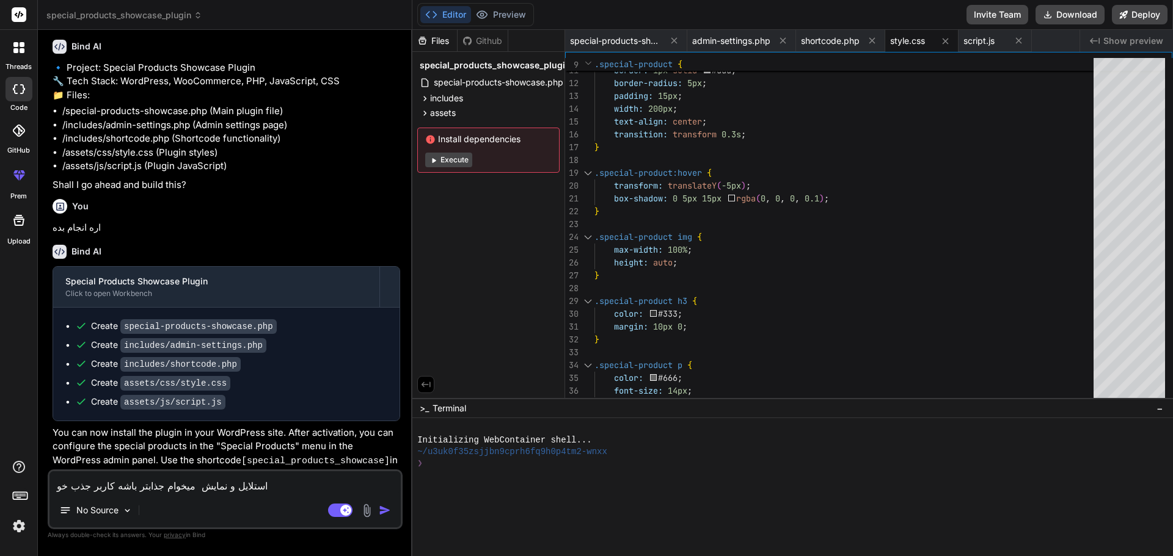
type textarea "استلایل و نمایش میخوام جذابتر باشه کاربر جذب خود"
type textarea "x"
type textarea "استلایل و نمایش میخوام جذابتر باشه کاربر جذب خودش"
type textarea "x"
type textarea "استلایل و نمایش میخوام جذابتر باشه کاربر جذب خودش"
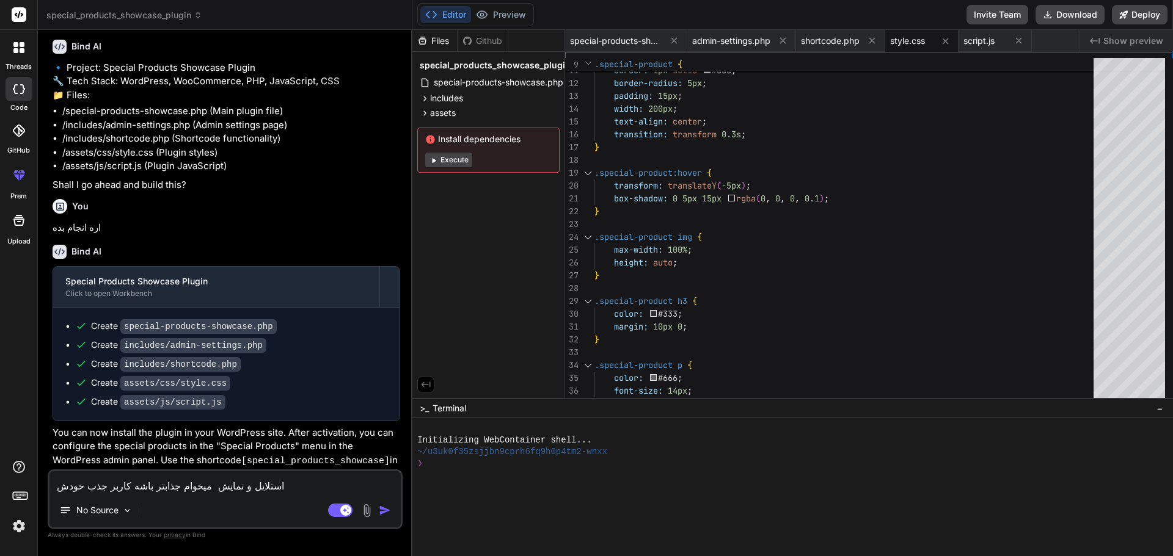
type textarea "x"
type textarea "استلایل و نمایش میخوام جذابتر باشه کاربر جذب خودش ک"
type textarea "x"
type textarea "استلایل و نمایش میخوام جذابتر باشه کاربر جذب خودش که"
type textarea "x"
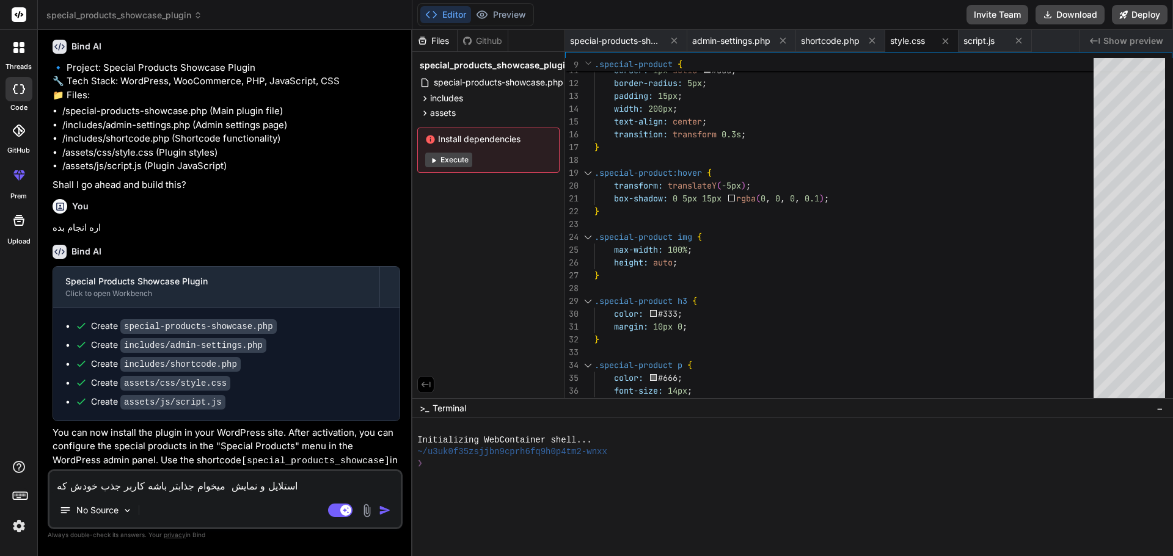
type textarea "استلایل و نمایش میخوام جذابتر باشه کاربر جذب خودش ک"
type textarea "x"
type textarea "استلایل و نمایش میخوام جذابتر باشه کاربر جذب خودش کن"
type textarea "x"
type textarea "استلایل و نمایش میخوام جذابتر باشه کاربر جذب خودش کنه"
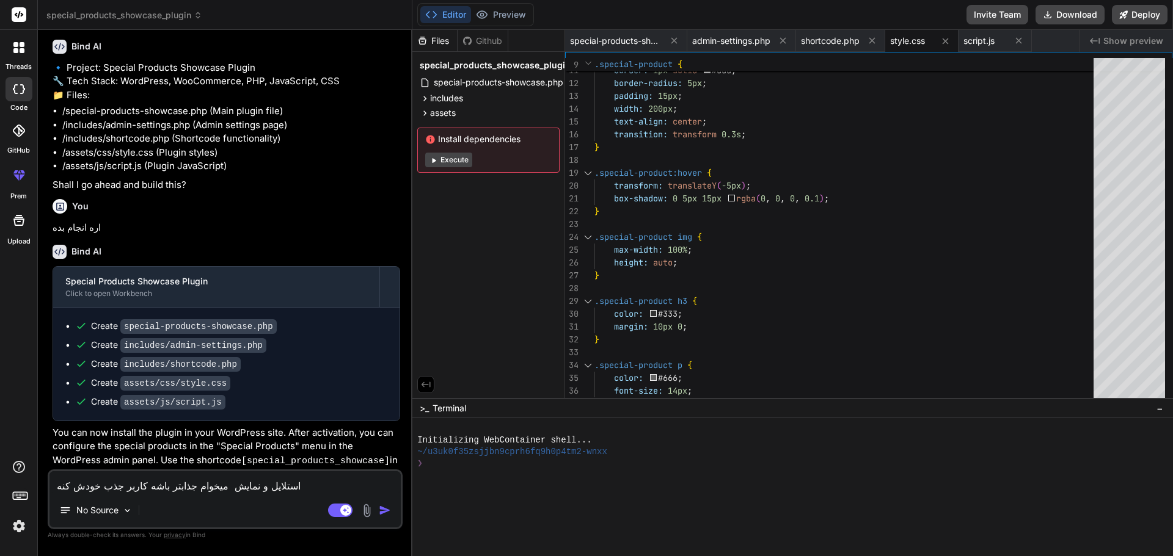
type textarea "x"
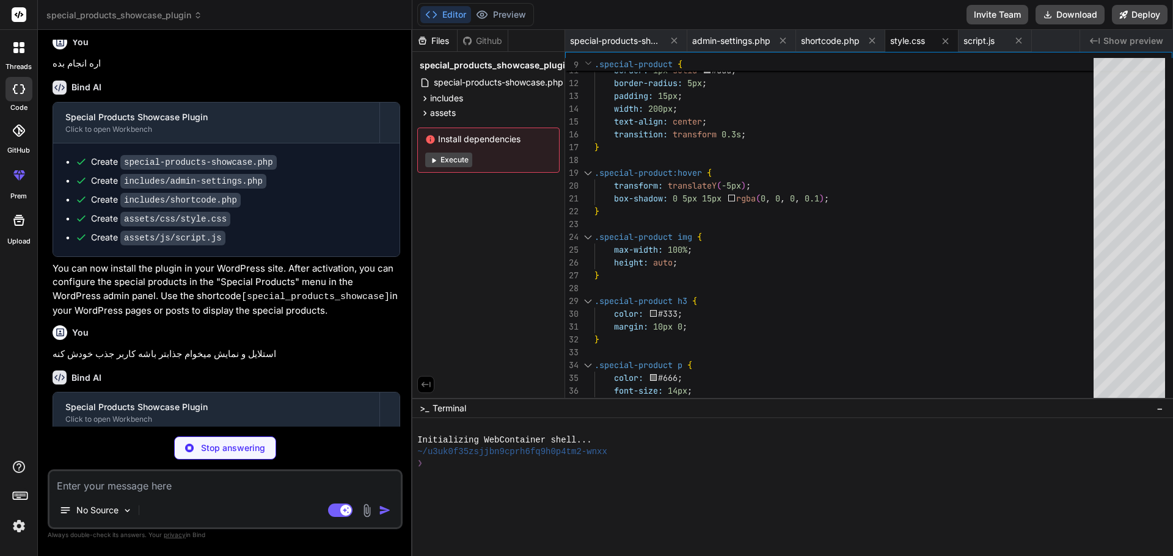
scroll to position [300, 0]
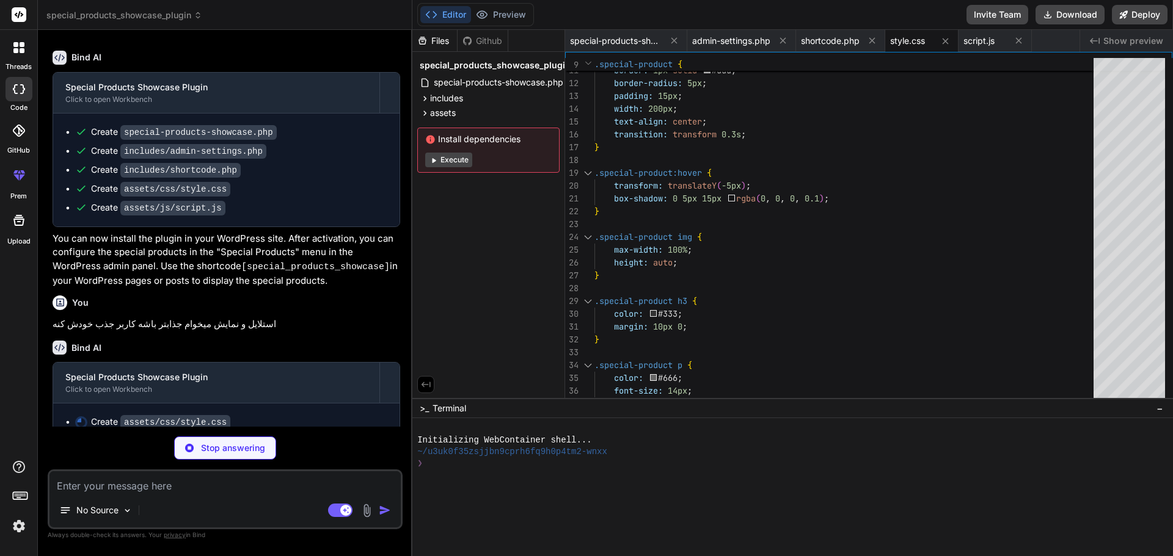
type textarea "x"
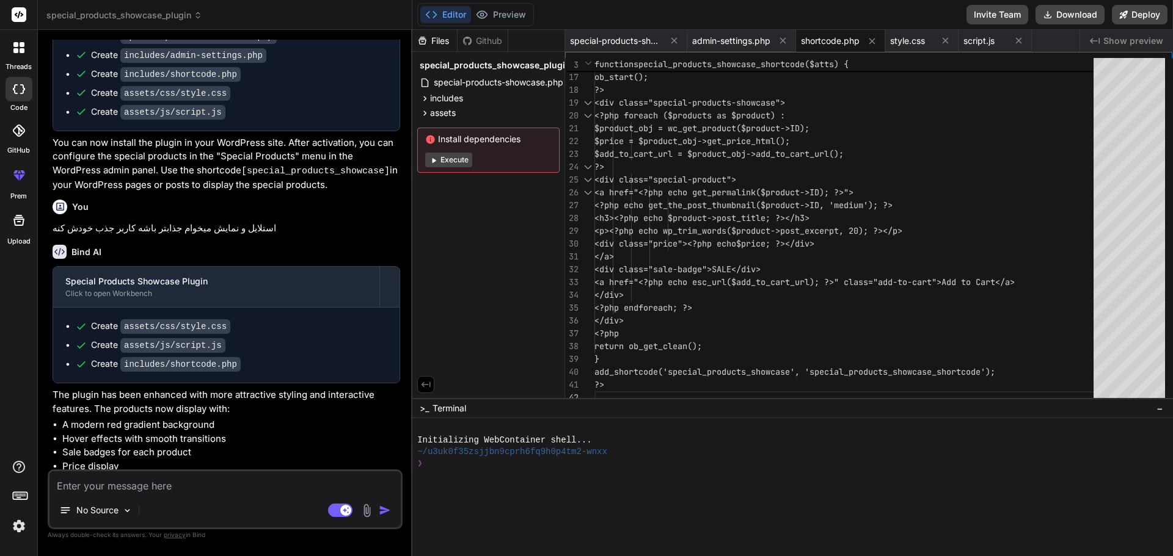
scroll to position [461, 0]
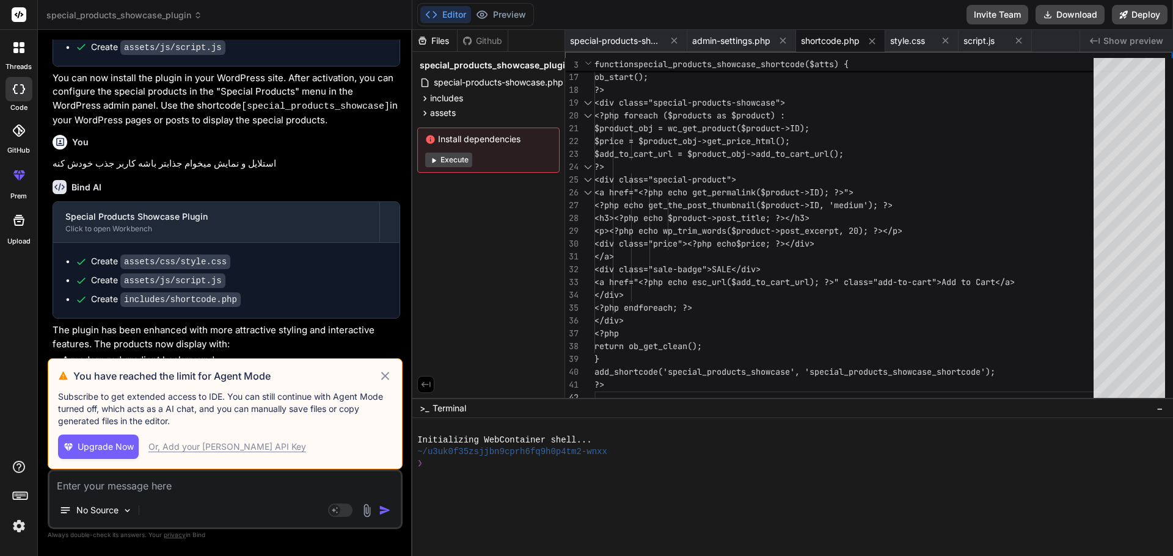
click at [387, 375] on icon at bounding box center [385, 376] width 14 height 15
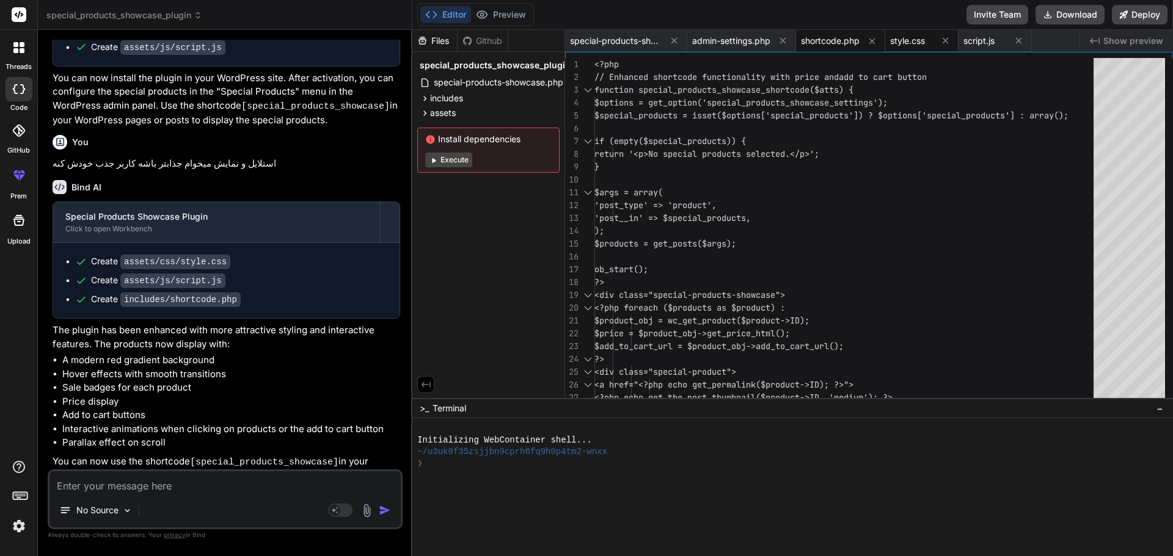
click at [922, 33] on div "style.css" at bounding box center [921, 41] width 73 height 22
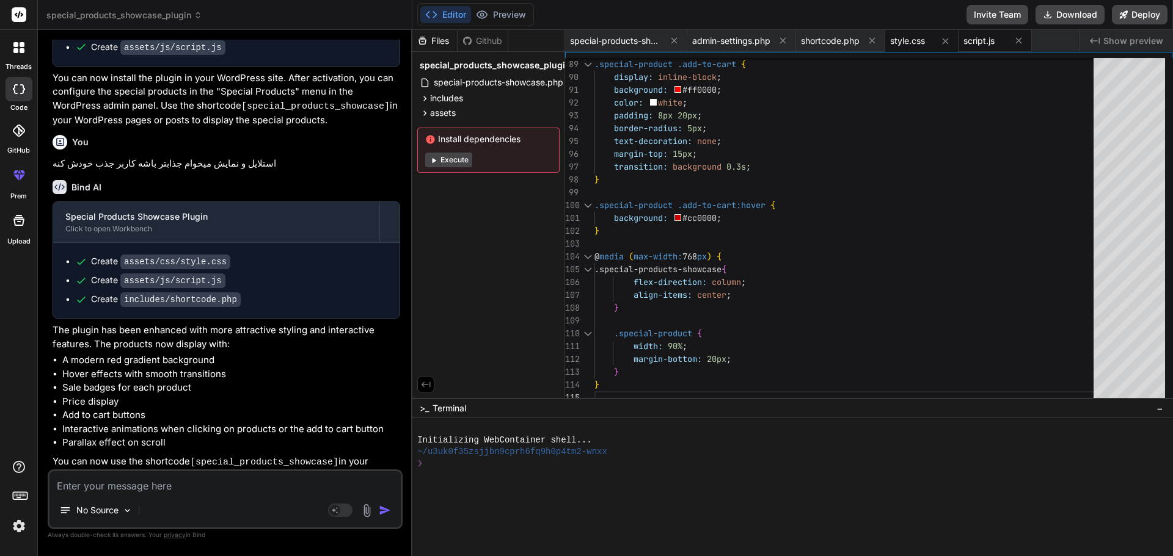
click at [980, 45] on span "script.js" at bounding box center [978, 41] width 31 height 12
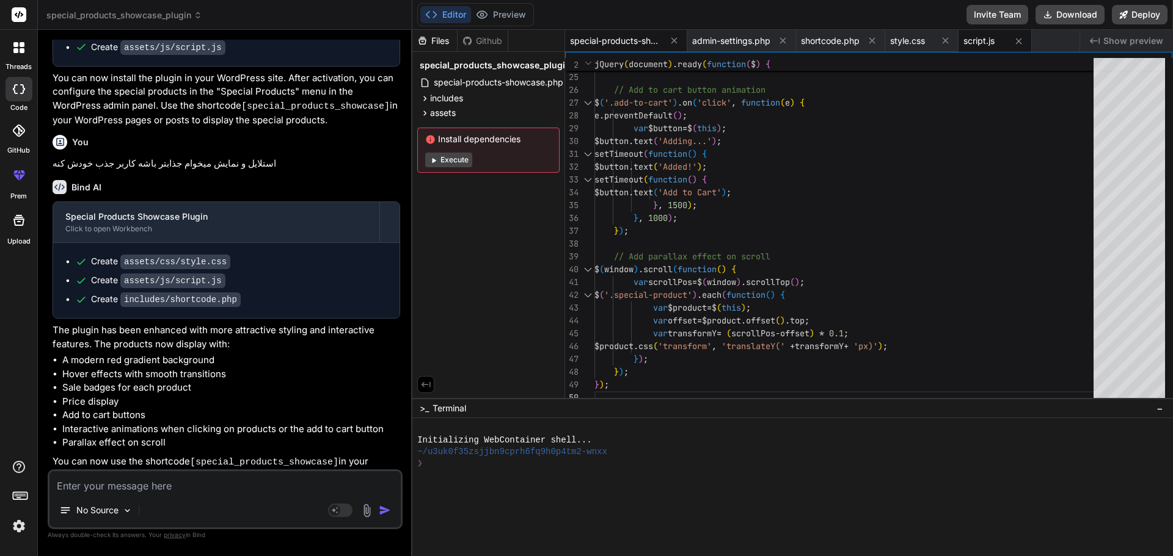
click at [600, 43] on span "special-products-showcase.php" at bounding box center [616, 41] width 92 height 12
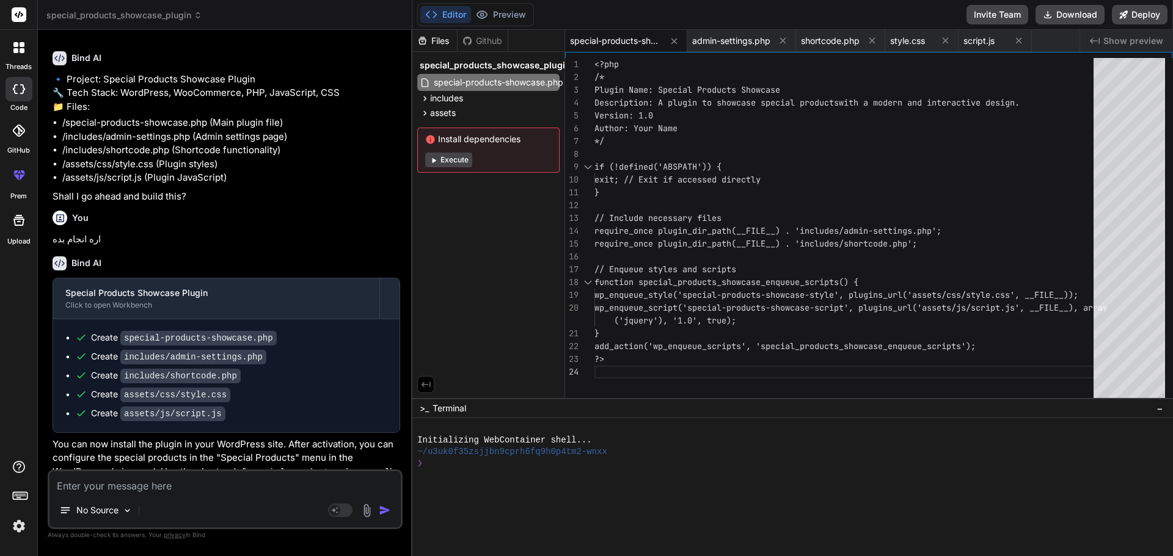
scroll to position [0, 0]
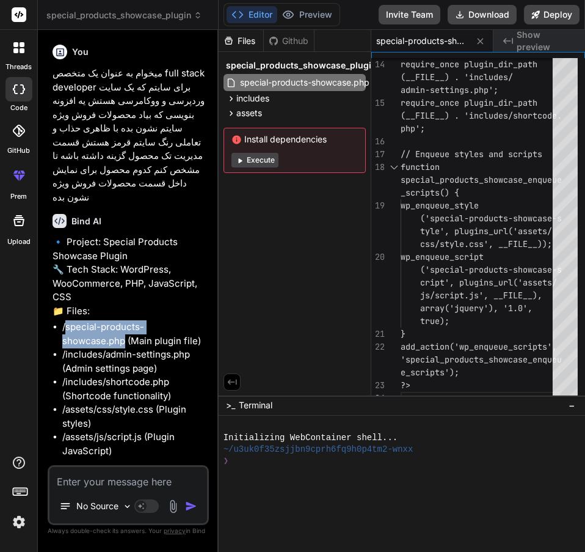
drag, startPoint x: 67, startPoint y: 301, endPoint x: 206, endPoint y: 298, distance: 139.3
click at [206, 298] on div "You میخوام به عنوان یک متخصص full stack developer برای سایتم که یک سایت وردپرسی…" at bounding box center [129, 252] width 159 height 425
click at [85, 320] on li "/special-products-showcase.php (Main plugin file)" at bounding box center [134, 333] width 144 height 27
drag, startPoint x: 67, startPoint y: 302, endPoint x: 185, endPoint y: 297, distance: 118.6
click at [185, 320] on li "/special-products-showcase.php (Main plugin file)" at bounding box center [134, 333] width 144 height 27
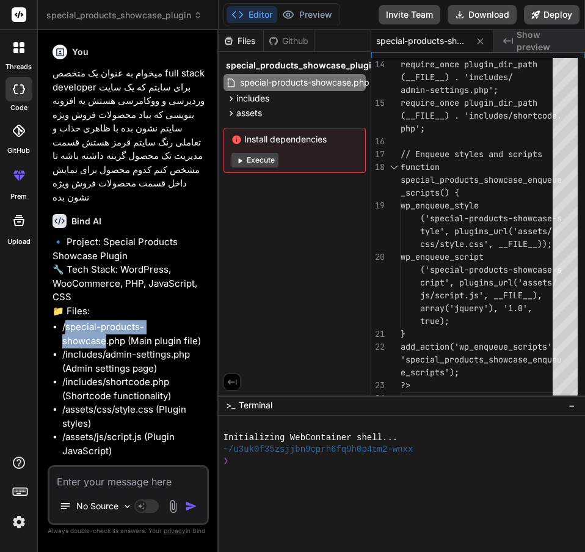
copy li "special-products-showcase"
click at [105, 320] on li "/special-products-showcase.php (Main plugin file)" at bounding box center [134, 333] width 144 height 27
drag, startPoint x: 68, startPoint y: 300, endPoint x: 203, endPoint y: 300, distance: 135.6
click at [203, 320] on li "/special-products-showcase.php (Main plugin file)" at bounding box center [134, 333] width 144 height 27
copy li "special-products-showcase.php"
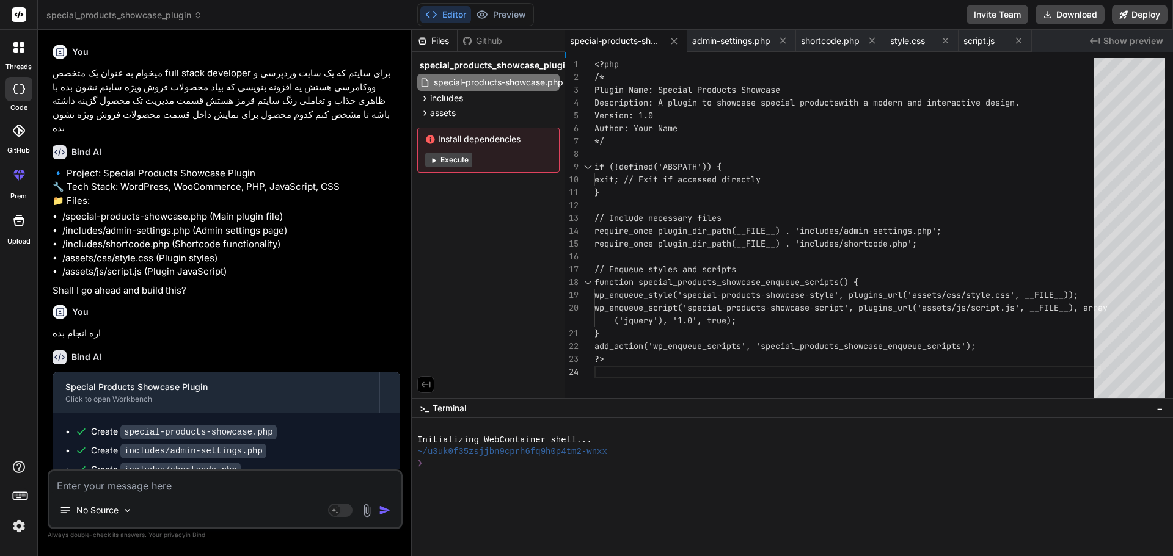
click at [618, 43] on span "special-products-showcase.php" at bounding box center [616, 41] width 92 height 12
click at [634, 185] on div "<?php /* Plugin Name: Special Products Showcase Description: A plugin to showca…" at bounding box center [847, 231] width 506 height 346
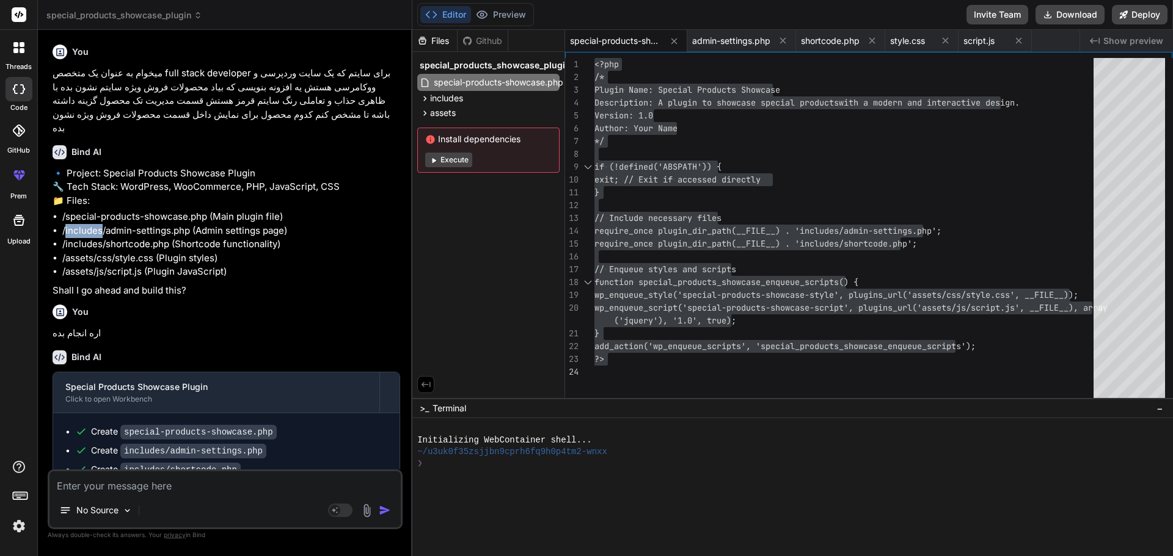
drag, startPoint x: 101, startPoint y: 218, endPoint x: 66, endPoint y: 219, distance: 35.4
click at [66, 224] on li "/includes/admin-settings.php (Admin settings page)" at bounding box center [231, 231] width 338 height 14
copy li "includes"
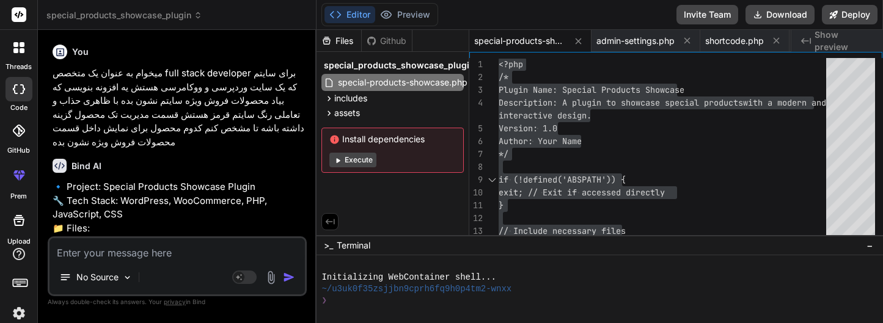
click at [115, 119] on p "میخوام به عنوان یک متخصص full stack developer برای سایتم که یک سایت وردپرسی و و…" at bounding box center [179, 108] width 252 height 82
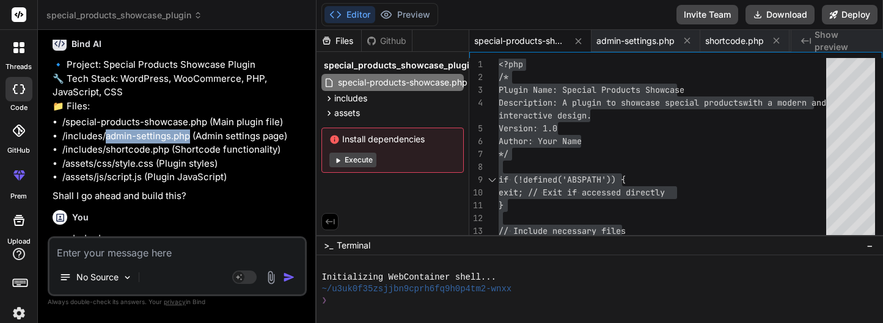
drag, startPoint x: 106, startPoint y: 122, endPoint x: 187, endPoint y: 125, distance: 80.7
click at [187, 129] on li "/includes/admin-settings.php (Admin settings page)" at bounding box center [183, 136] width 242 height 14
copy li "admin-settings.php"
click at [63, 157] on li "/assets/css/style.css (Plugin styles)" at bounding box center [183, 164] width 242 height 14
click at [623, 85] on div "<?php /* Plugin Name: Special Products Showcase Description: A plugin to showca…" at bounding box center [665, 237] width 335 height 359
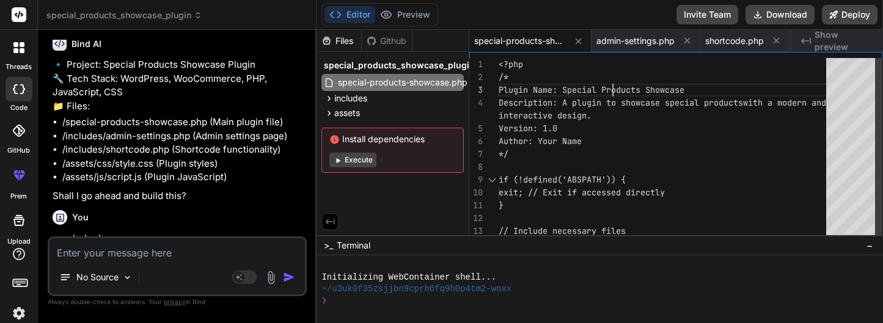
scroll to position [0, 0]
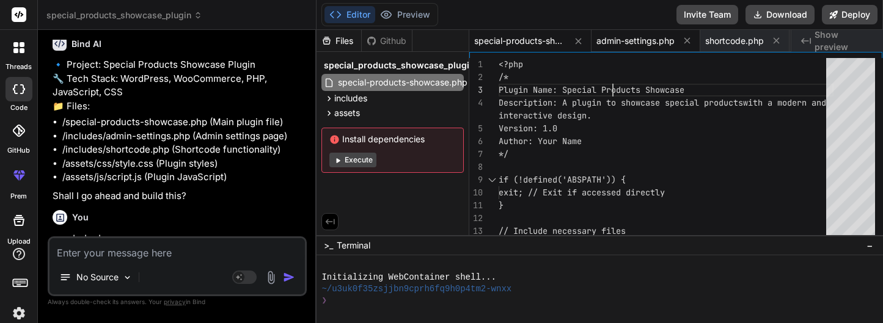
click at [610, 48] on div "admin-settings.php" at bounding box center [645, 41] width 109 height 22
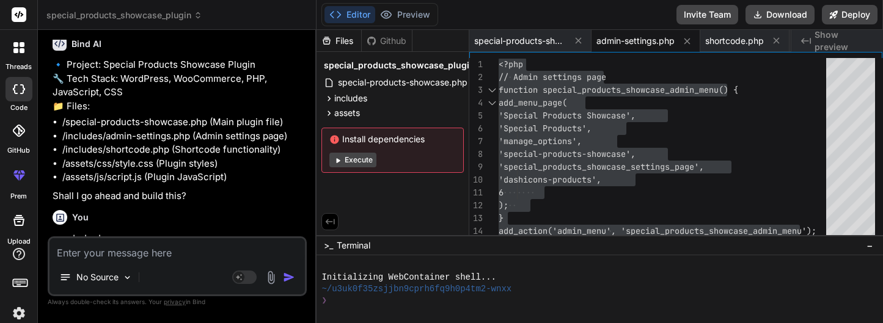
click at [121, 172] on div "🔹 Project: Special Products Showcase Plugin 🔧 Tech Stack: WordPress, WooCommerc…" at bounding box center [179, 130] width 252 height 145
drag, startPoint x: 106, startPoint y: 139, endPoint x: 167, endPoint y: 136, distance: 61.2
click at [167, 143] on li "/includes/shortcode.php (Shortcode functionality)" at bounding box center [183, 150] width 242 height 14
copy li "shortcode.php"
click at [67, 157] on li "/assets/css/style.css (Plugin styles)" at bounding box center [183, 164] width 242 height 14
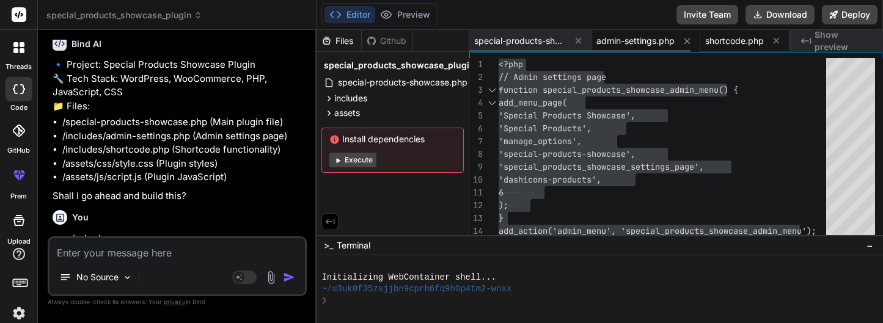
click at [743, 38] on span "shortcode.php" at bounding box center [734, 41] width 59 height 12
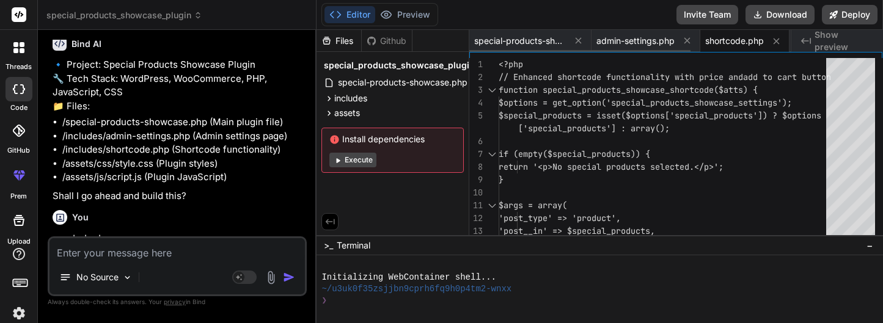
click at [745, 42] on span "shortcode.php" at bounding box center [734, 41] width 59 height 12
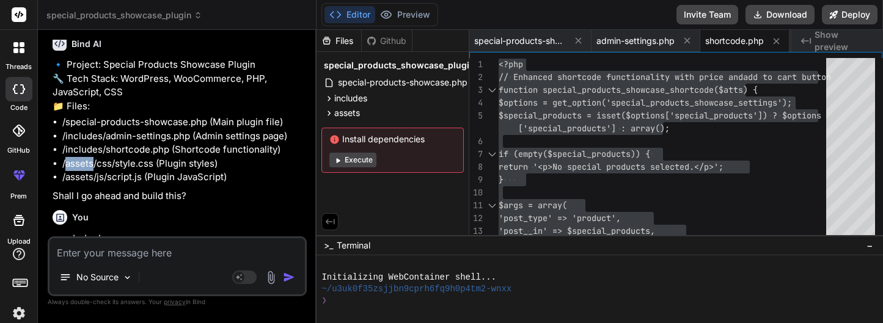
drag, startPoint x: 93, startPoint y: 151, endPoint x: 67, endPoint y: 150, distance: 26.3
click at [67, 157] on li "/assets/css/style.css (Plugin styles)" at bounding box center [183, 164] width 242 height 14
copy li "assets"
drag, startPoint x: 98, startPoint y: 151, endPoint x: 111, endPoint y: 151, distance: 12.8
click at [111, 157] on li "/assets/css/style.css (Plugin styles)" at bounding box center [183, 164] width 242 height 14
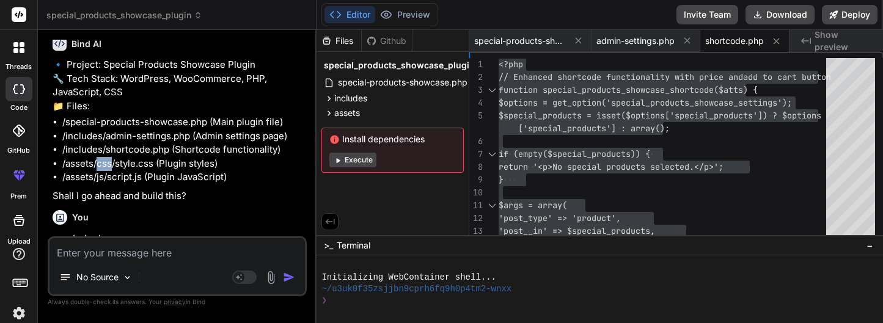
copy li "css"
drag, startPoint x: 117, startPoint y: 148, endPoint x: 151, endPoint y: 148, distance: 34.8
click at [151, 157] on li "/assets/css/style.css (Plugin styles)" at bounding box center [183, 164] width 242 height 14
copy li "style.css"
drag, startPoint x: 212, startPoint y: 145, endPoint x: 224, endPoint y: 142, distance: 12.0
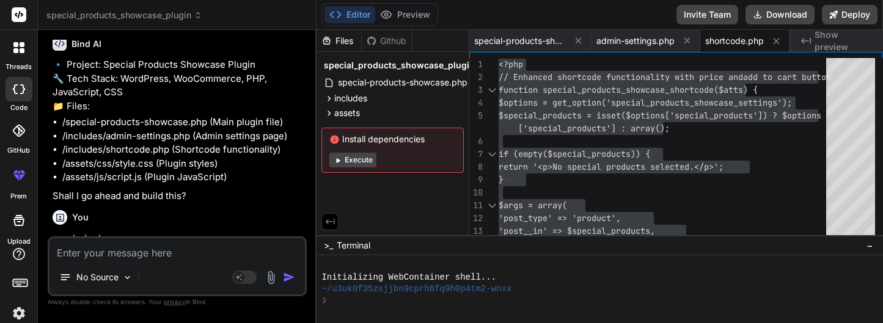
click at [212, 157] on li "/assets/css/style.css (Plugin styles)" at bounding box center [183, 164] width 242 height 14
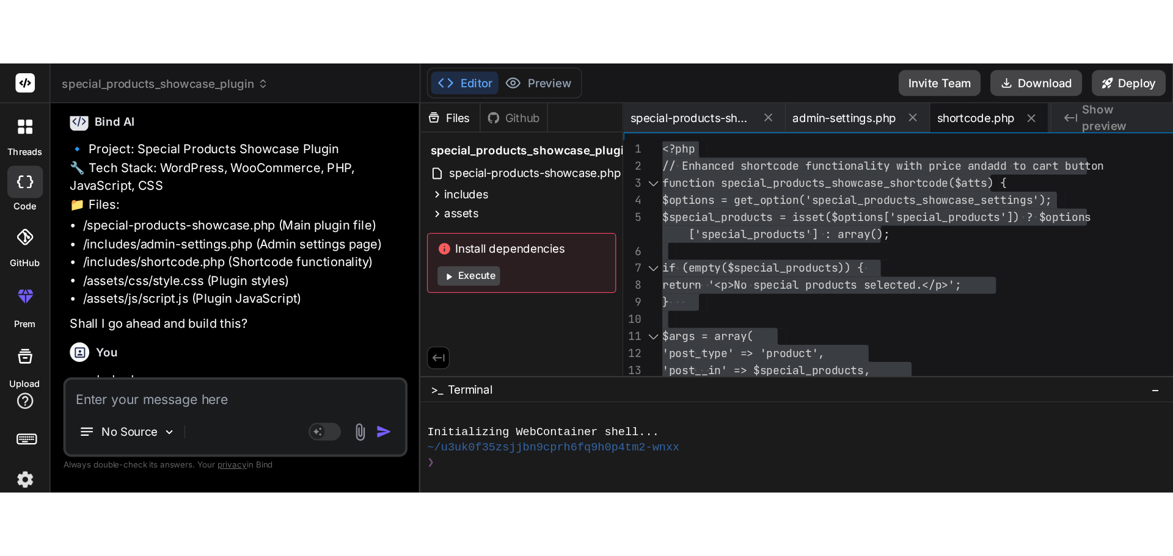
scroll to position [108, 0]
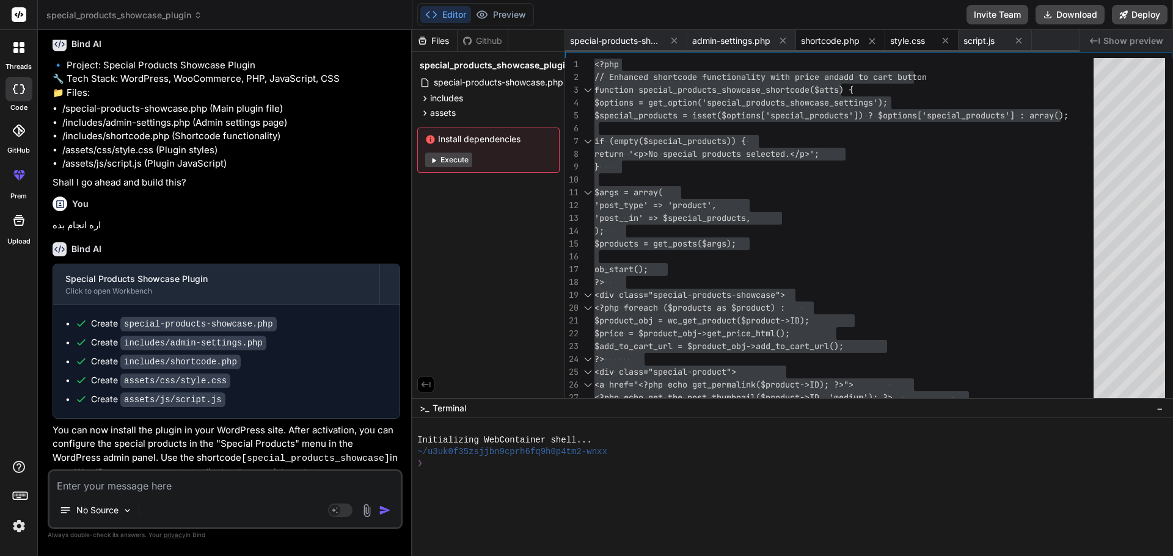
click at [903, 42] on span "style.css" at bounding box center [907, 41] width 35 height 12
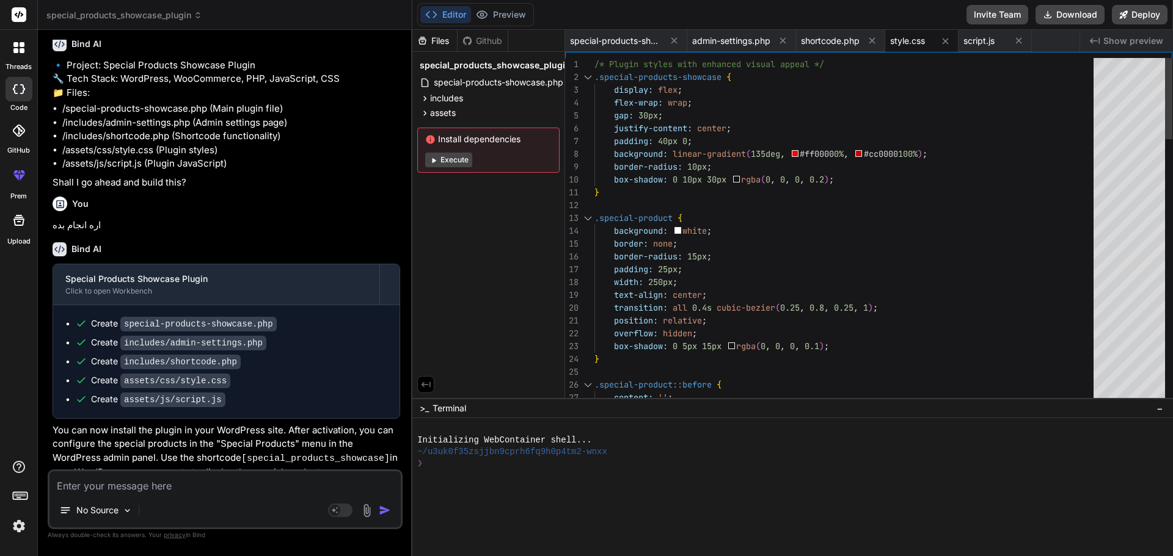
scroll to position [0, 0]
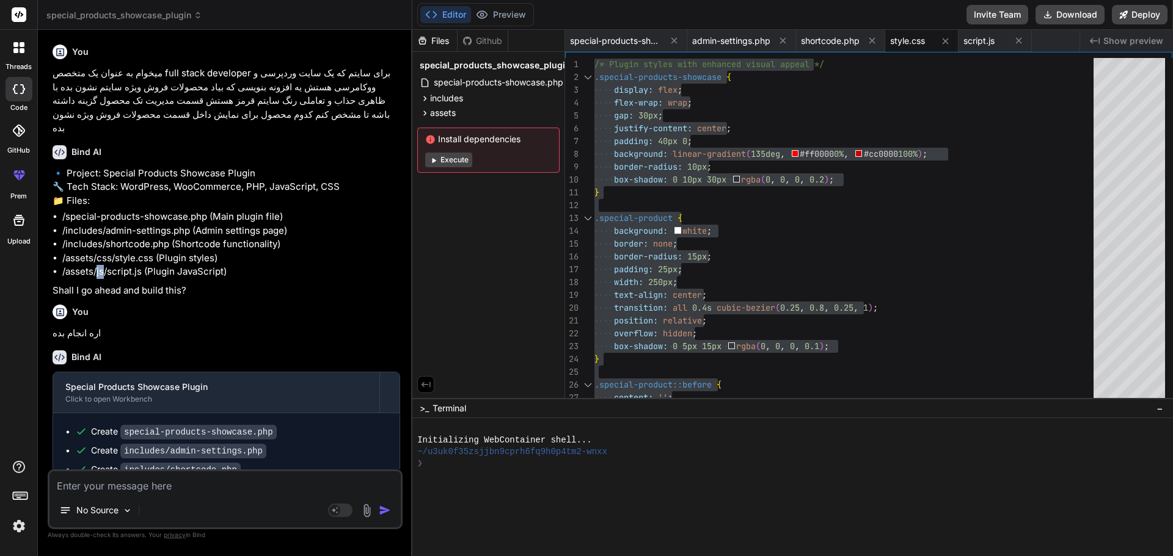
drag, startPoint x: 96, startPoint y: 262, endPoint x: 106, endPoint y: 264, distance: 10.1
click at [103, 265] on li "/assets/js/script.js (Plugin JavaScript)" at bounding box center [231, 272] width 338 height 14
copy li "js"
drag, startPoint x: 107, startPoint y: 260, endPoint x: 141, endPoint y: 261, distance: 34.2
click at [141, 265] on li "/assets/js/script.js (Plugin JavaScript)" at bounding box center [231, 272] width 338 height 14
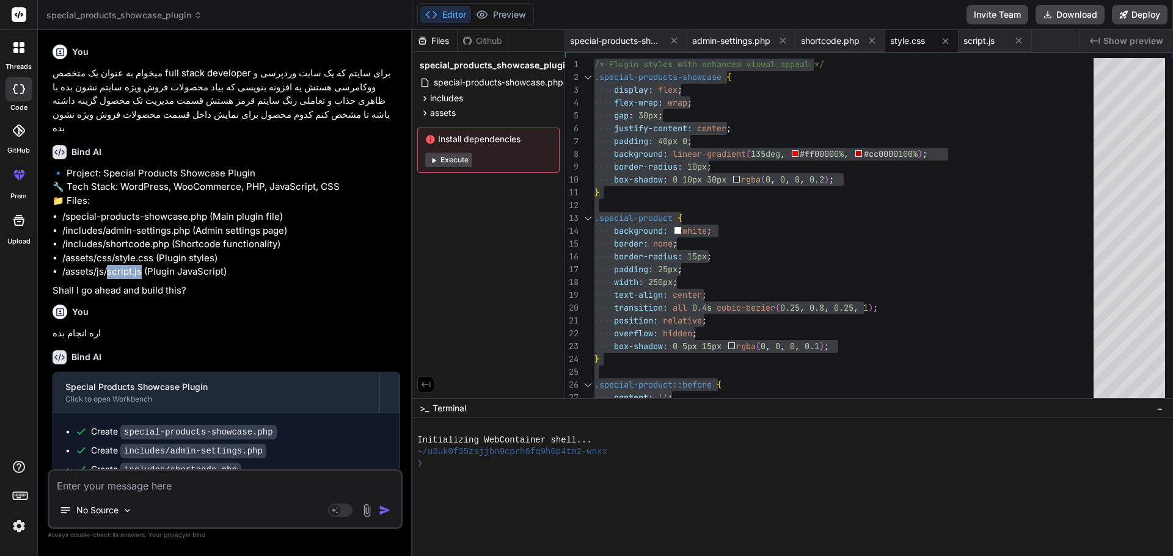
copy li "script.js"
click at [977, 42] on span "script.js" at bounding box center [978, 41] width 31 height 12
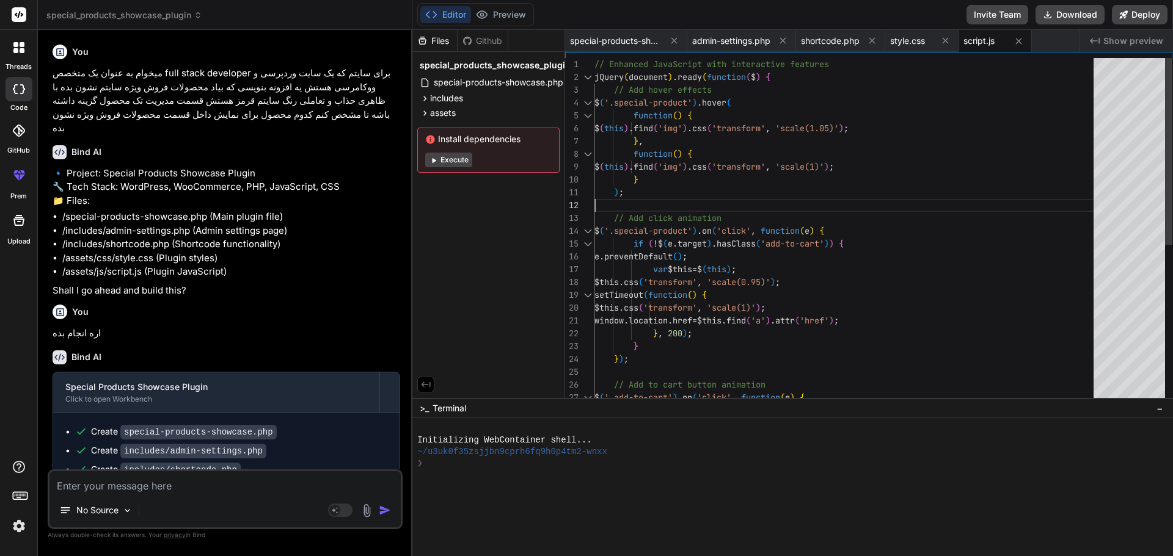
click at [690, 197] on div "// Enhanced JavaScript with interactive features jQuery ( document ) . ready ( …" at bounding box center [847, 378] width 506 height 641
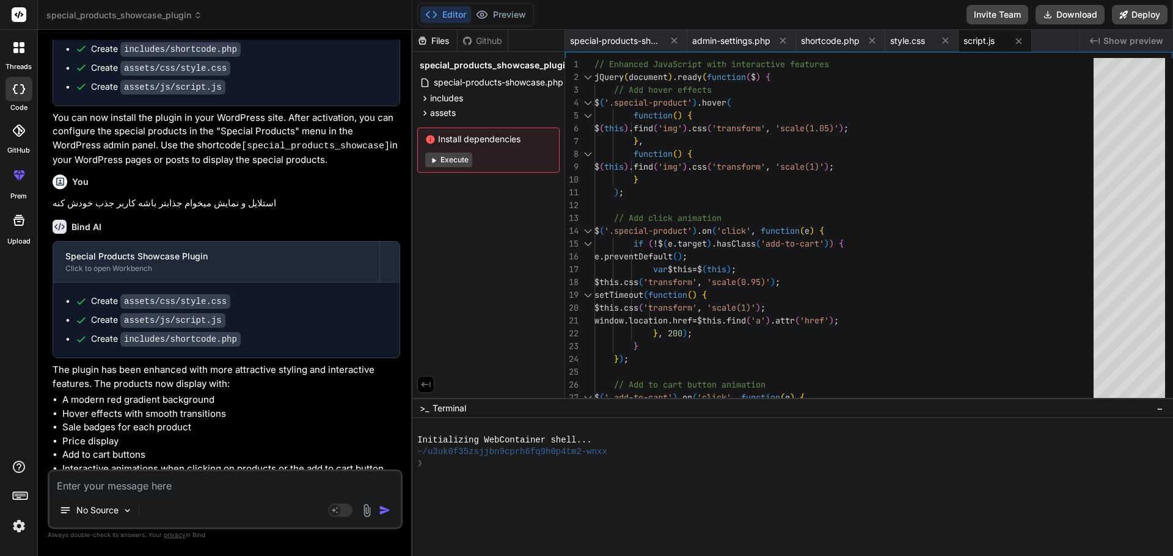
scroll to position [428, 0]
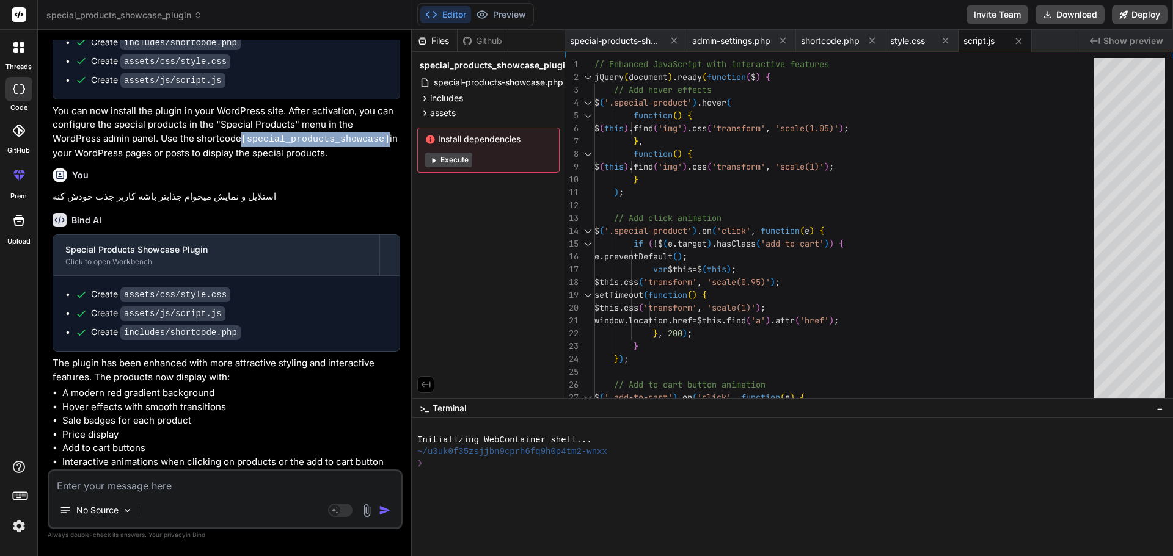
drag, startPoint x: 194, startPoint y: 122, endPoint x: 327, endPoint y: 123, distance: 133.8
click at [327, 134] on code "[special_products_showcase]" at bounding box center [315, 139] width 148 height 10
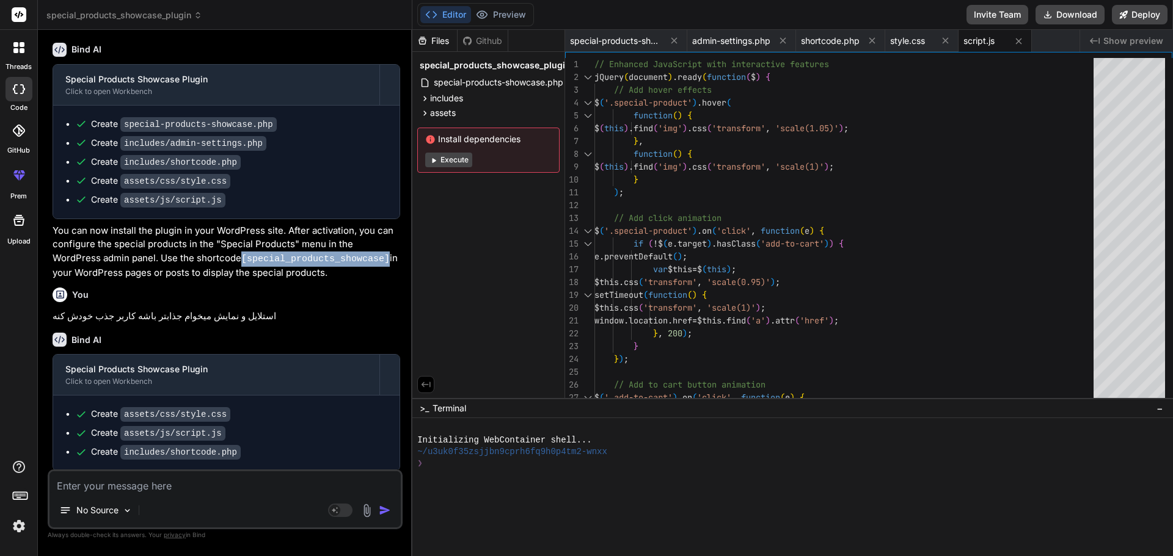
scroll to position [305, 0]
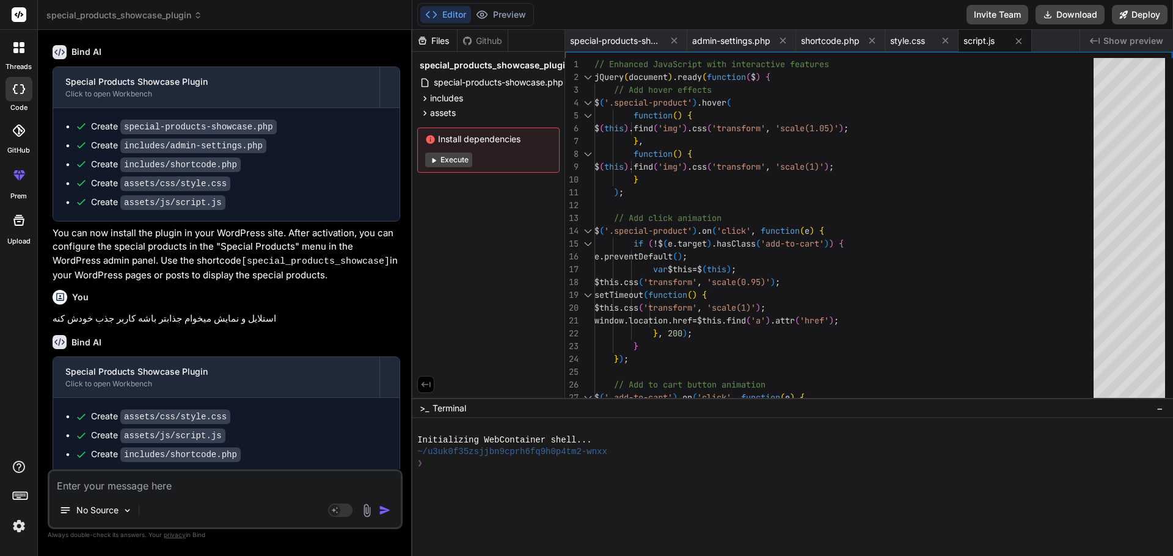
click at [144, 232] on p "You can now install the plugin in your WordPress site. After activation, you ca…" at bounding box center [227, 255] width 348 height 56
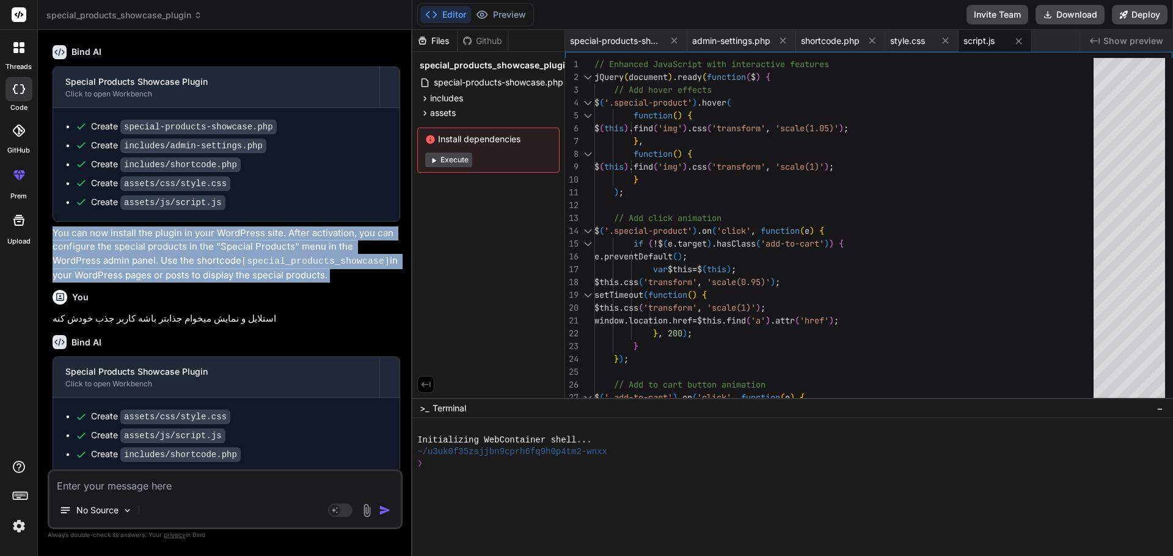
click at [144, 232] on p "You can now install the plugin in your WordPress site. After activation, you ca…" at bounding box center [227, 255] width 348 height 56
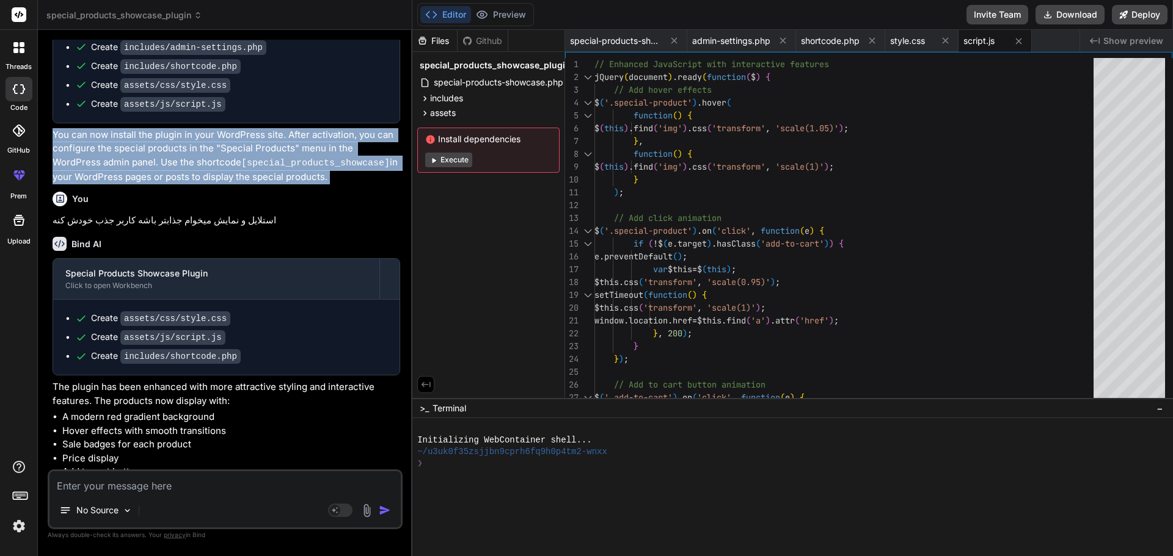
scroll to position [461, 0]
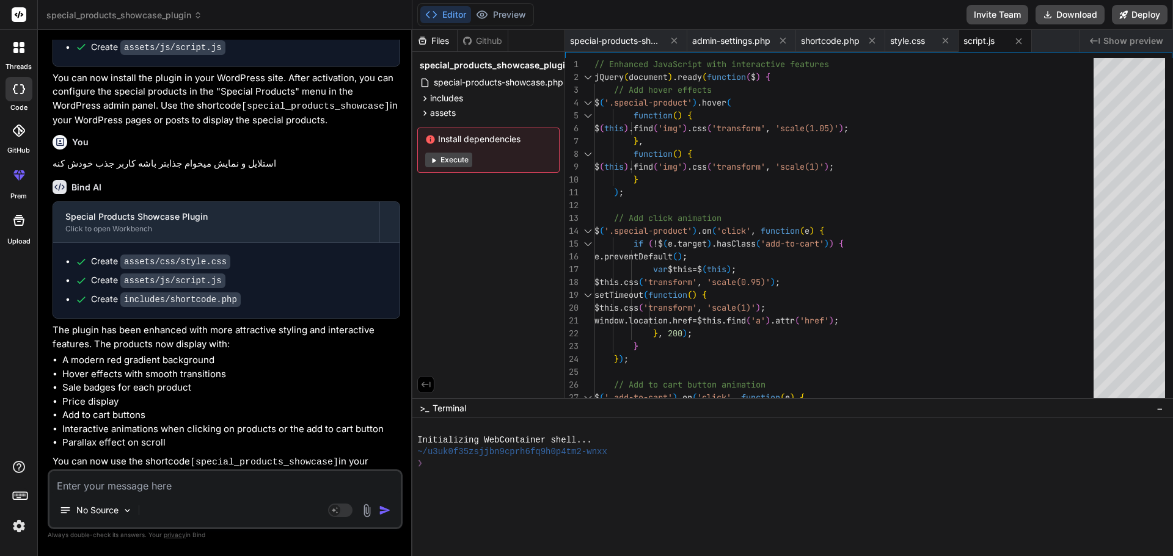
click at [141, 483] on textarea at bounding box center [224, 483] width 351 height 22
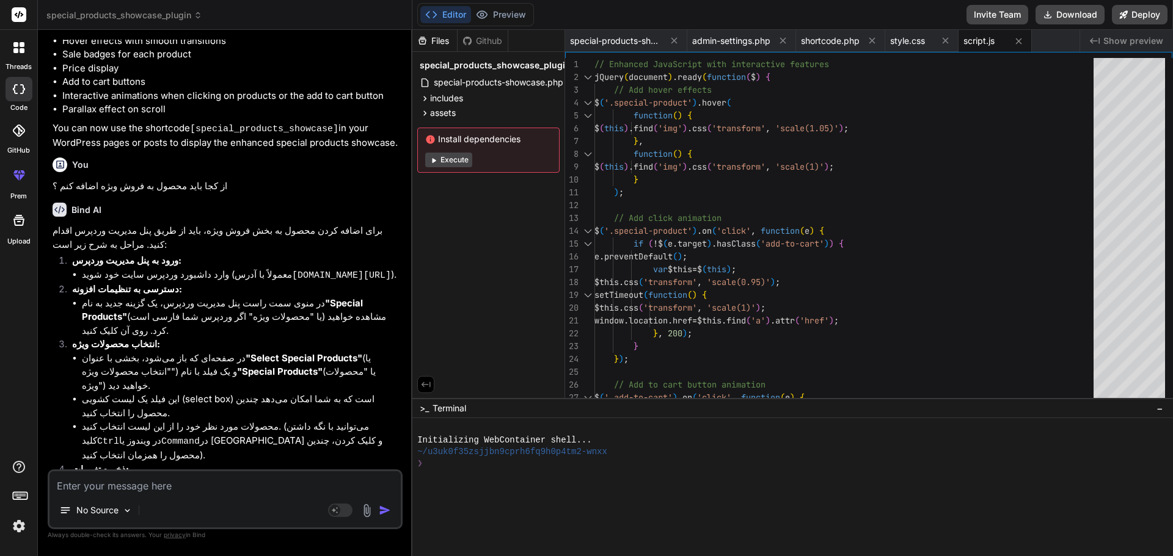
scroll to position [803, 0]
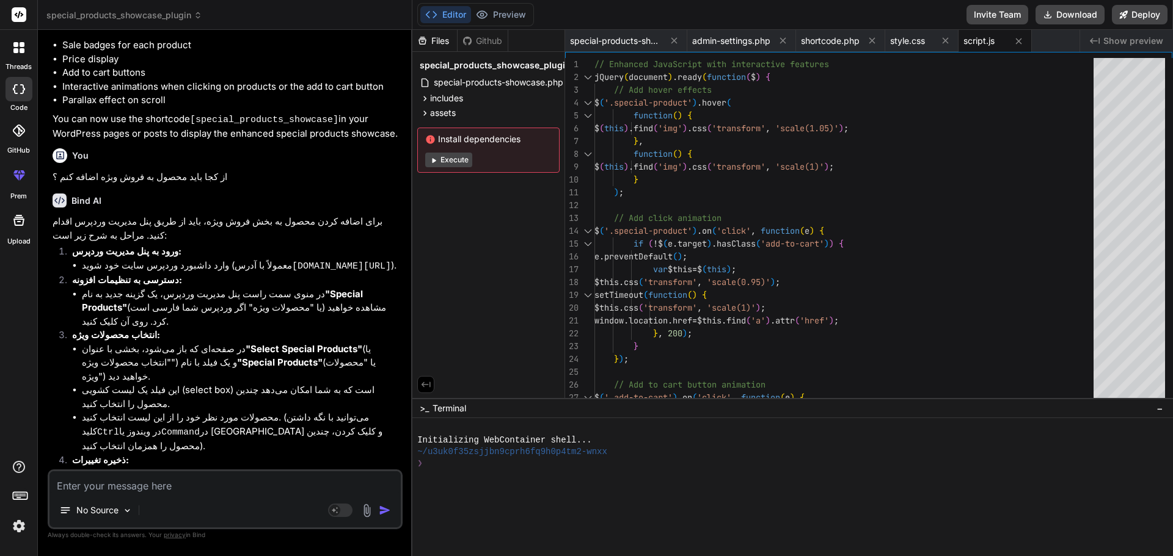
drag, startPoint x: 109, startPoint y: 455, endPoint x: 60, endPoint y: 235, distance: 226.0
click at [60, 235] on div "برای اضافه کردن محصول به بخش فروش ویژه، باید از طریق پنل مدیریت وردپرس اقدام کن…" at bounding box center [227, 378] width 348 height 327
click at [166, 486] on textarea at bounding box center [224, 483] width 351 height 22
click at [157, 485] on textarea at bounding box center [224, 483] width 351 height 22
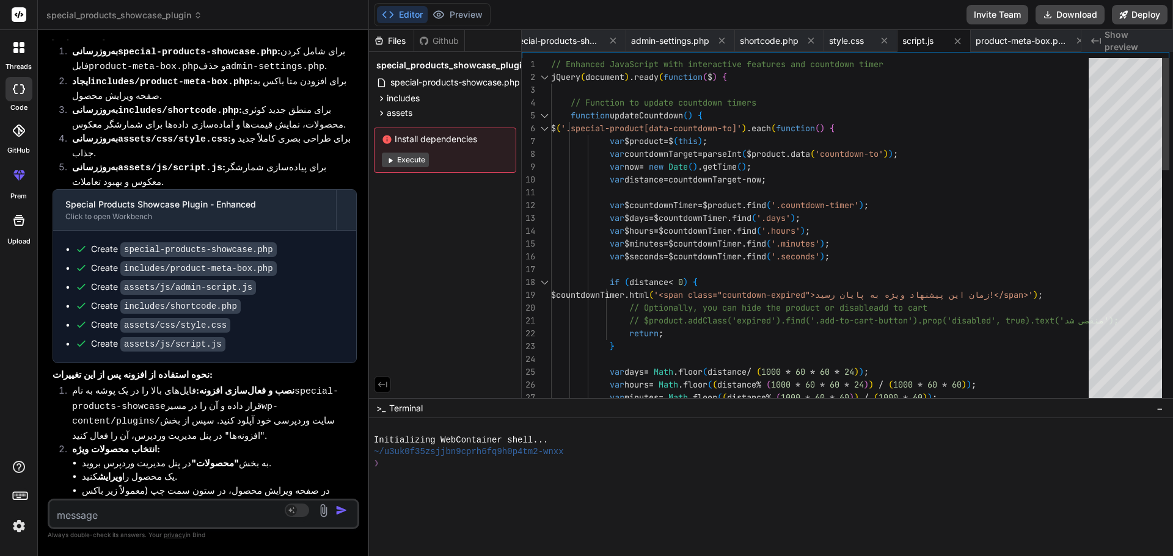
scroll to position [2049, 0]
drag, startPoint x: 412, startPoint y: 105, endPoint x: 342, endPoint y: 148, distance: 81.7
click at [342, 148] on div "Bind AI Web Search Created with Pixso. Code Generator You میخوام به عنوان یک مت…" at bounding box center [203, 293] width 331 height 527
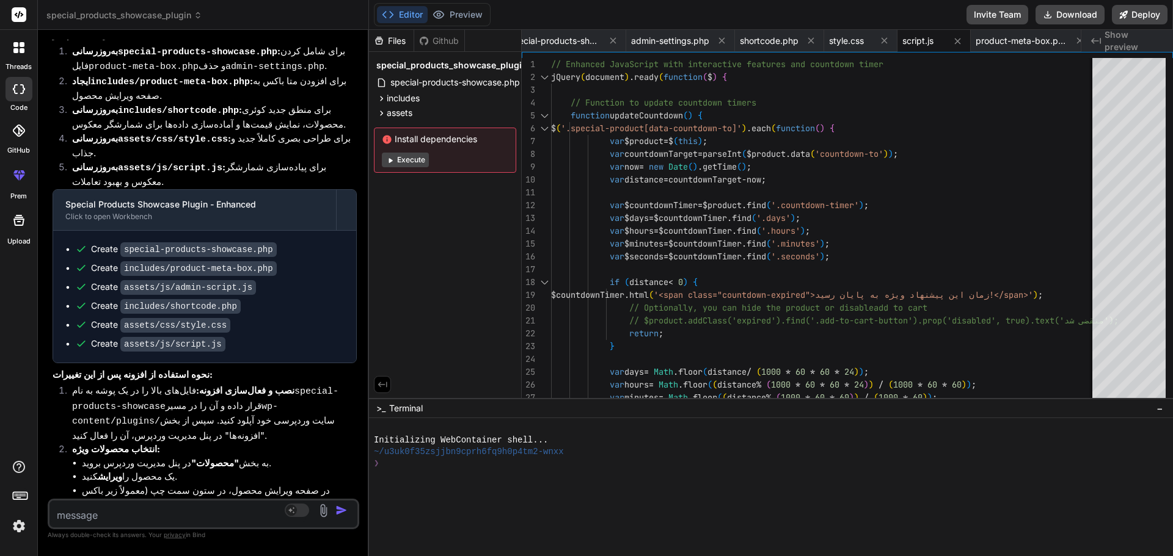
click at [109, 281] on div "Create assets/js/admin-script.js" at bounding box center [173, 287] width 165 height 13
click at [558, 43] on span "special-products-showcase.php" at bounding box center [555, 41] width 92 height 12
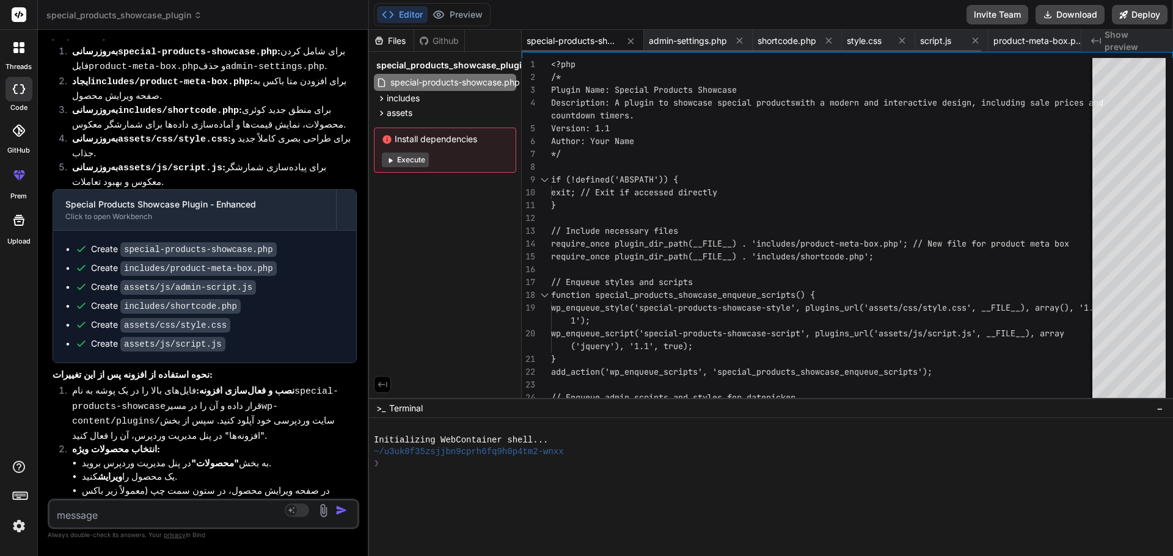
click at [560, 42] on span "special-products-showcase.php" at bounding box center [573, 41] width 92 height 12
click at [588, 144] on div "<?php /* Plugin Name: Special Products Showcase Description: A plugin to showca…" at bounding box center [844, 324] width 586 height 533
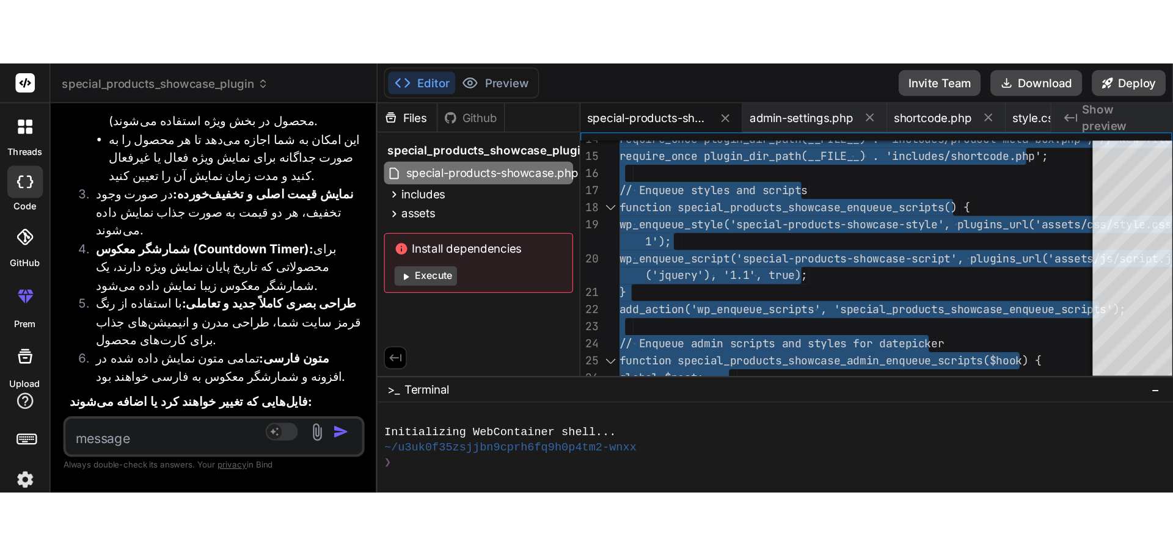
scroll to position [2459, 0]
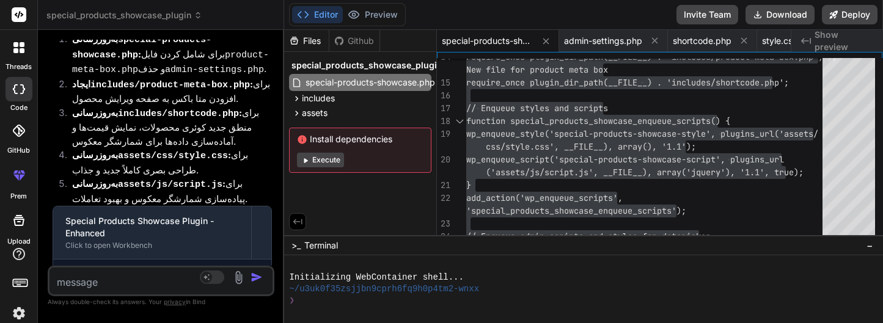
click at [837, 42] on span "Show preview" at bounding box center [843, 41] width 59 height 24
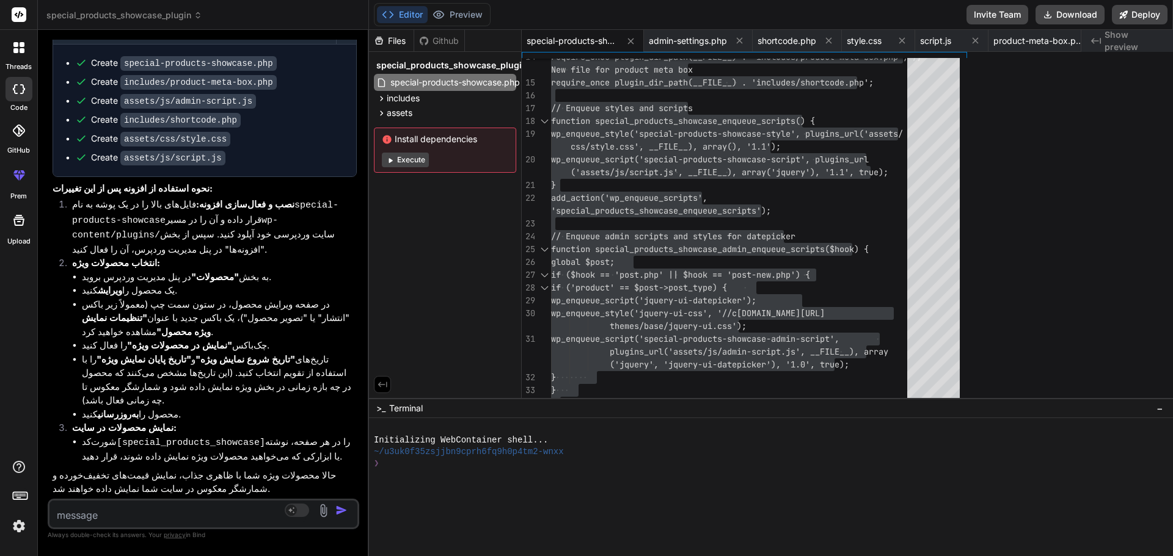
scroll to position [2049, 0]
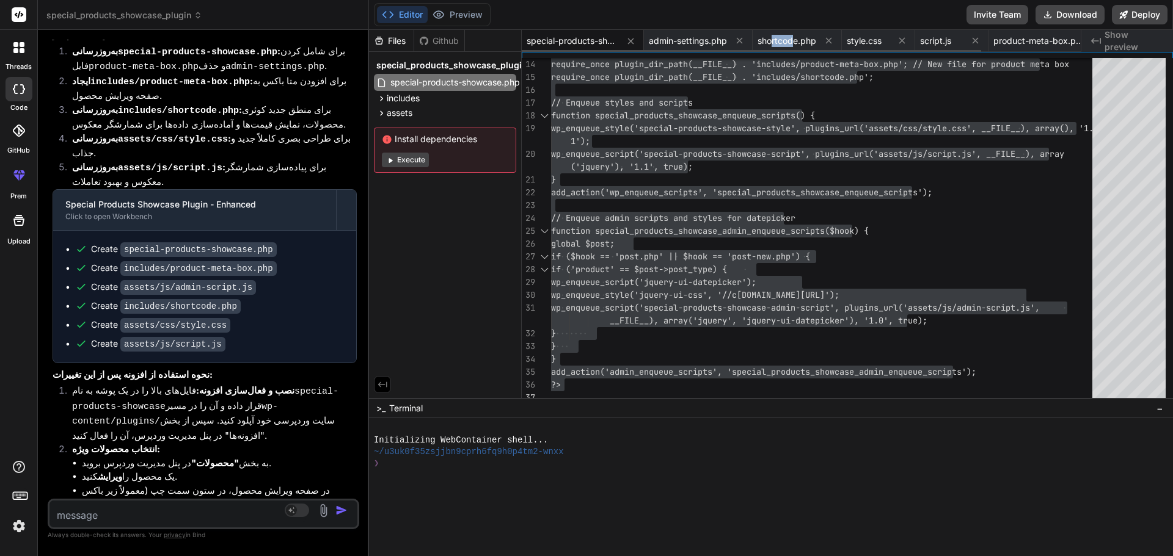
drag, startPoint x: 795, startPoint y: 45, endPoint x: 792, endPoint y: 51, distance: 6.8
click at [775, 36] on span "shortcode.php" at bounding box center [786, 41] width 59 height 12
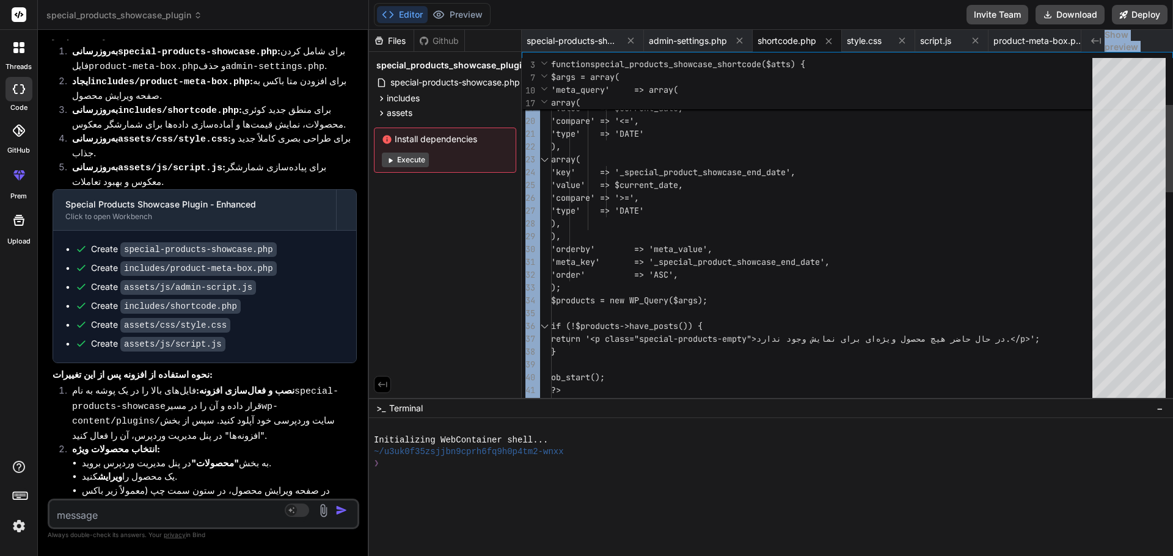
drag, startPoint x: 787, startPoint y: 51, endPoint x: 793, endPoint y: 118, distance: 67.4
click at [793, 118] on div "special-products-showcase.php admin-settings.php shortcode.php style.css script…" at bounding box center [847, 214] width 651 height 368
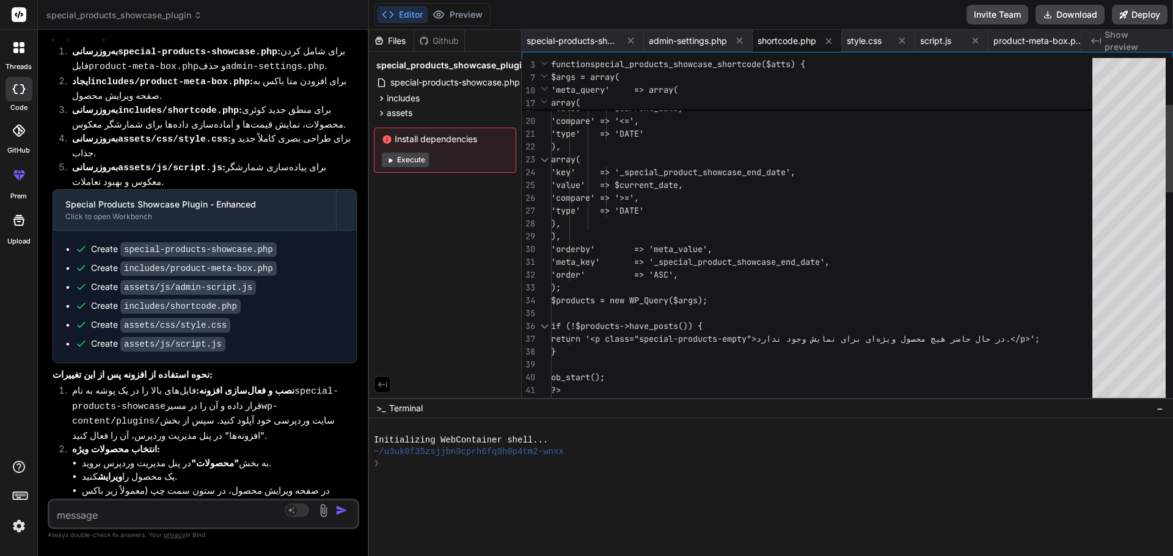
scroll to position [0, 0]
click at [789, 184] on div "'compare' => '=', ), array( 'key' => '_special_product_sho wcase_start_date', '…" at bounding box center [825, 557] width 549 height 1373
click at [465, 227] on div "Files Github special_products_showcase_plugin special-products-showcase.php inc…" at bounding box center [445, 214] width 153 height 368
click at [381, 385] on icon at bounding box center [382, 384] width 9 height 5
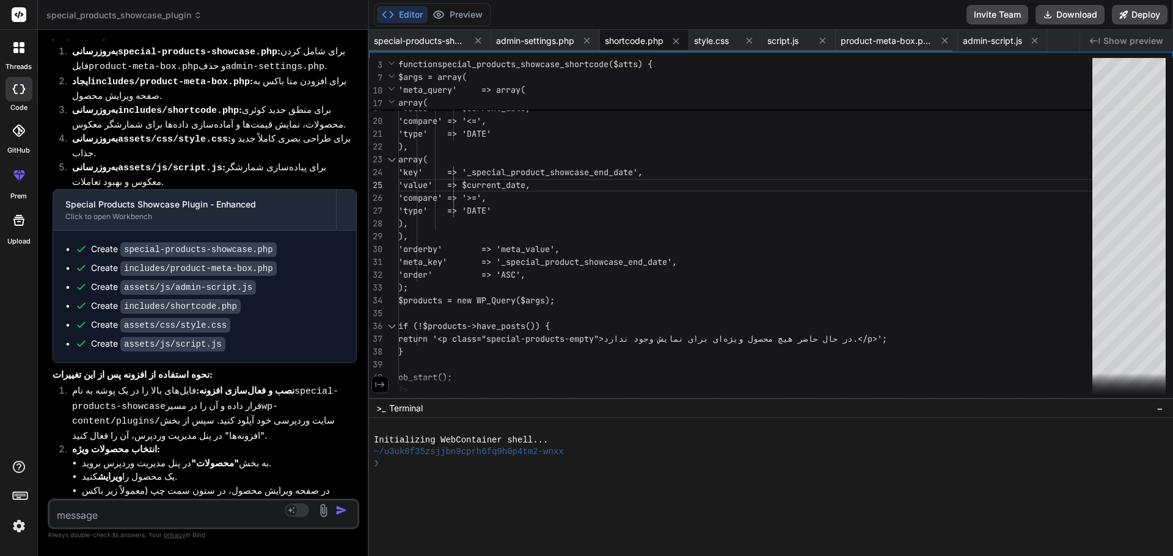
click at [1066, 38] on div "special-products-showcase.php admin-settings.php shortcode.php style.css script…" at bounding box center [724, 41] width 710 height 22
click at [867, 43] on span "product-meta-box.php" at bounding box center [887, 41] width 92 height 12
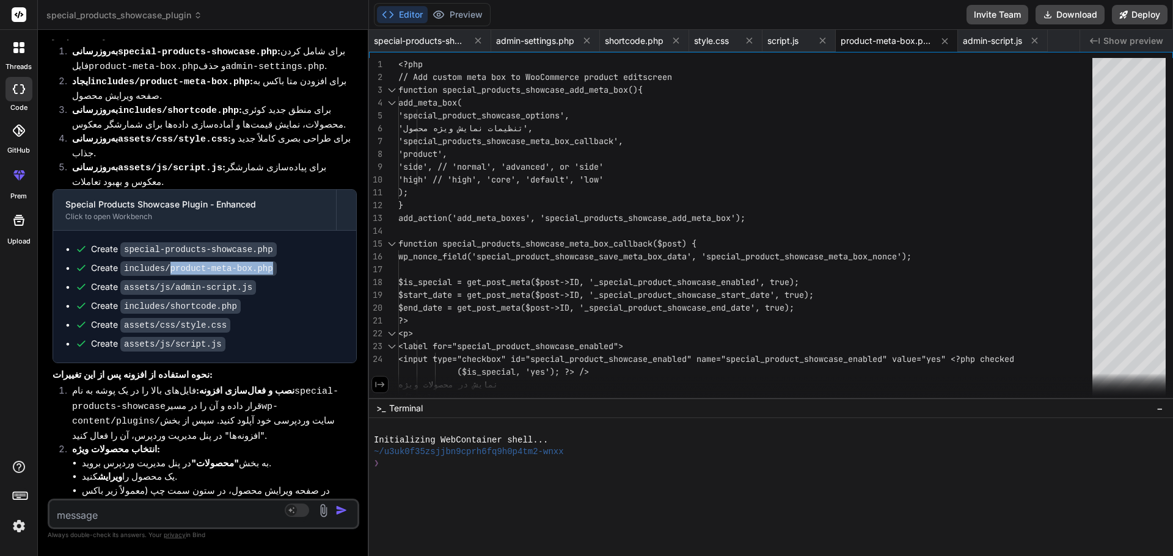
drag, startPoint x: 166, startPoint y: 131, endPoint x: 260, endPoint y: 133, distance: 94.1
click at [260, 261] on code "includes/product-meta-box.php" at bounding box center [198, 268] width 156 height 15
click at [493, 180] on div "</label> ($is_special, 'yes'); ?> /> نمایش در محصولات ویژه <label for="special_…" at bounding box center [748, 526] width 701 height 936
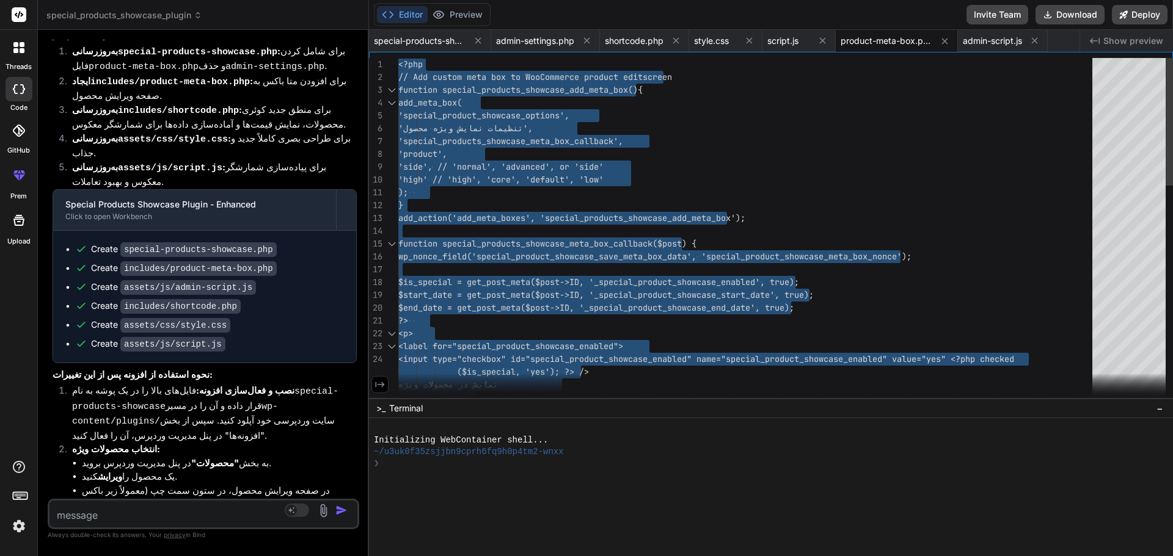
click at [638, 234] on div "</label> ($is_special, 'yes'); ?> /> نمایش در محصولات ویژه <label for="special_…" at bounding box center [748, 526] width 701 height 936
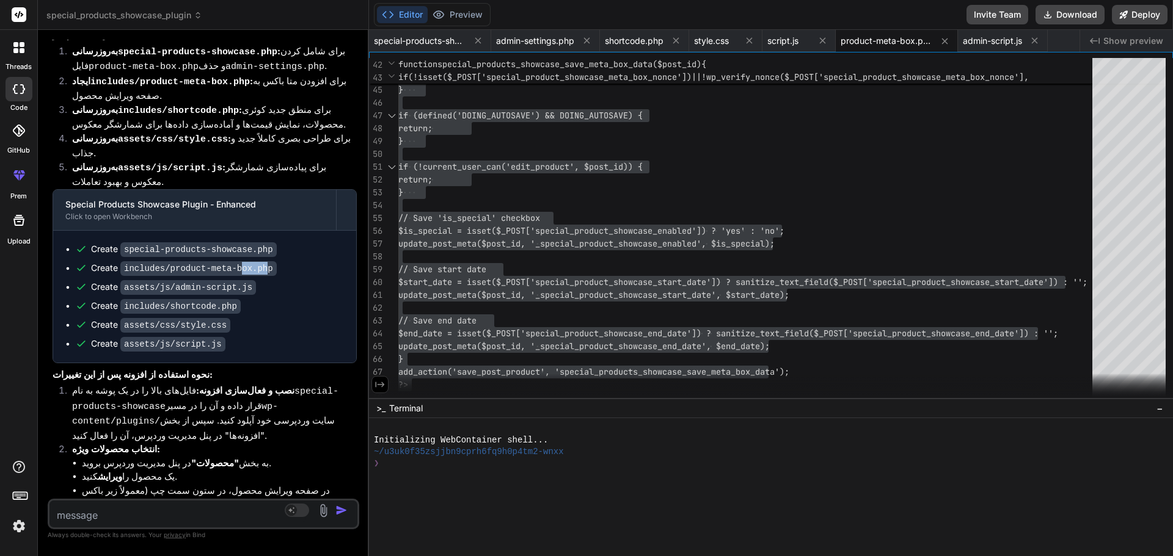
drag, startPoint x: 231, startPoint y: 124, endPoint x: 247, endPoint y: 131, distance: 17.2
click at [257, 261] on code "includes/product-meta-box.php" at bounding box center [198, 268] width 156 height 15
click at [183, 280] on code "assets/js/admin-script.js" at bounding box center [188, 287] width 136 height 15
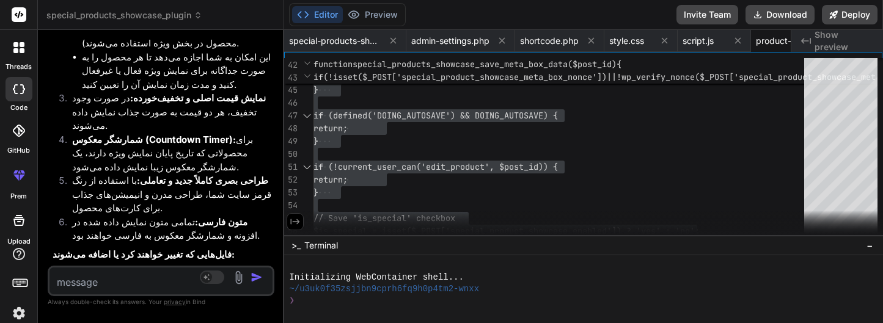
scroll to position [2459, 0]
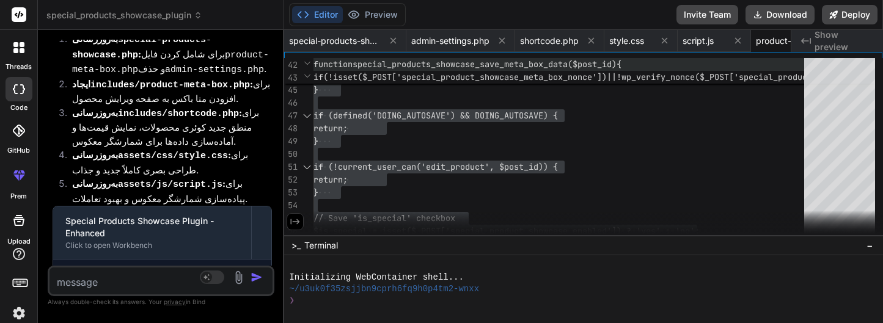
drag, startPoint x: 539, startPoint y: 161, endPoint x: 568, endPoint y: 61, distance: 103.8
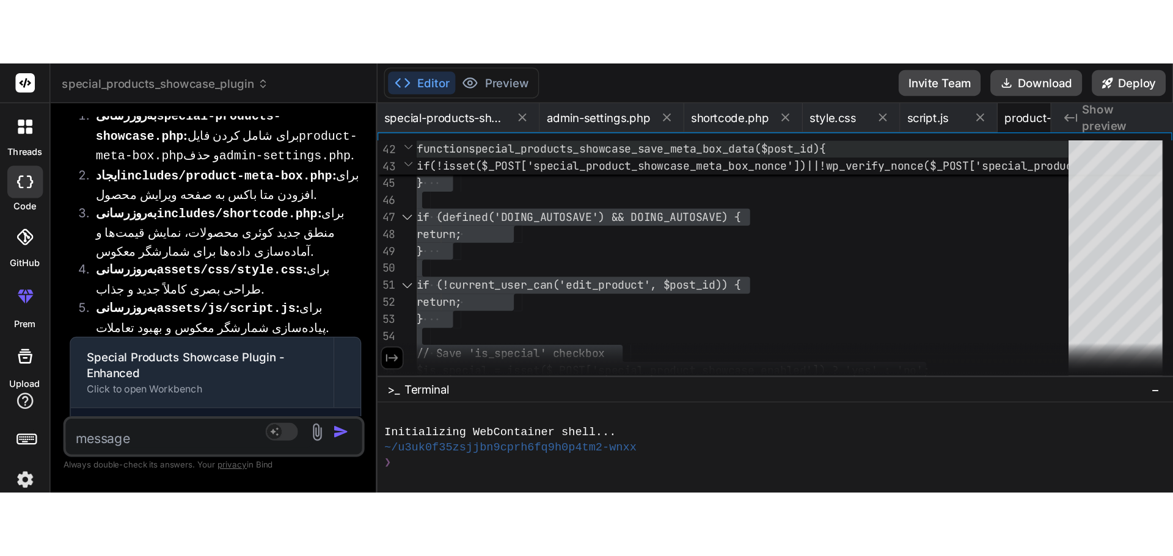
scroll to position [0, 0]
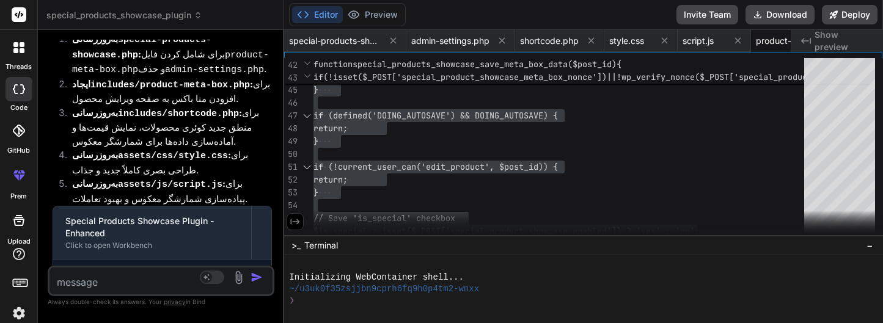
drag, startPoint x: 172, startPoint y: 158, endPoint x: 256, endPoint y: 158, distance: 83.7
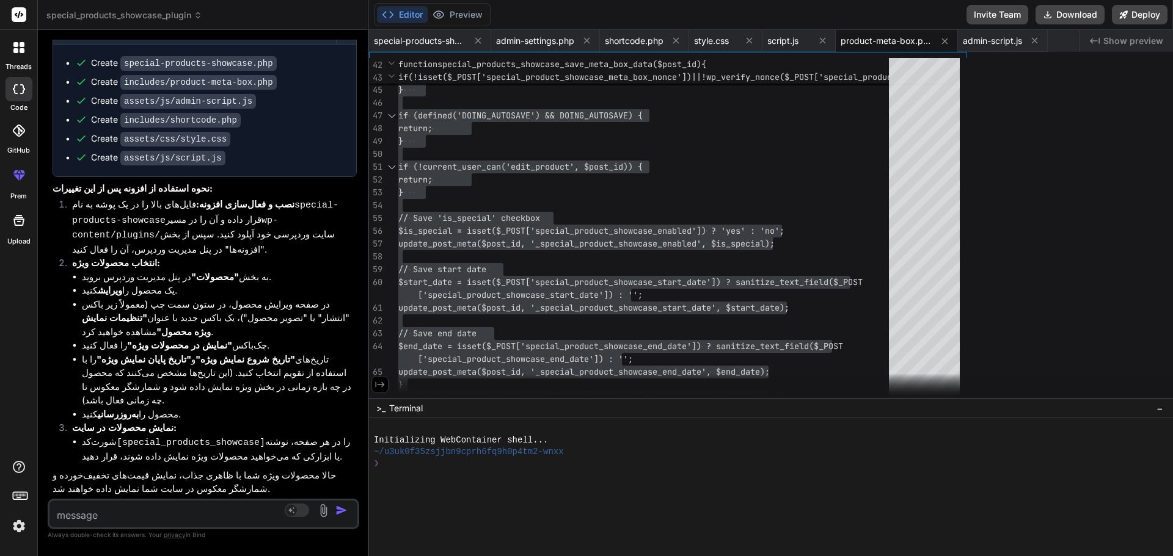
scroll to position [2049, 0]
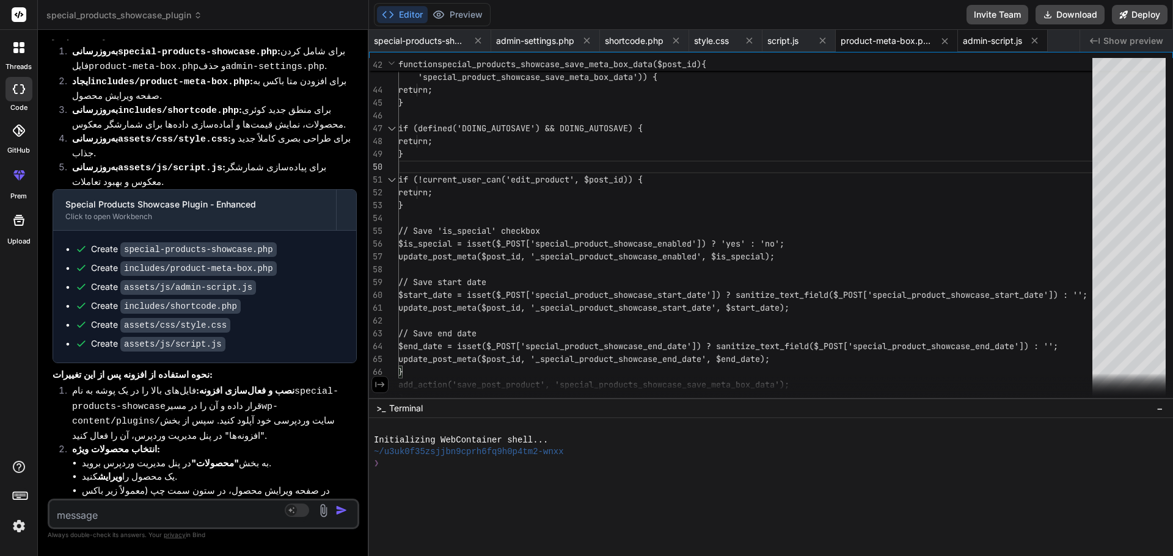
click at [999, 35] on span "admin-script.js" at bounding box center [992, 41] width 59 height 12
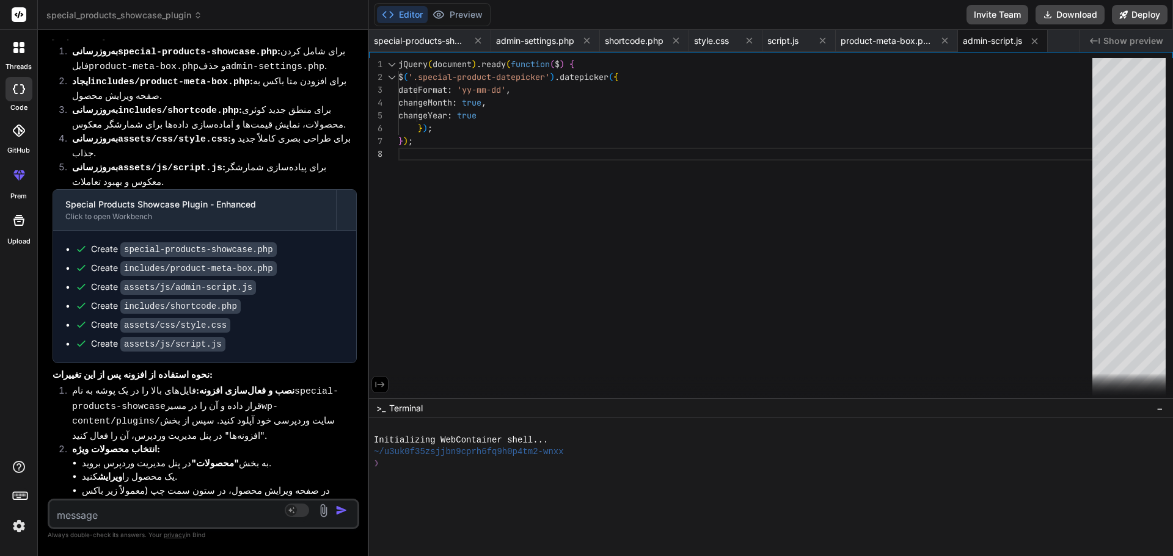
click at [506, 100] on div "jQuery ( document ) . ready ( function ( $ ) { $ ( '.special-product-datepicker…" at bounding box center [748, 231] width 701 height 346
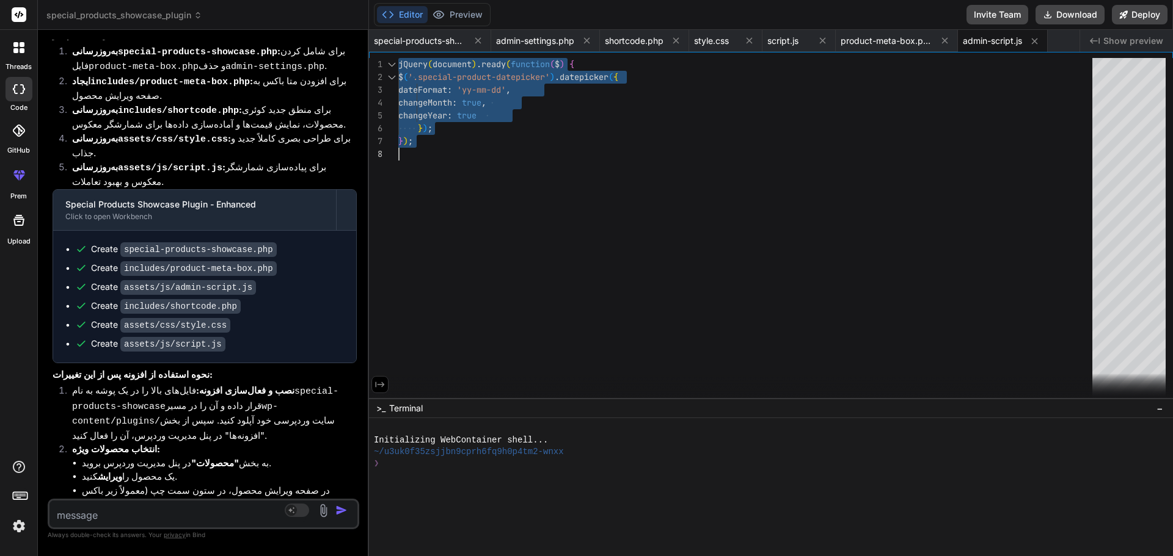
click at [161, 299] on code "includes/shortcode.php" at bounding box center [180, 306] width 120 height 15
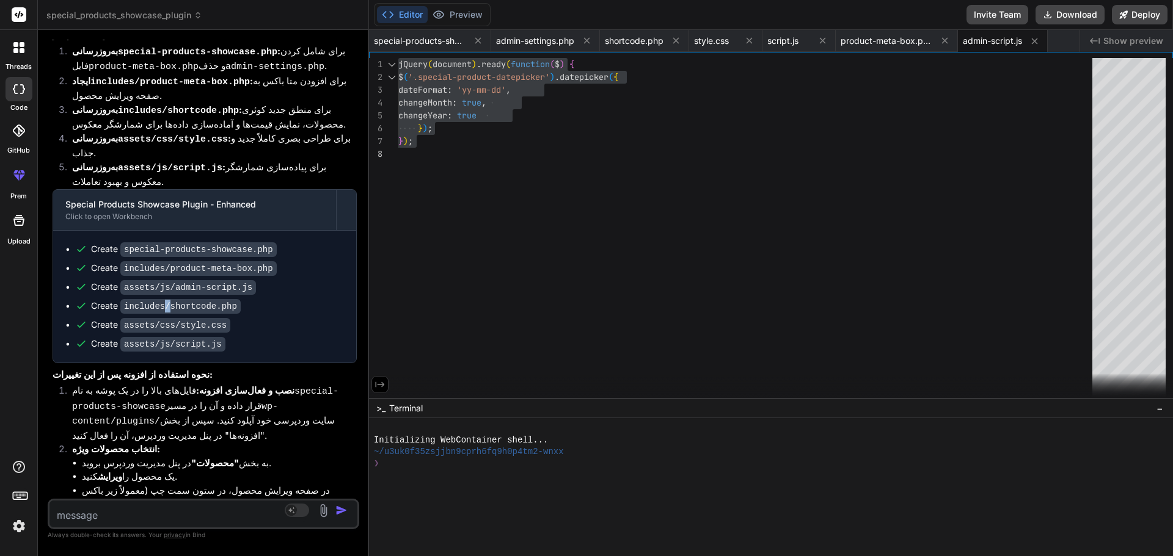
click at [161, 299] on code "includes/shortcode.php" at bounding box center [180, 306] width 120 height 15
click at [176, 299] on code "includes/shortcode.php" at bounding box center [180, 306] width 120 height 15
click at [168, 299] on code "includes/shortcode.php" at bounding box center [180, 306] width 120 height 15
drag, startPoint x: 165, startPoint y: 168, endPoint x: 236, endPoint y: 166, distance: 70.9
click at [236, 300] on div "Create includes/shortcode.php" at bounding box center [209, 306] width 269 height 13
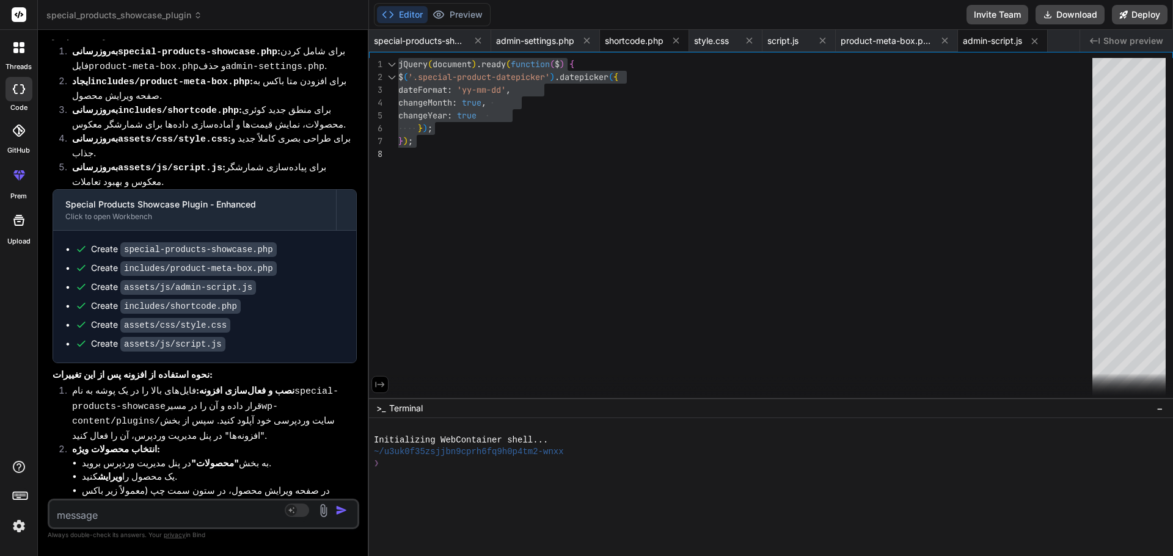
click at [636, 42] on span "shortcode.php" at bounding box center [634, 41] width 59 height 12
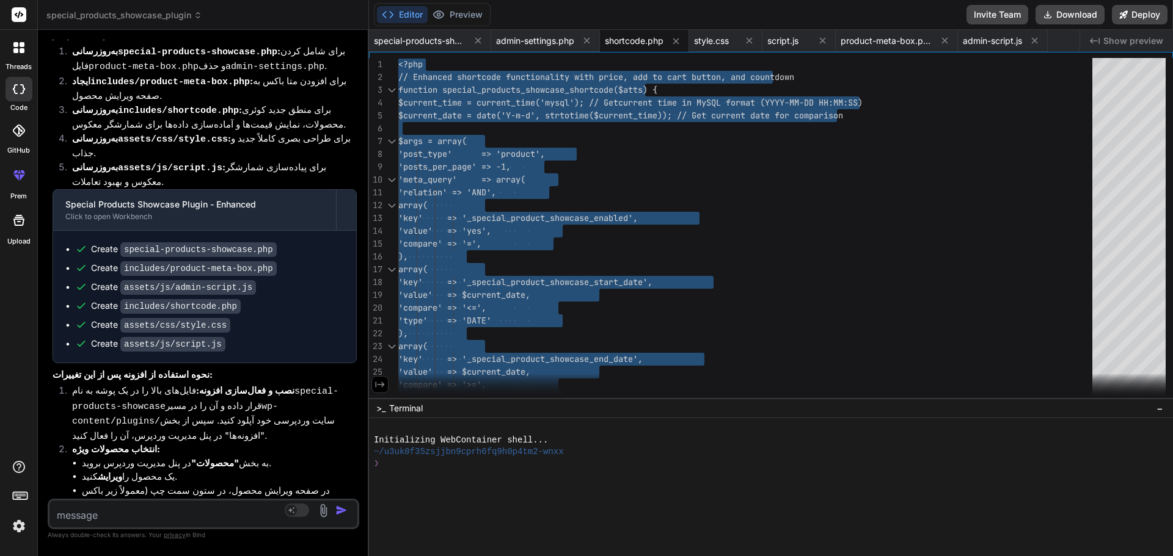
click at [175, 318] on code "assets/css/style.css" at bounding box center [175, 325] width 110 height 15
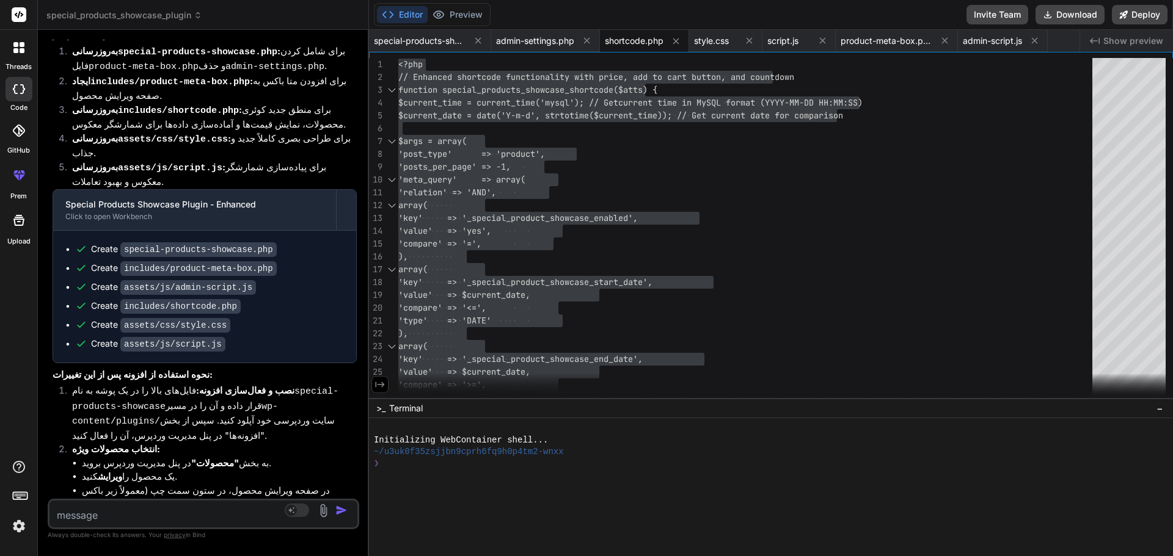
click at [190, 318] on code "assets/css/style.css" at bounding box center [175, 325] width 110 height 15
click at [712, 39] on span "style.css" at bounding box center [711, 41] width 35 height 12
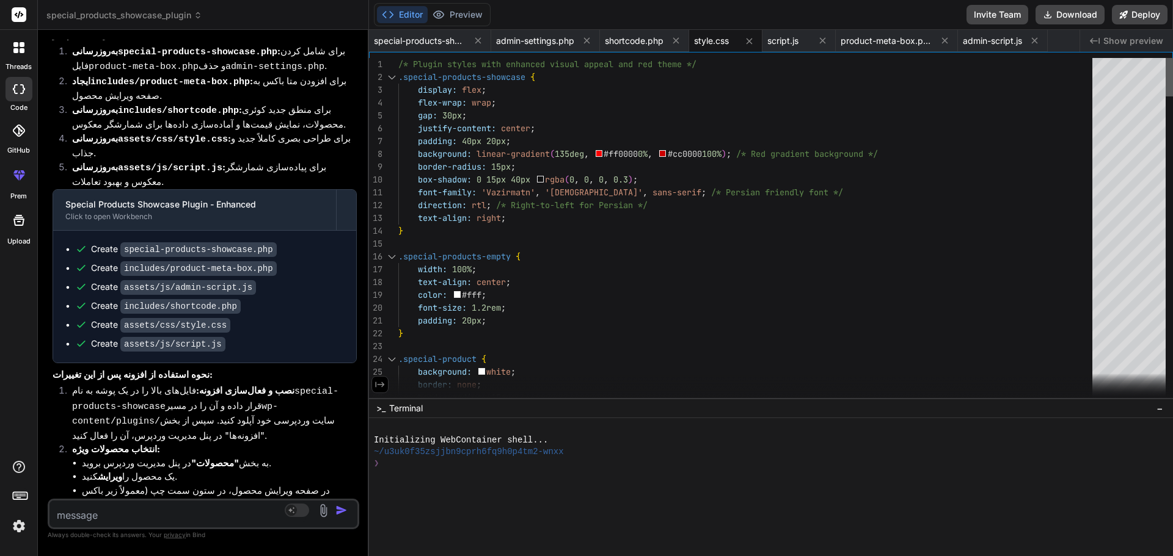
click at [1165, 58] on div at bounding box center [1168, 77] width 7 height 38
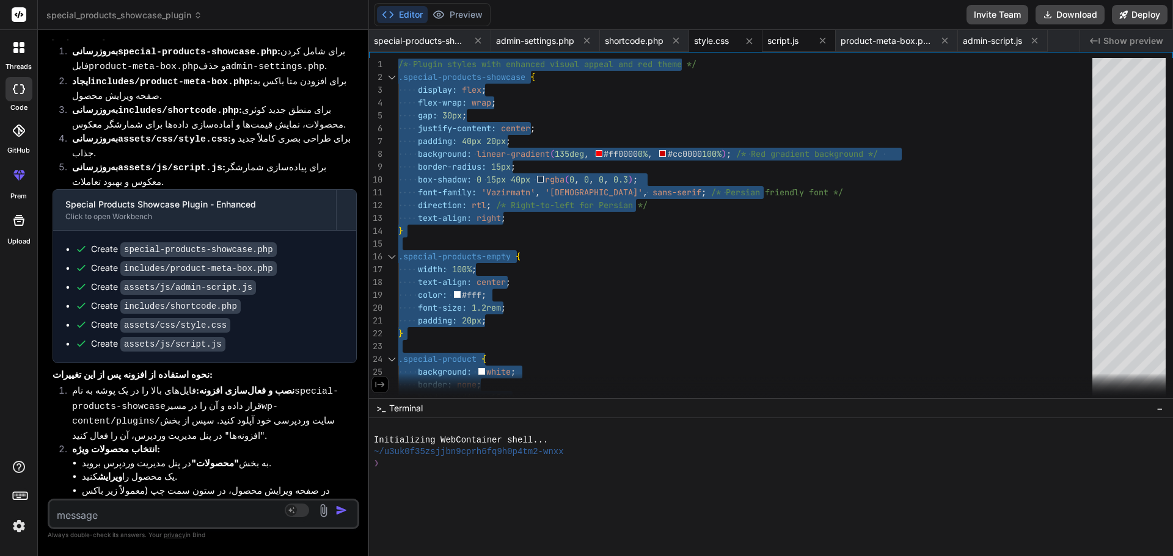
click at [784, 43] on span "script.js" at bounding box center [782, 41] width 31 height 12
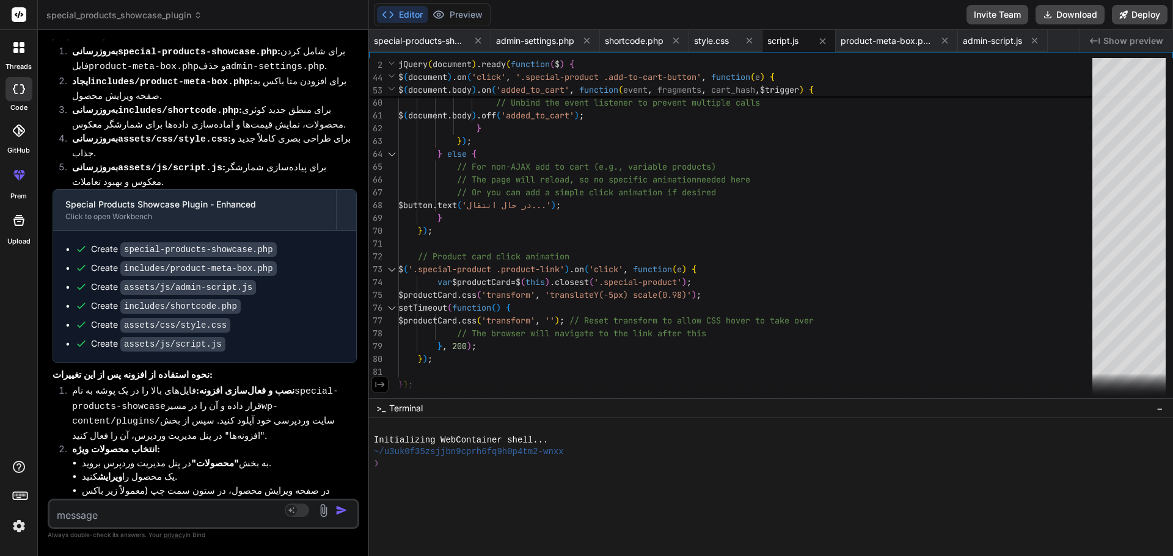
drag, startPoint x: 247, startPoint y: 443, endPoint x: 111, endPoint y: 442, distance: 135.6
click at [153, 516] on textarea at bounding box center [177, 512] width 257 height 22
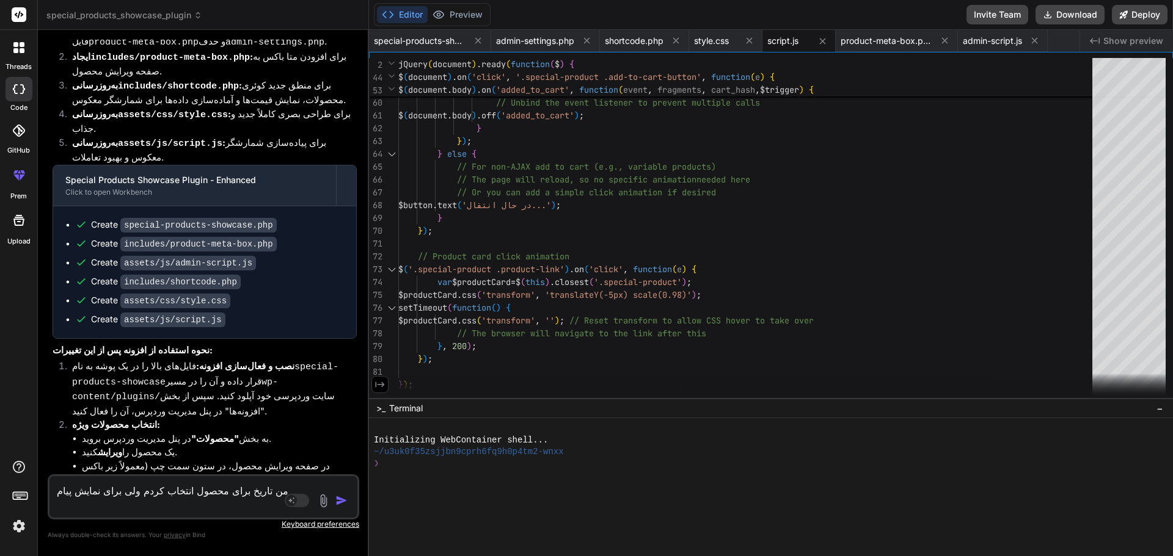
paste textarea "در حال حاضر هیچ محصول ویژه‌ای برای نمایش وجود ندارد."
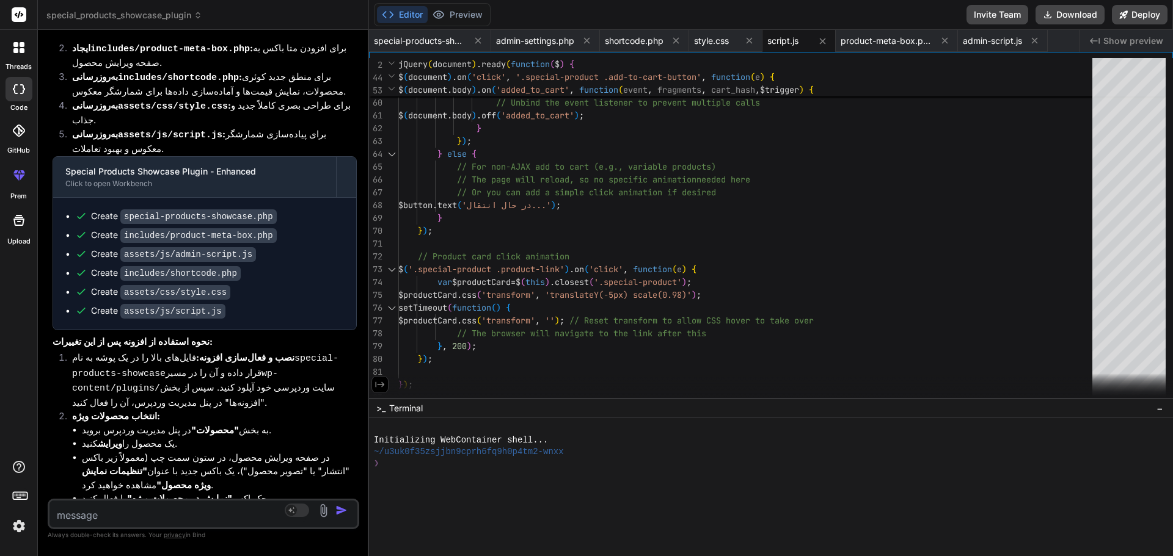
scroll to position [2190, 0]
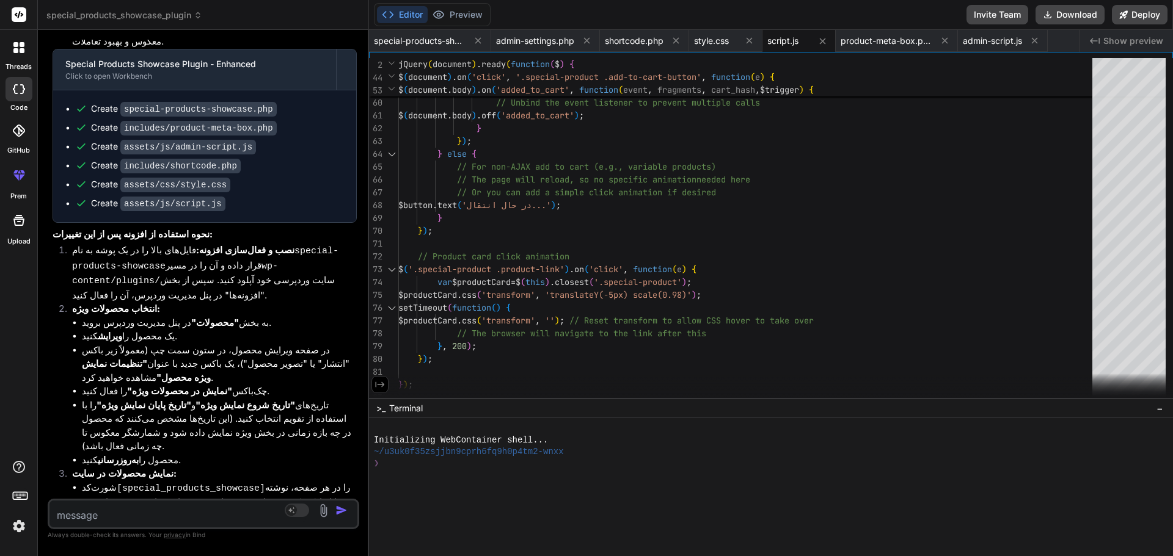
click at [414, 470] on div at bounding box center [764, 476] width 780 height 12
click at [415, 488] on div at bounding box center [764, 487] width 780 height 12
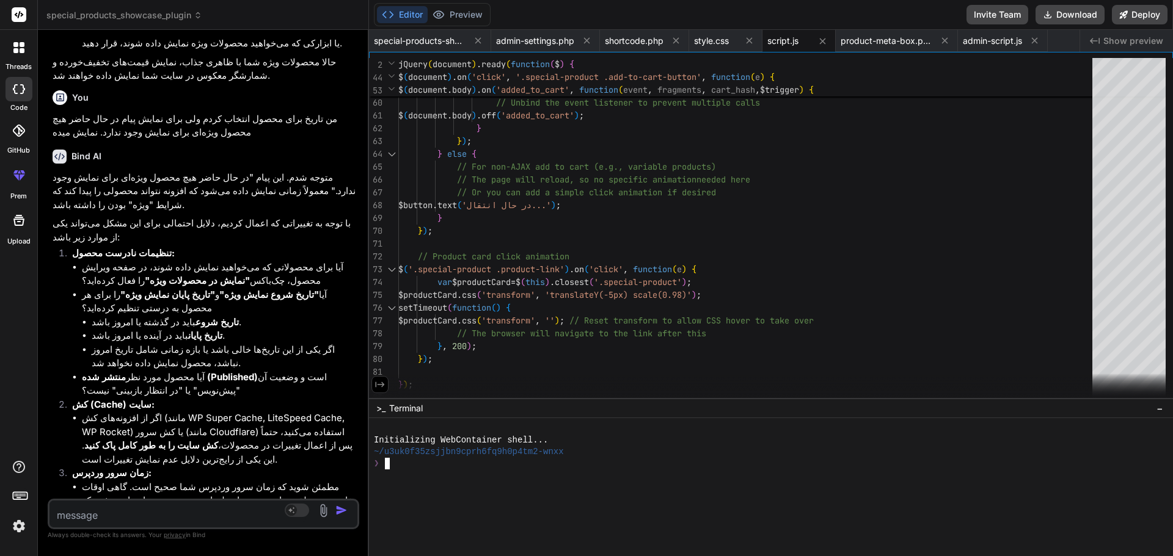
scroll to position [2679, 0]
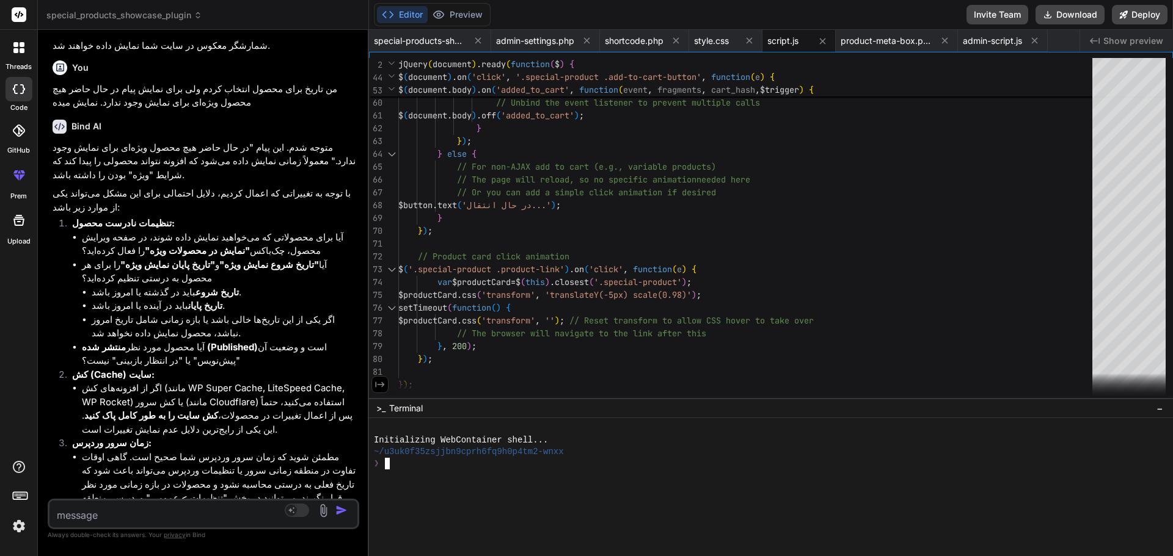
click at [149, 508] on textarea at bounding box center [177, 512] width 257 height 22
paste textarea "مواردی که باید اصلاح بشه تاریخ برای نمایش داره از راست به چپ نشون میده که برعکس…"
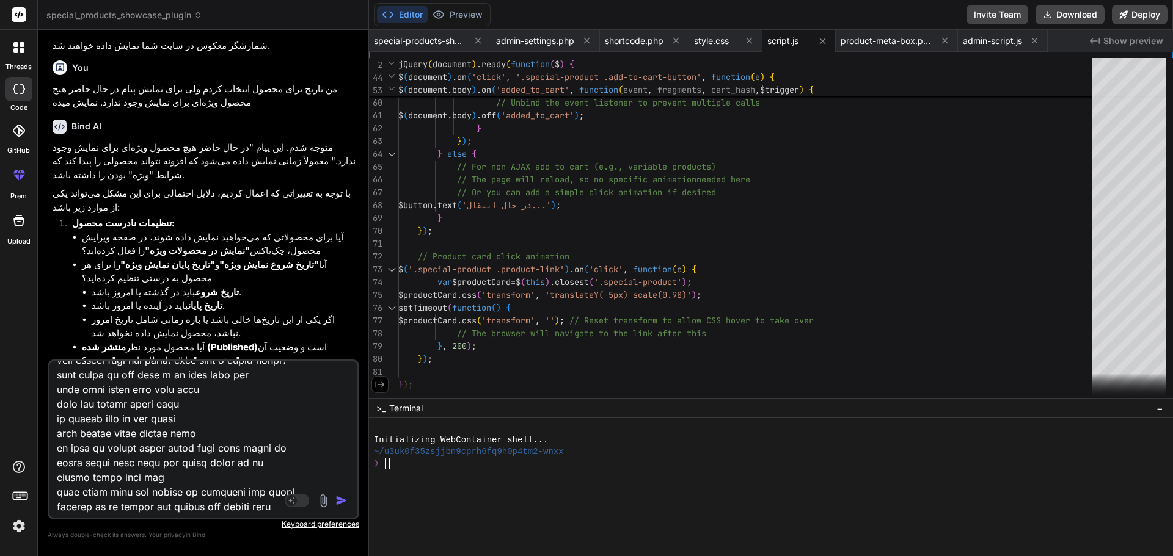
click at [338, 506] on img "button" at bounding box center [341, 501] width 12 height 12
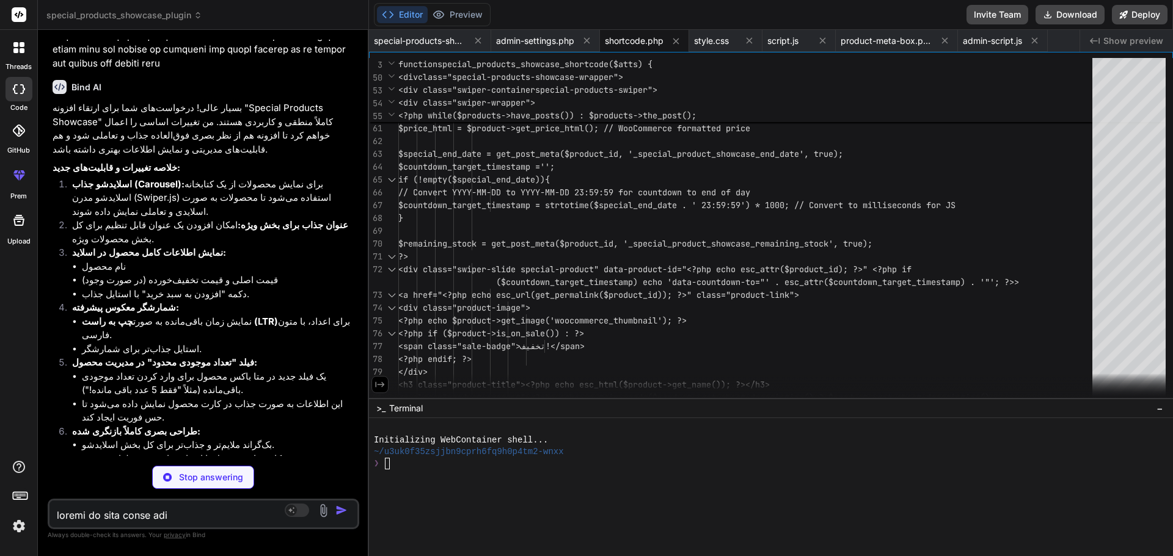
scroll to position [3558, 0]
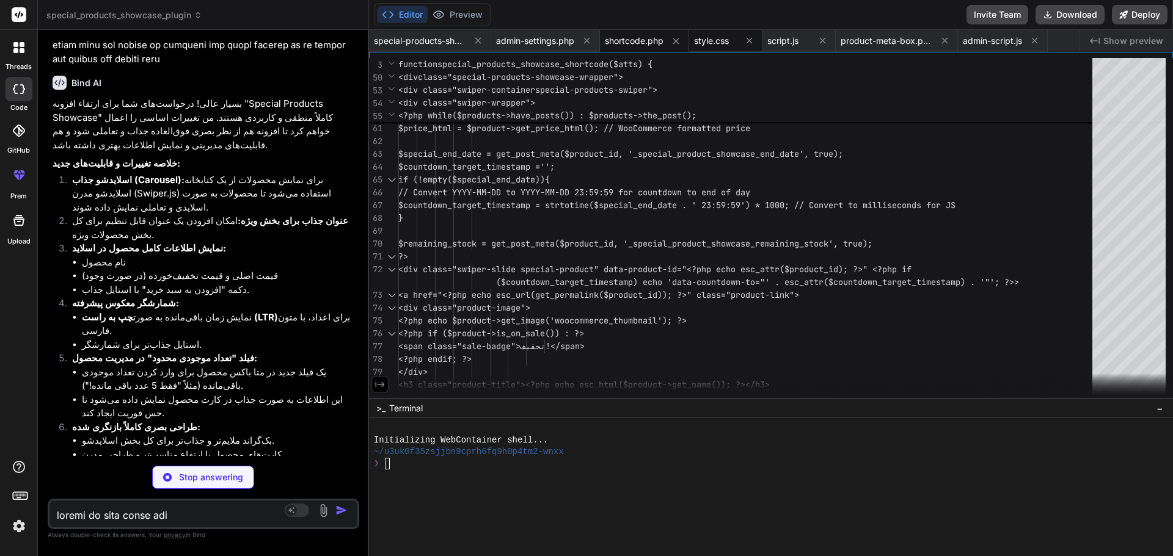
click at [699, 42] on span "style.css" at bounding box center [711, 41] width 35 height 12
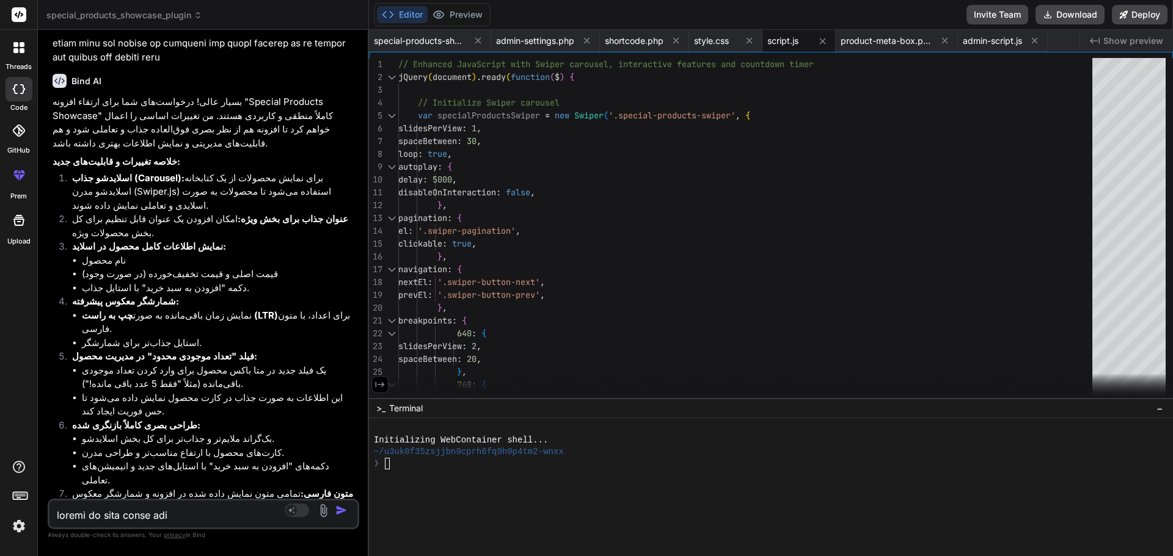
scroll to position [3682, 0]
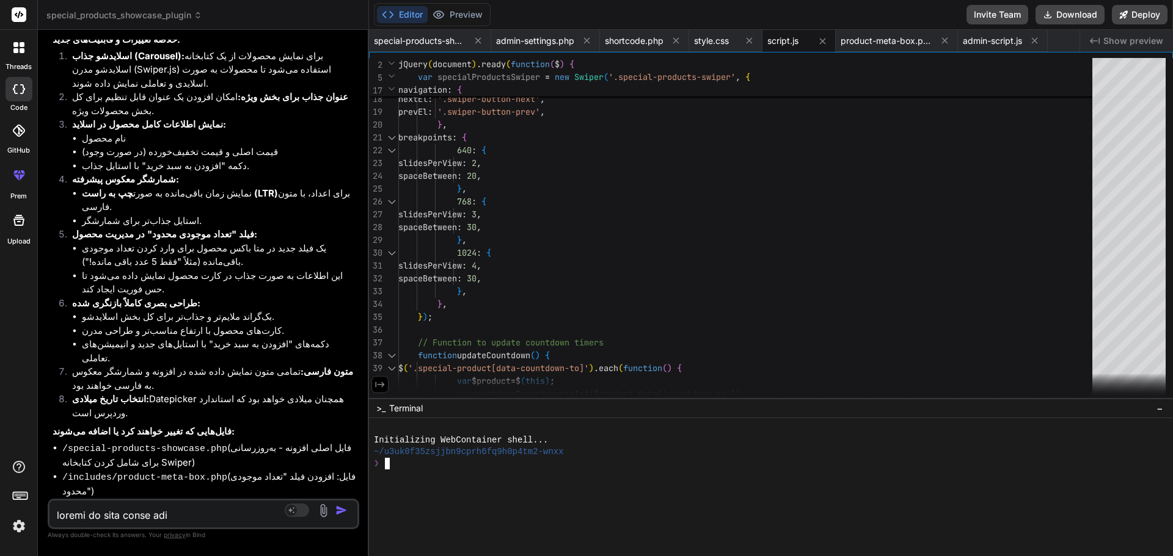
click at [402, 484] on div at bounding box center [764, 487] width 780 height 12
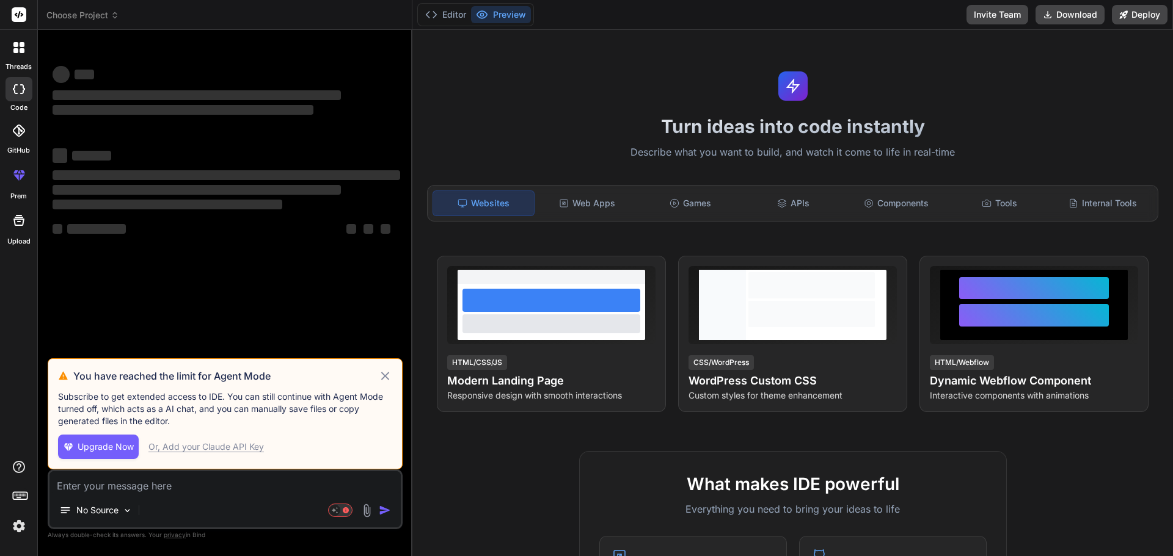
click at [386, 378] on icon at bounding box center [385, 376] width 14 height 15
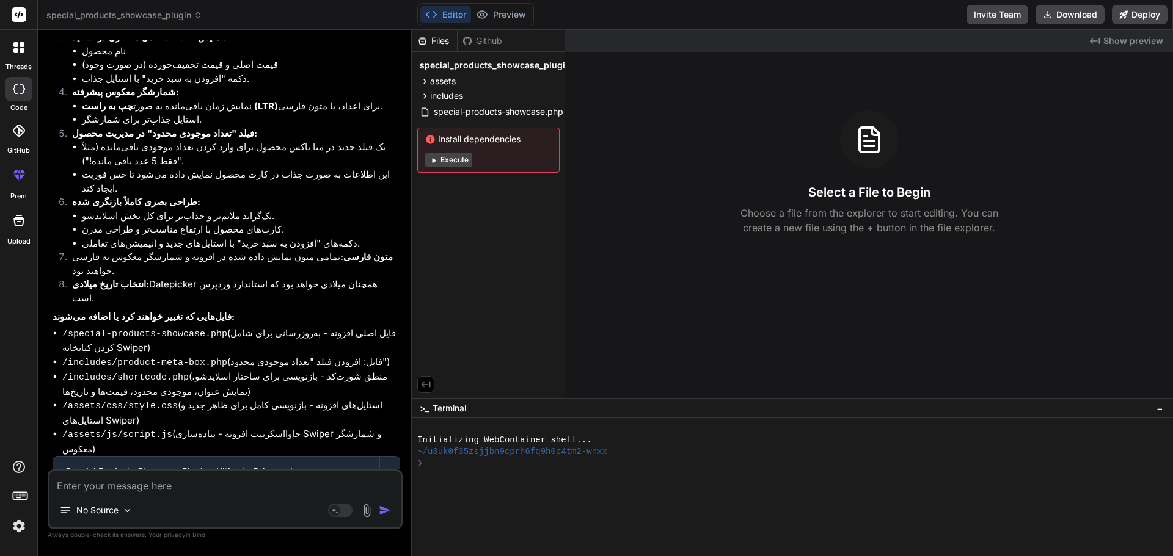
scroll to position [2940, 0]
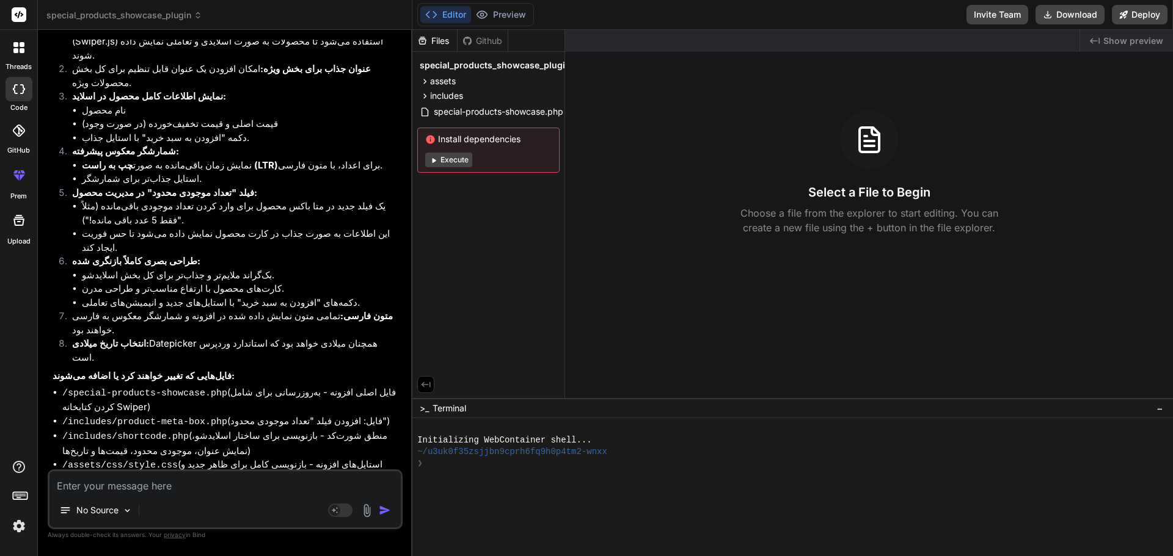
click at [679, 33] on div at bounding box center [822, 41] width 514 height 22
click at [881, 203] on div "Select a File to Begin Choose a file from the explorer to start editing. You ca…" at bounding box center [869, 173] width 608 height 125
click at [432, 110] on icon at bounding box center [426, 112] width 13 height 10
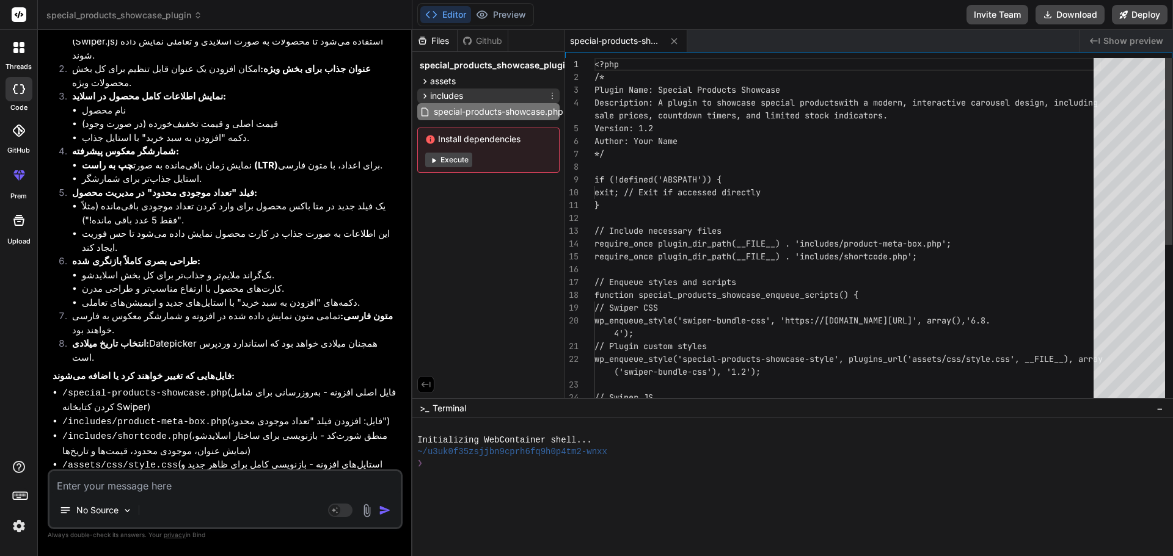
click at [447, 91] on span "includes" at bounding box center [446, 96] width 33 height 12
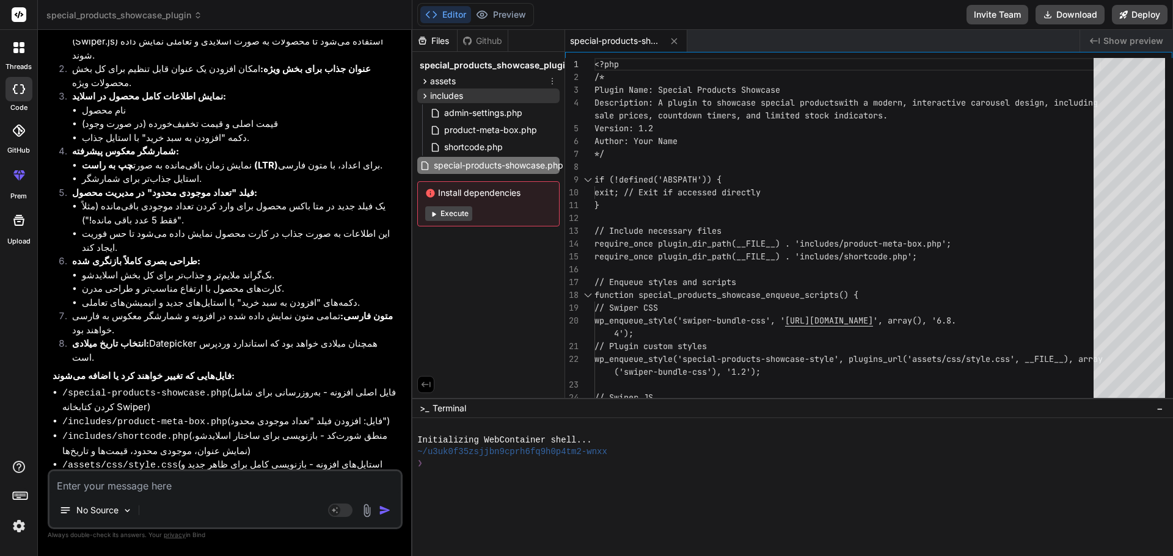
type textarea "x"
click at [446, 83] on span "assets" at bounding box center [443, 81] width 26 height 12
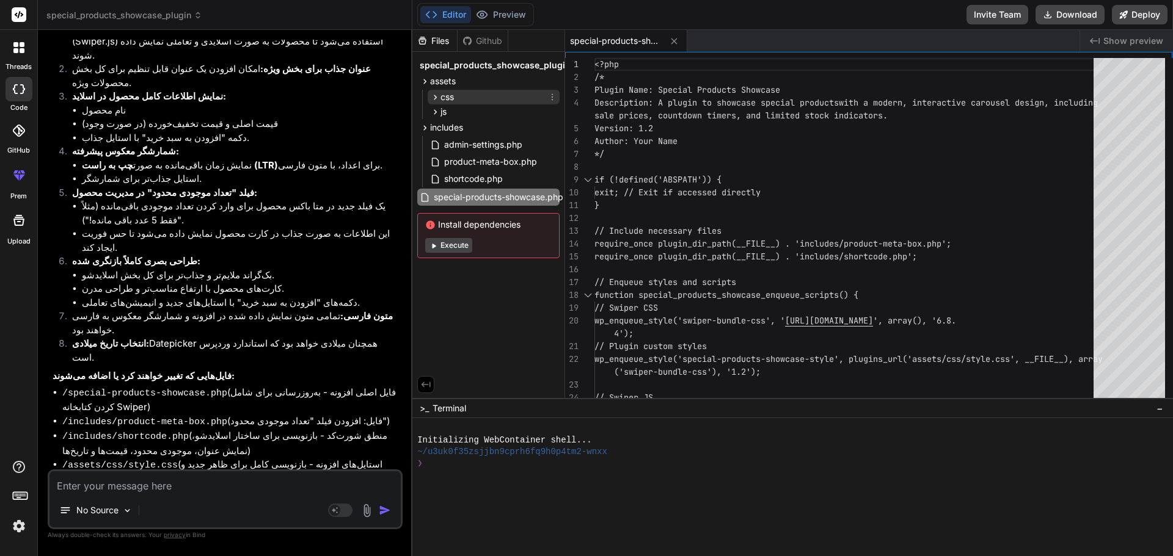
click at [462, 100] on div "css" at bounding box center [494, 97] width 132 height 15
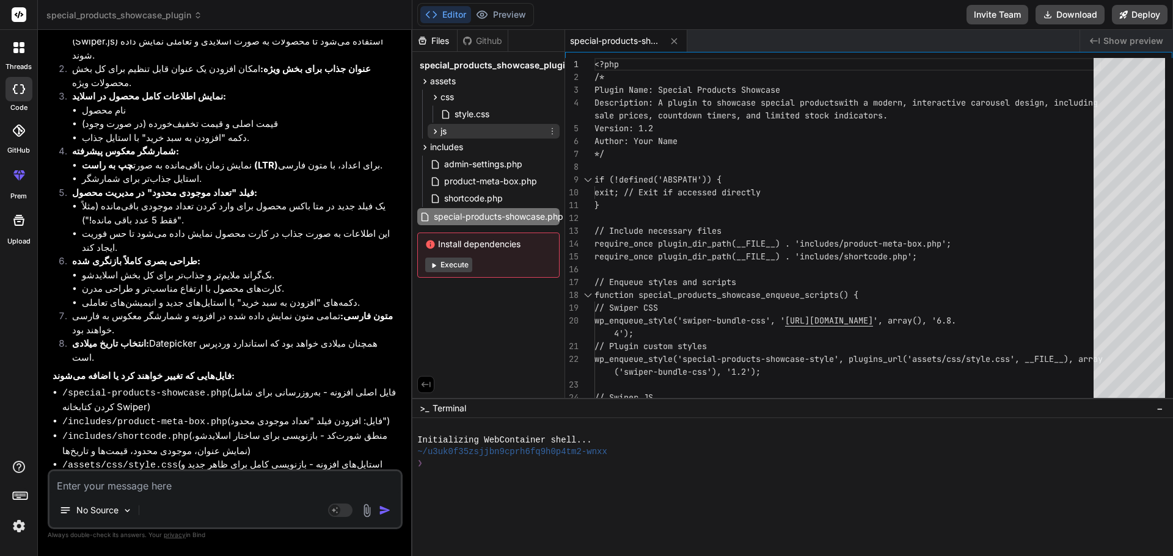
click at [468, 126] on div "js" at bounding box center [494, 131] width 132 height 15
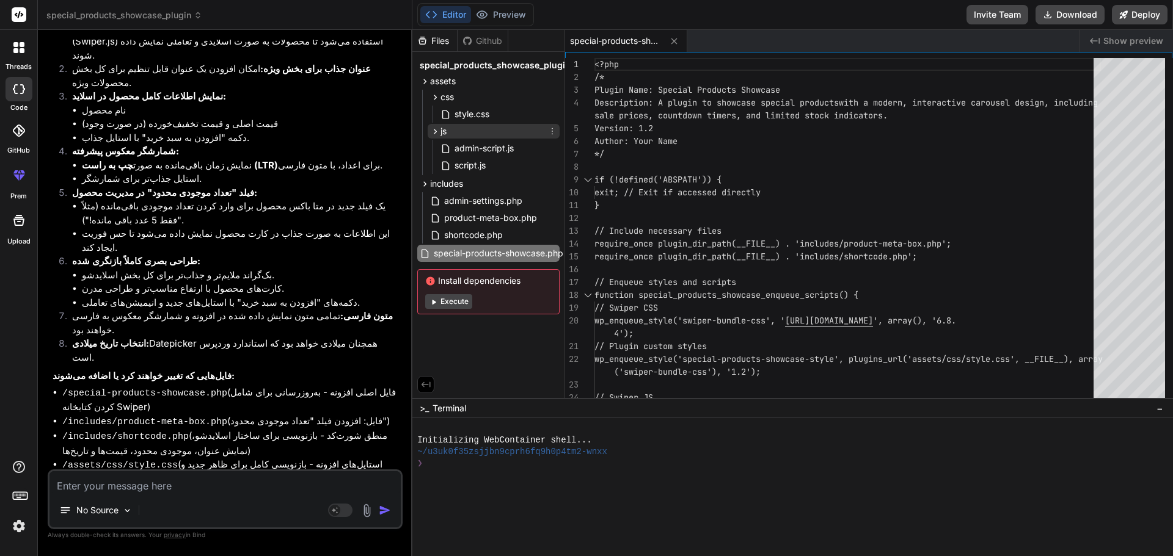
click at [452, 131] on div "js" at bounding box center [494, 131] width 132 height 15
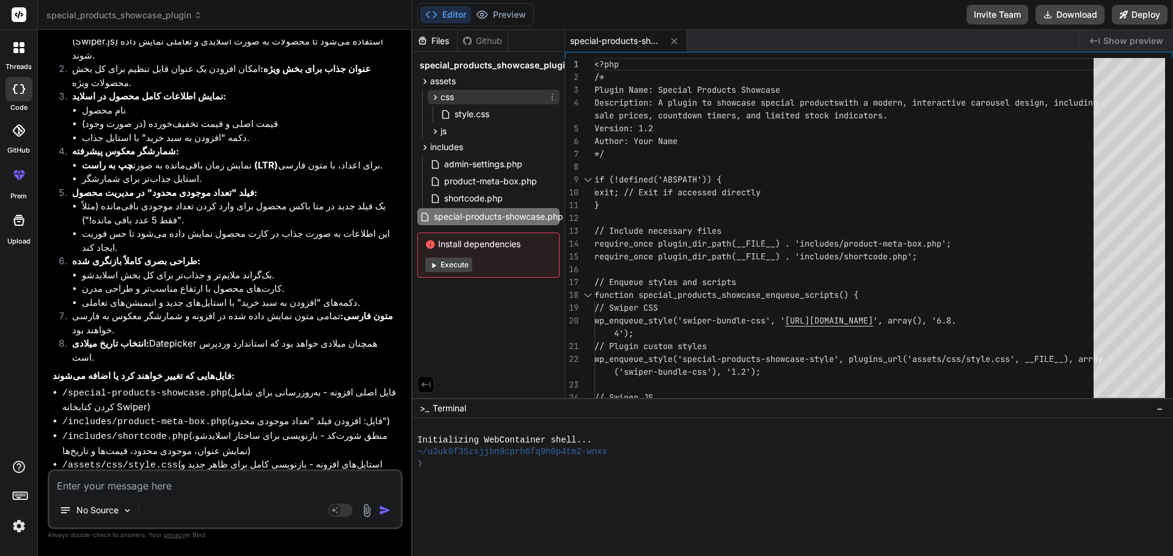
click at [453, 95] on span "css" at bounding box center [446, 97] width 13 height 12
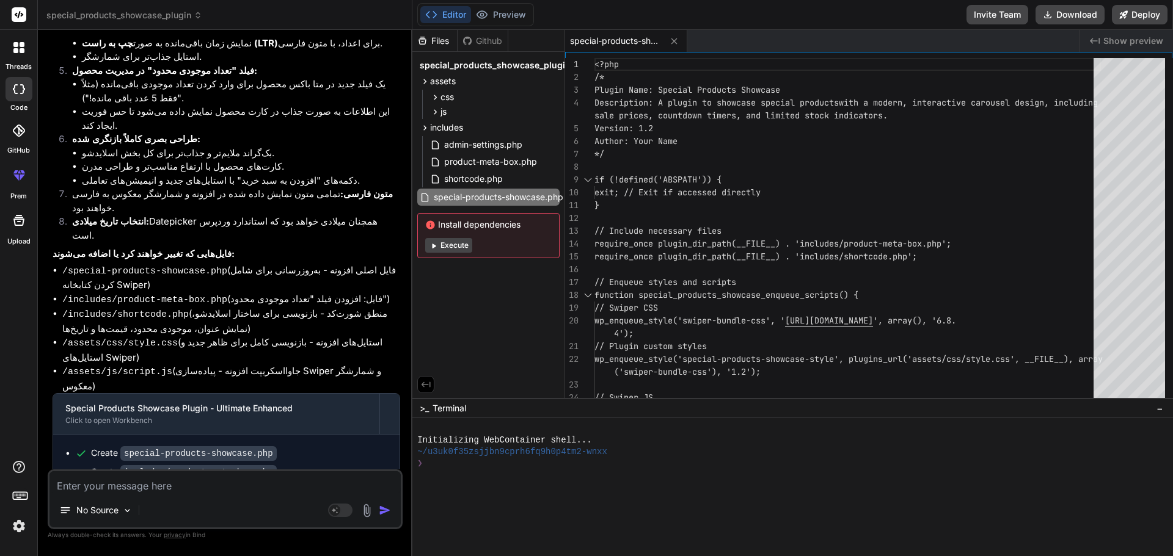
scroll to position [2696, 0]
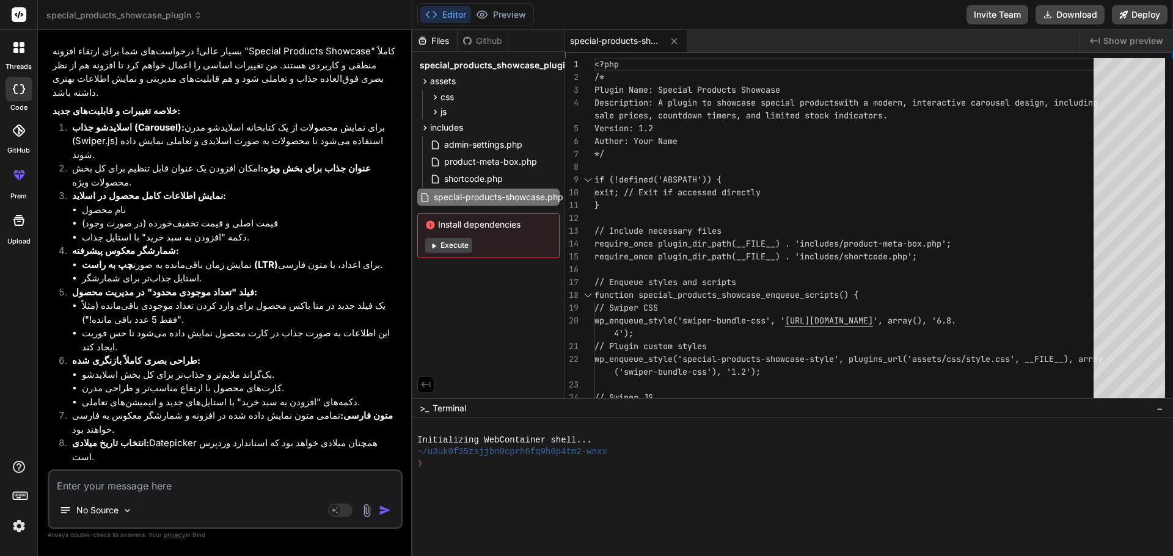
scroll to position [2879, 0]
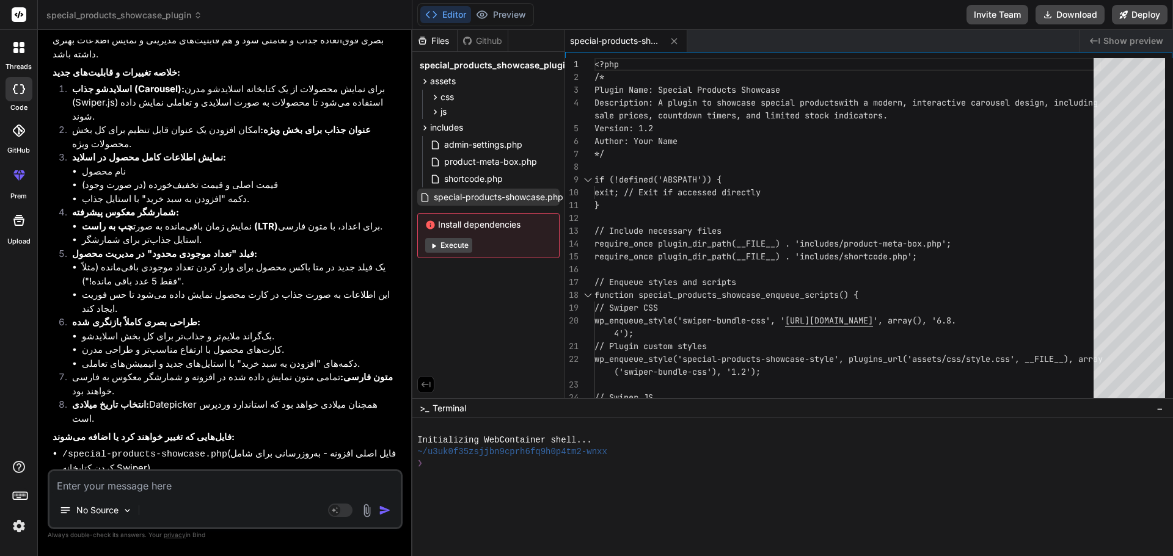
click at [501, 195] on span "special-products-showcase.php" at bounding box center [498, 197] width 132 height 15
click at [502, 199] on span "special-products-showcase.php" at bounding box center [498, 197] width 132 height 15
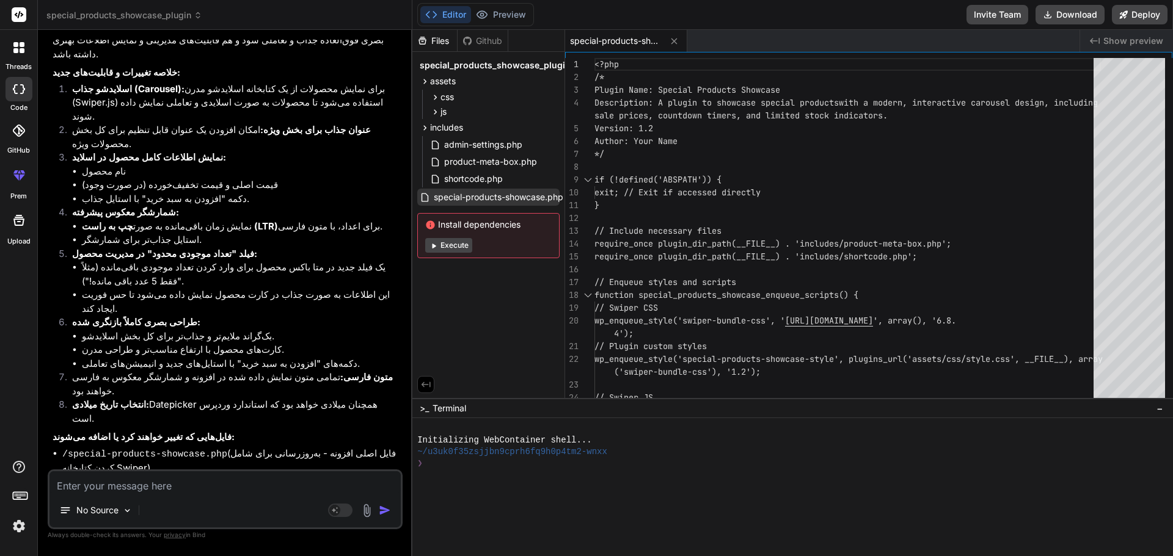
click at [502, 199] on span "special-products-showcase.php" at bounding box center [498, 197] width 132 height 15
type textarea "<?php /* Plugin Name: Special Products Showcase Description: A plugin to showca…"
drag, startPoint x: 502, startPoint y: 199, endPoint x: 922, endPoint y: 133, distance: 426.0
click at [922, 133] on div "<?php /* Plugin Name: Special Products Showcase Description: A plugin to showca…" at bounding box center [847, 378] width 506 height 641
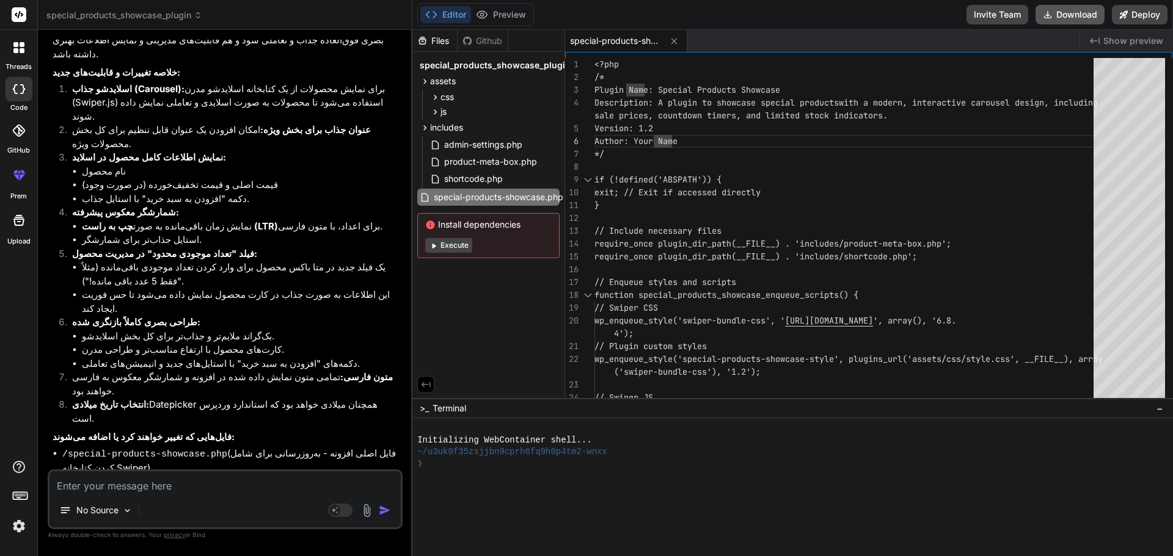
click at [1065, 13] on button "Download" at bounding box center [1069, 15] width 69 height 20
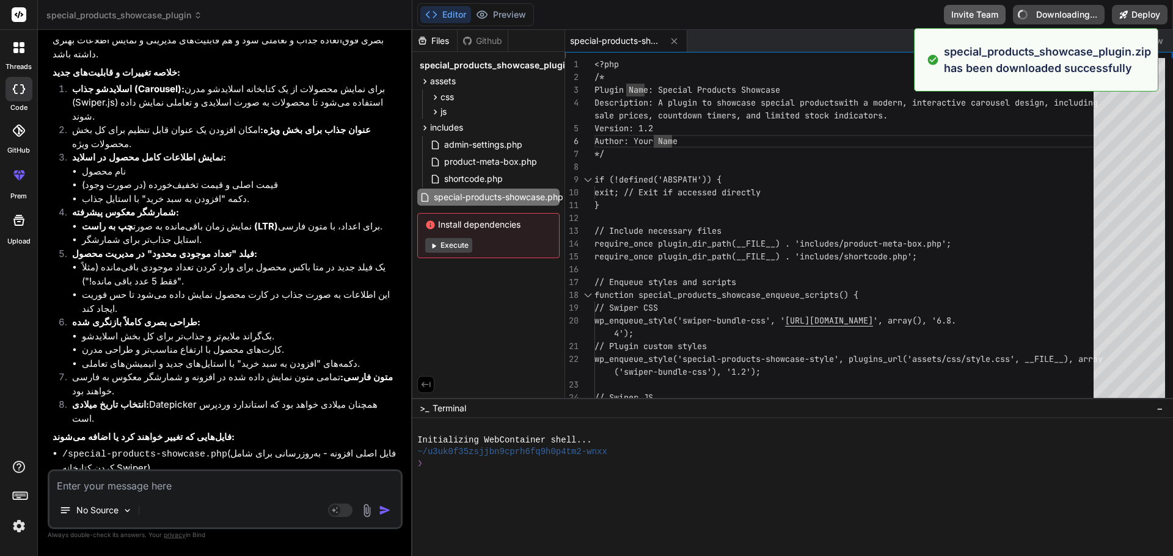
type textarea "x"
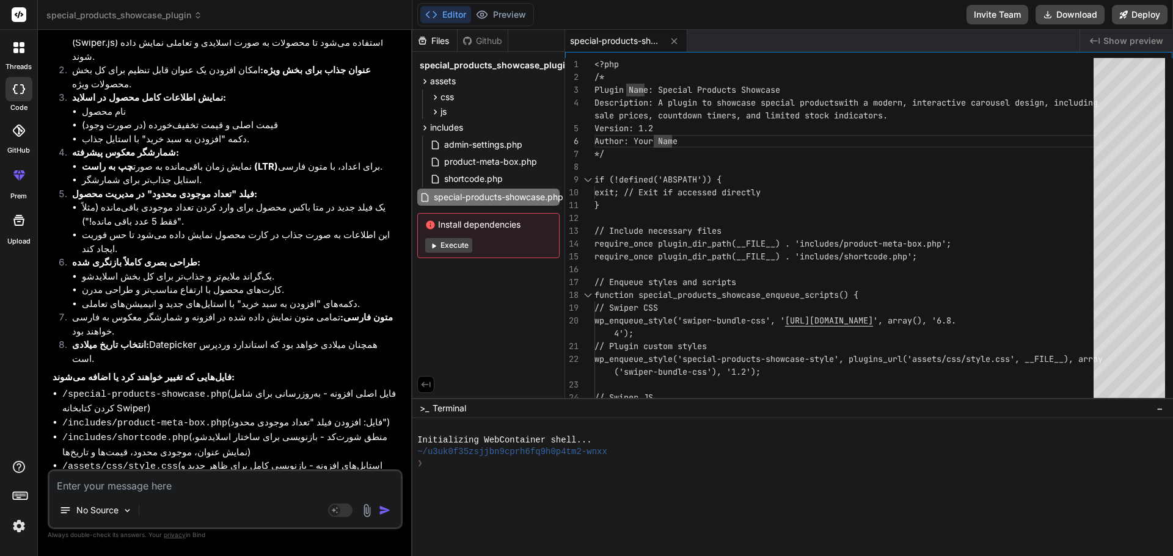
scroll to position [3062, 0]
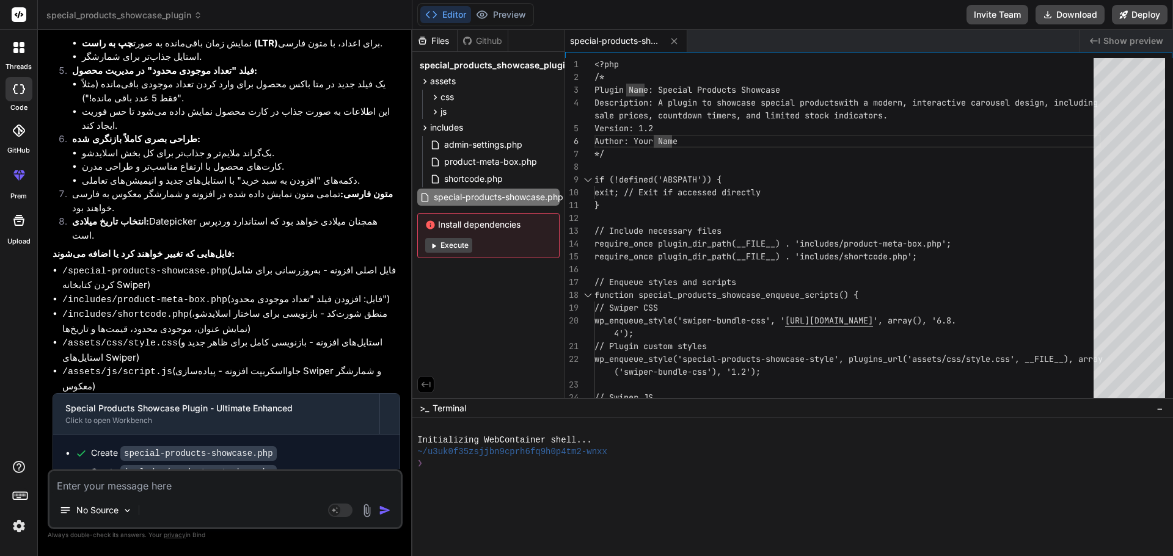
drag, startPoint x: 246, startPoint y: 387, endPoint x: 113, endPoint y: 386, distance: 133.2
copy code "[special_products_showcase]"
